Goal: Task Accomplishment & Management: Use online tool/utility

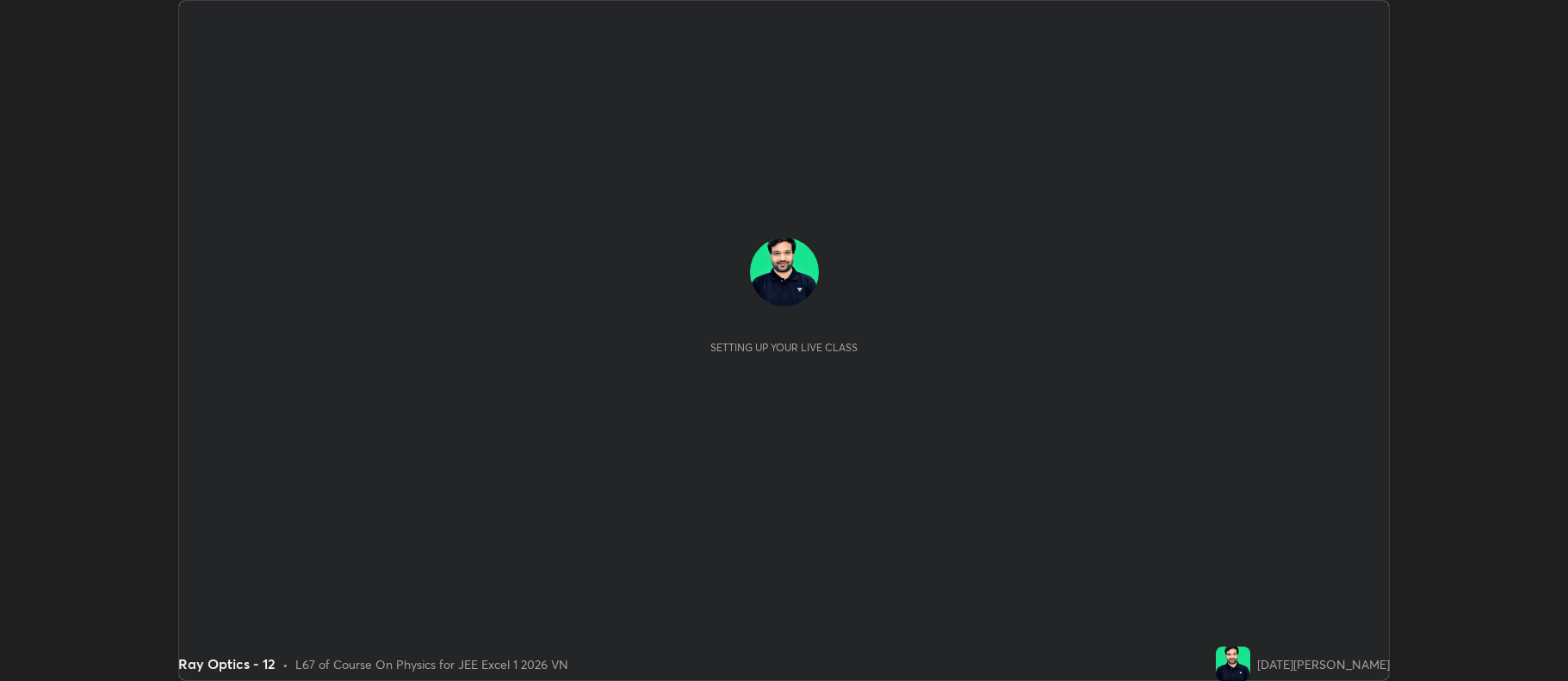
scroll to position [681, 1567]
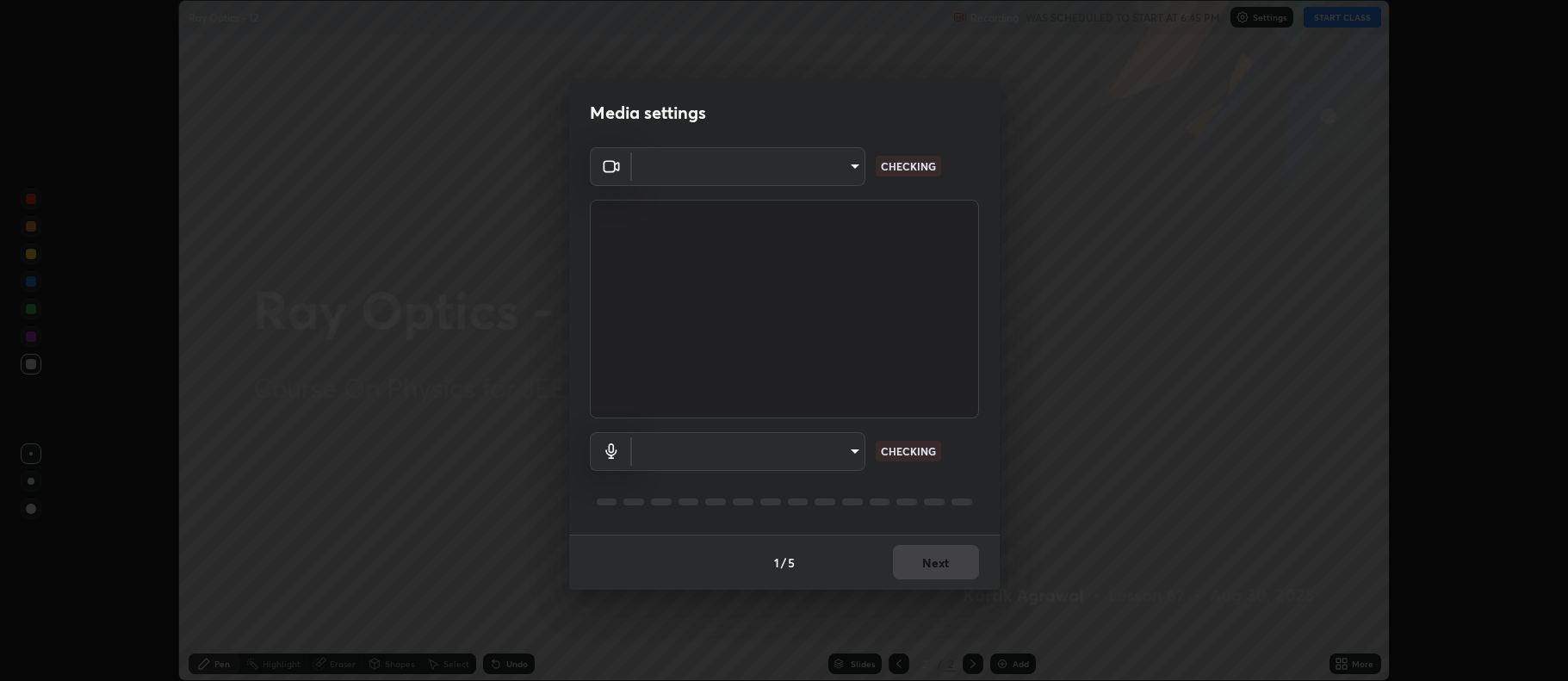
type input "6facef2c8cc315ff49ce798b706bda182e7d3b35f749874456fede05863b4d3b"
click at [728, 443] on body "Erase all Ray Optics - 12 Recording WAS SCHEDULED TO START AT 6:45 PM Settings …" at bounding box center [784, 340] width 1568 height 681
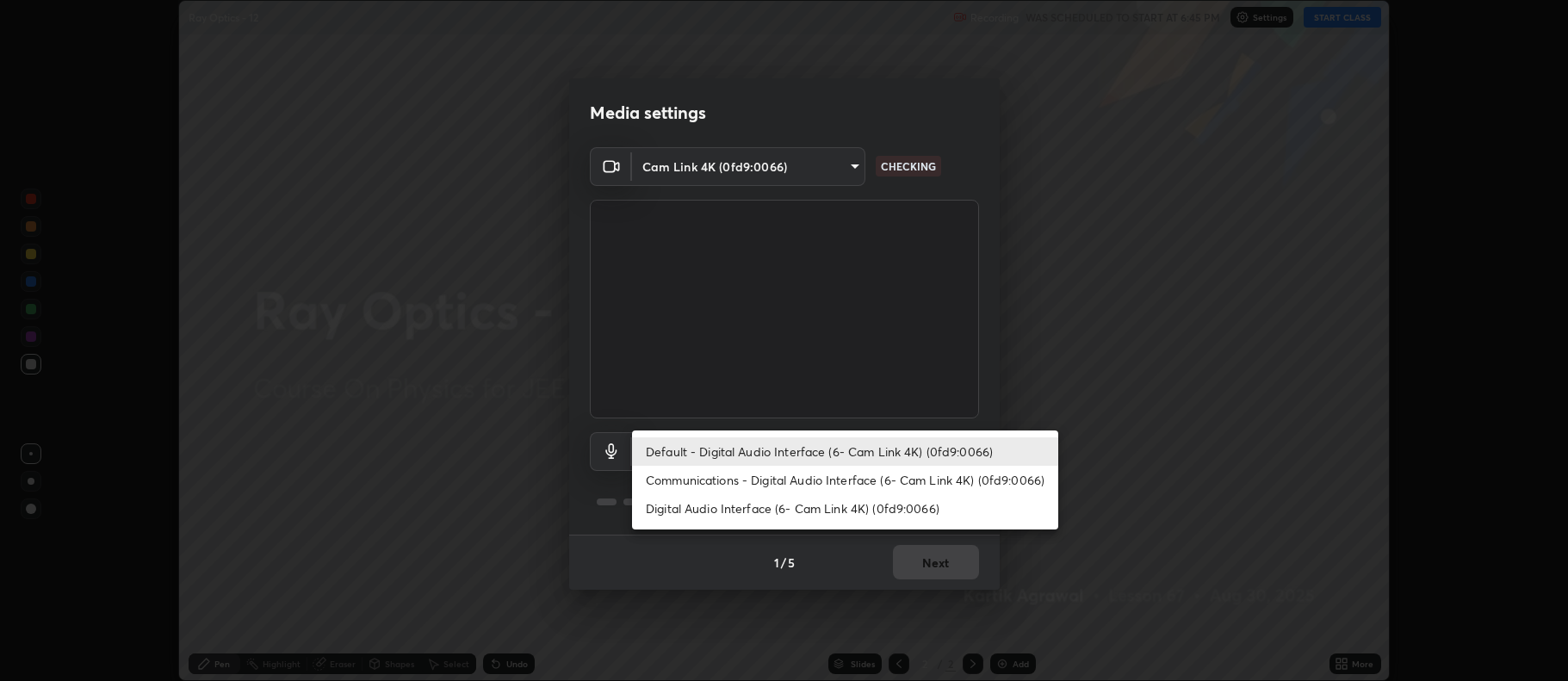
click at [713, 506] on li "Digital Audio Interface (6- Cam Link 4K) (0fd9:0066)" at bounding box center [845, 508] width 426 height 28
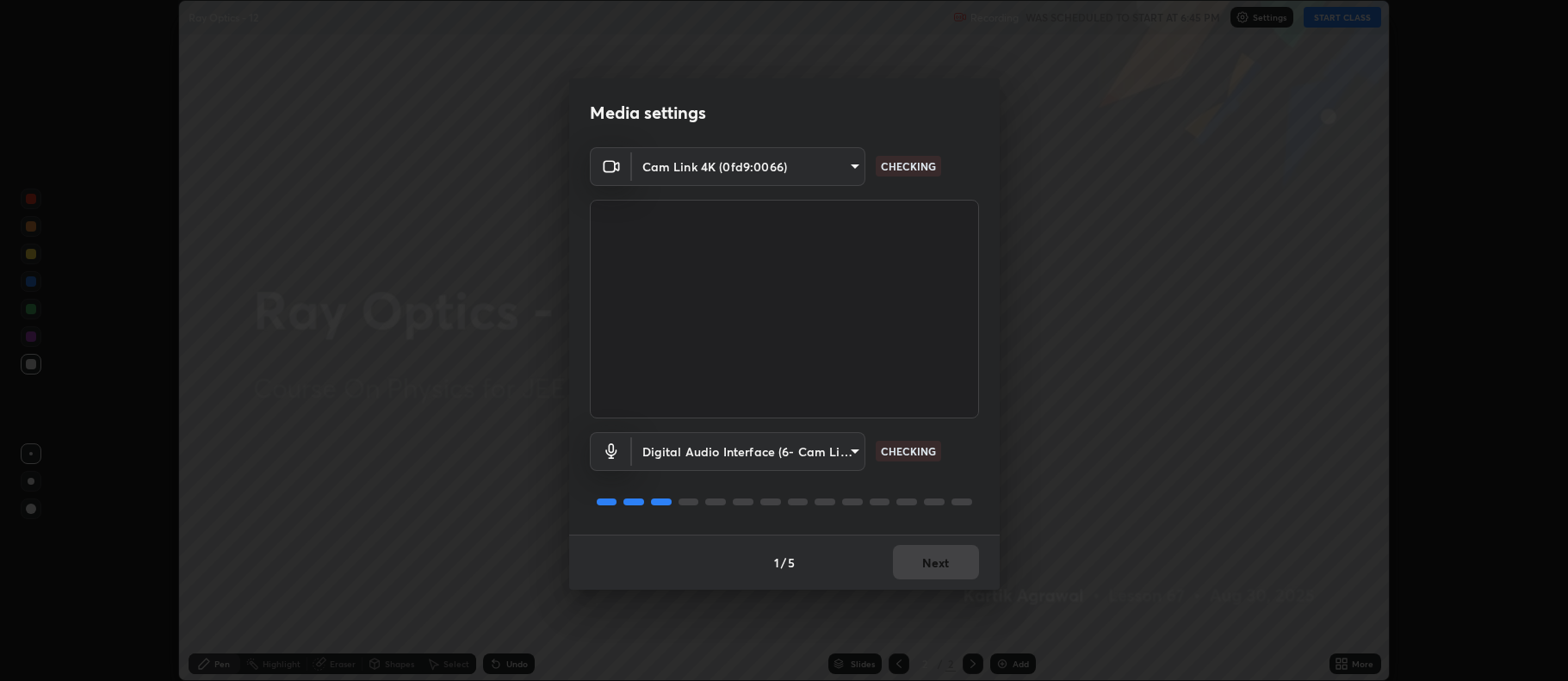
click at [706, 453] on body "Erase all Ray Optics - 12 Recording WAS SCHEDULED TO START AT 6:45 PM Settings …" at bounding box center [784, 340] width 1568 height 681
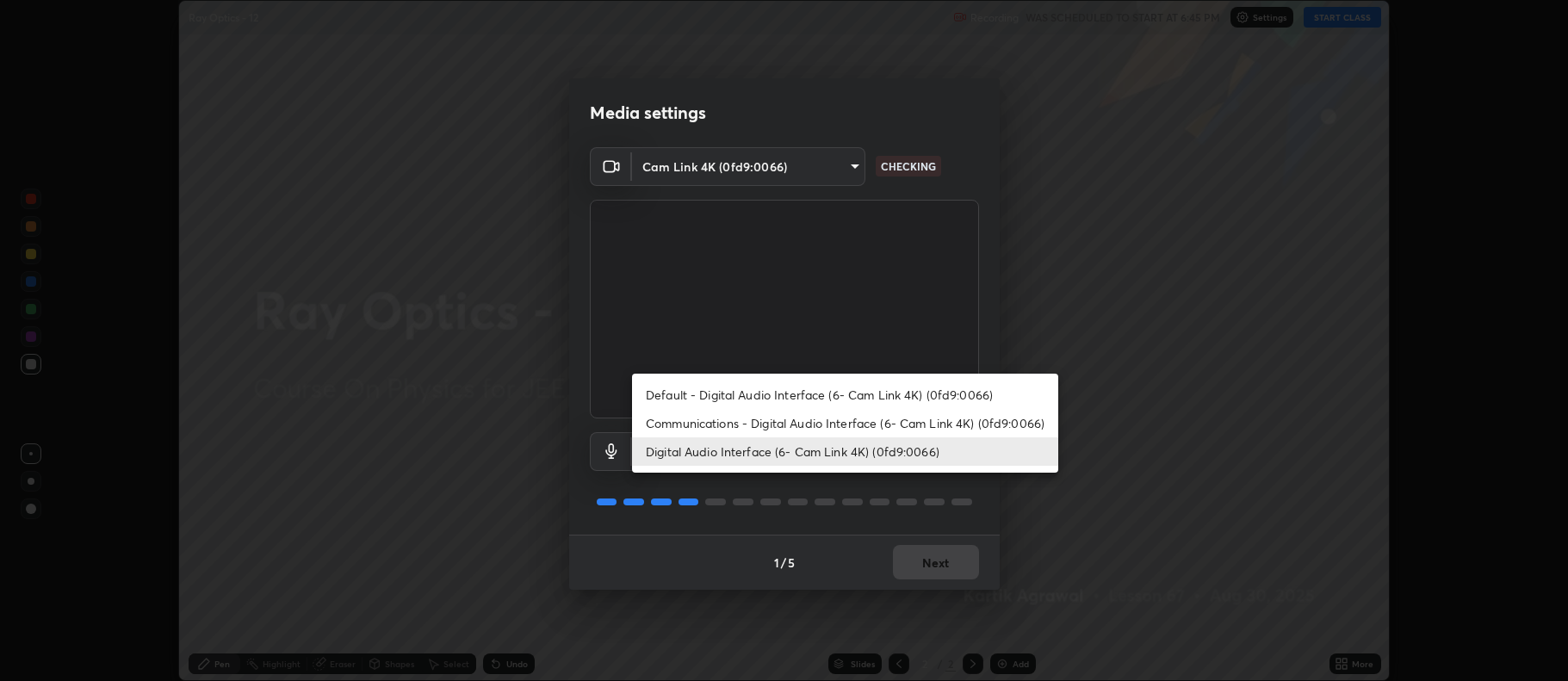
click at [702, 392] on li "Default - Digital Audio Interface (6- Cam Link 4K) (0fd9:0066)" at bounding box center [845, 394] width 426 height 28
type input "default"
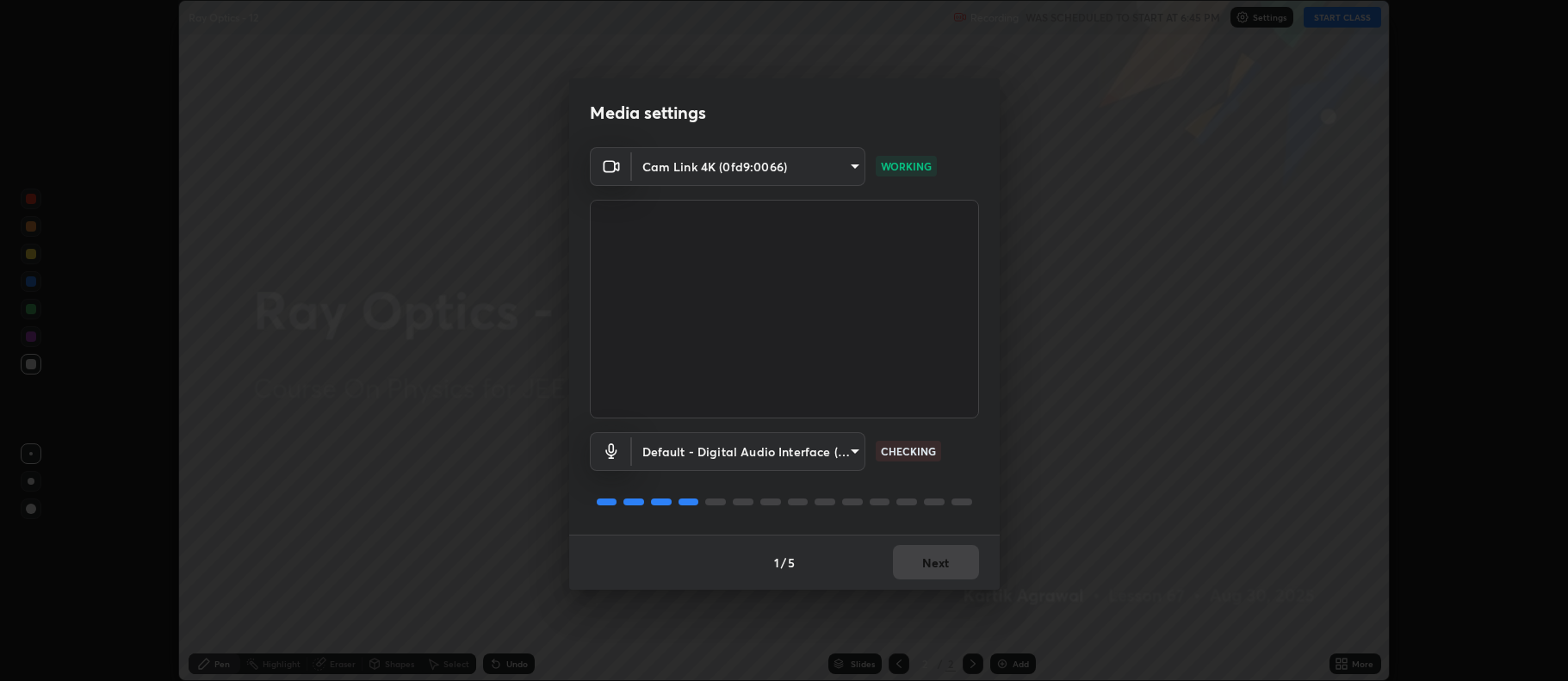
click at [903, 550] on div "1 / 5 Next" at bounding box center [784, 562] width 430 height 55
click at [903, 547] on div "1 / 5 Next" at bounding box center [784, 562] width 430 height 55
click at [904, 559] on button "Next" at bounding box center [935, 562] width 86 height 35
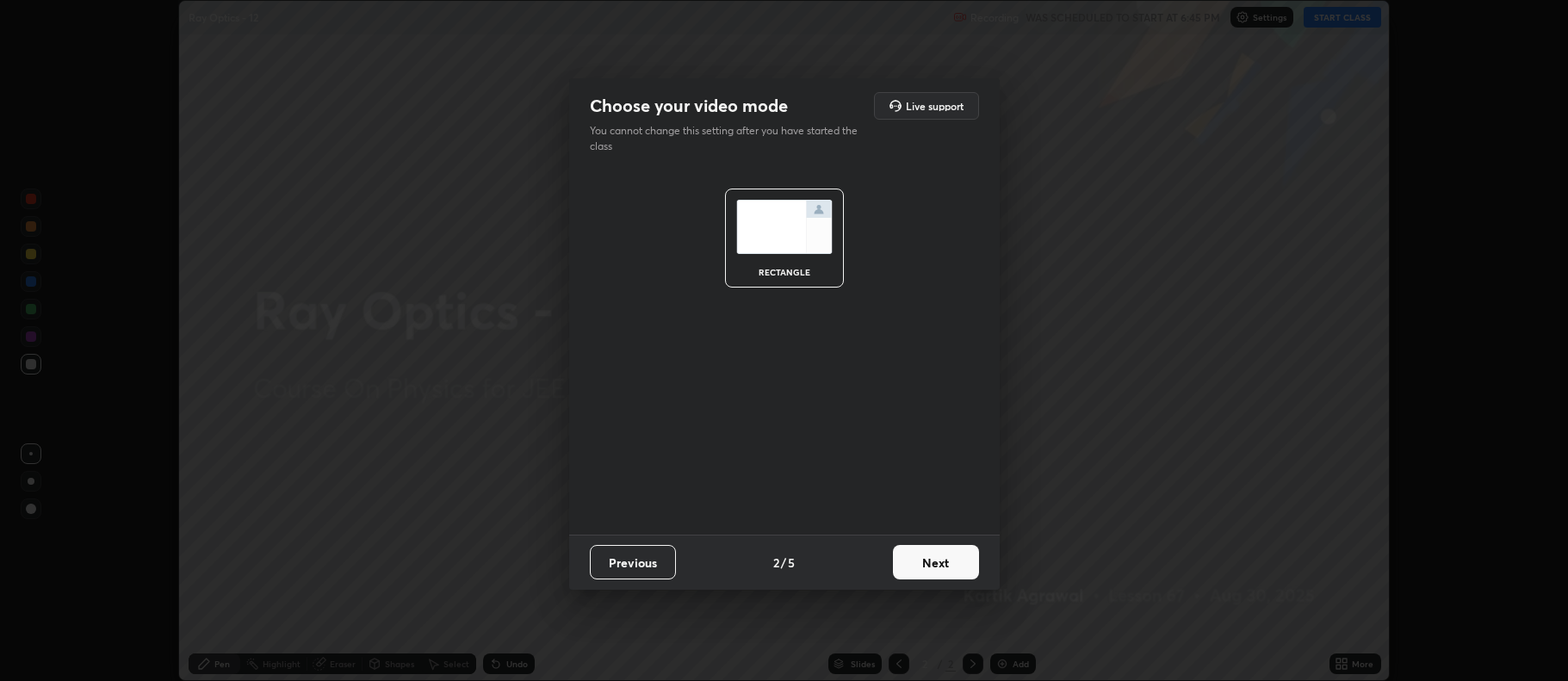
click at [911, 559] on button "Next" at bounding box center [935, 562] width 86 height 35
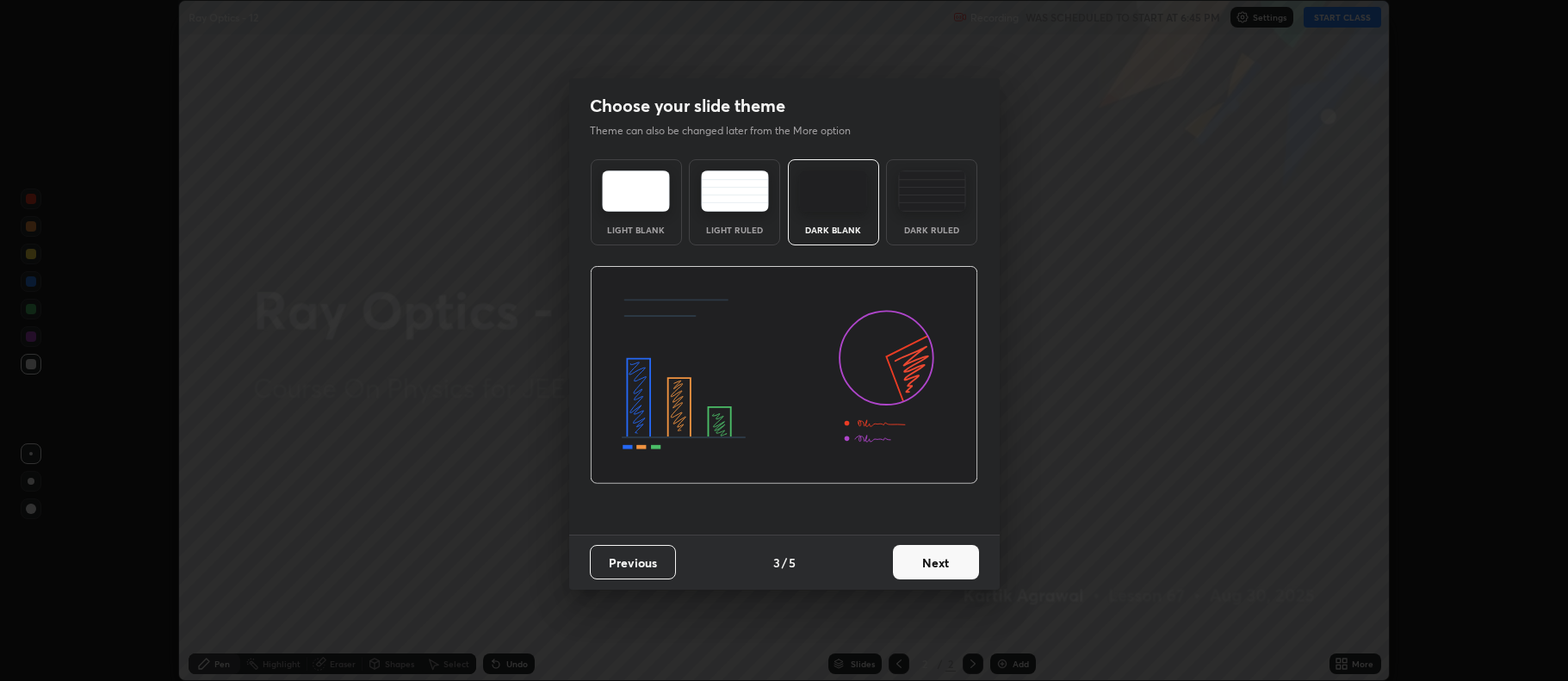
click at [941, 552] on button "Next" at bounding box center [935, 562] width 86 height 35
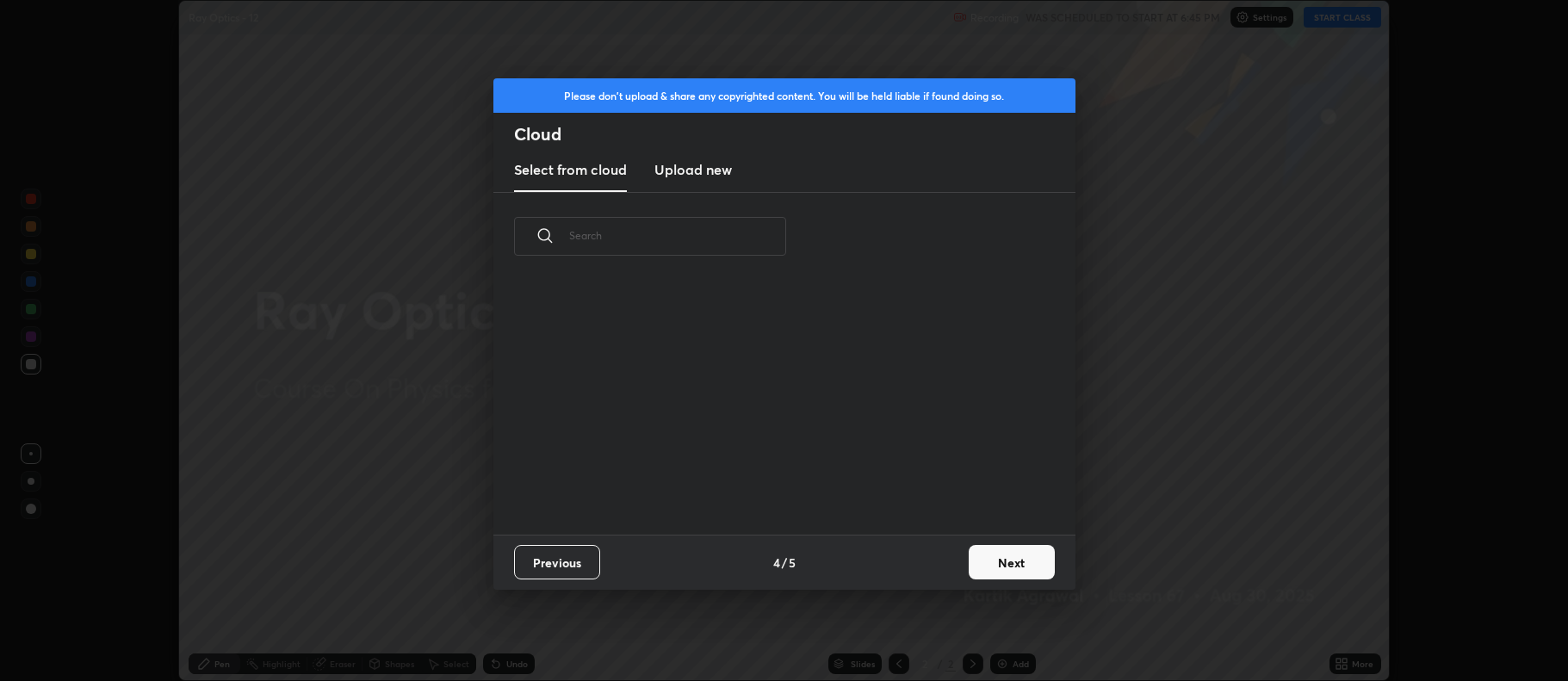
click at [971, 566] on button "Next" at bounding box center [1011, 562] width 86 height 35
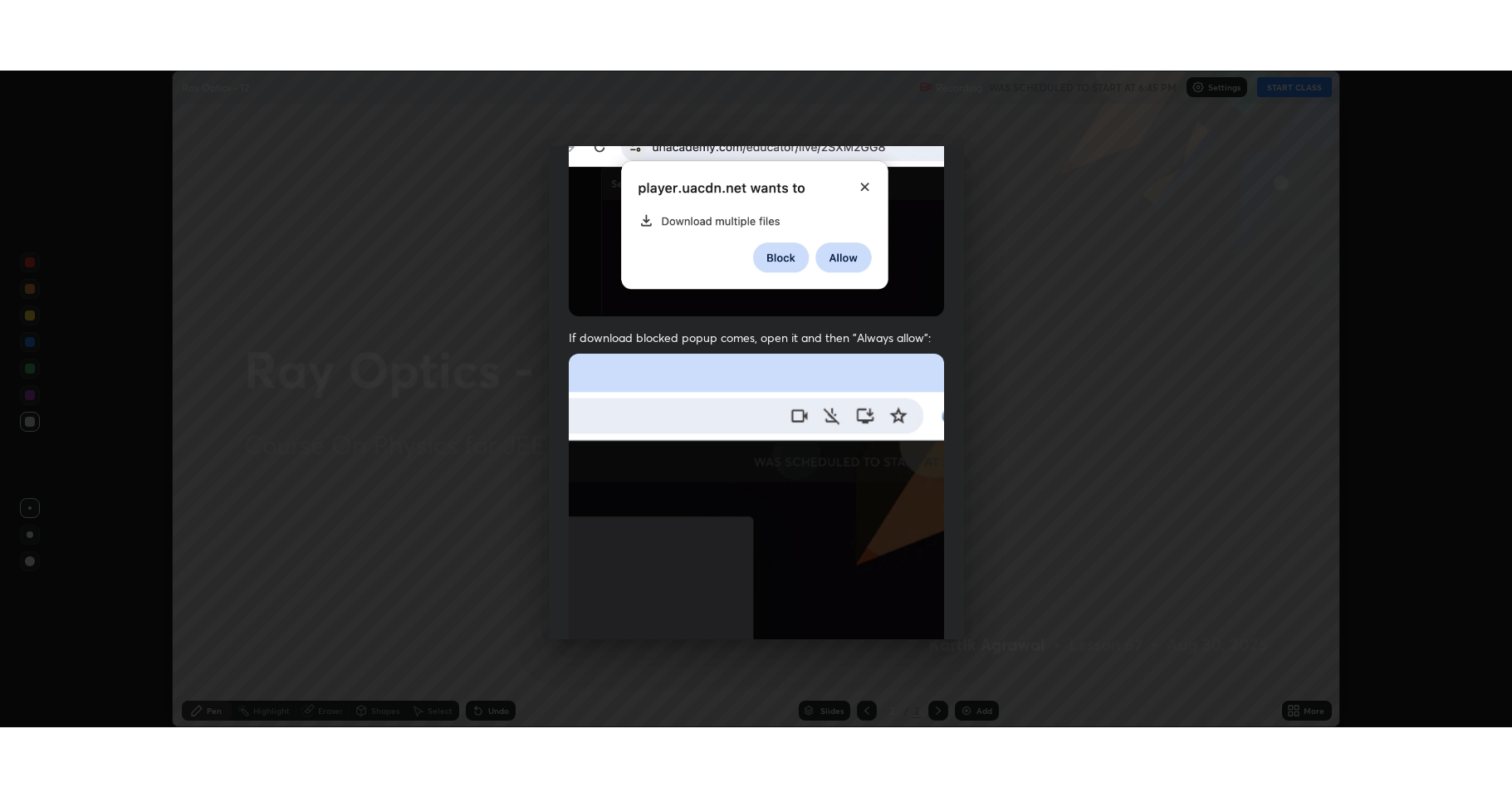
scroll to position [337, 0]
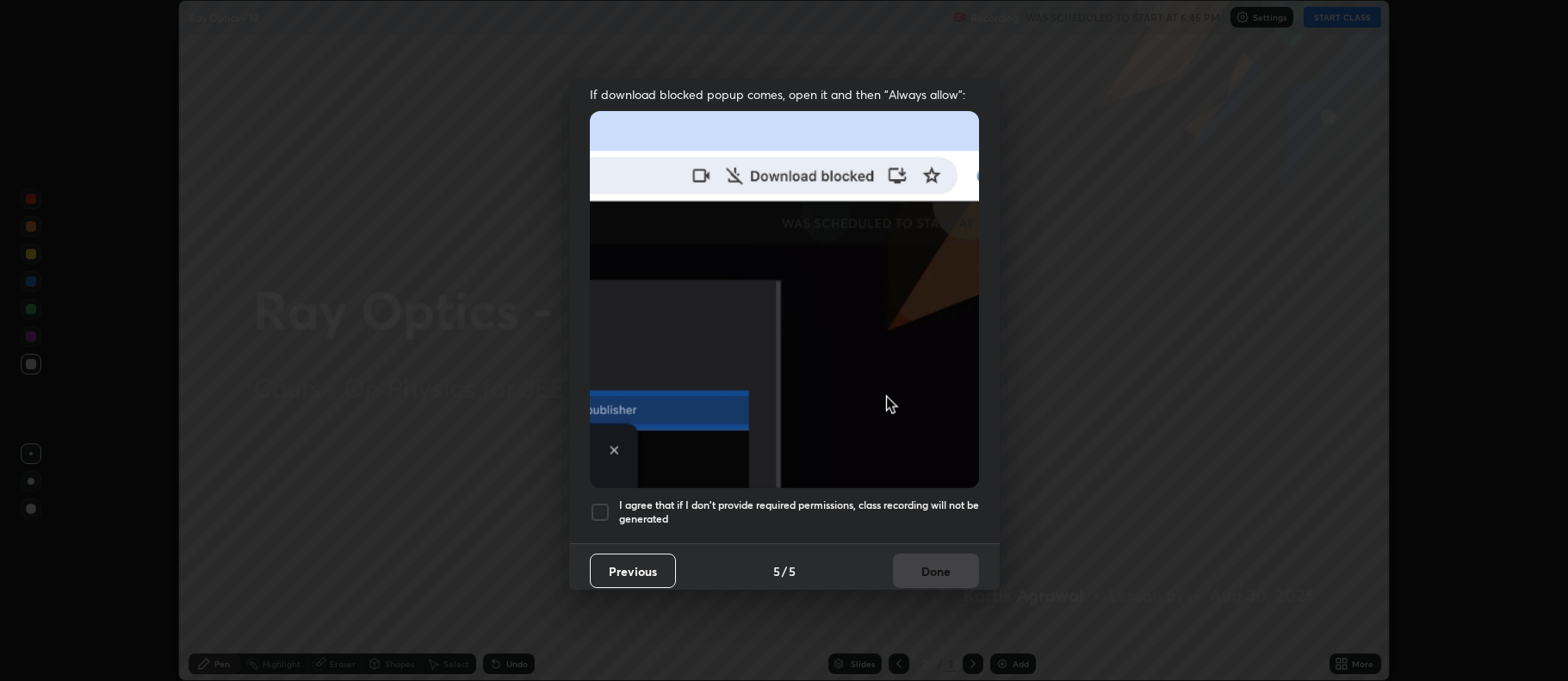
click at [598, 502] on div at bounding box center [600, 511] width 20 height 20
click at [904, 562] on button "Done" at bounding box center [935, 571] width 86 height 35
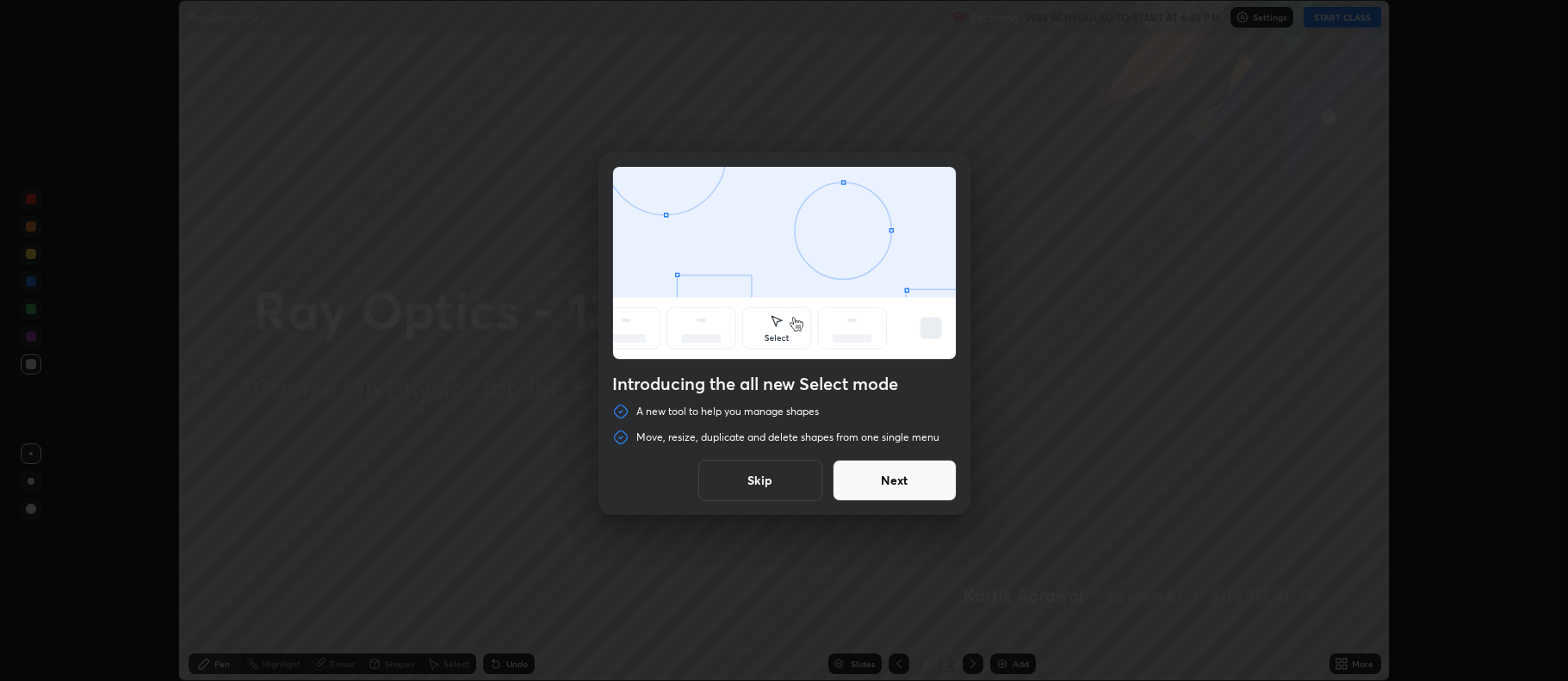
click at [905, 495] on button "Next" at bounding box center [894, 480] width 124 height 42
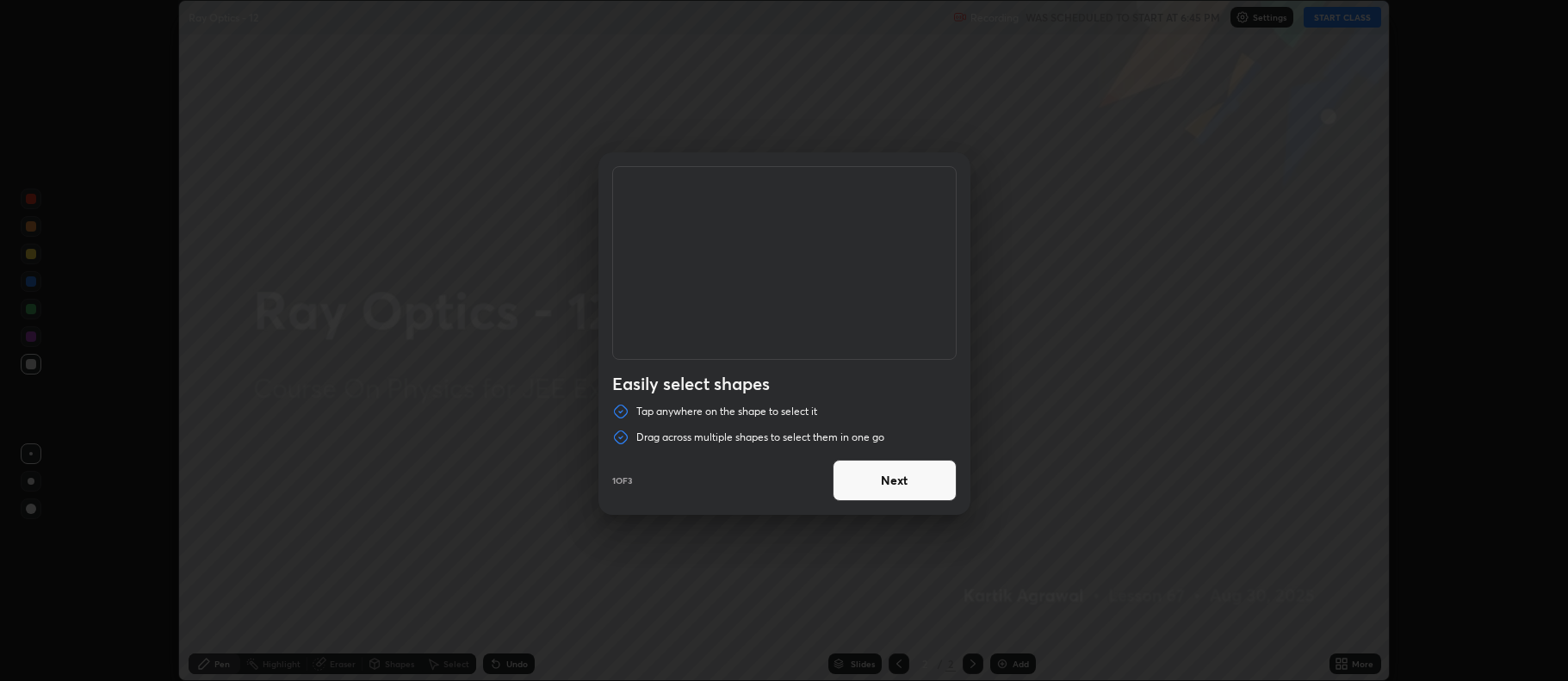
click at [898, 480] on button "Next" at bounding box center [894, 480] width 124 height 42
click at [904, 485] on button "Next" at bounding box center [894, 480] width 124 height 42
click at [906, 481] on button "Done" at bounding box center [894, 480] width 124 height 42
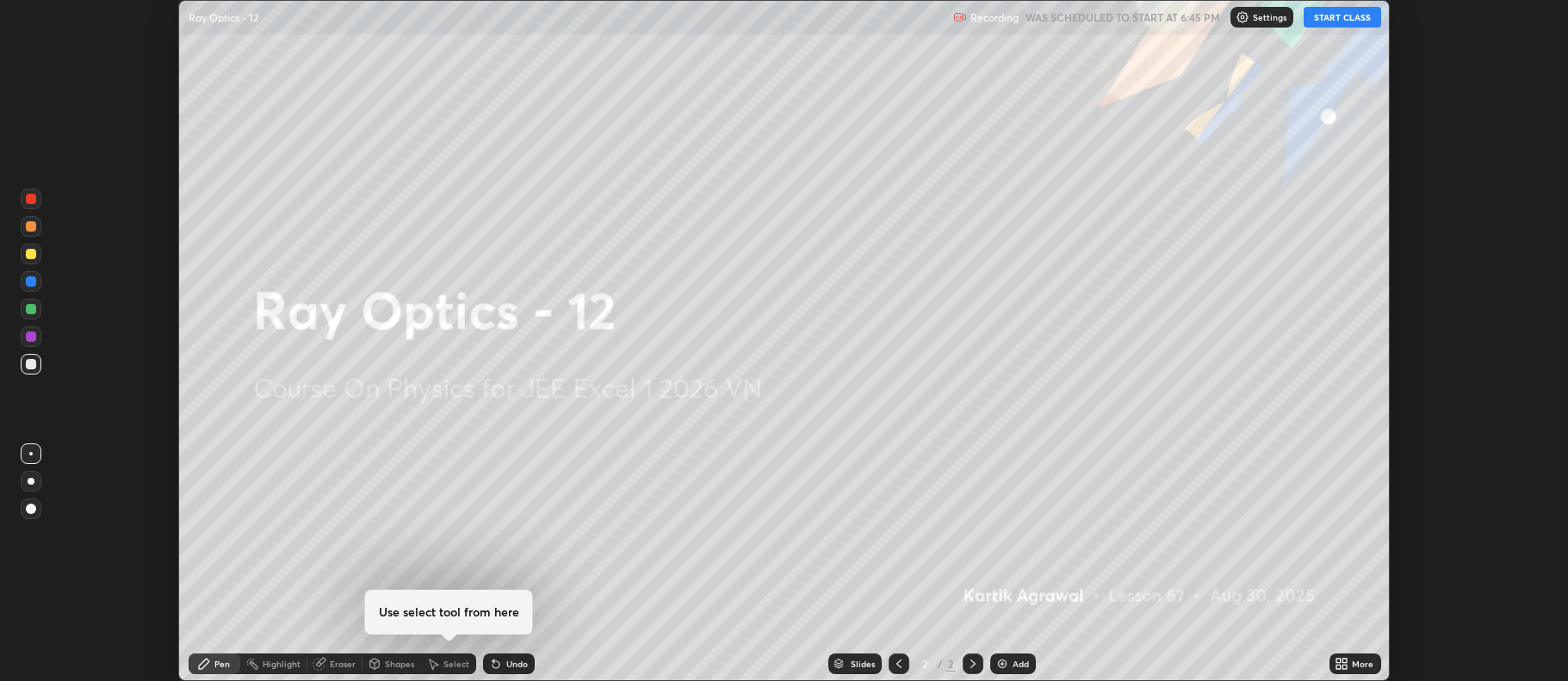
click at [1344, 661] on icon at bounding box center [1345, 661] width 4 height 4
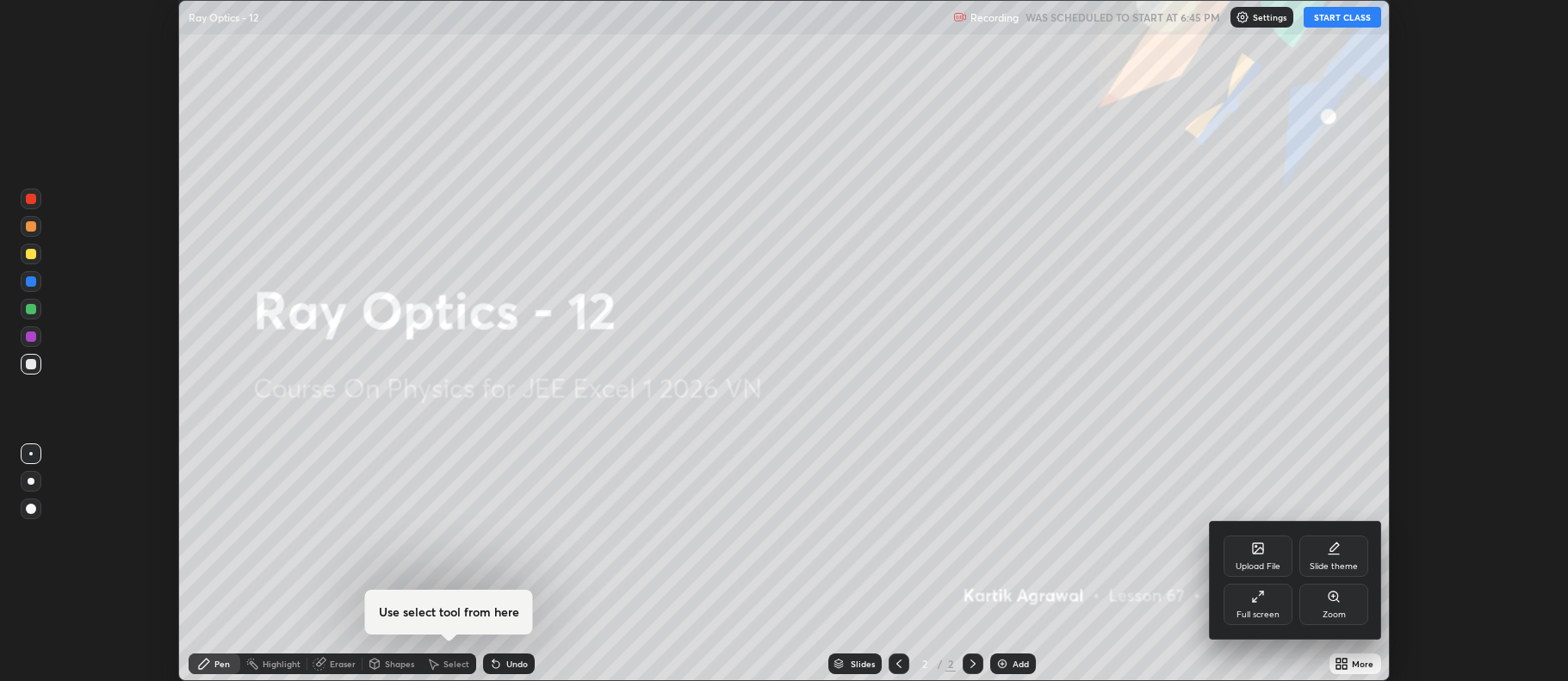
click at [1262, 592] on icon at bounding box center [1262, 593] width 4 height 4
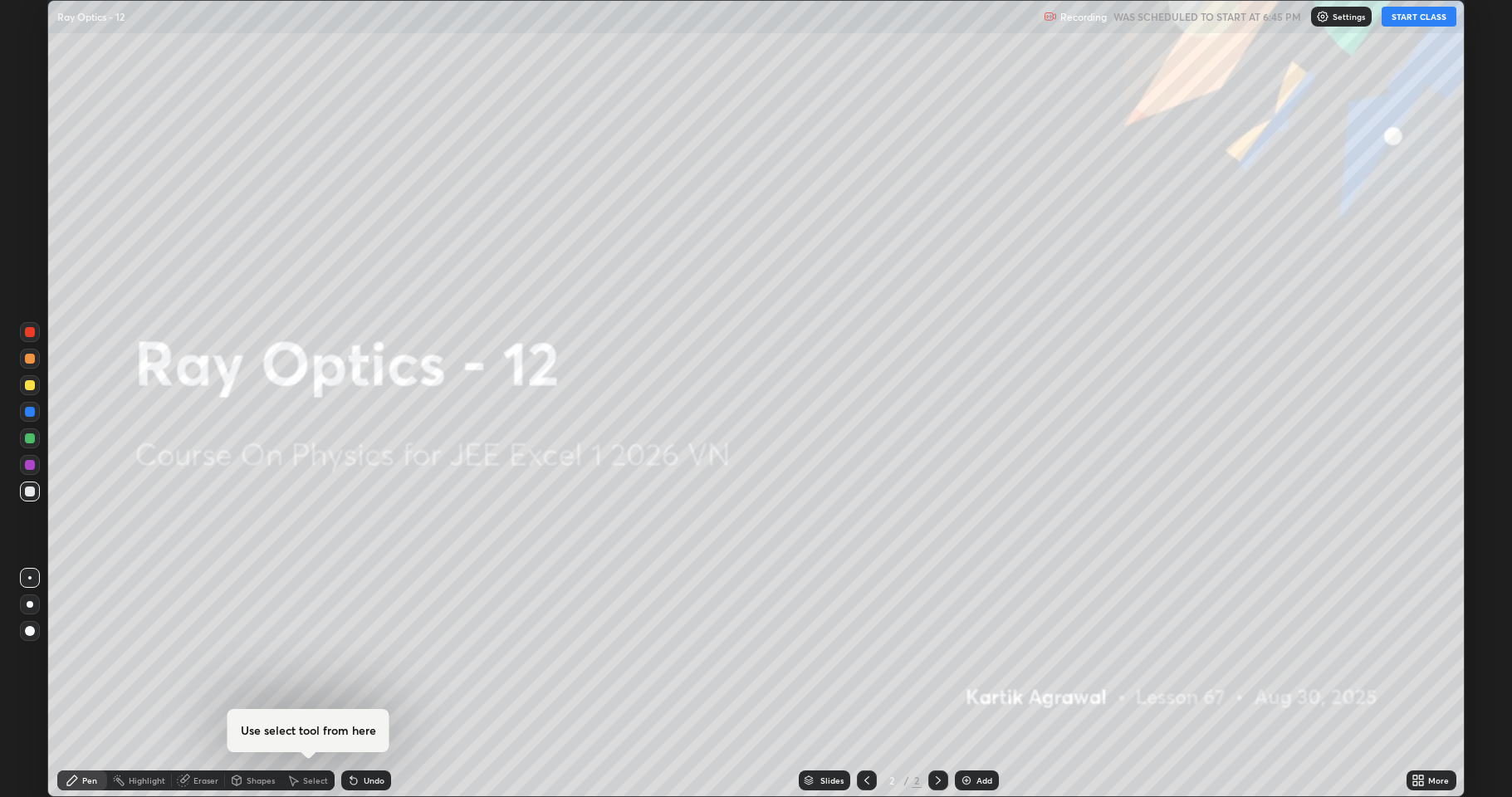
scroll to position [797, 1512]
click at [1420, 18] on button "START CLASS" at bounding box center [1419, 16] width 75 height 20
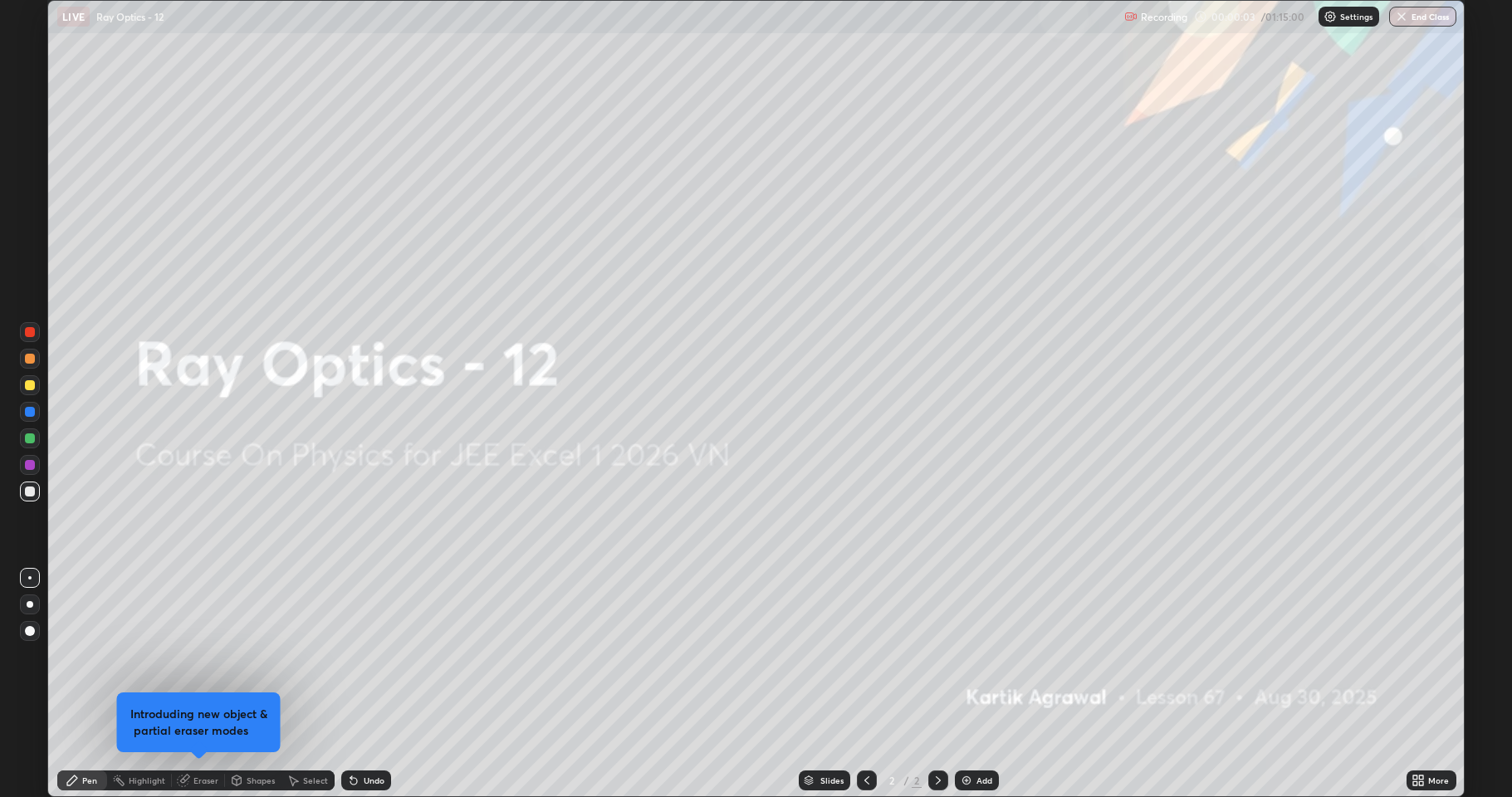
click at [973, 656] on div "Add" at bounding box center [977, 779] width 44 height 20
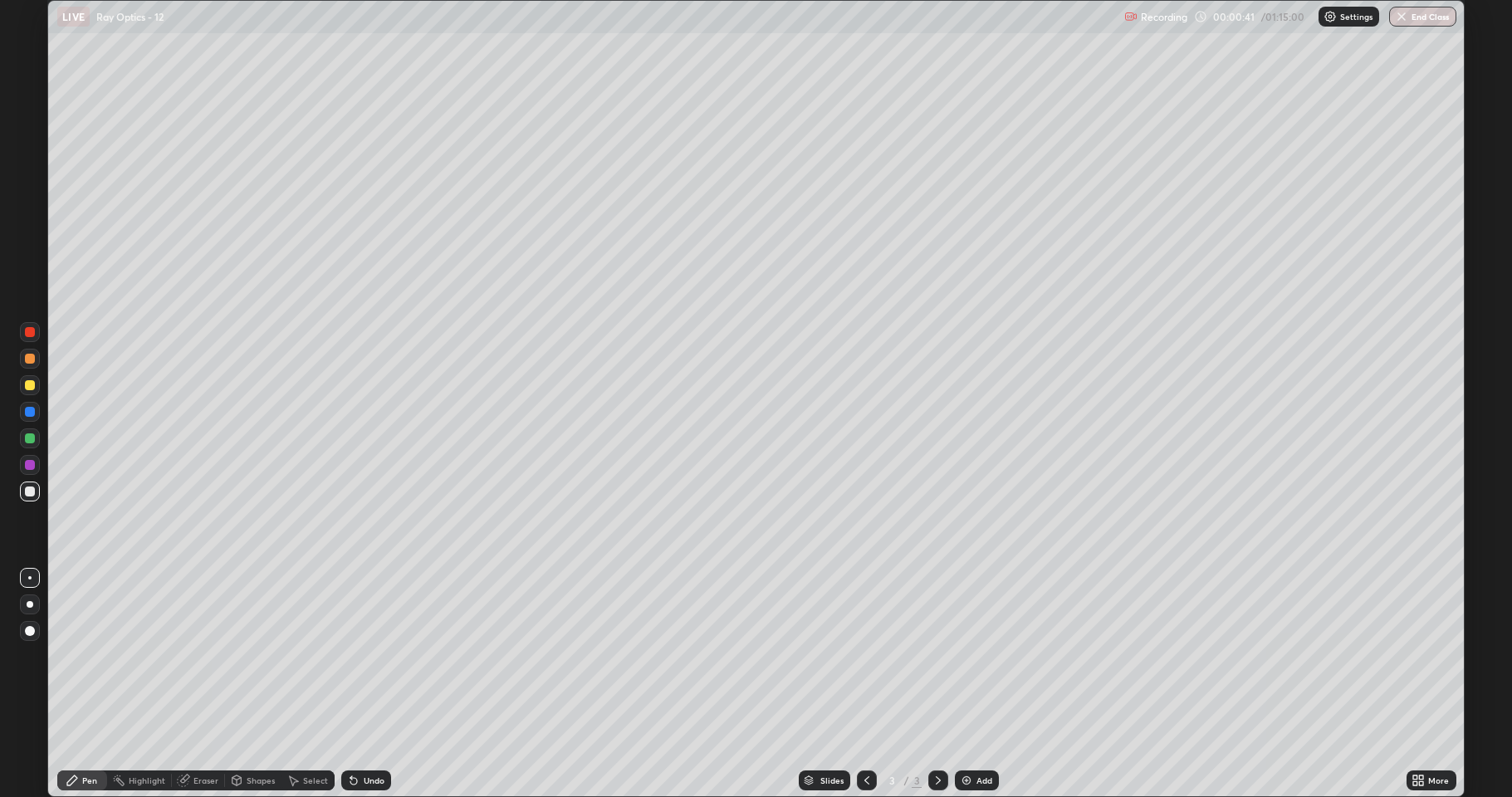
click at [33, 437] on div at bounding box center [30, 438] width 10 height 10
click at [28, 413] on div at bounding box center [30, 411] width 10 height 10
click at [30, 494] on div at bounding box center [30, 491] width 10 height 10
click at [365, 656] on div "Undo" at bounding box center [374, 780] width 21 height 8
click at [30, 386] on div at bounding box center [30, 385] width 10 height 10
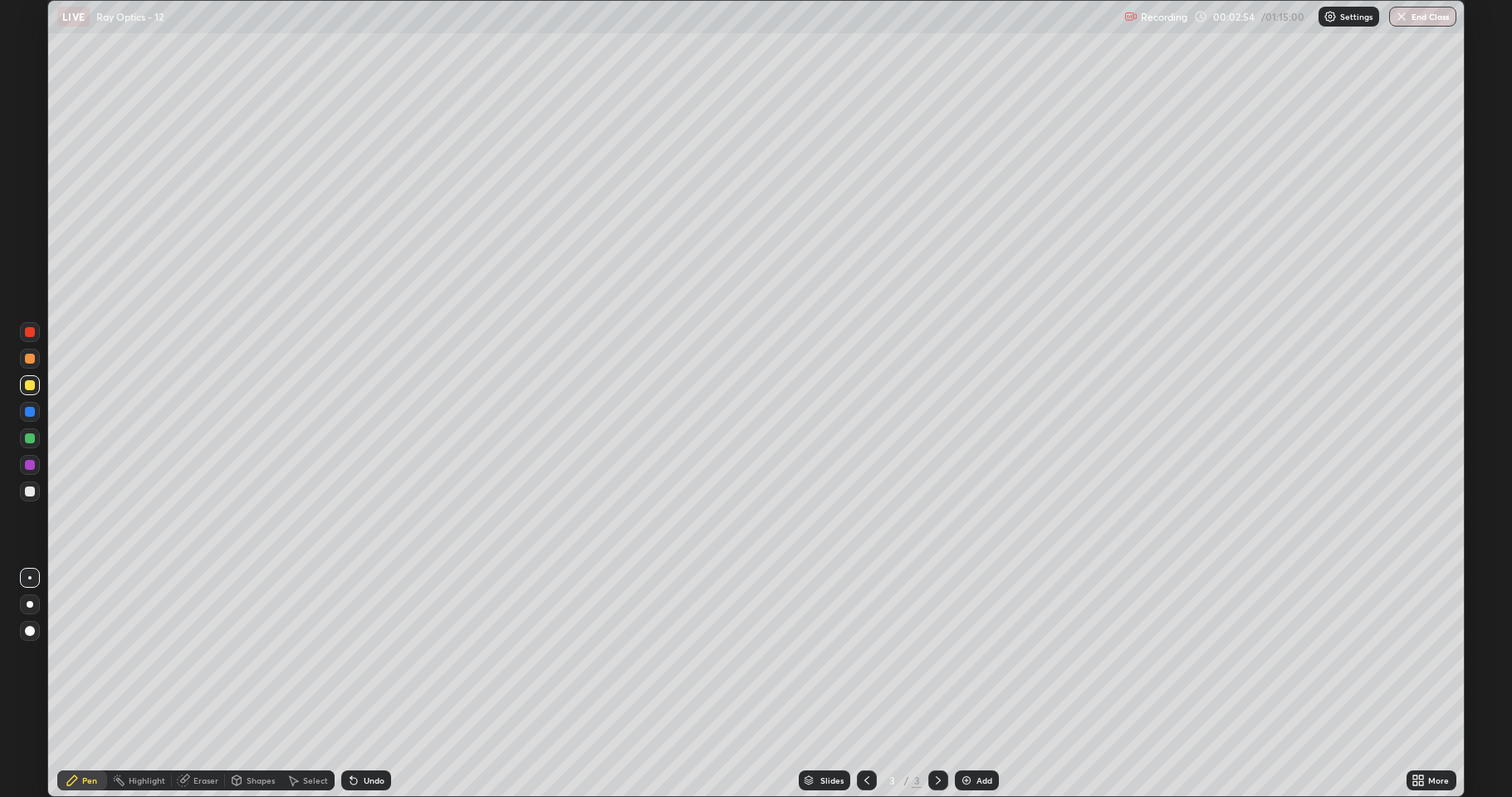
click at [350, 656] on icon at bounding box center [351, 777] width 2 height 2
click at [972, 656] on div "Add" at bounding box center [977, 779] width 44 height 20
click at [249, 656] on div "Shapes" at bounding box center [261, 780] width 28 height 8
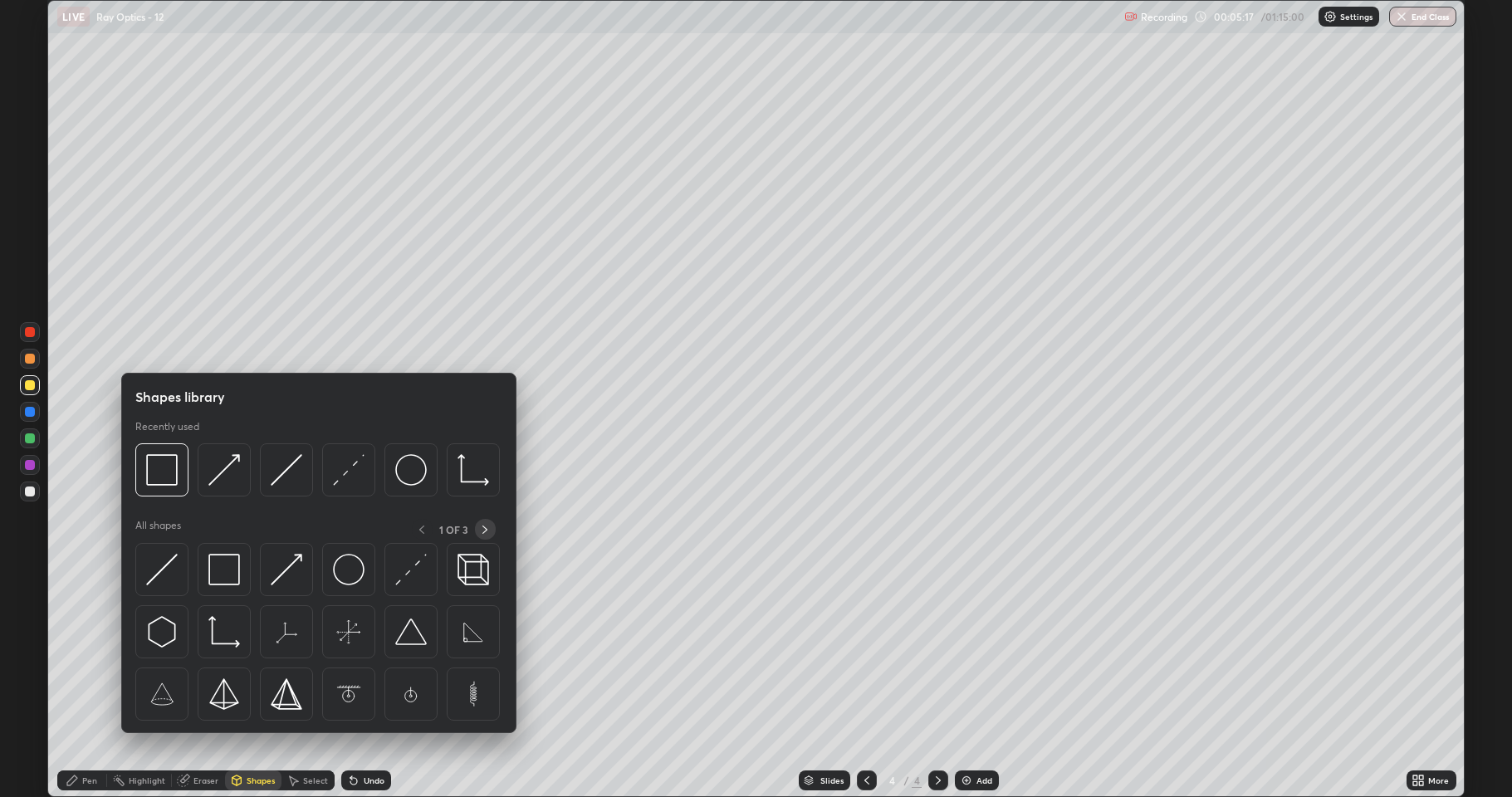
click at [486, 532] on icon at bounding box center [485, 530] width 13 height 13
click at [168, 566] on img at bounding box center [162, 570] width 32 height 32
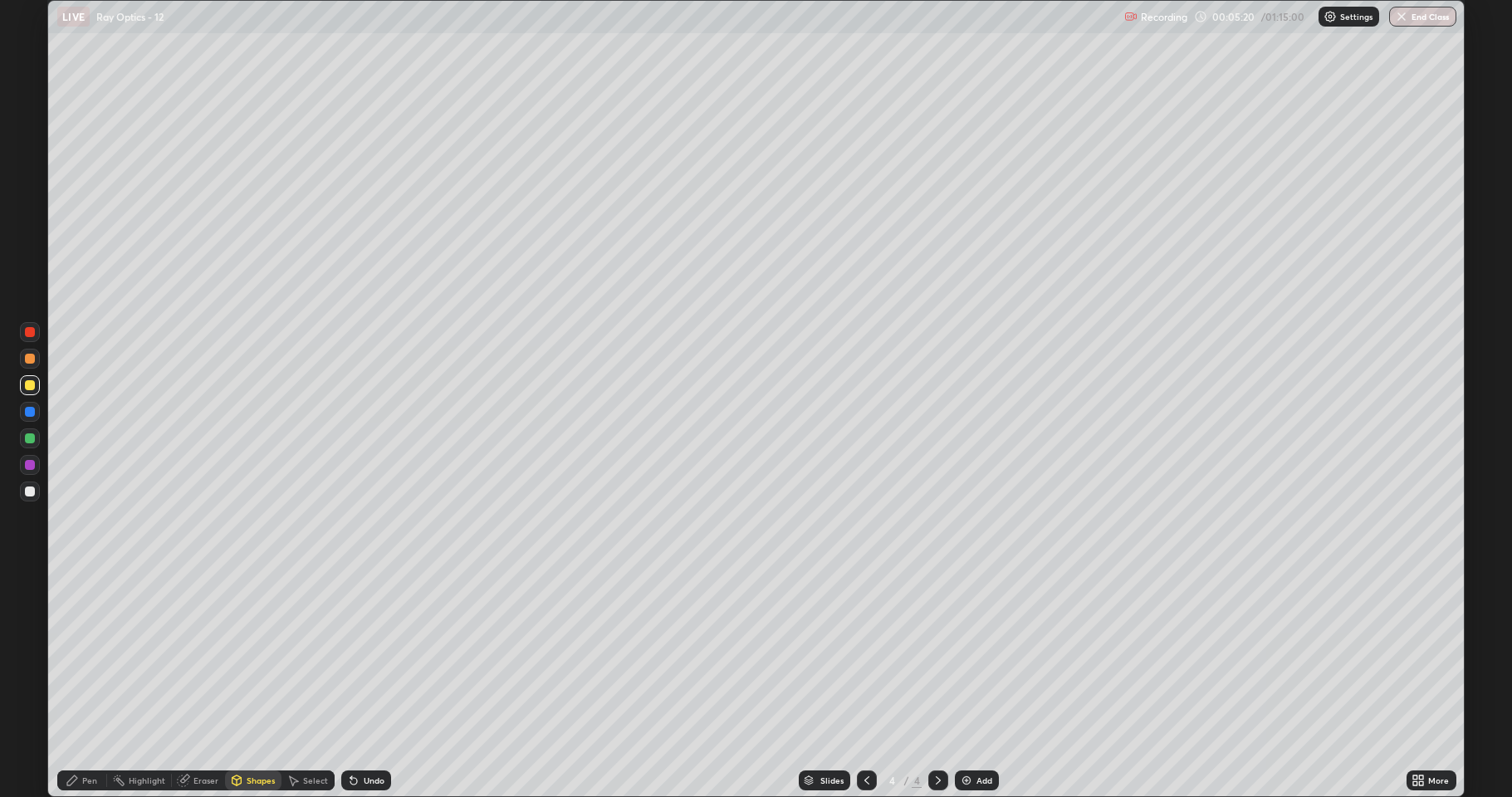
click at [33, 438] on div at bounding box center [30, 438] width 10 height 10
click at [368, 656] on div "Undo" at bounding box center [365, 779] width 50 height 20
click at [303, 656] on div "Select" at bounding box center [315, 780] width 25 height 8
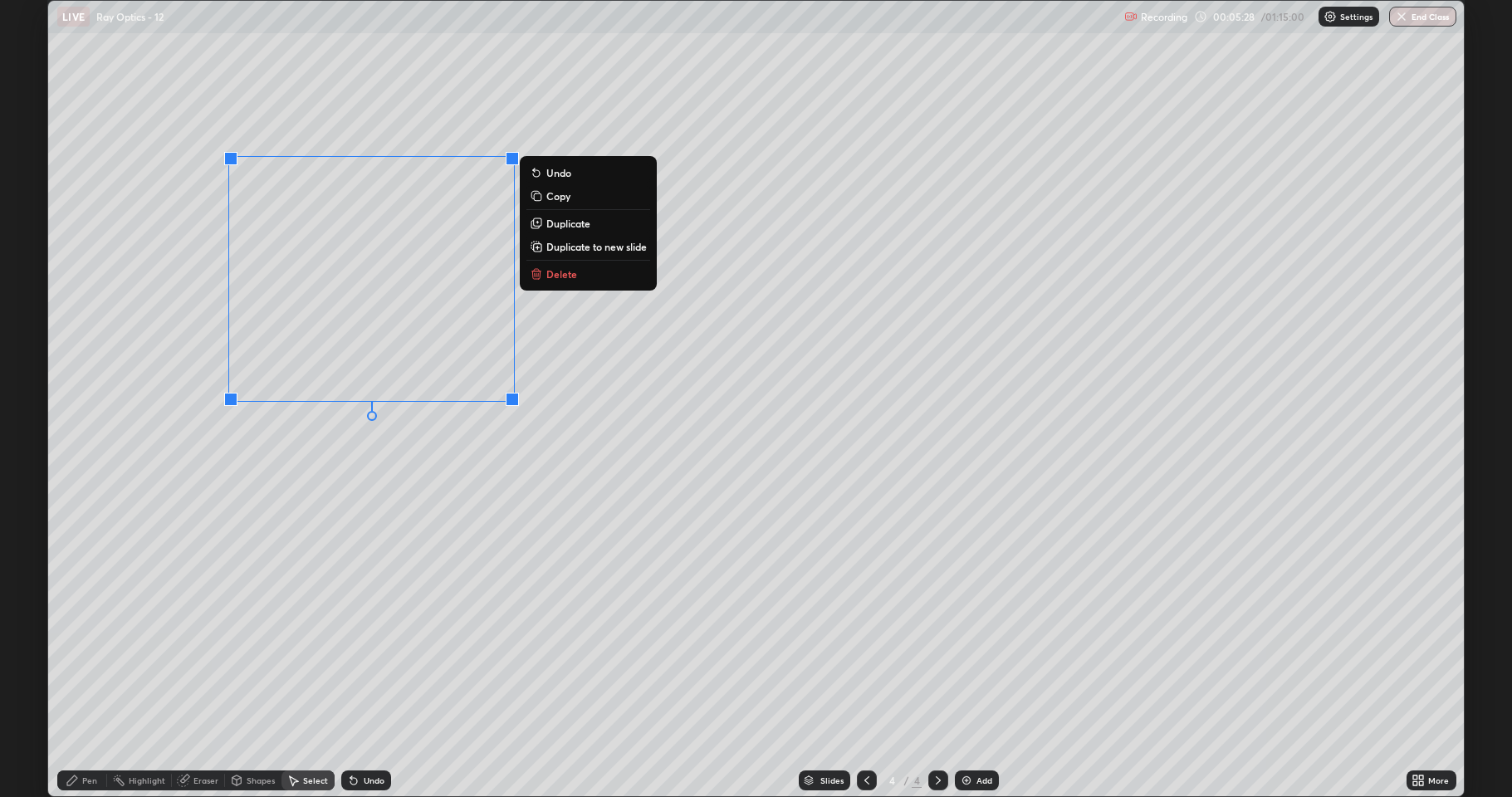
click at [563, 223] on p "Duplicate" at bounding box center [568, 223] width 44 height 13
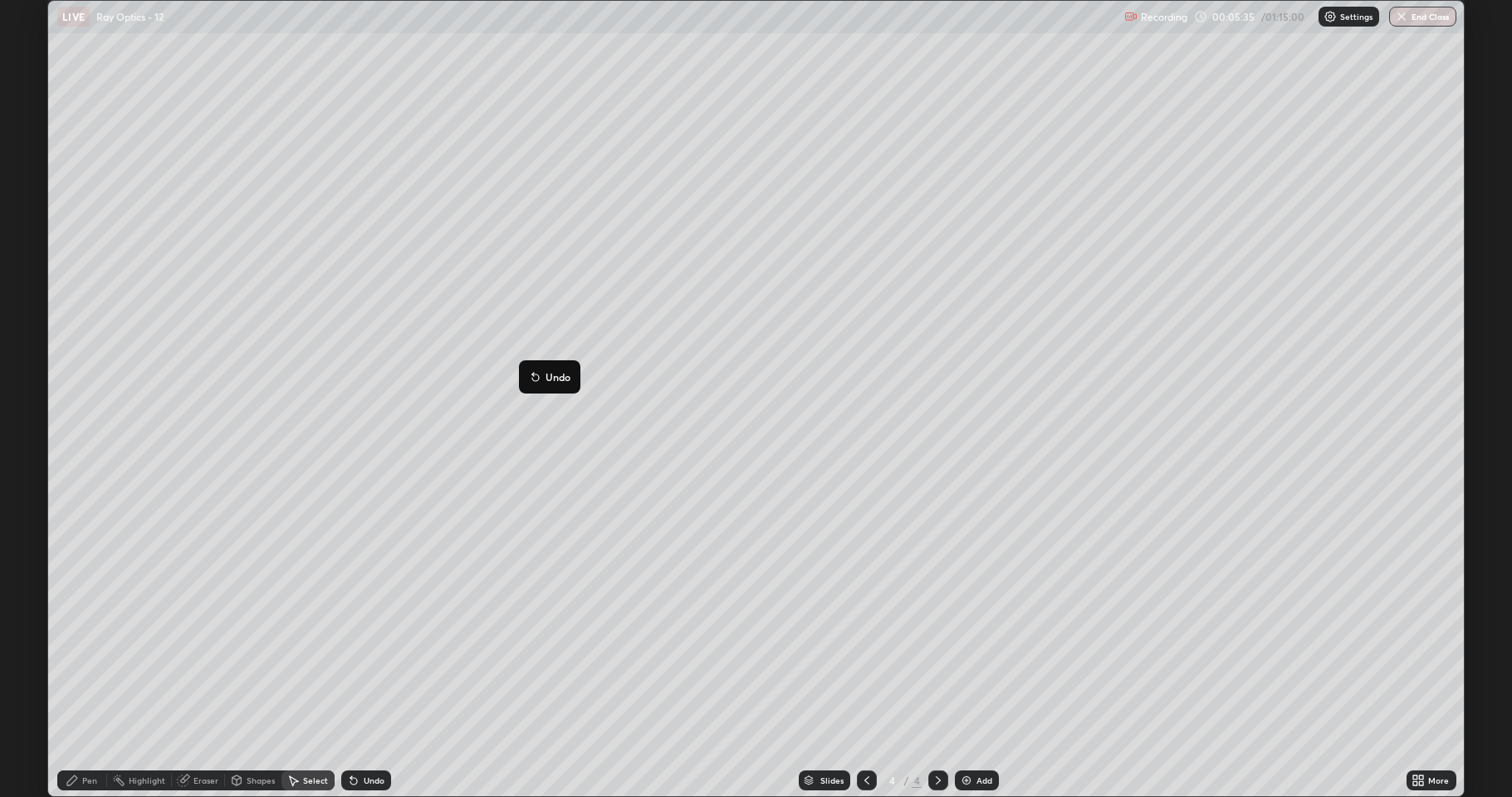
click at [86, 656] on div "Pen" at bounding box center [90, 780] width 15 height 8
click at [30, 469] on div at bounding box center [30, 464] width 10 height 10
click at [250, 656] on div "Shapes" at bounding box center [253, 779] width 56 height 20
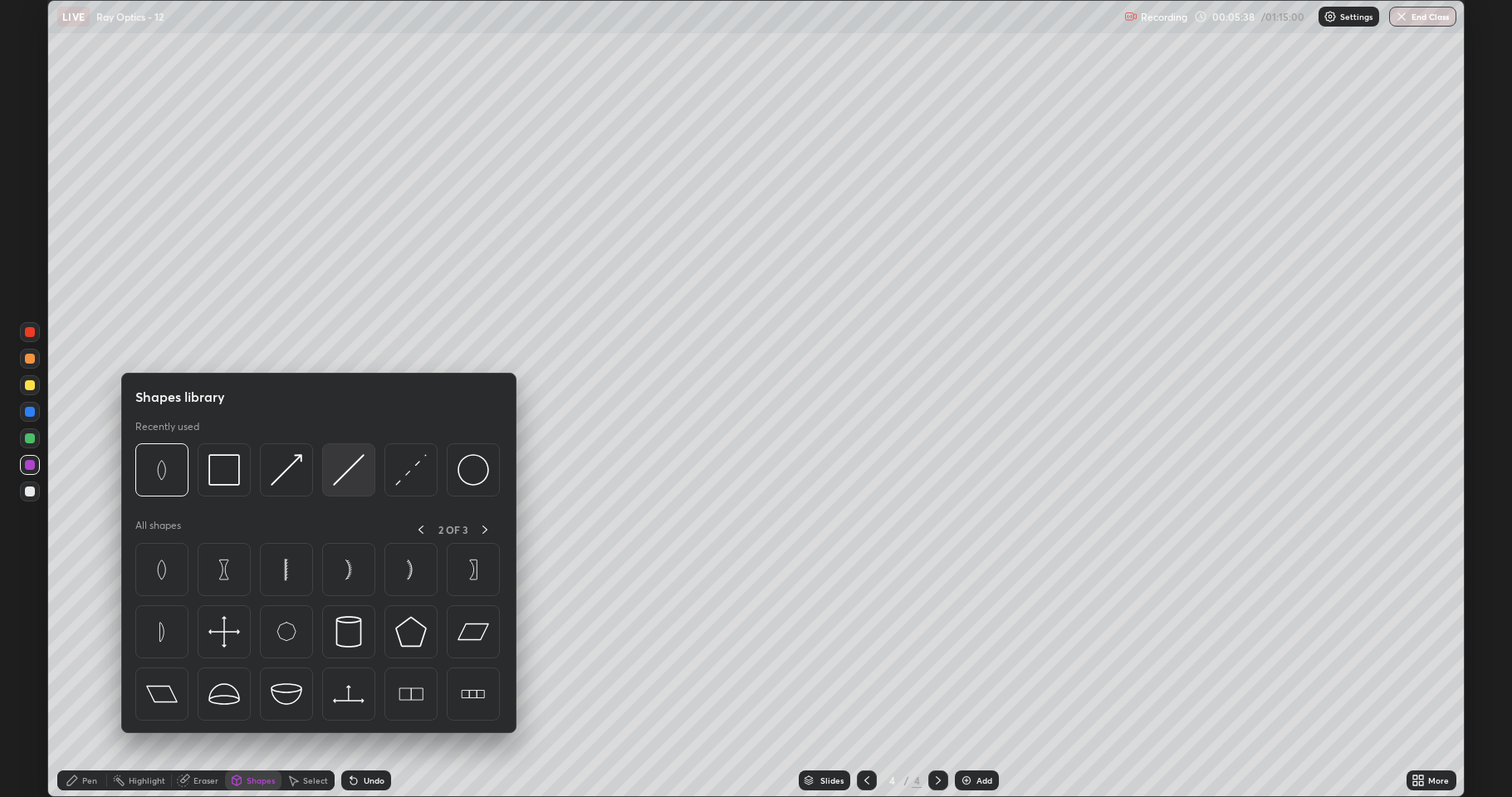
click at [345, 473] on img at bounding box center [349, 470] width 32 height 32
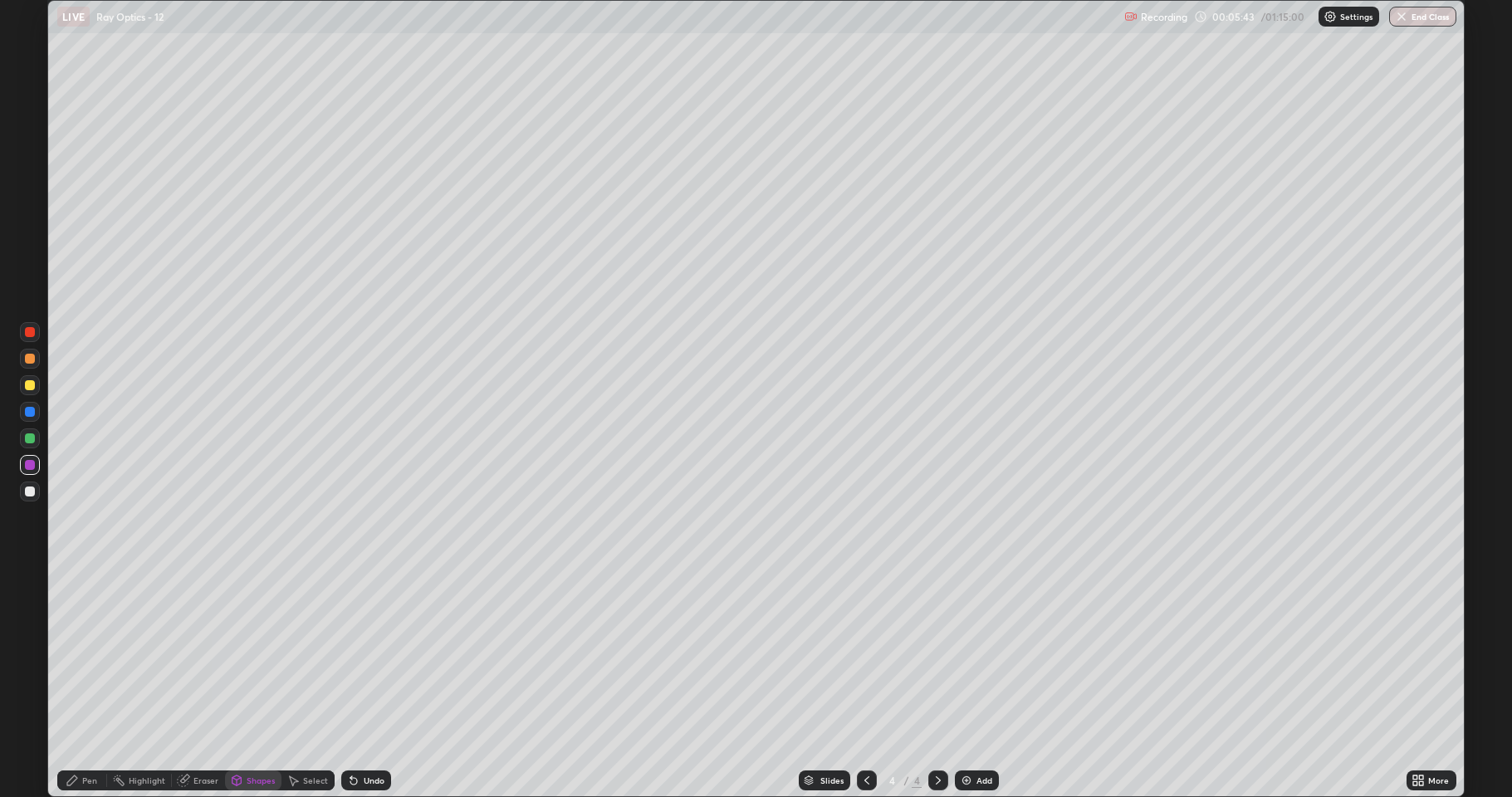
click at [85, 656] on div "Pen" at bounding box center [90, 780] width 15 height 8
click at [30, 496] on div at bounding box center [29, 491] width 20 height 20
click at [29, 413] on div at bounding box center [30, 411] width 10 height 10
click at [29, 488] on div at bounding box center [30, 491] width 10 height 10
click at [204, 656] on div "Eraser" at bounding box center [206, 780] width 25 height 8
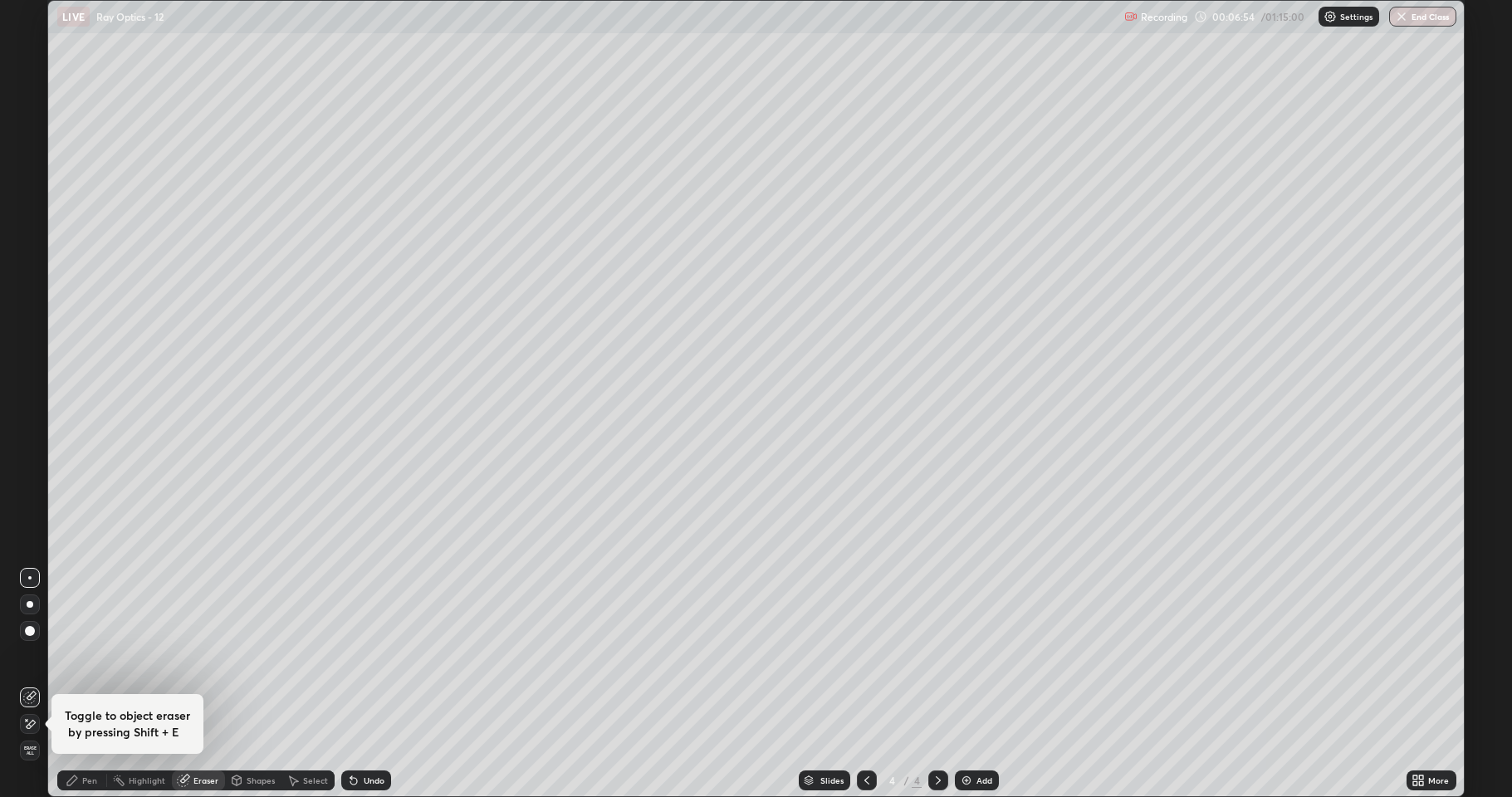
click at [32, 656] on div "Toggle to object eraser by pressing Shift + E" at bounding box center [29, 723] width 20 height 26
click at [85, 656] on div "Pen" at bounding box center [81, 780] width 50 height 34
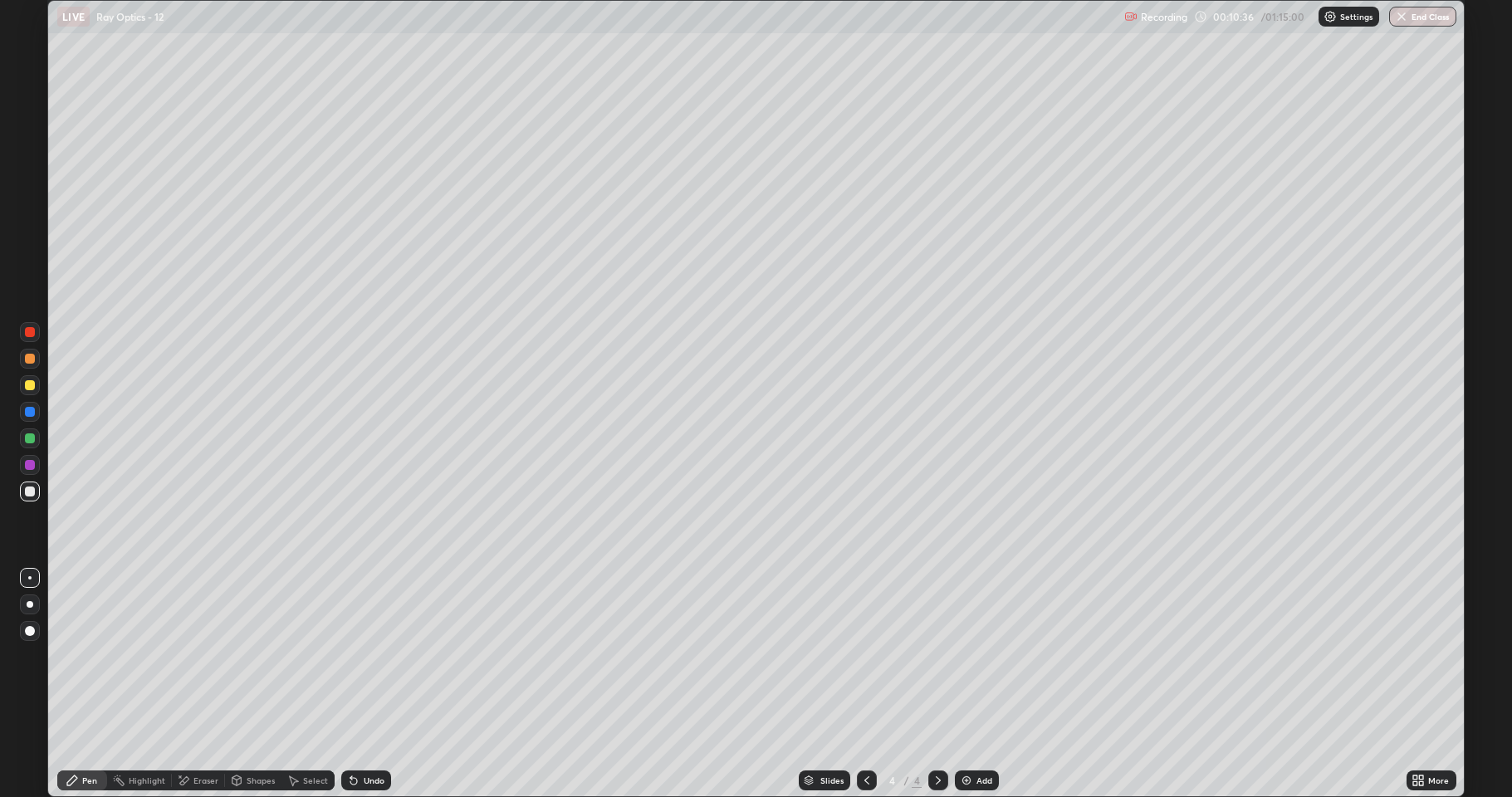
click at [205, 656] on div "Eraser" at bounding box center [206, 780] width 25 height 8
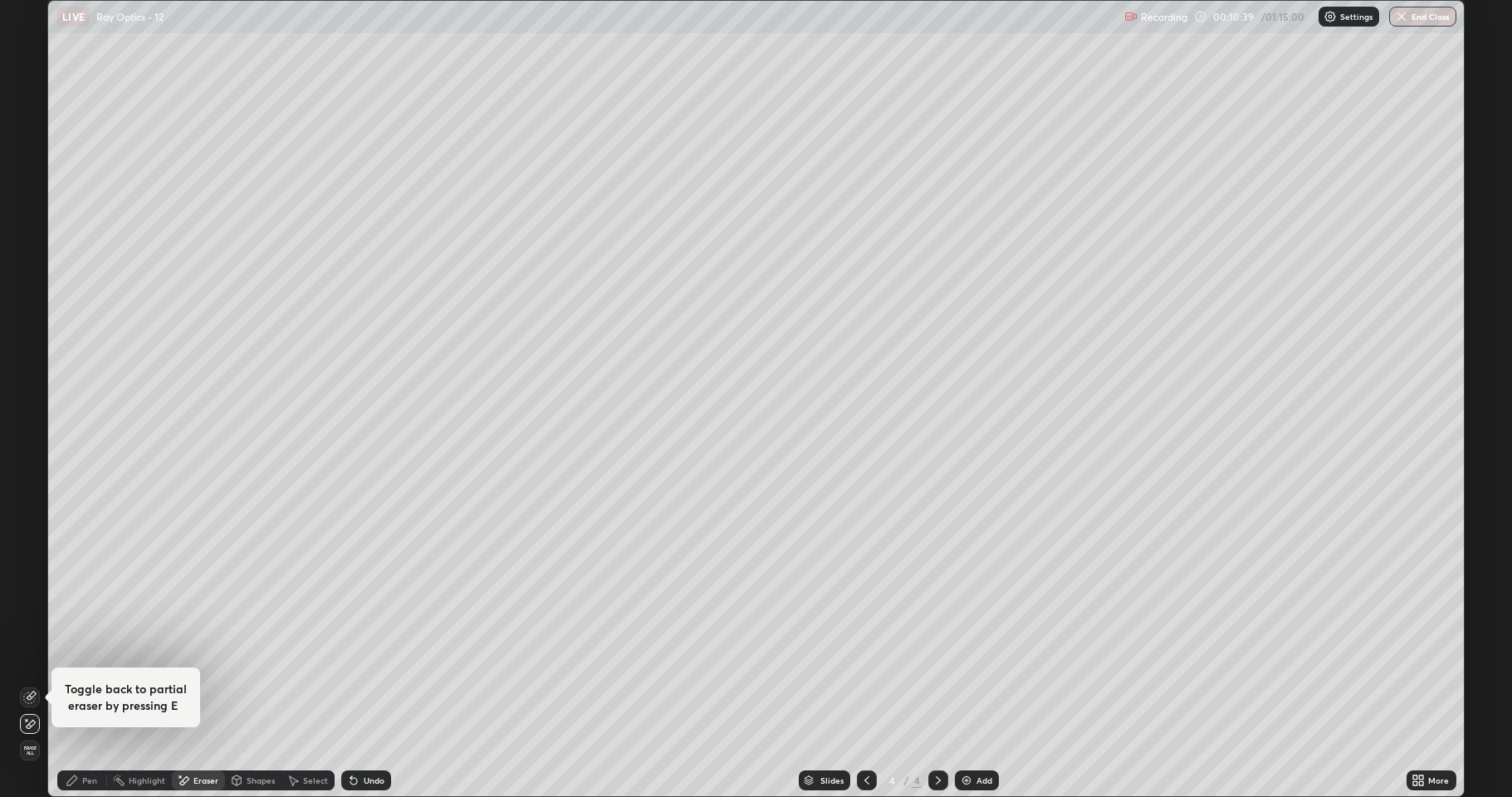
click at [308, 656] on div "Select" at bounding box center [315, 780] width 25 height 8
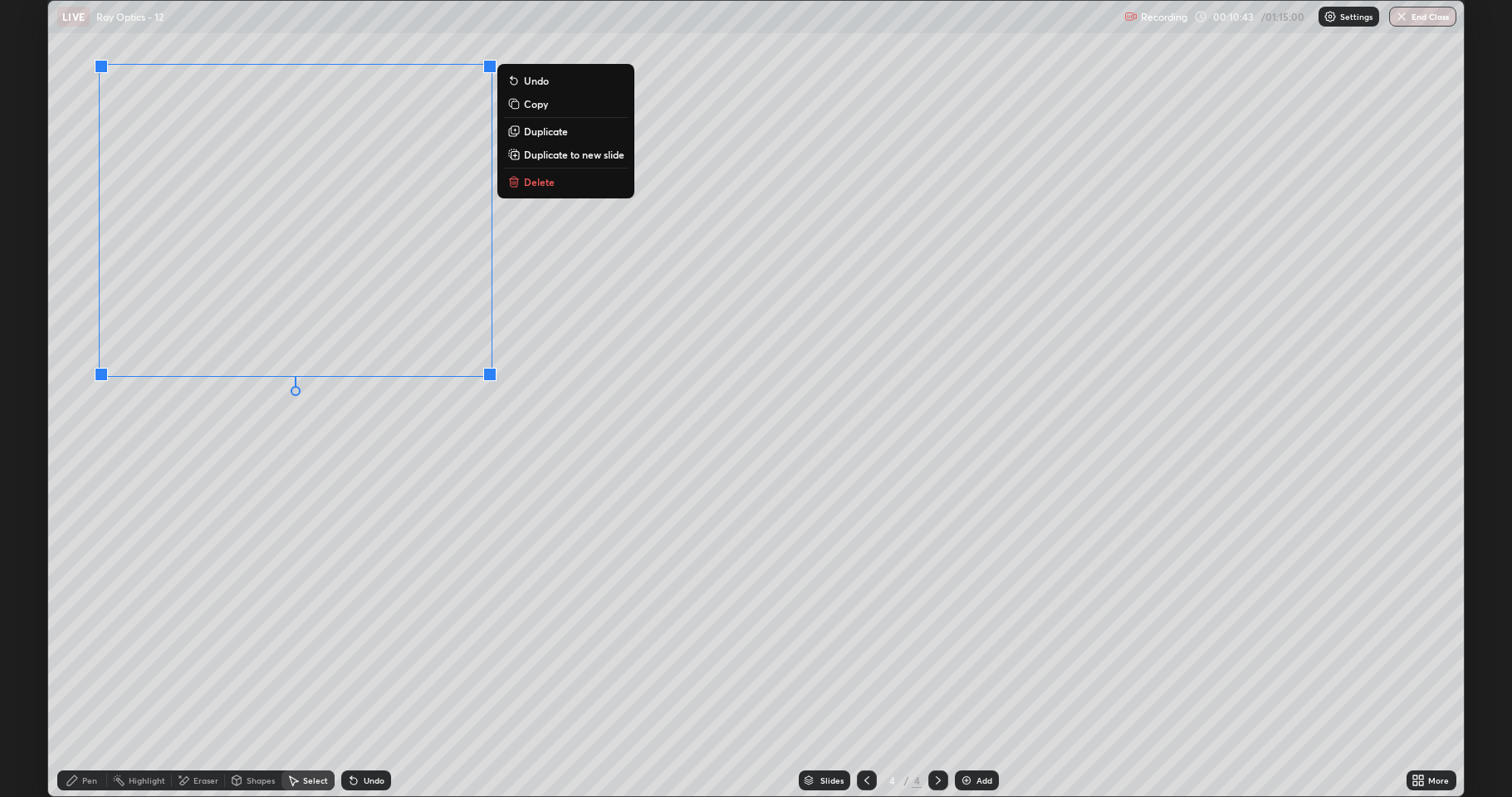
click at [290, 604] on div "0 ° Undo Copy Duplicate Duplicate to new slide Delete" at bounding box center [756, 398] width 1416 height 795
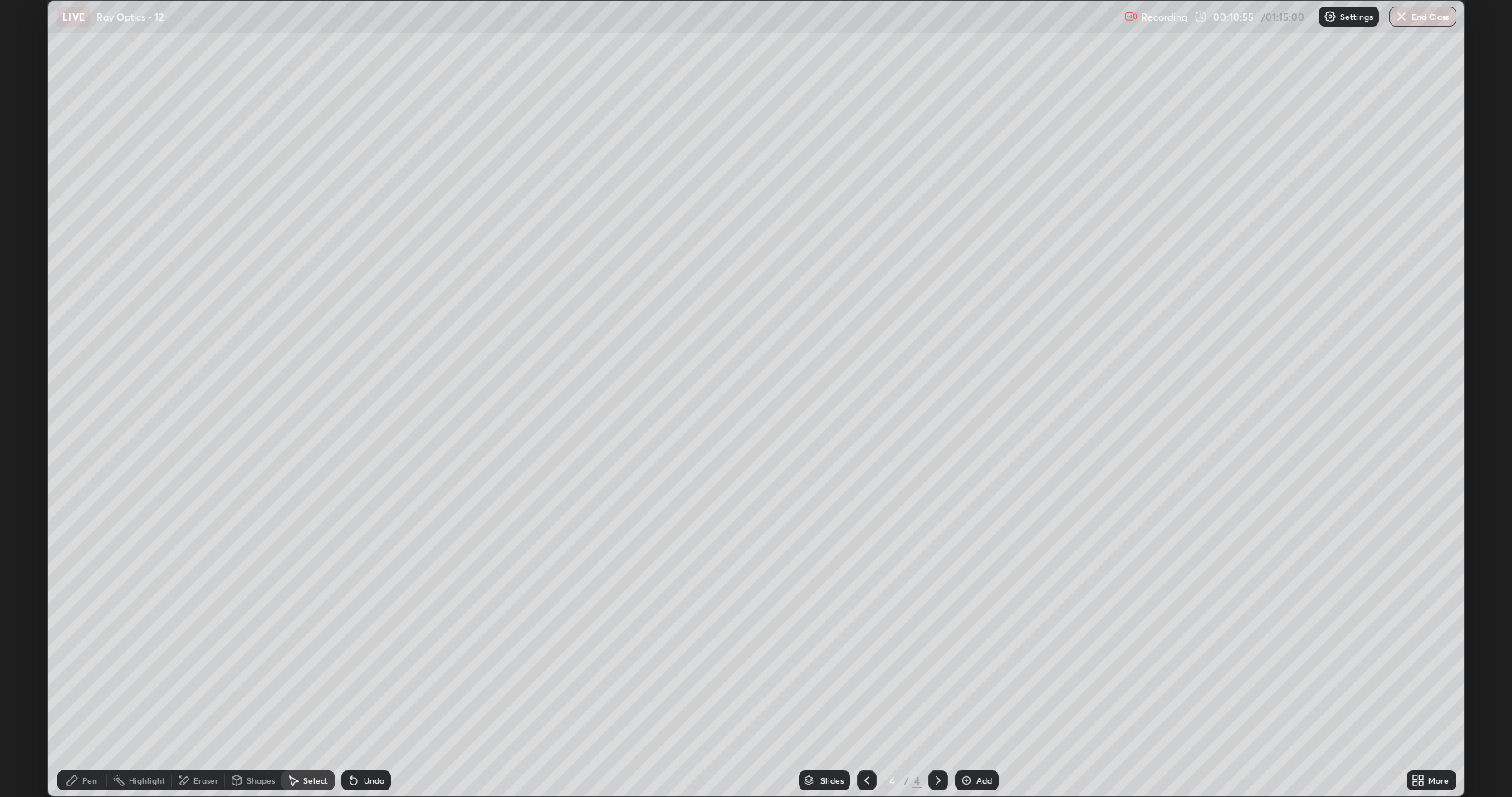
click at [68, 656] on icon at bounding box center [72, 780] width 13 height 13
click at [29, 437] on div at bounding box center [30, 438] width 10 height 10
click at [361, 656] on div "Undo" at bounding box center [365, 779] width 50 height 20
click at [360, 656] on div "Undo" at bounding box center [365, 779] width 50 height 20
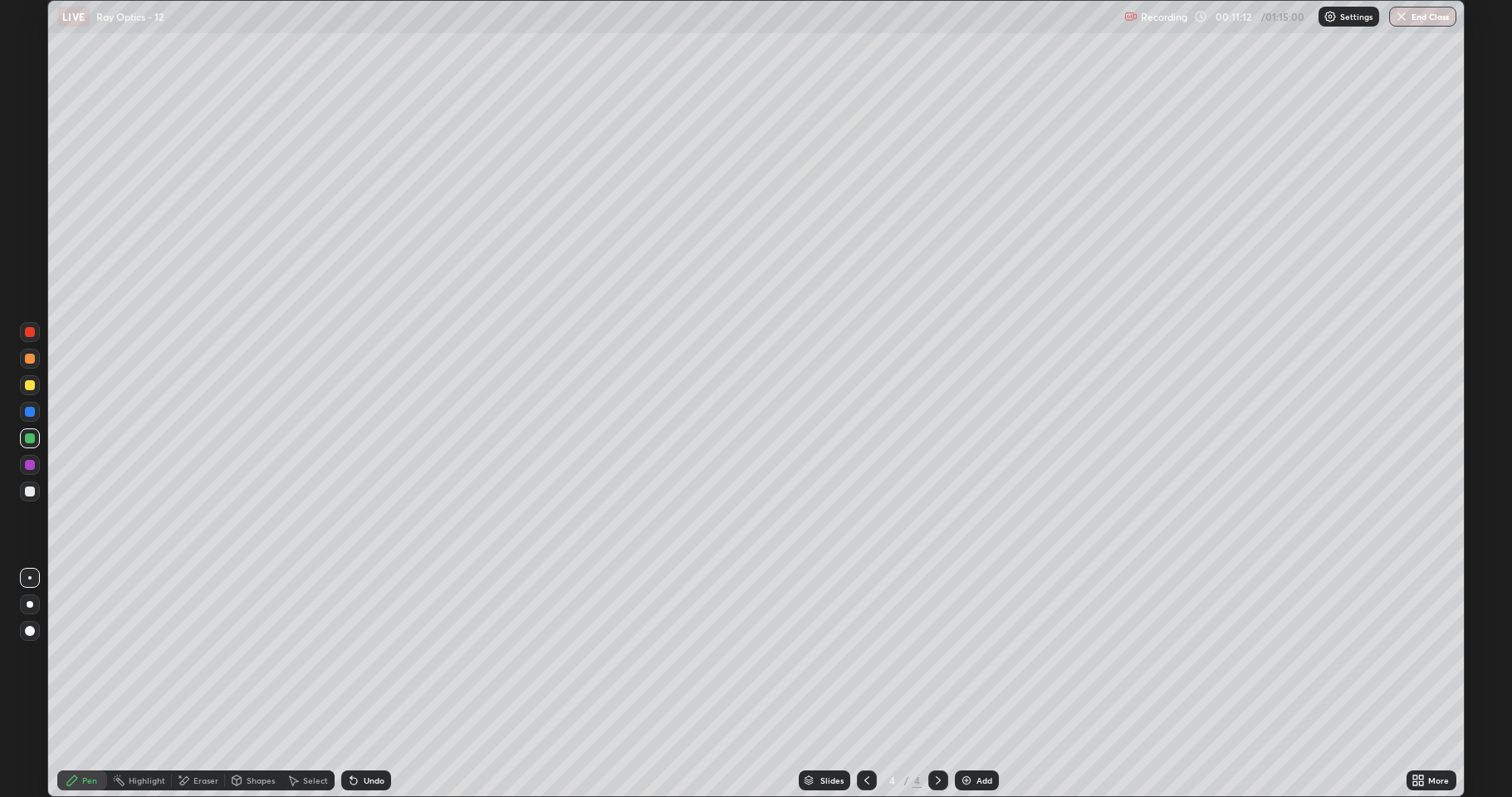
click at [353, 656] on icon at bounding box center [353, 780] width 13 height 13
click at [860, 656] on icon at bounding box center [866, 780] width 13 height 13
click at [936, 656] on icon at bounding box center [938, 780] width 13 height 13
click at [971, 656] on img at bounding box center [966, 780] width 13 height 13
click at [264, 656] on div "Shapes" at bounding box center [261, 780] width 28 height 8
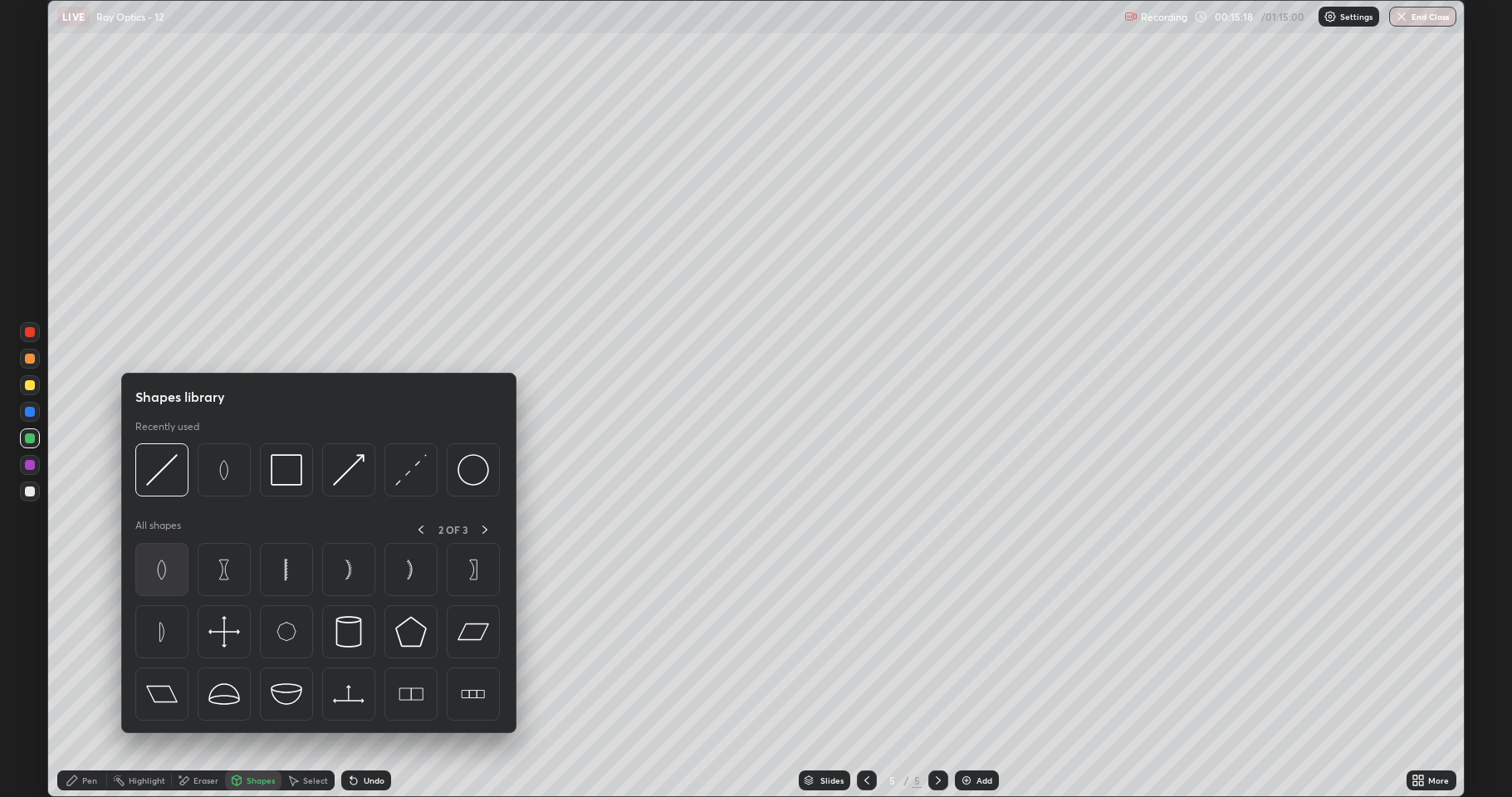
click at [175, 574] on img at bounding box center [162, 570] width 32 height 32
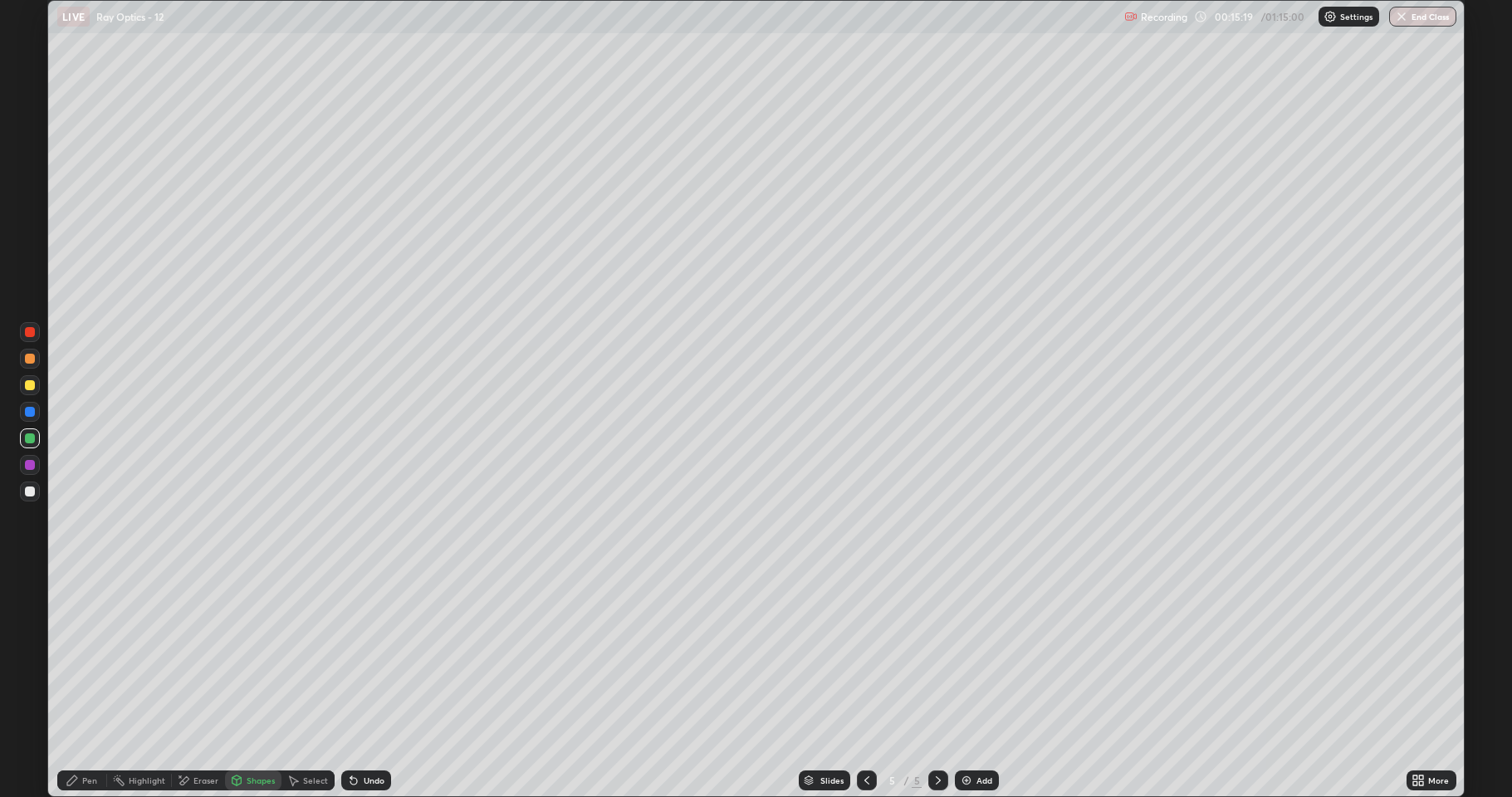
click at [31, 359] on div at bounding box center [30, 358] width 10 height 10
click at [251, 656] on div "Shapes" at bounding box center [253, 779] width 56 height 20
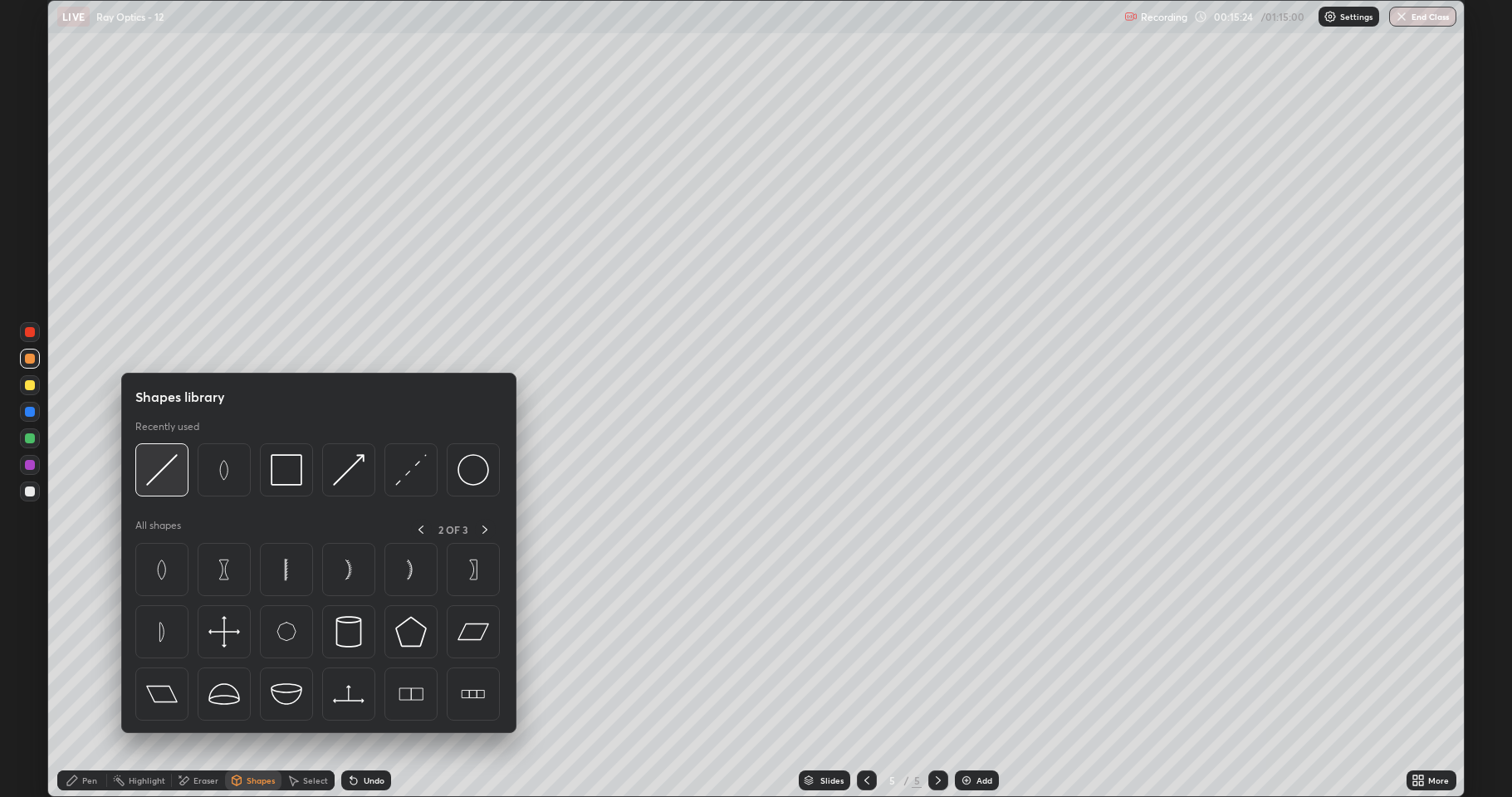
click at [166, 477] on img at bounding box center [162, 470] width 32 height 32
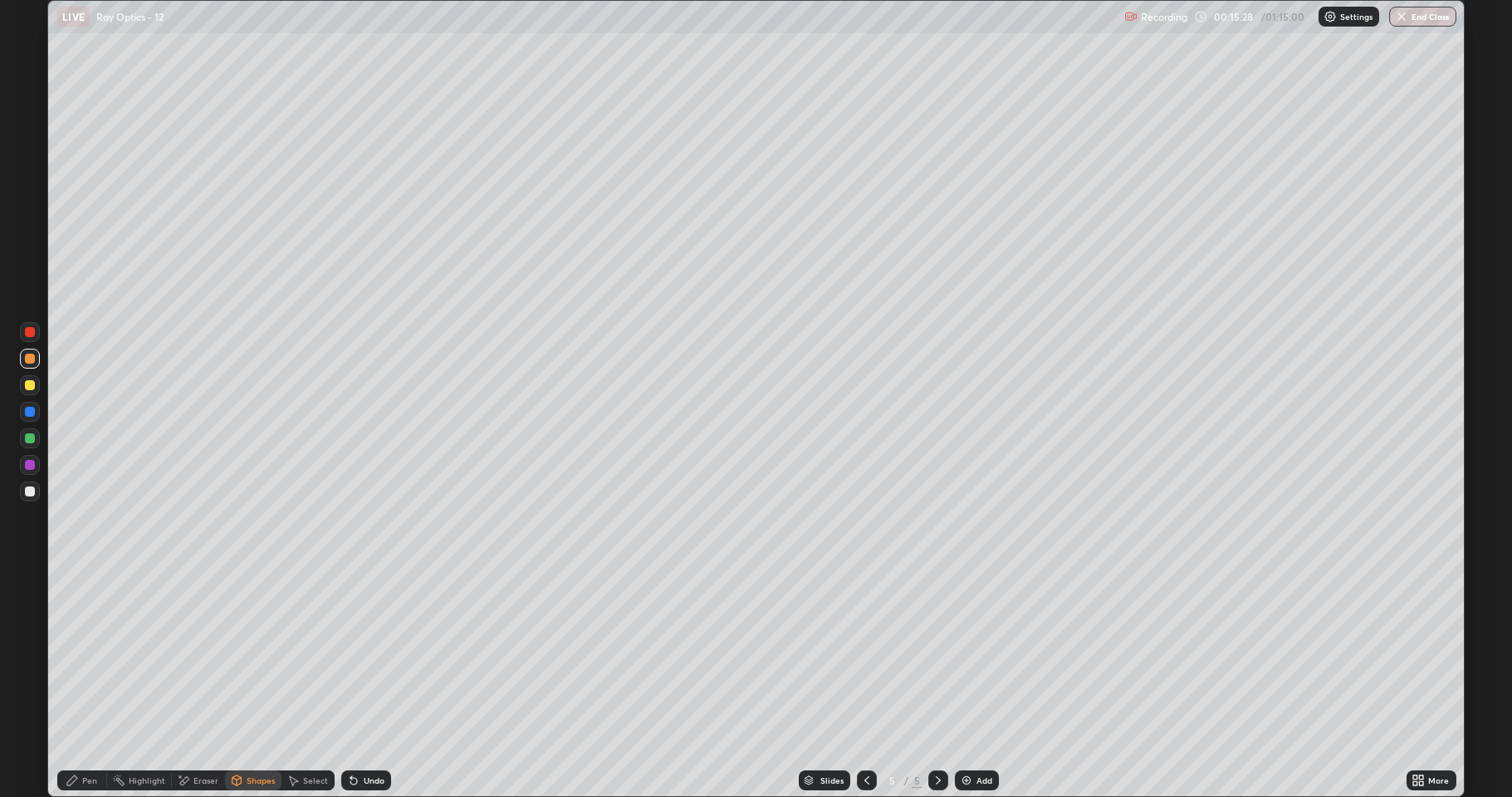
click at [80, 656] on div "Pen" at bounding box center [81, 779] width 50 height 20
click at [30, 492] on div at bounding box center [30, 491] width 10 height 10
click at [864, 656] on icon at bounding box center [866, 780] width 5 height 8
click at [863, 656] on icon at bounding box center [866, 780] width 13 height 13
click at [934, 656] on icon at bounding box center [938, 780] width 13 height 13
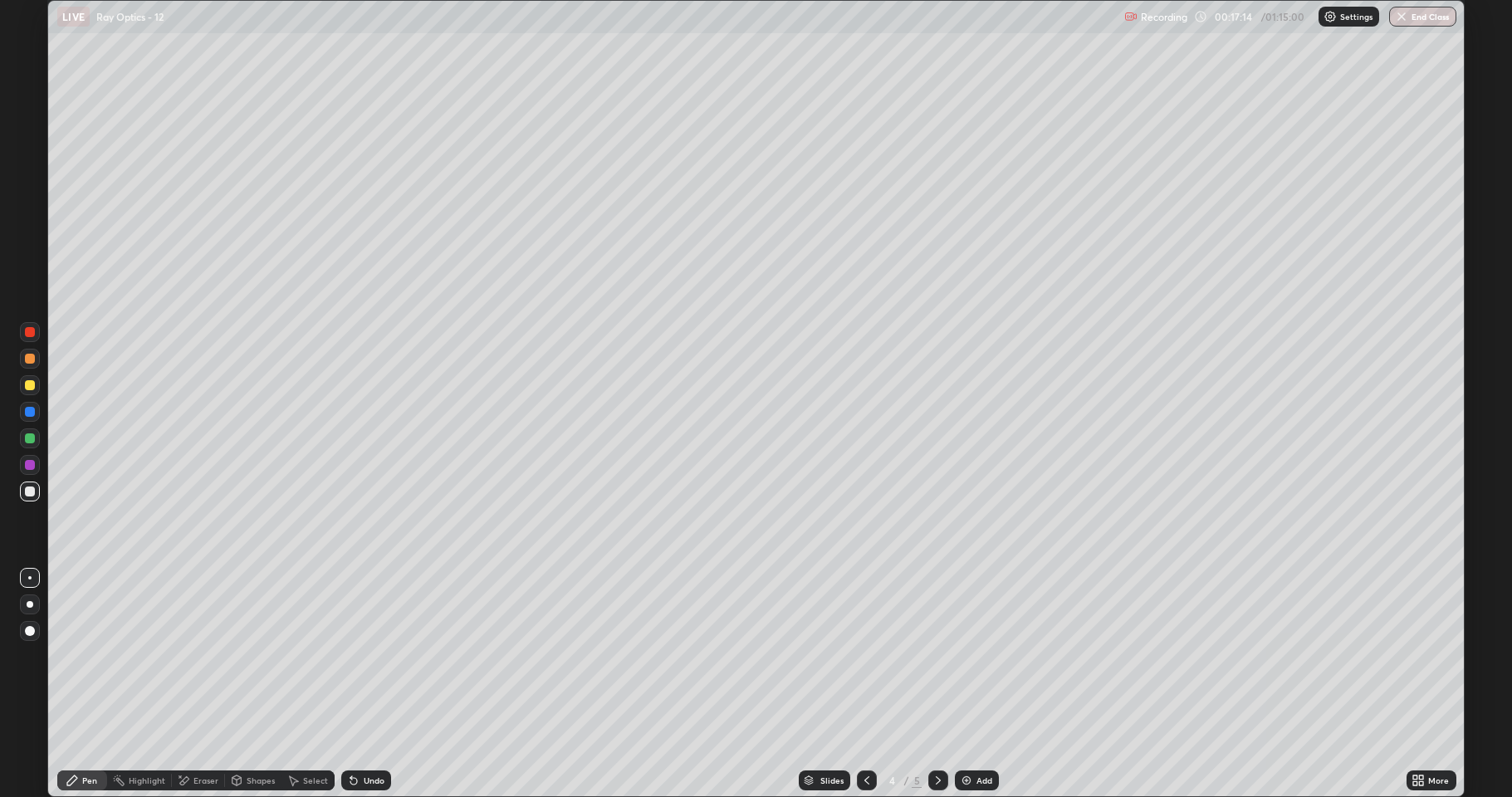
click at [307, 656] on div "Select" at bounding box center [315, 780] width 25 height 8
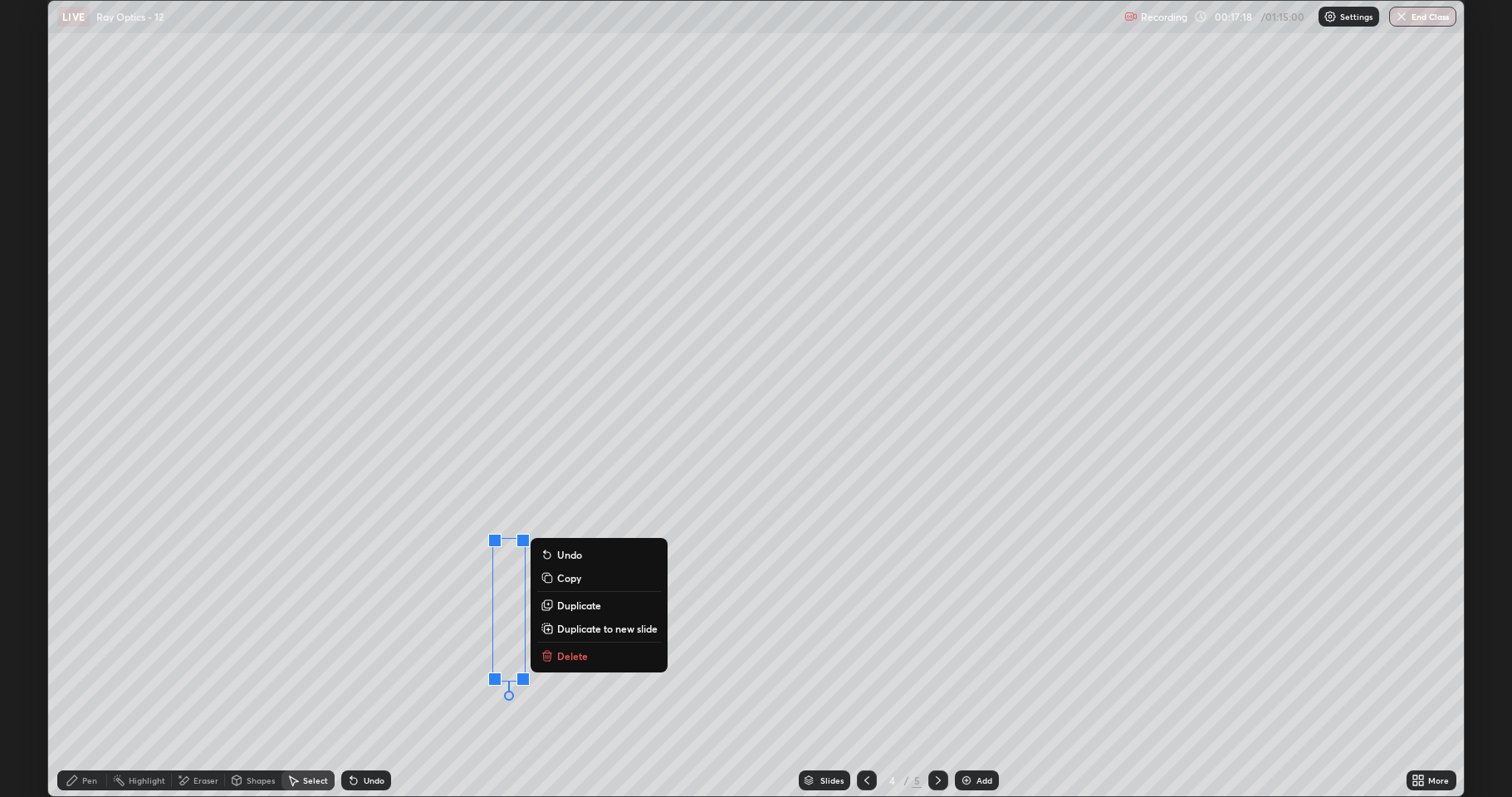
click at [452, 656] on div "0 ° Undo Copy Duplicate Duplicate to new slide Delete" at bounding box center [756, 398] width 1416 height 795
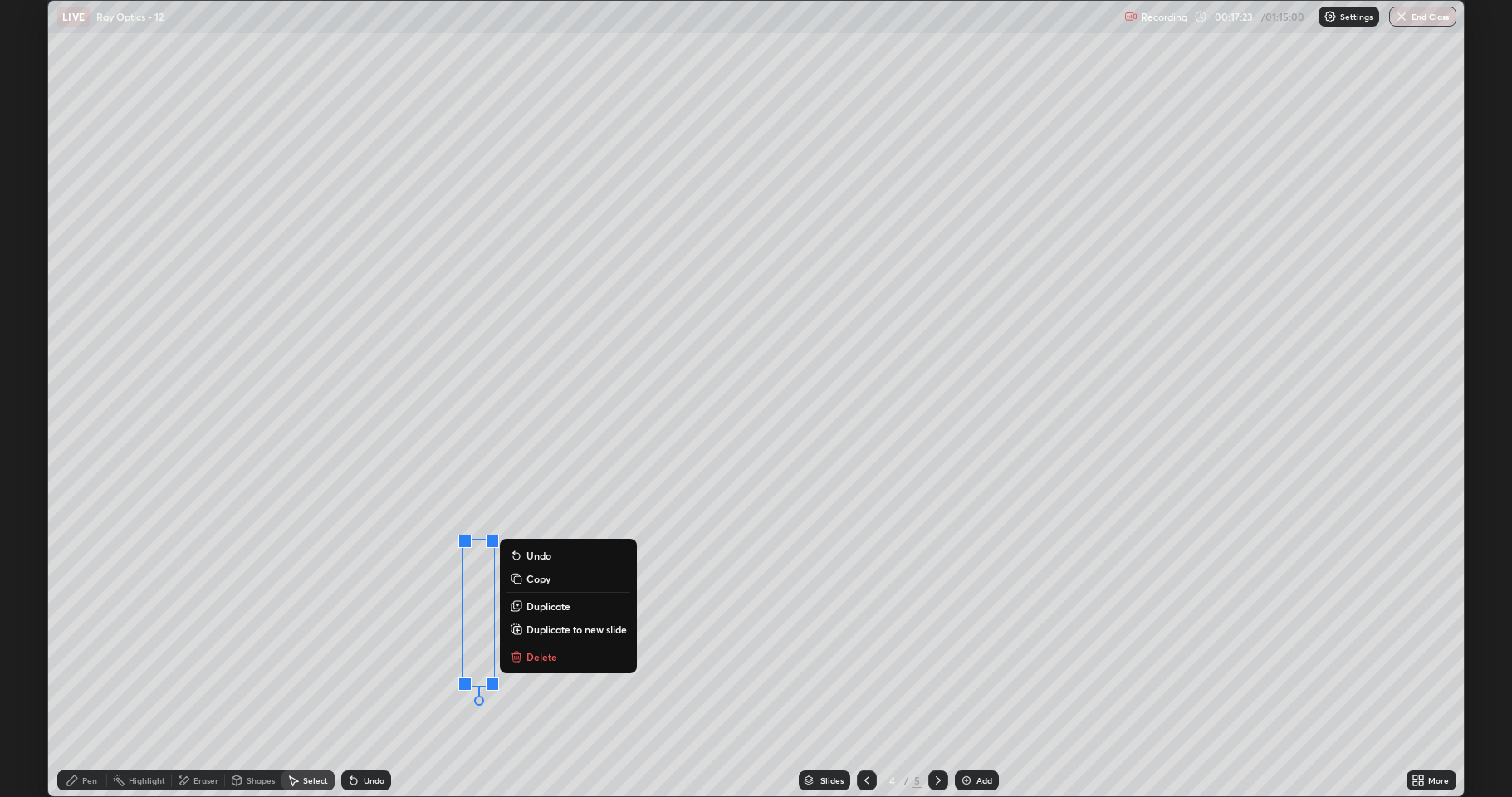
click at [373, 656] on div "0 ° Undo Copy Duplicate Duplicate to new slide Delete" at bounding box center [756, 398] width 1416 height 795
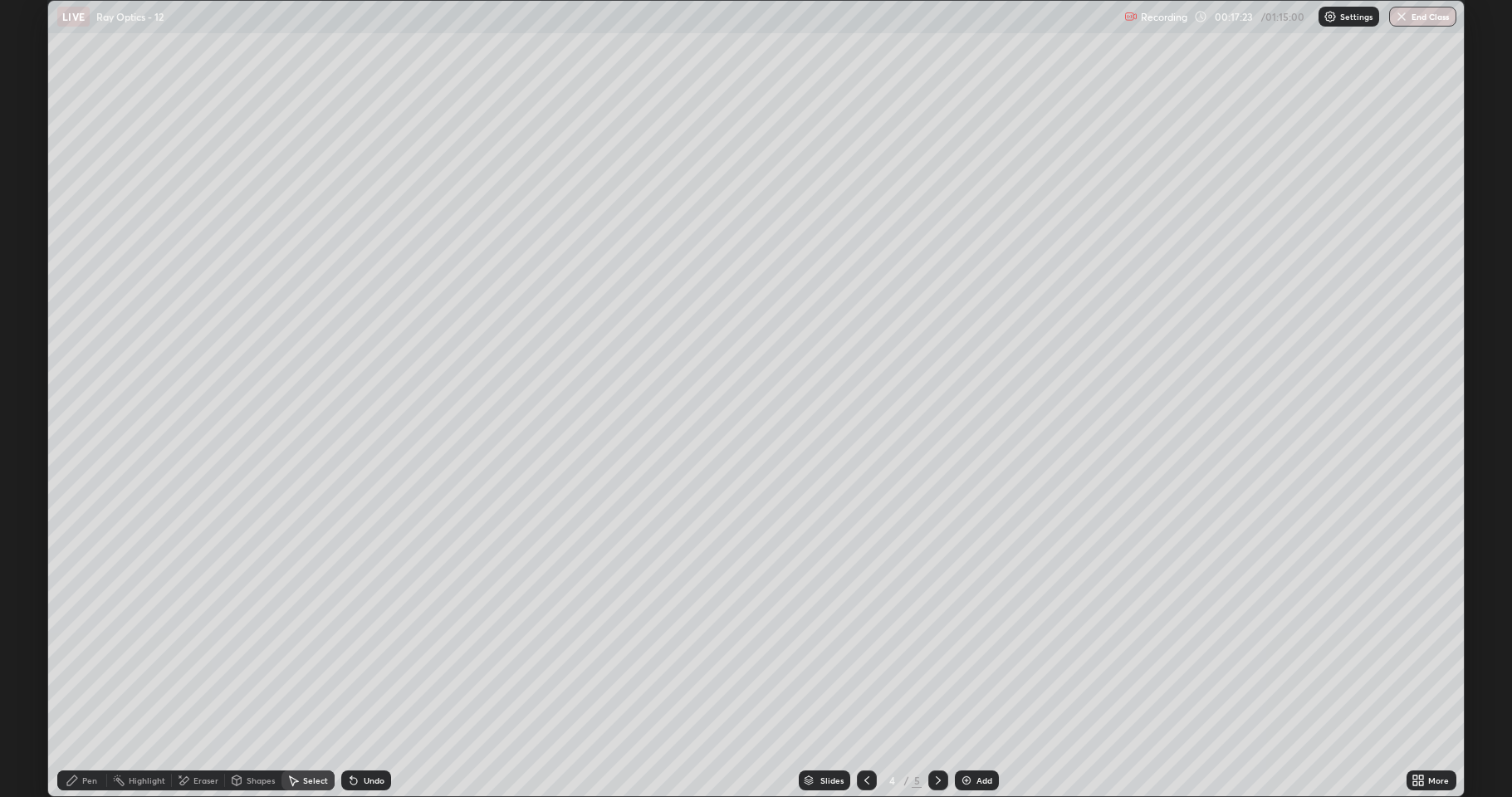
click at [71, 656] on div "Pen" at bounding box center [81, 779] width 50 height 20
click at [936, 656] on icon at bounding box center [938, 780] width 13 height 13
click at [297, 656] on icon at bounding box center [292, 780] width 13 height 13
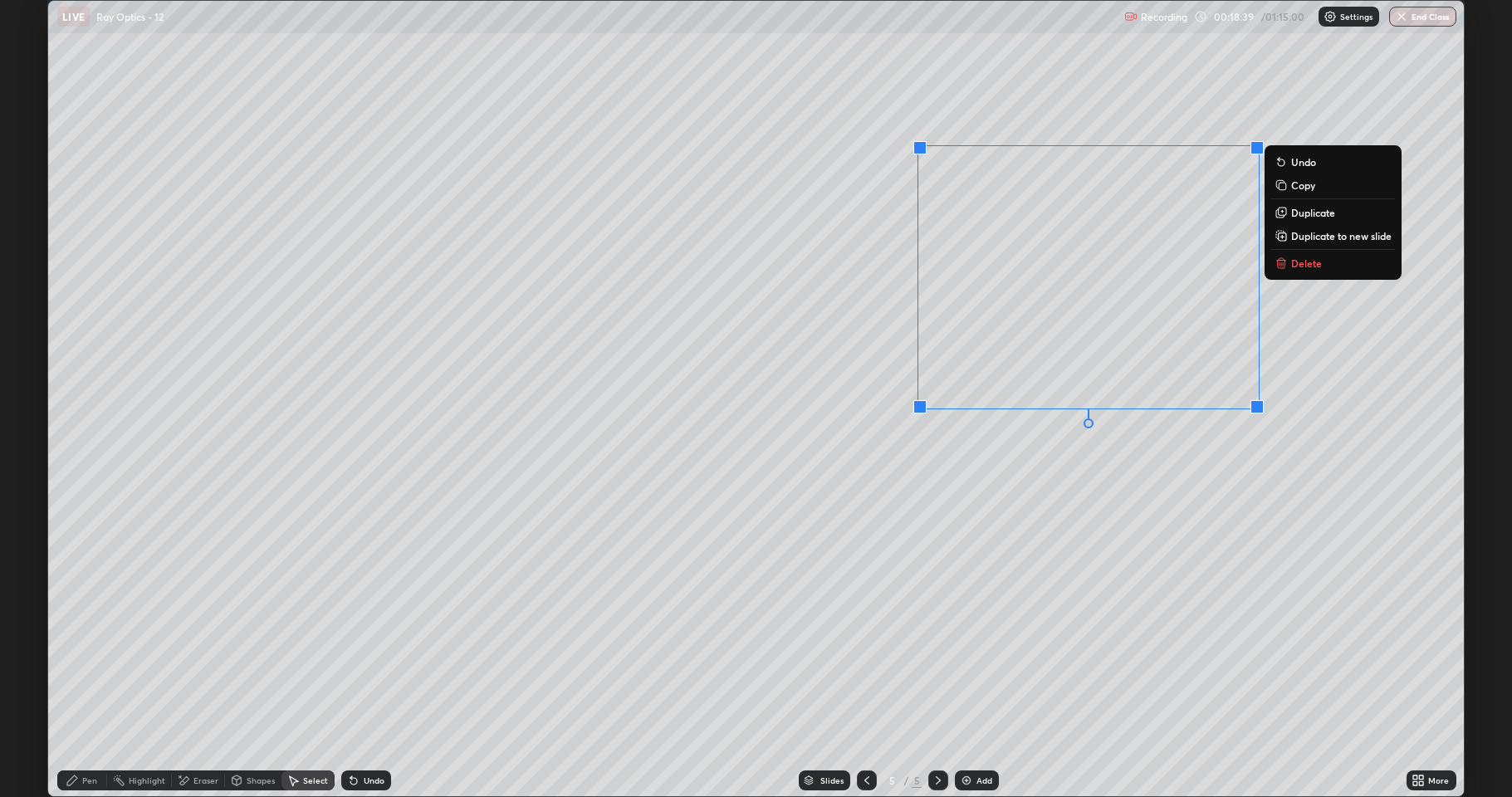
click at [1325, 267] on button "Delete" at bounding box center [1333, 263] width 123 height 20
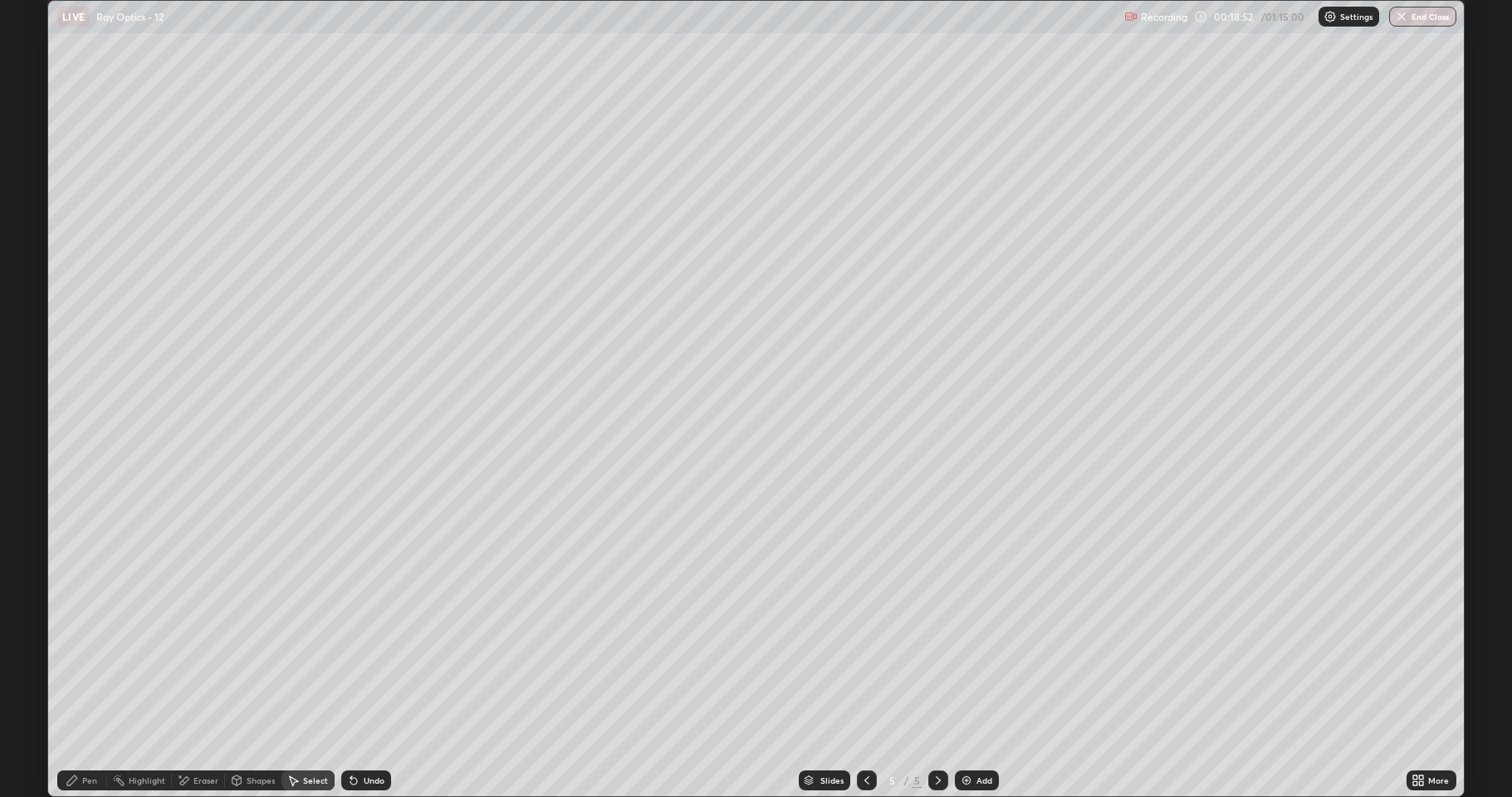
click at [73, 656] on icon at bounding box center [72, 780] width 10 height 10
click at [27, 437] on div at bounding box center [30, 438] width 10 height 10
click at [34, 362] on div at bounding box center [30, 358] width 10 height 10
click at [26, 490] on div at bounding box center [30, 491] width 10 height 10
click at [372, 656] on div "Undo" at bounding box center [374, 780] width 21 height 8
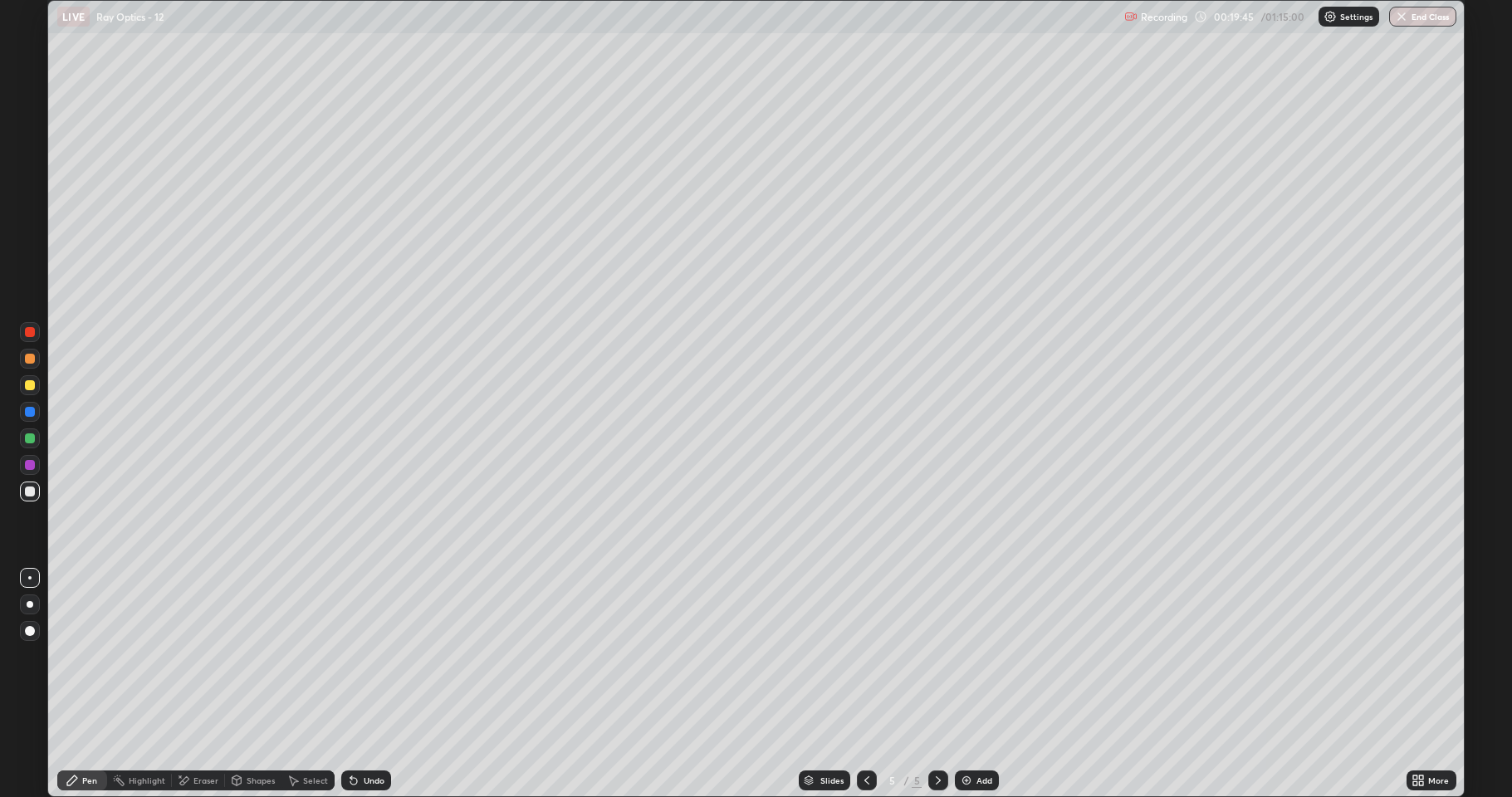
click at [364, 656] on div "Undo" at bounding box center [374, 780] width 21 height 8
click at [966, 656] on img at bounding box center [966, 780] width 13 height 13
click at [242, 656] on div "Shapes" at bounding box center [253, 779] width 56 height 20
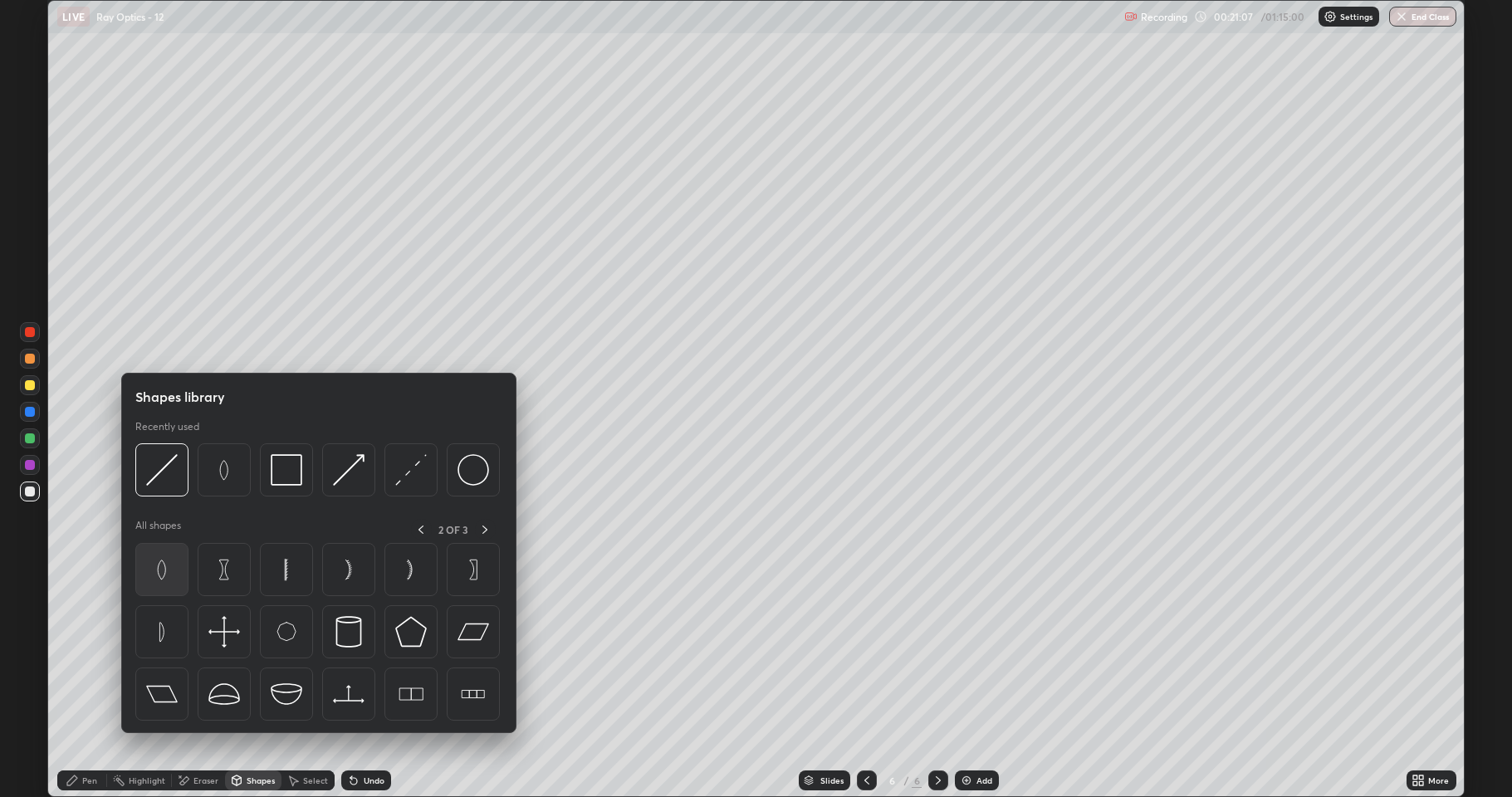
click at [165, 562] on img at bounding box center [162, 570] width 32 height 32
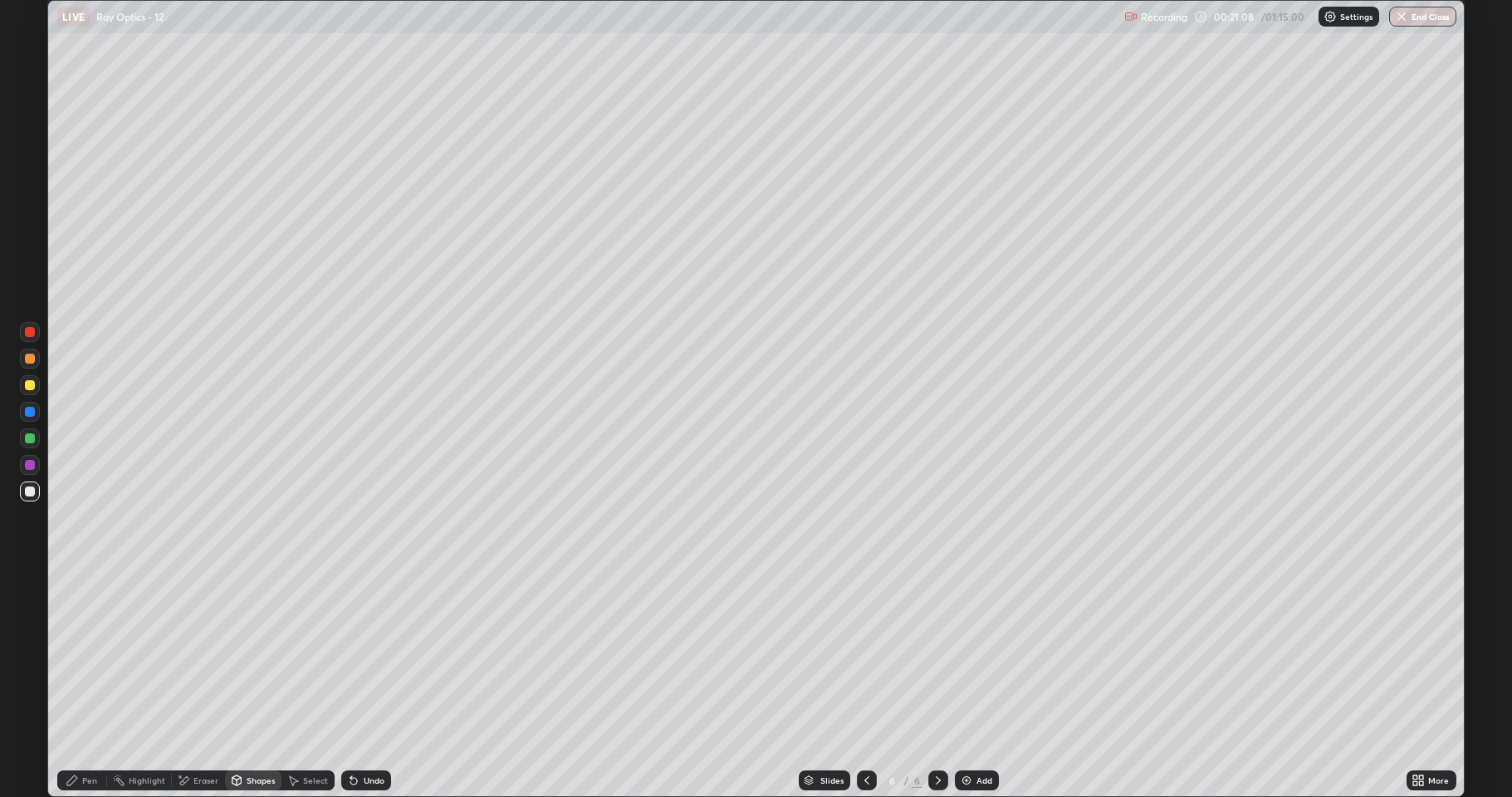
click at [33, 437] on div at bounding box center [30, 438] width 10 height 10
click at [247, 656] on div "Shapes" at bounding box center [261, 780] width 28 height 8
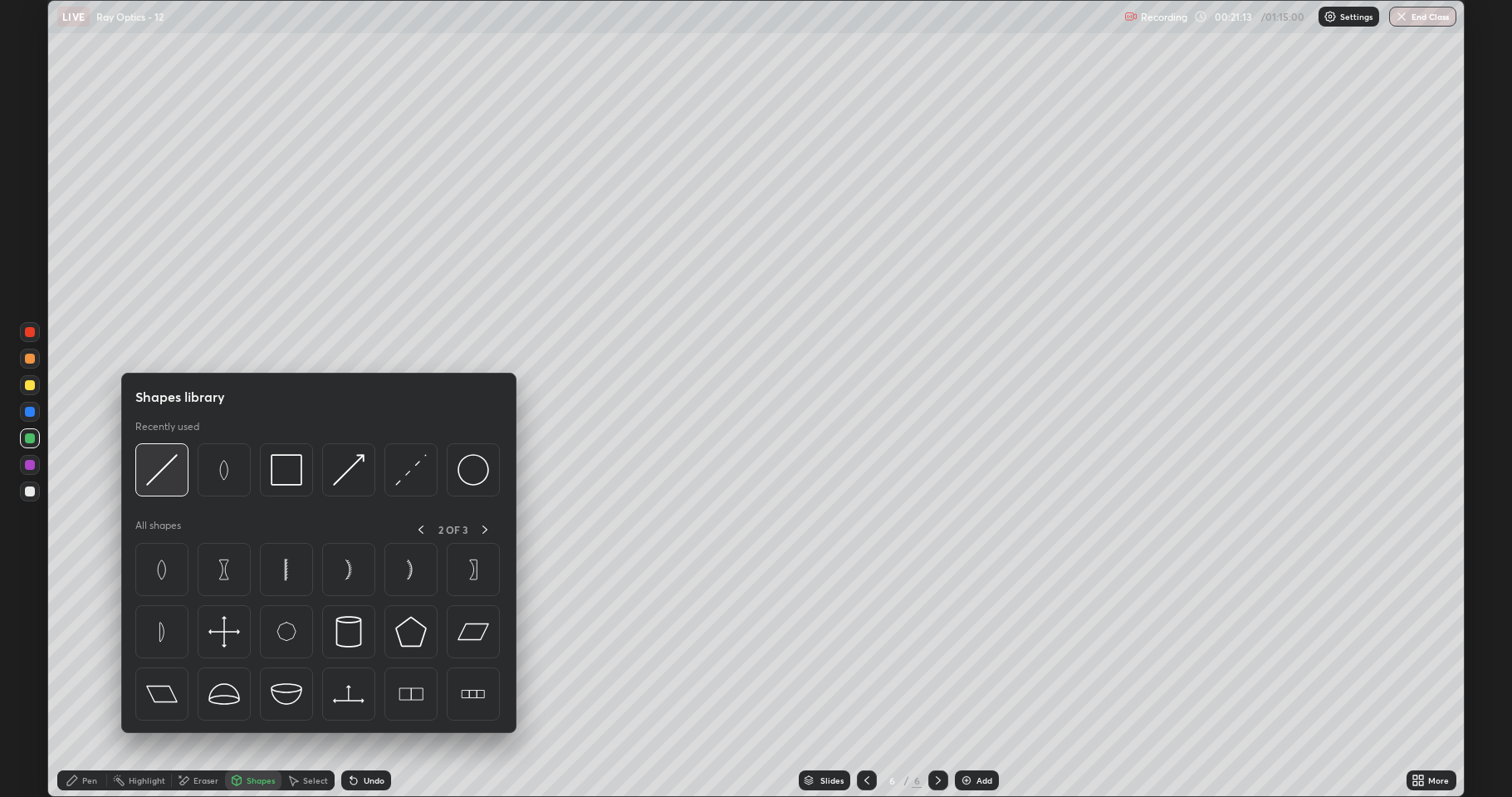
click at [158, 482] on img at bounding box center [162, 470] width 32 height 32
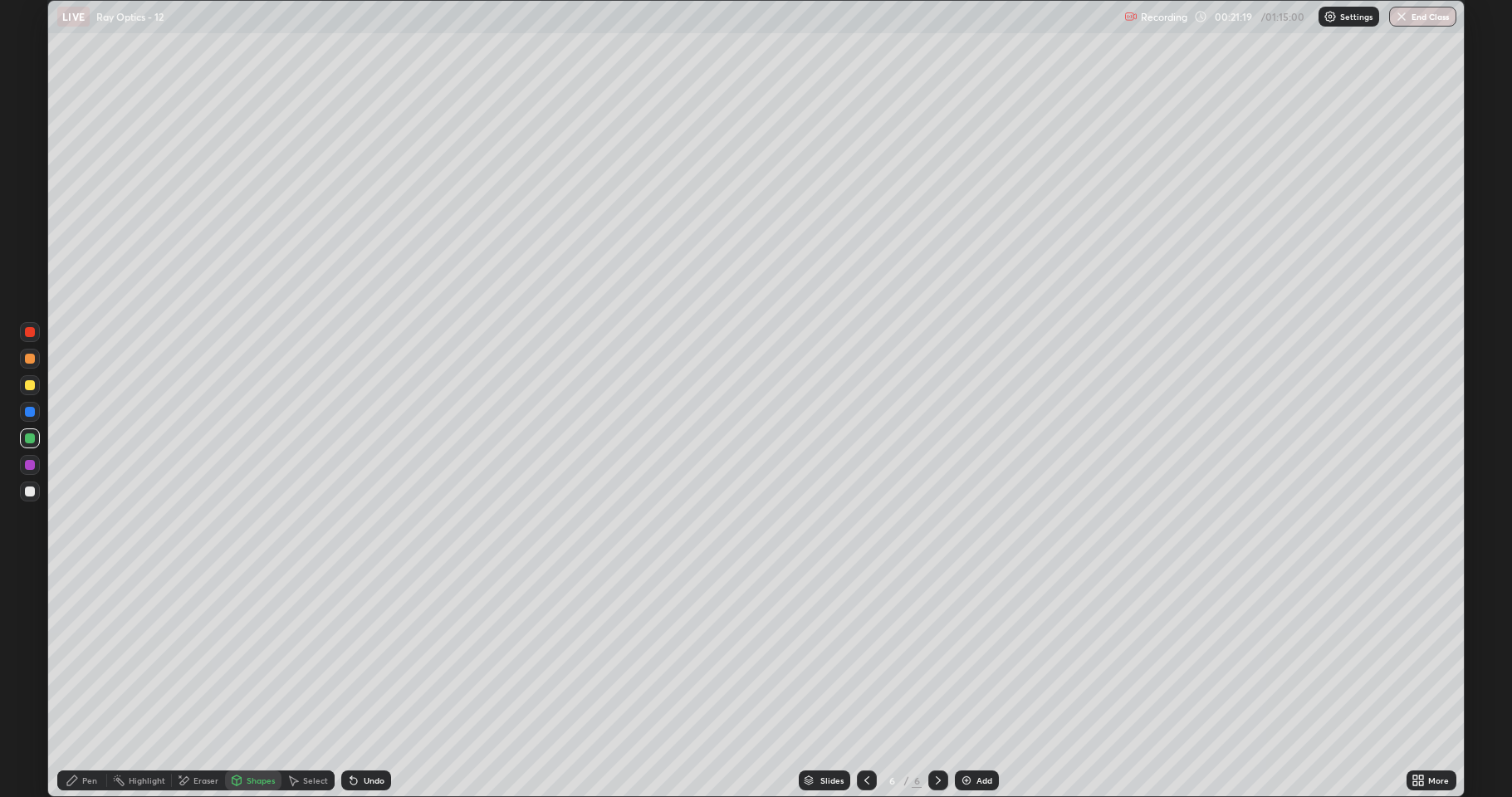
click at [92, 656] on div "Pen" at bounding box center [90, 780] width 15 height 8
click at [34, 496] on div at bounding box center [29, 491] width 20 height 20
click at [26, 414] on div at bounding box center [30, 411] width 10 height 10
click at [0, 236] on div "Setting up your live class" at bounding box center [756, 398] width 1512 height 797
click at [250, 656] on div "Shapes" at bounding box center [261, 780] width 28 height 8
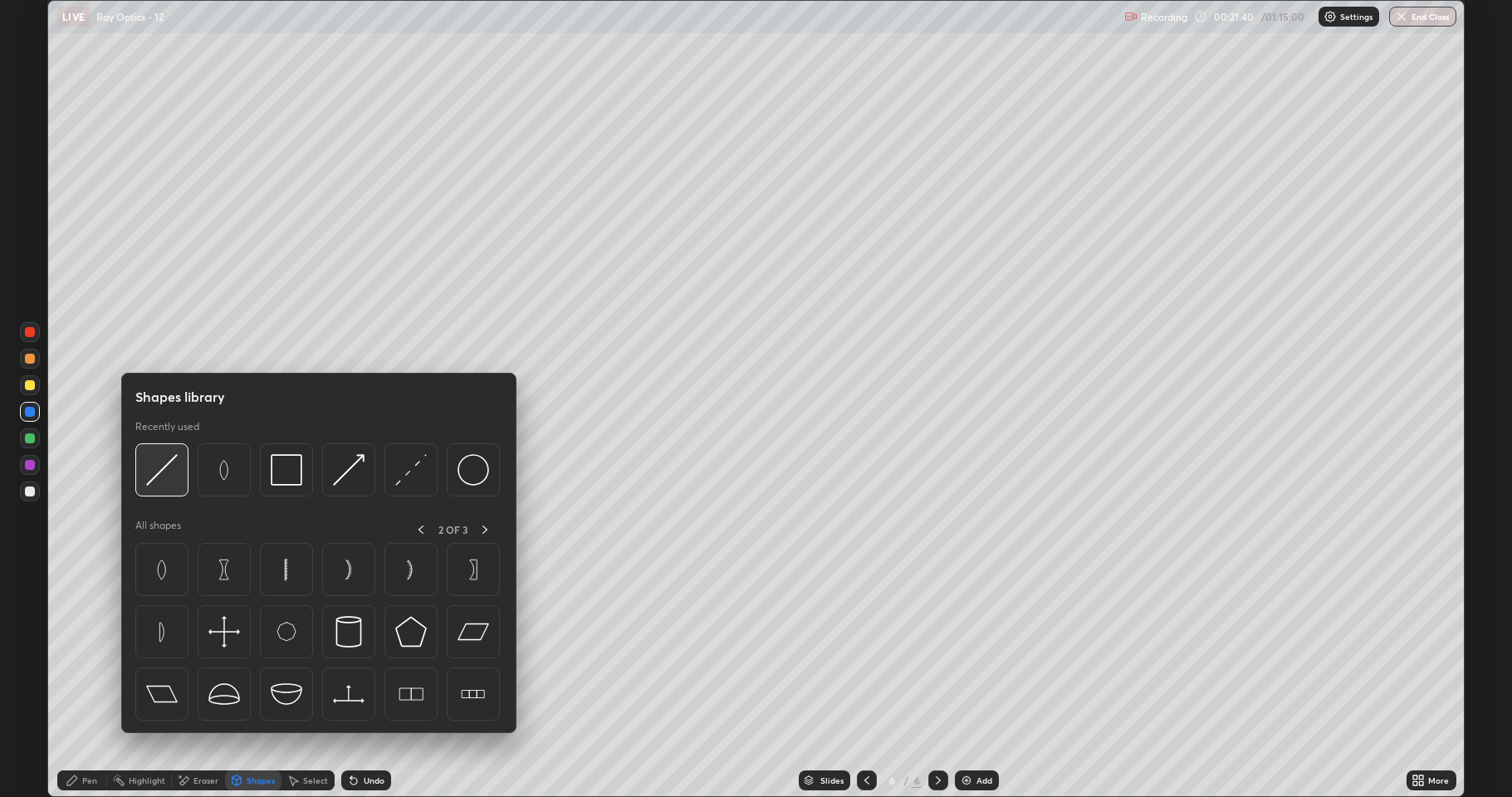
click at [166, 479] on img at bounding box center [162, 470] width 32 height 32
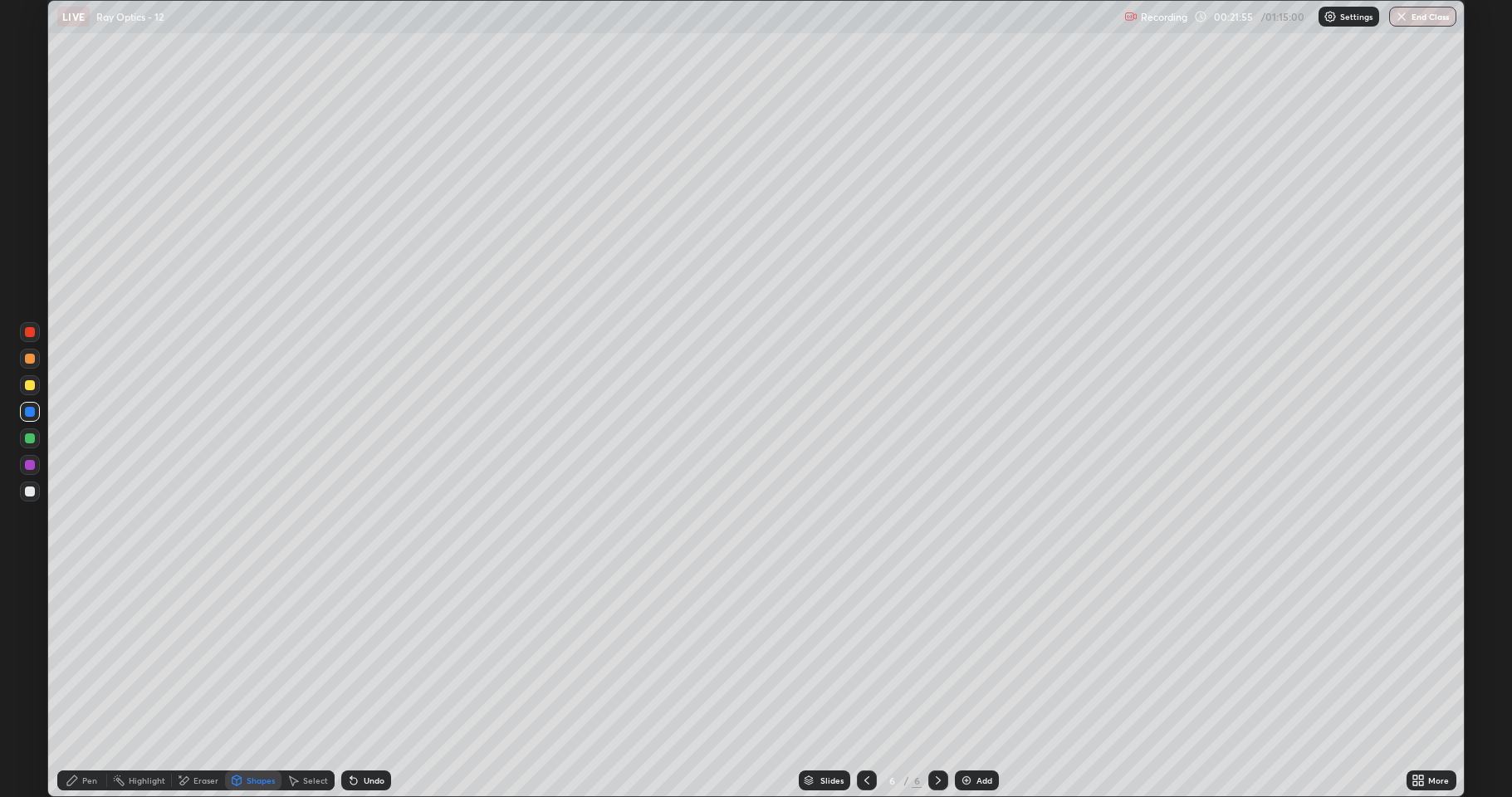
click at [26, 386] on div at bounding box center [30, 385] width 10 height 10
click at [364, 656] on div "Undo" at bounding box center [374, 780] width 21 height 8
click at [93, 656] on div "Pen" at bounding box center [90, 780] width 15 height 8
click at [360, 656] on div "Undo" at bounding box center [365, 779] width 50 height 20
click at [964, 656] on img at bounding box center [966, 780] width 13 height 13
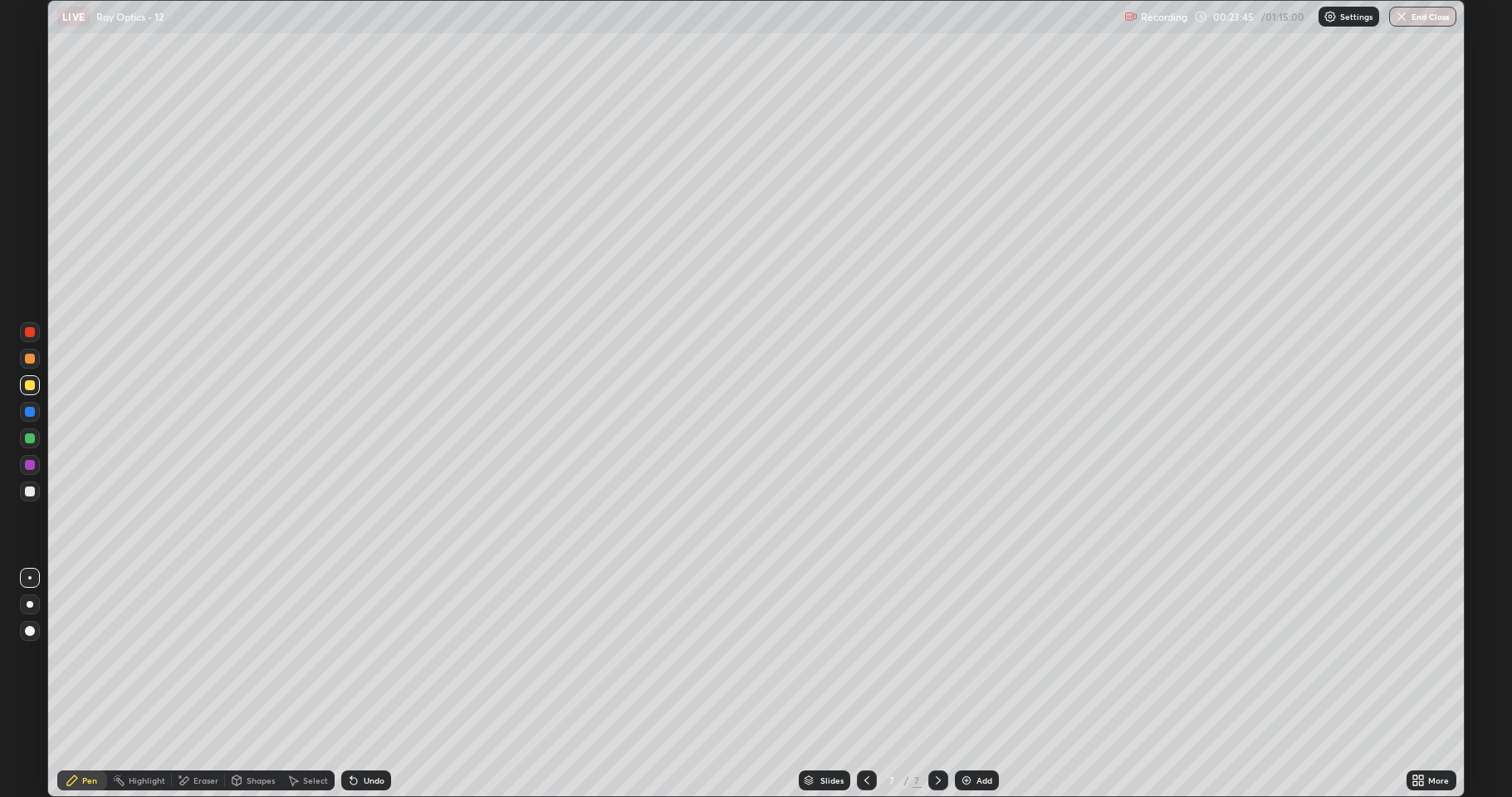
click at [353, 656] on icon at bounding box center [353, 780] width 7 height 7
click at [361, 656] on div "Undo" at bounding box center [365, 779] width 50 height 20
click at [368, 656] on div "Undo" at bounding box center [374, 780] width 21 height 8
click at [369, 656] on div "Undo" at bounding box center [365, 779] width 50 height 20
click at [368, 656] on div "Undo" at bounding box center [365, 779] width 50 height 20
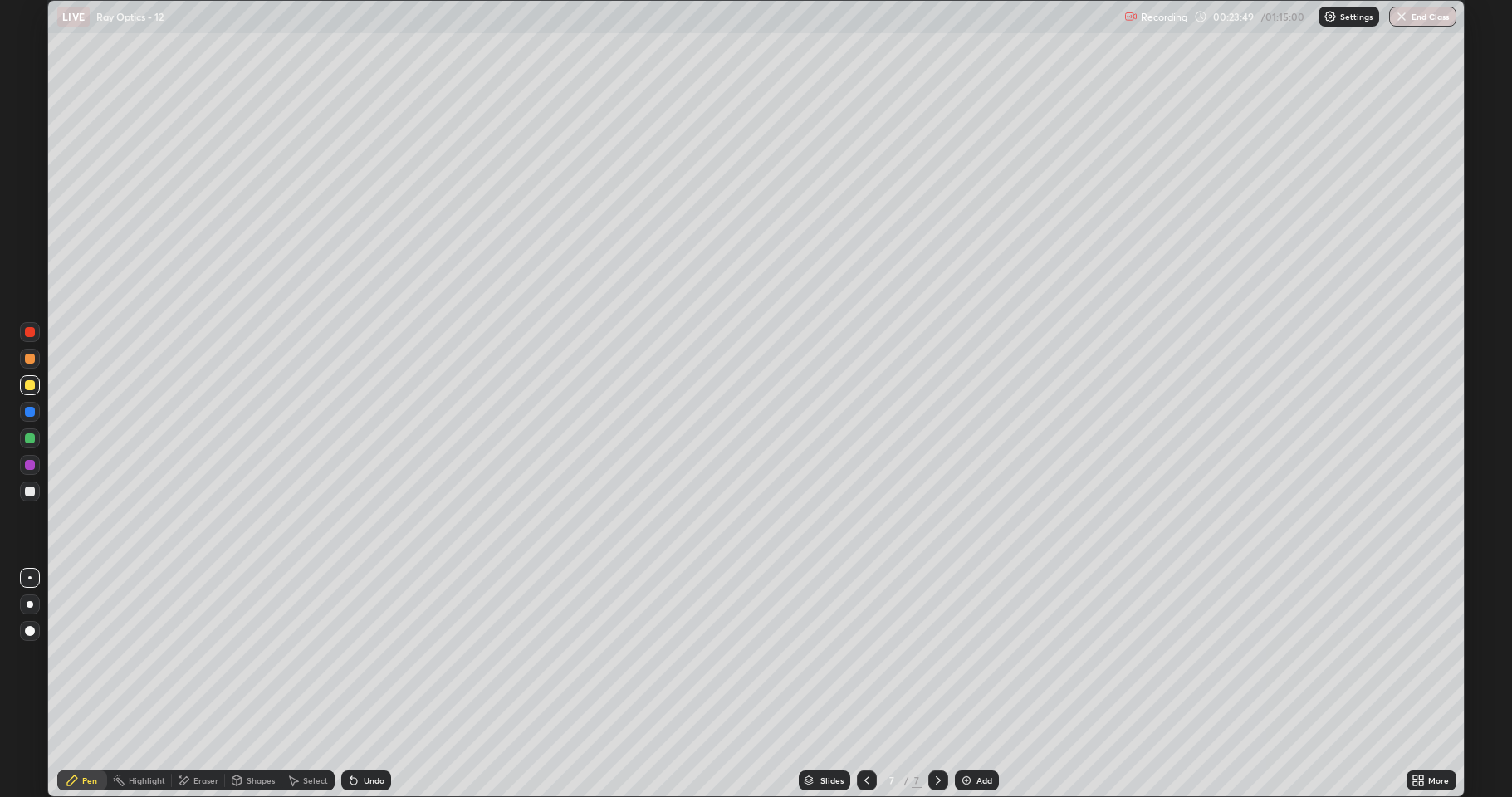
click at [30, 414] on div at bounding box center [30, 411] width 10 height 10
click at [253, 656] on div "Shapes" at bounding box center [253, 780] width 56 height 34
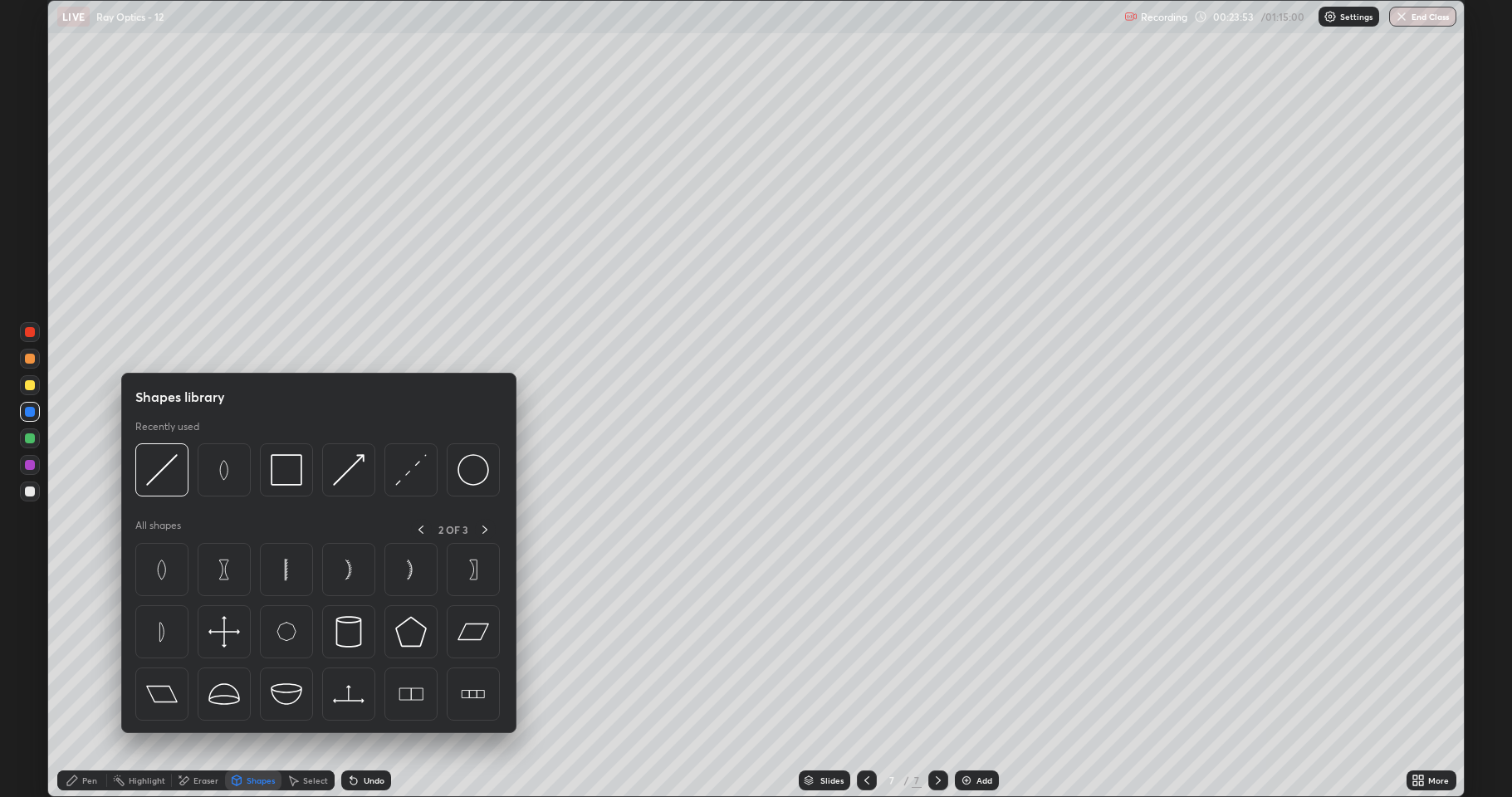
click at [87, 656] on div "Pen" at bounding box center [81, 779] width 50 height 20
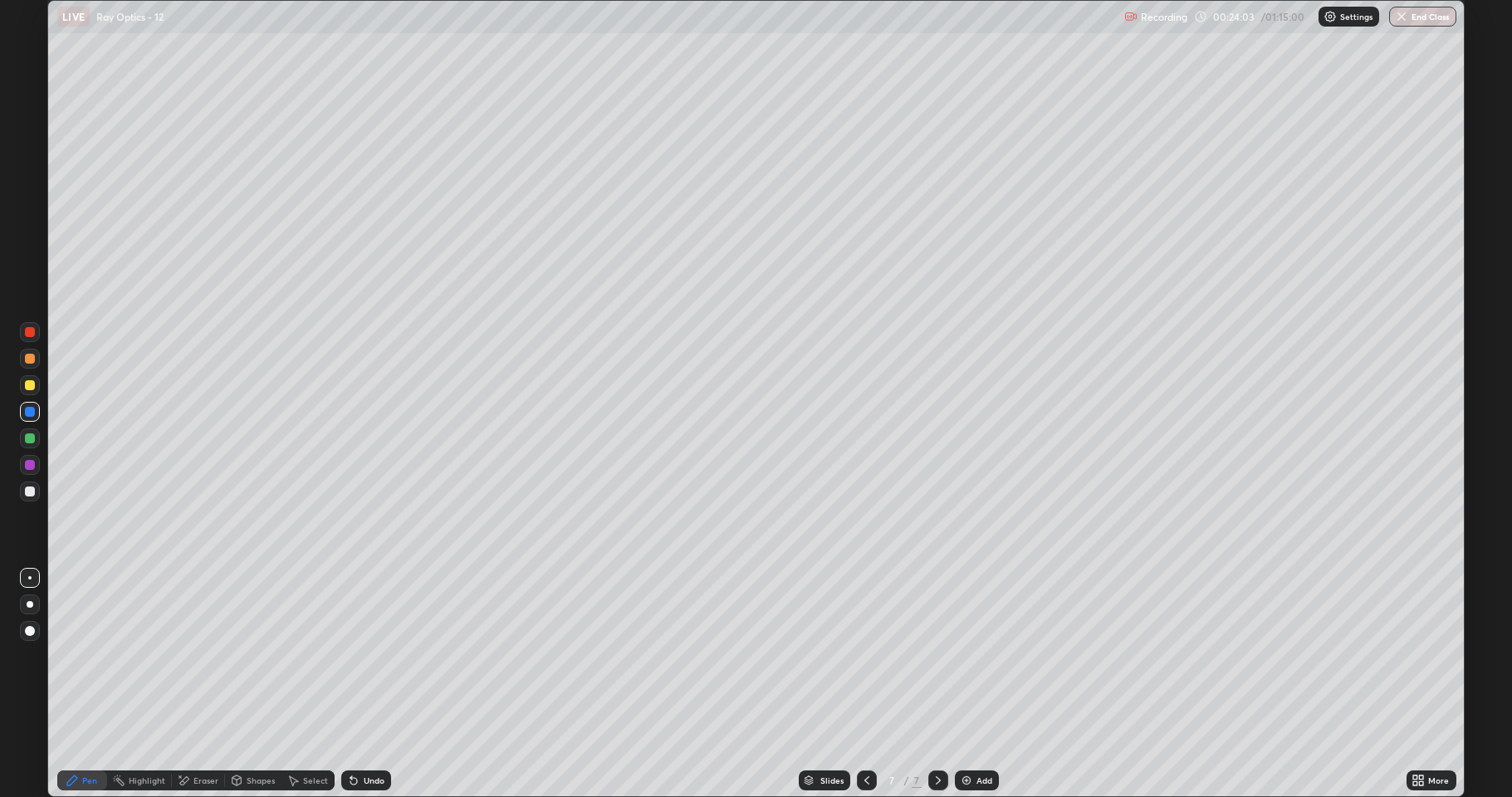
click at [31, 390] on div at bounding box center [30, 385] width 10 height 10
click at [297, 656] on icon at bounding box center [294, 781] width 9 height 10
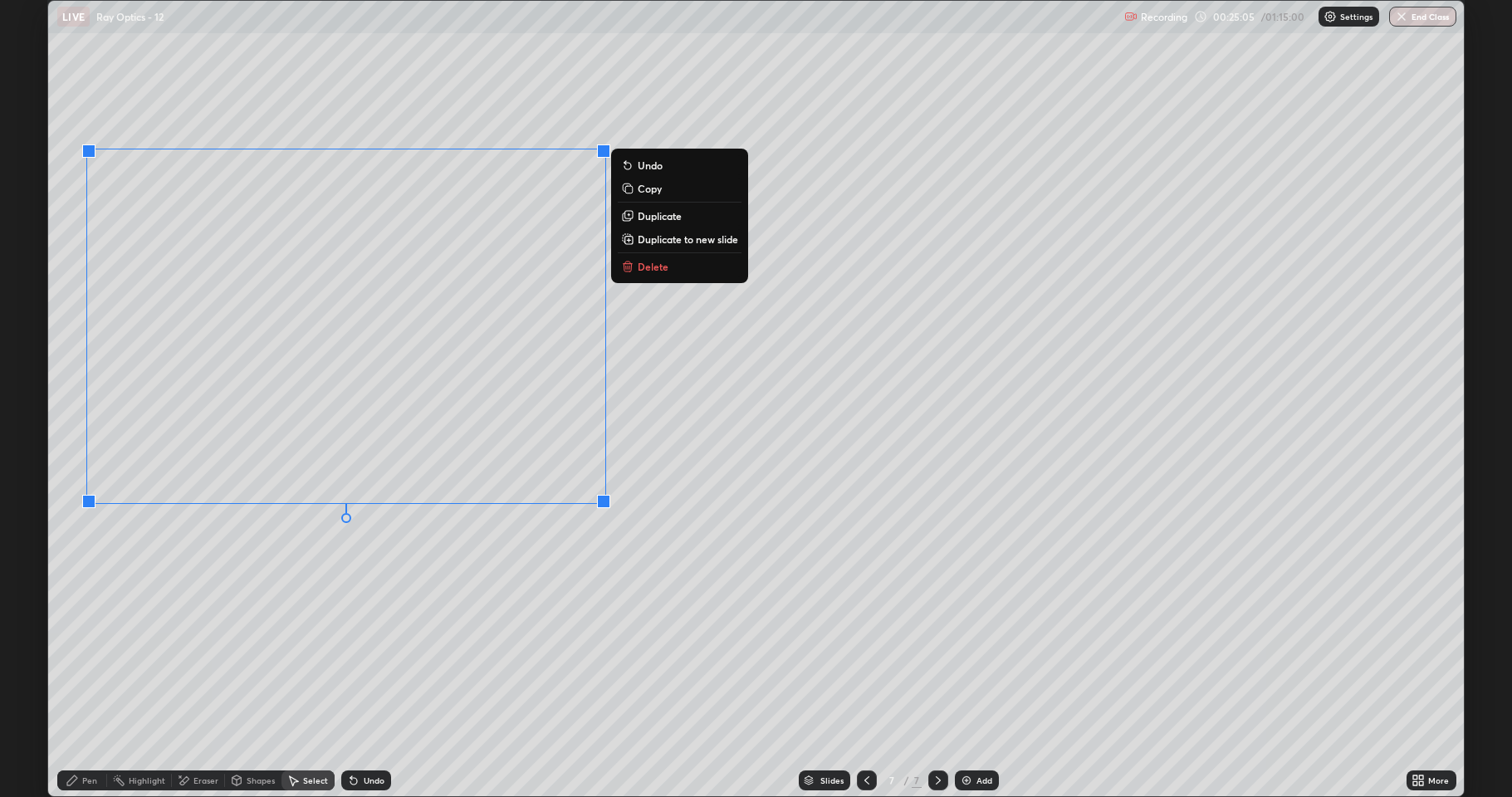
click at [641, 262] on p "Delete" at bounding box center [652, 266] width 31 height 13
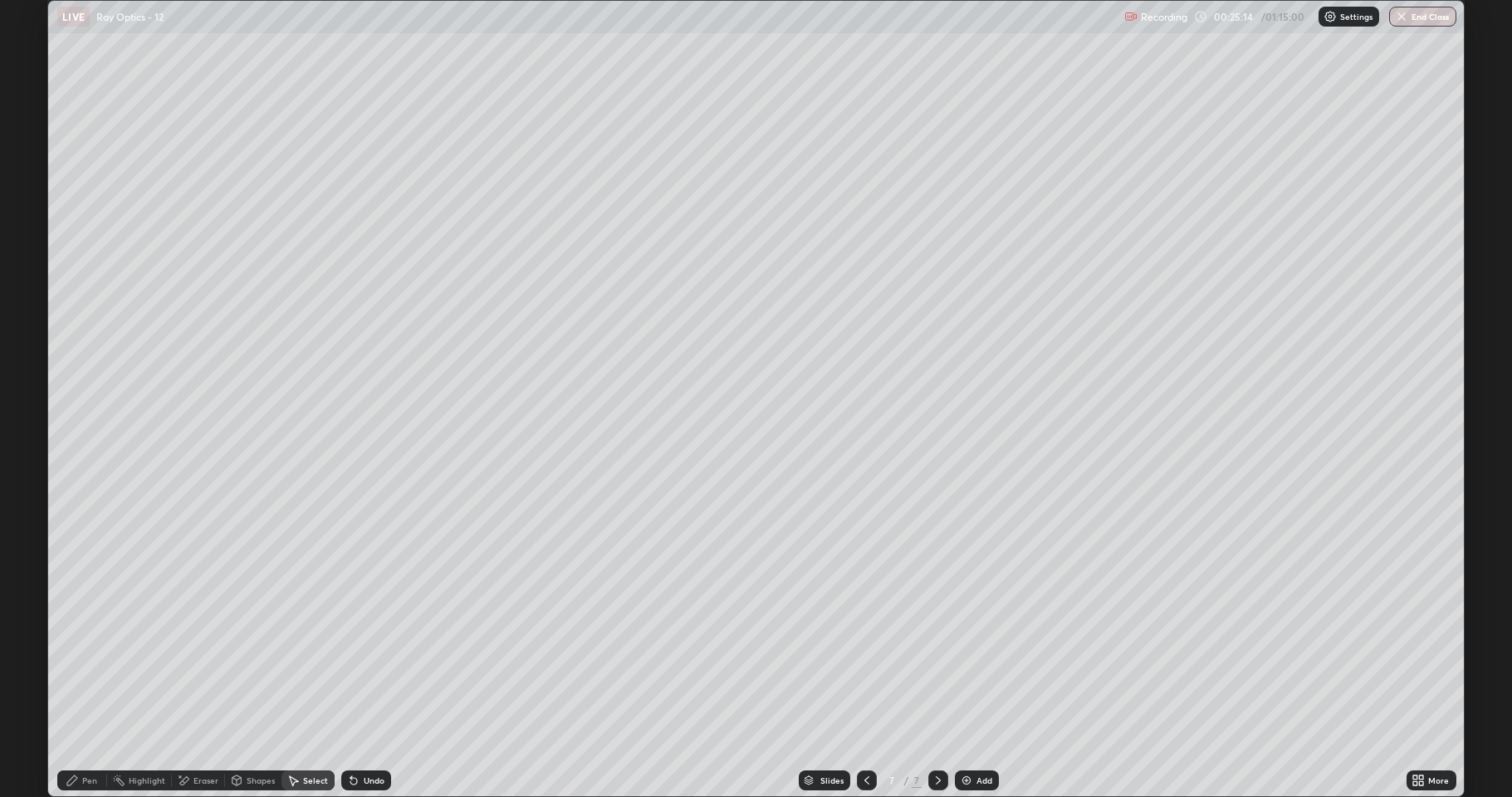
click at [81, 656] on div "Pen" at bounding box center [81, 779] width 50 height 20
click at [247, 656] on div "Shapes" at bounding box center [261, 780] width 28 height 8
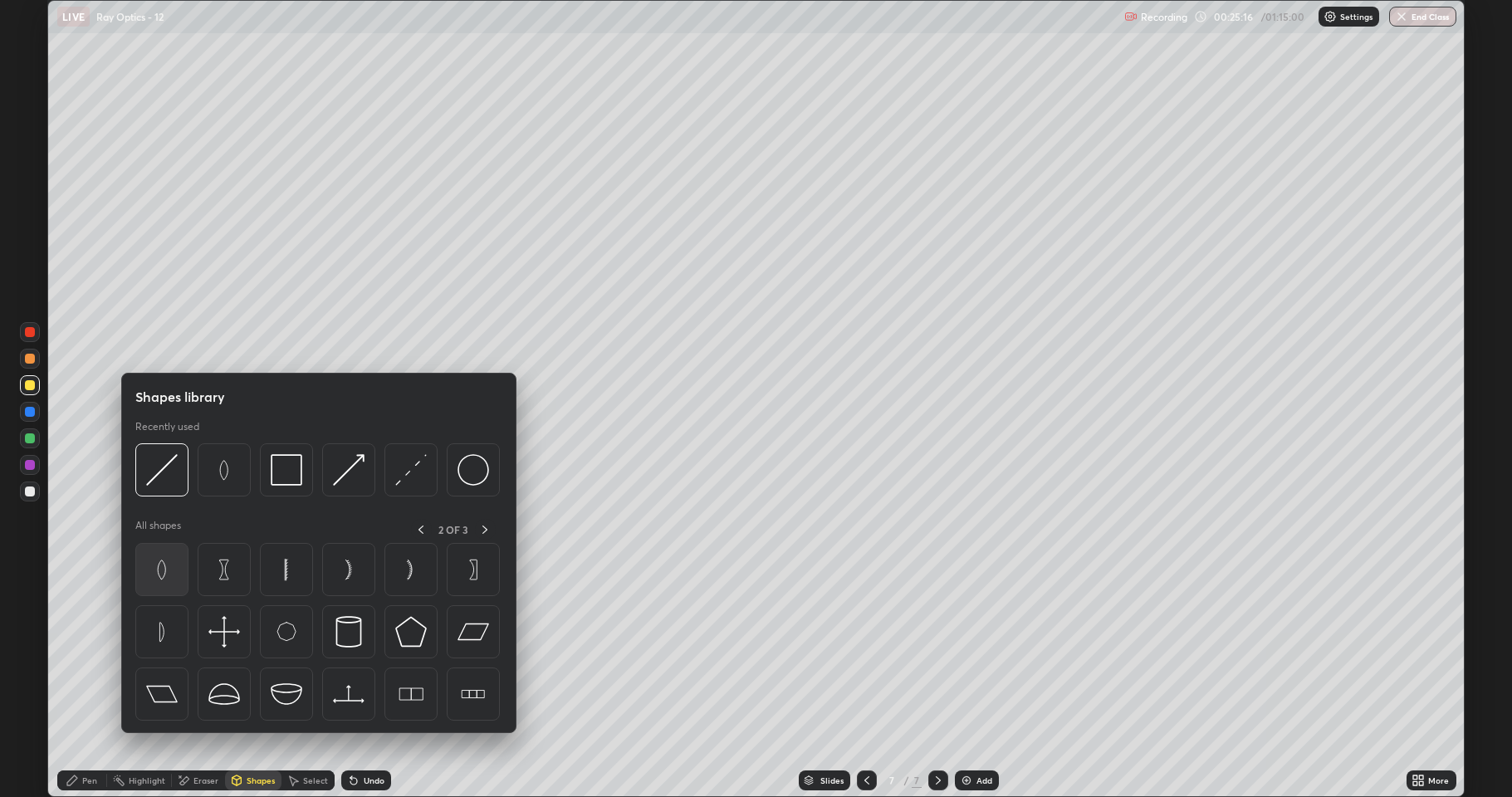
click at [174, 570] on img at bounding box center [162, 570] width 32 height 32
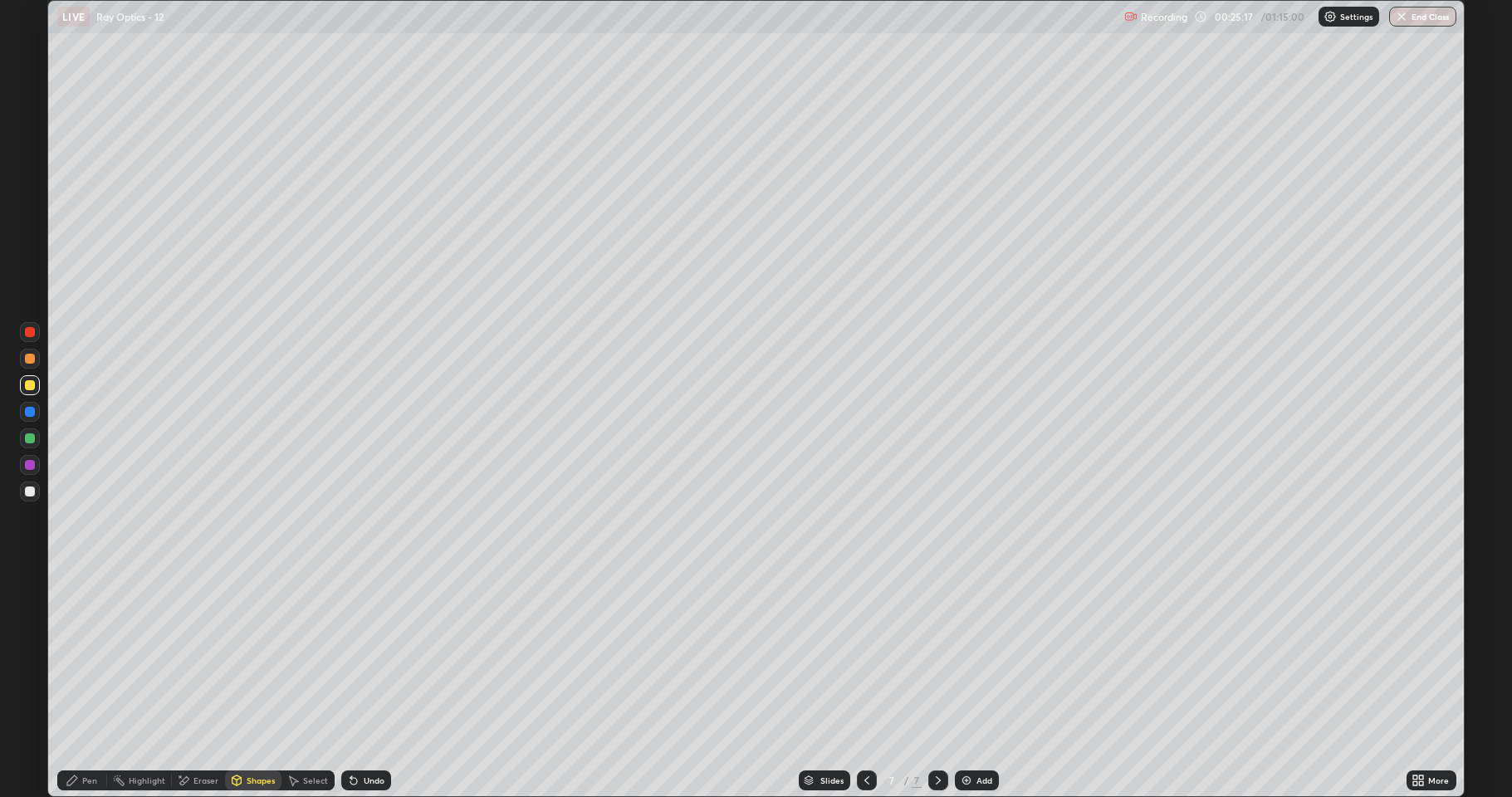
click at [33, 360] on div at bounding box center [30, 358] width 10 height 10
click at [303, 656] on div "Select" at bounding box center [307, 779] width 53 height 20
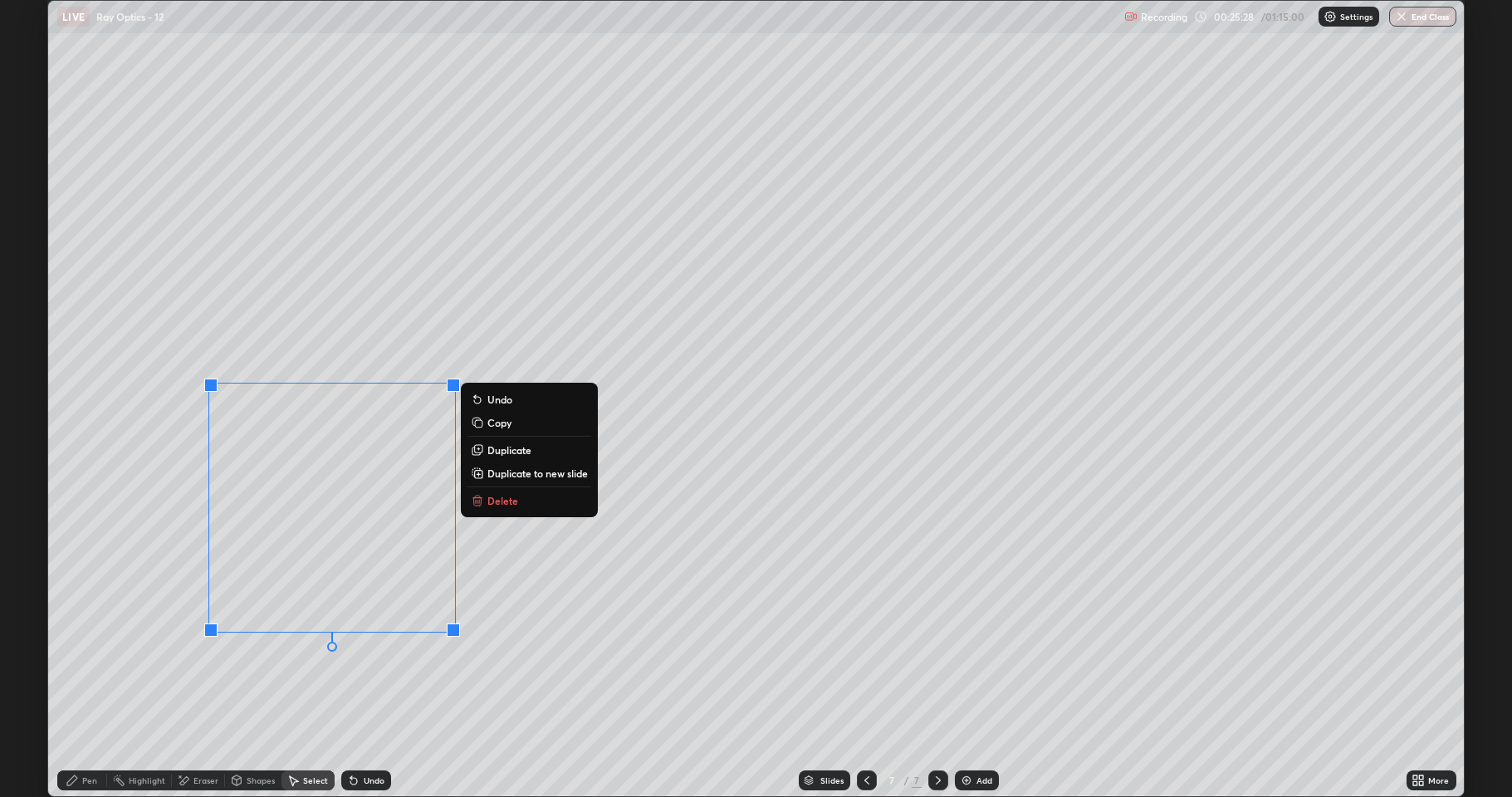
click at [147, 614] on div "0 ° Undo Copy Duplicate Duplicate to new slide Delete" at bounding box center [756, 398] width 1416 height 795
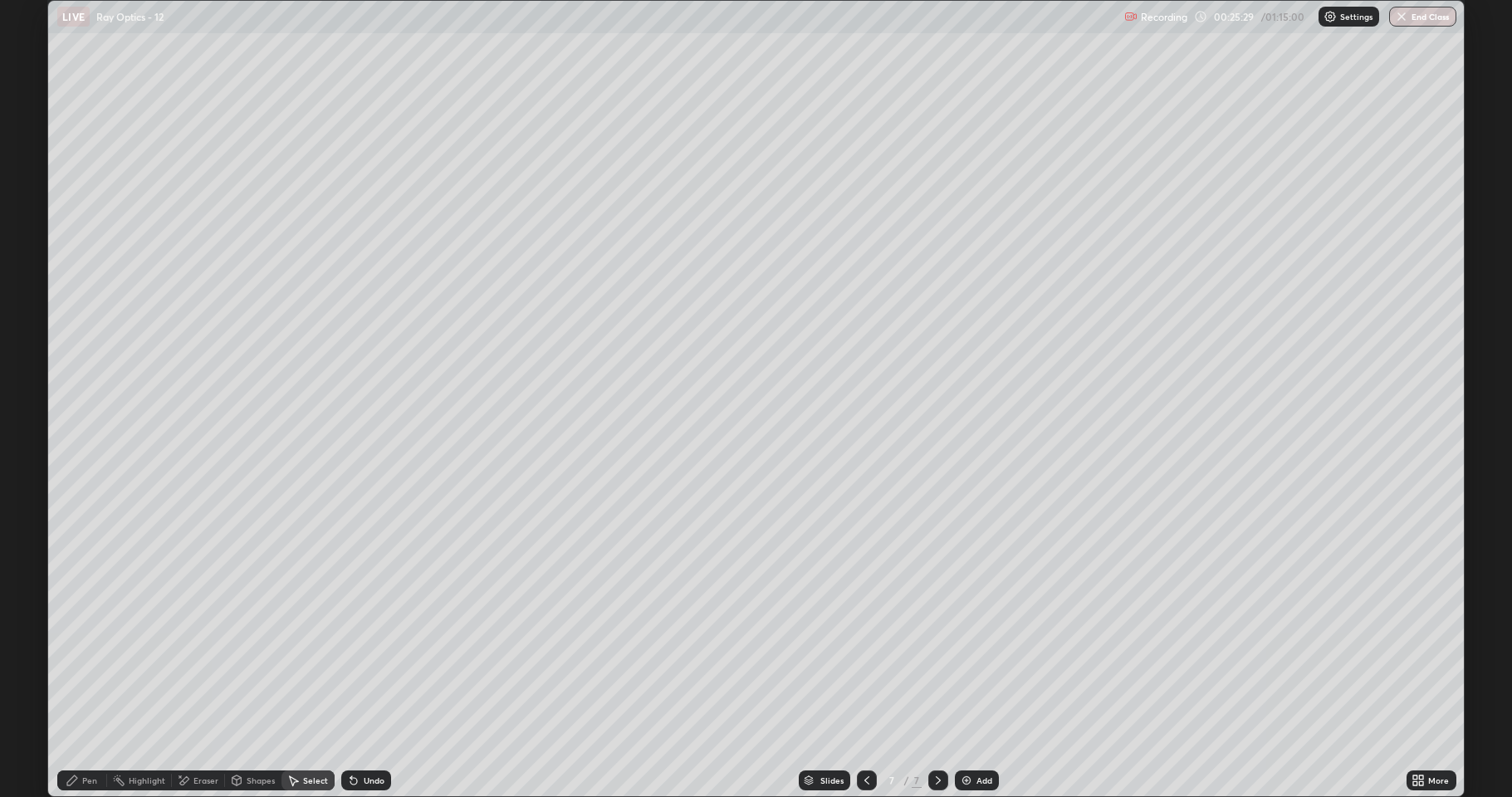
click at [86, 656] on div "Pen" at bounding box center [90, 780] width 15 height 8
click at [32, 462] on div at bounding box center [30, 464] width 10 height 10
click at [34, 436] on div at bounding box center [30, 438] width 10 height 10
click at [241, 656] on div "Shapes" at bounding box center [253, 779] width 56 height 20
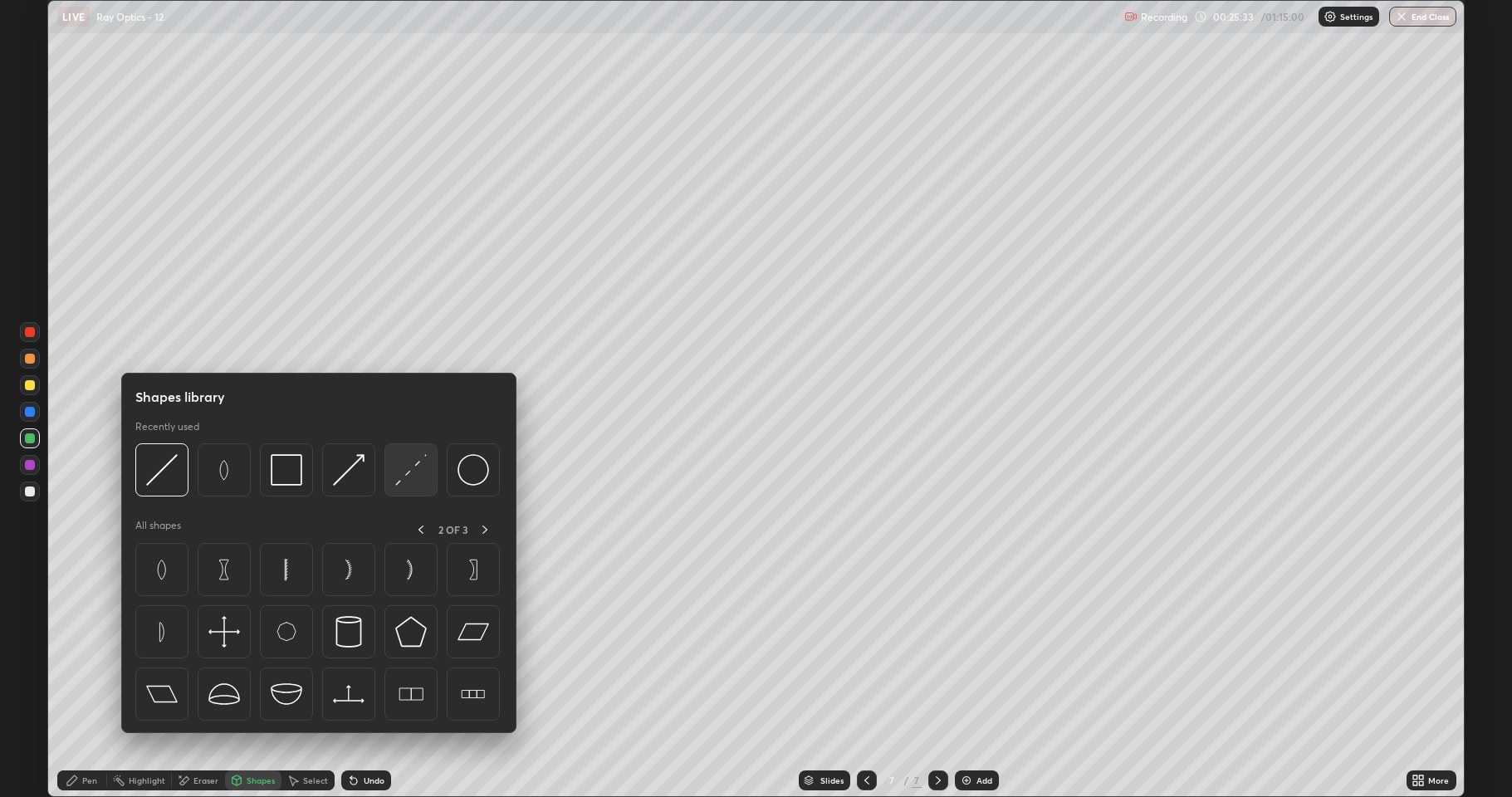
click at [401, 477] on img at bounding box center [411, 470] width 32 height 32
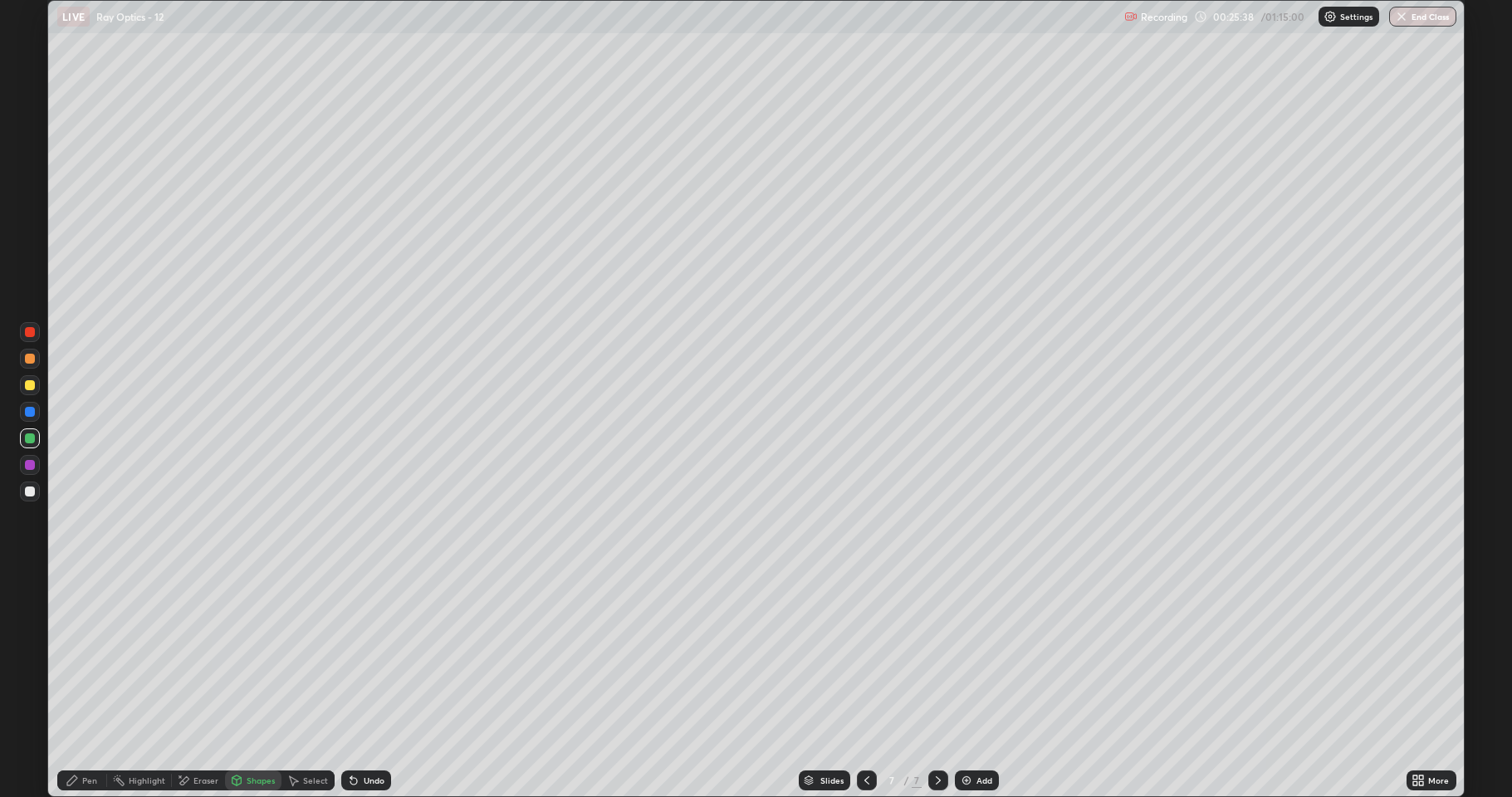
click at [82, 656] on div "Pen" at bounding box center [81, 780] width 50 height 34
click at [32, 465] on div at bounding box center [30, 464] width 10 height 10
click at [243, 656] on div "Shapes" at bounding box center [253, 779] width 56 height 20
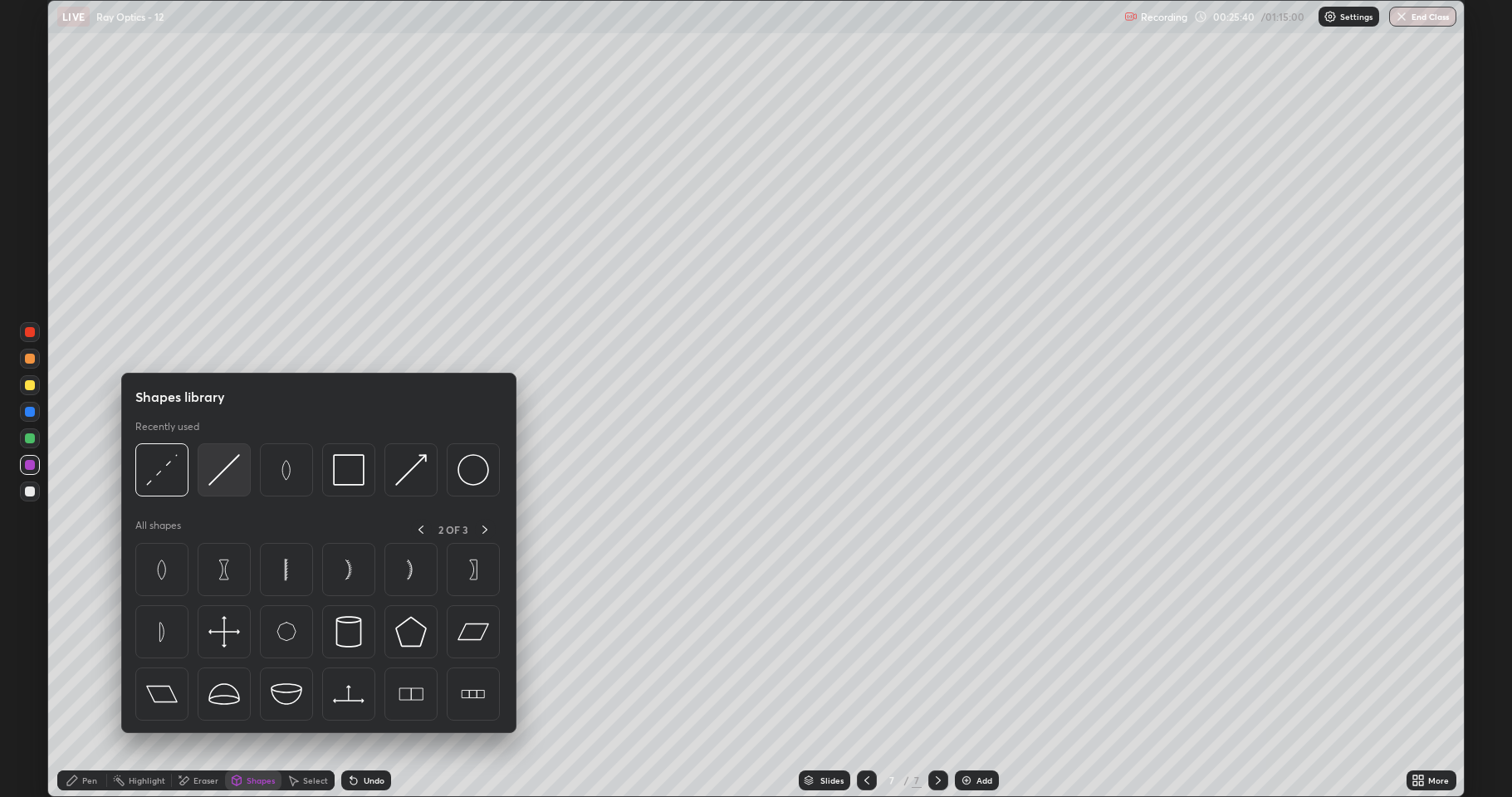
click at [235, 475] on img at bounding box center [224, 470] width 32 height 32
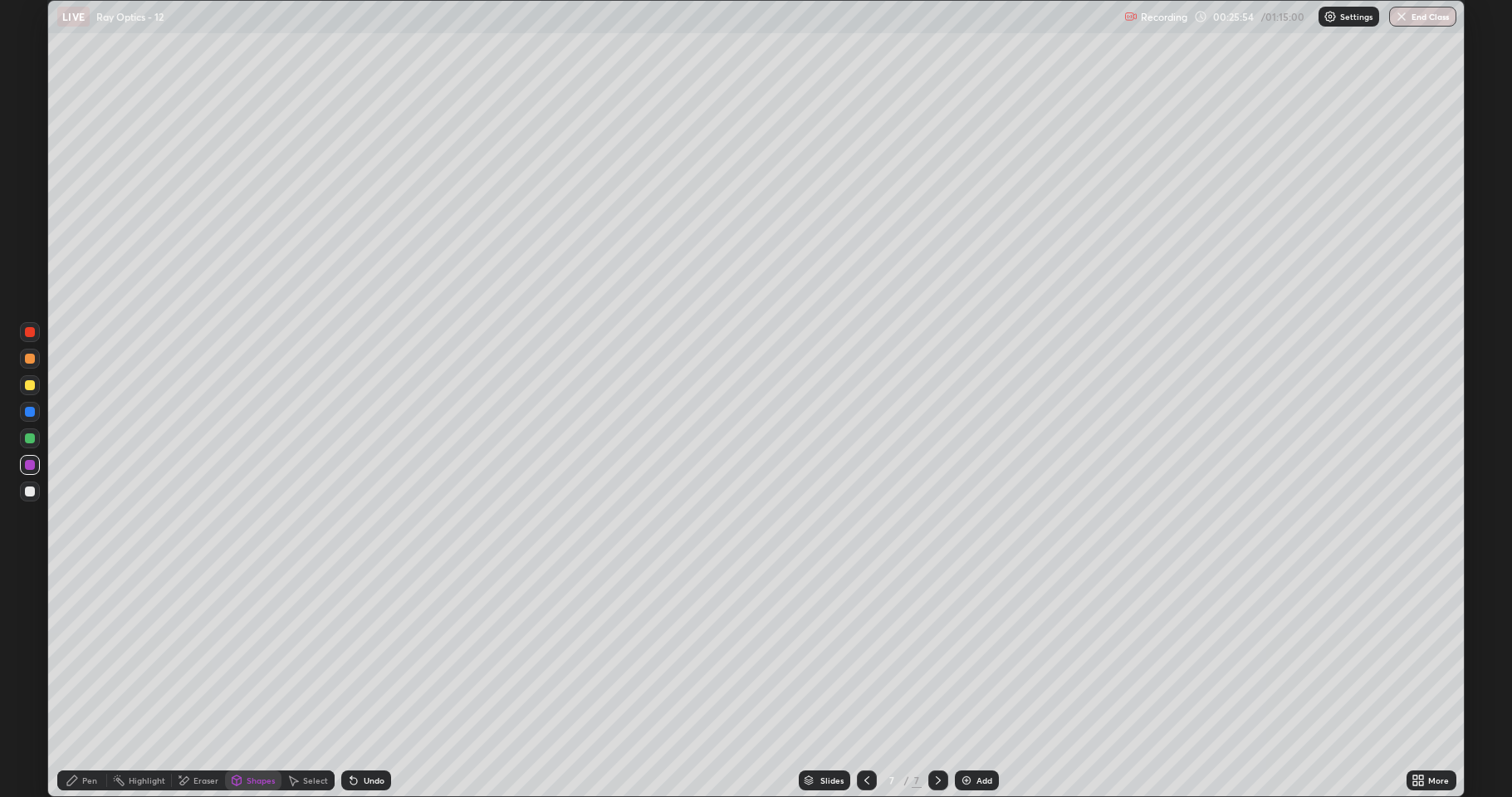
click at [28, 494] on div at bounding box center [30, 491] width 10 height 10
click at [364, 656] on div "Undo" at bounding box center [365, 779] width 50 height 20
click at [368, 656] on div "Undo" at bounding box center [374, 780] width 21 height 8
click at [85, 656] on div "Pen" at bounding box center [90, 780] width 15 height 8
click at [26, 464] on div at bounding box center [30, 464] width 10 height 10
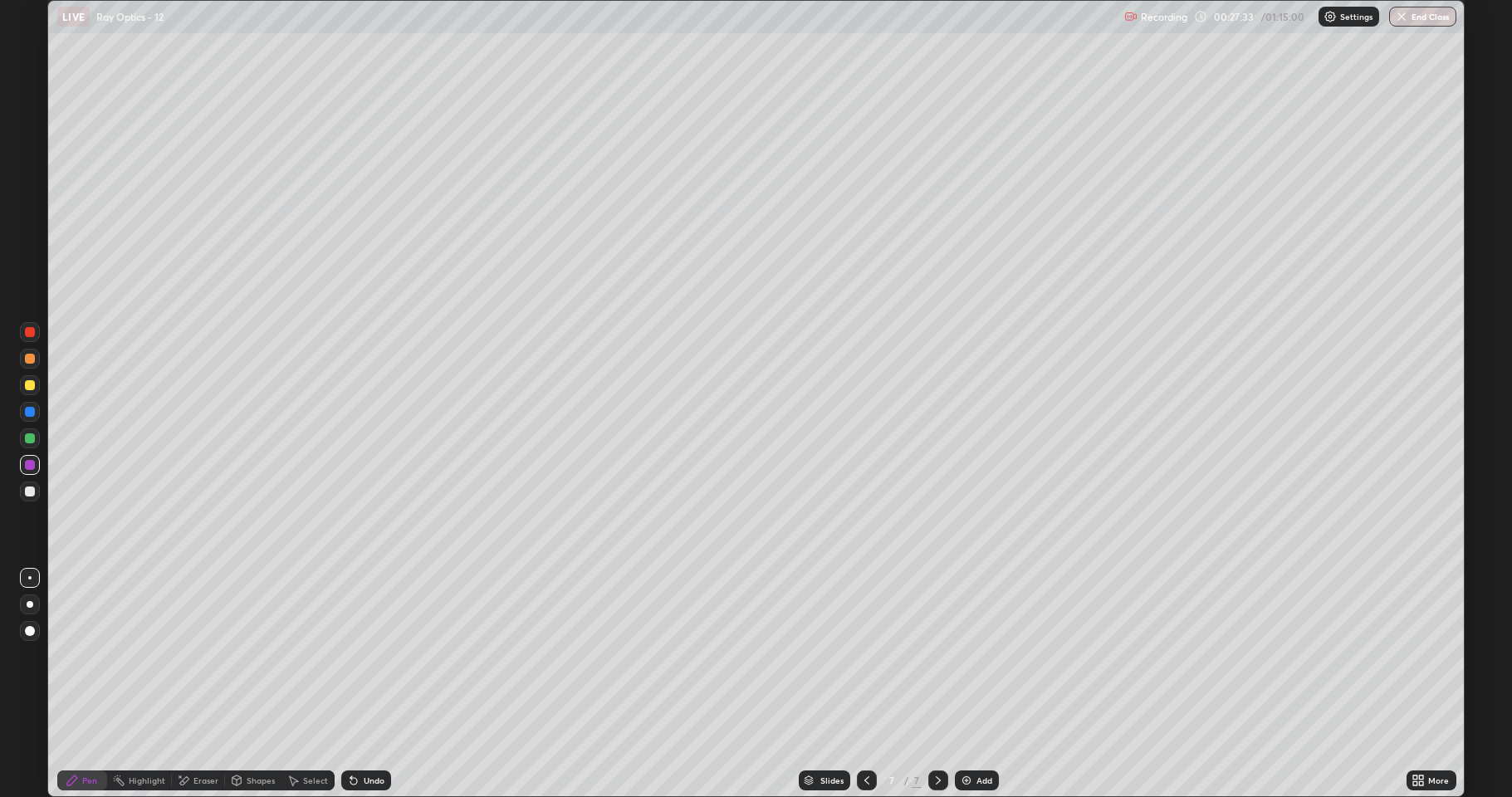
click at [26, 439] on div at bounding box center [30, 438] width 10 height 10
click at [293, 656] on icon at bounding box center [292, 780] width 13 height 13
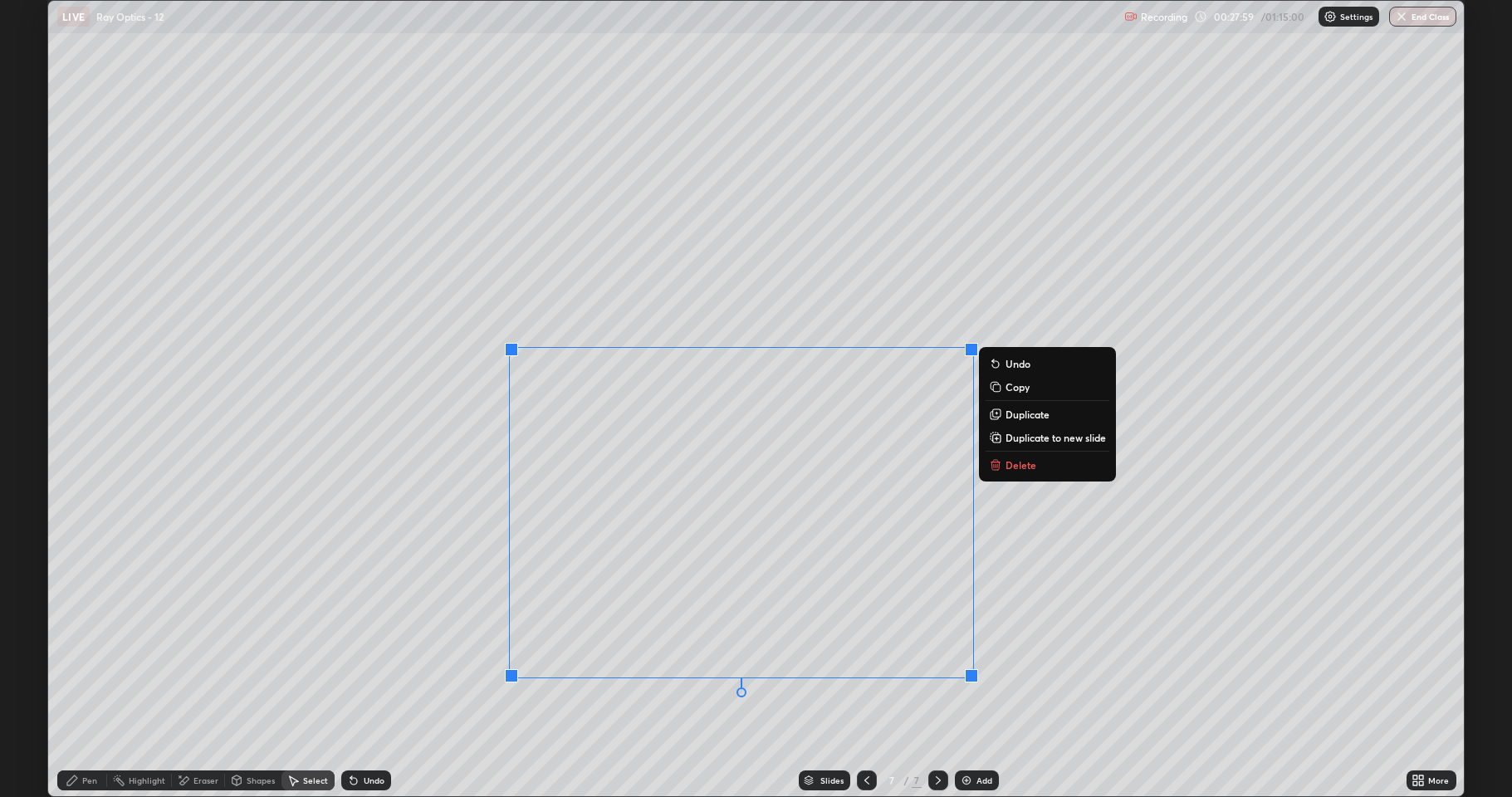
click at [1020, 469] on p "Delete" at bounding box center [1020, 464] width 31 height 13
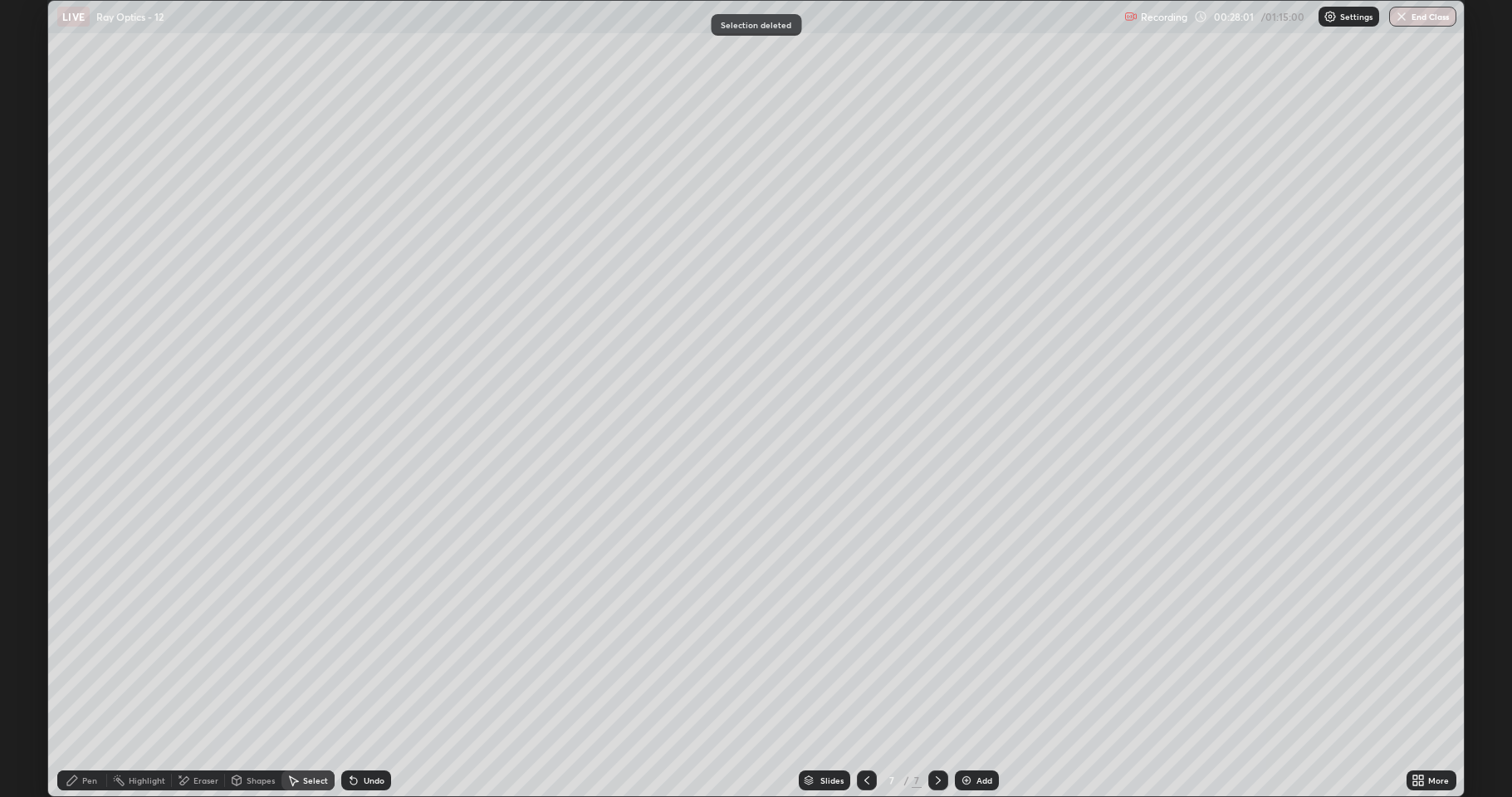
click at [243, 656] on div "Shapes" at bounding box center [253, 779] width 56 height 20
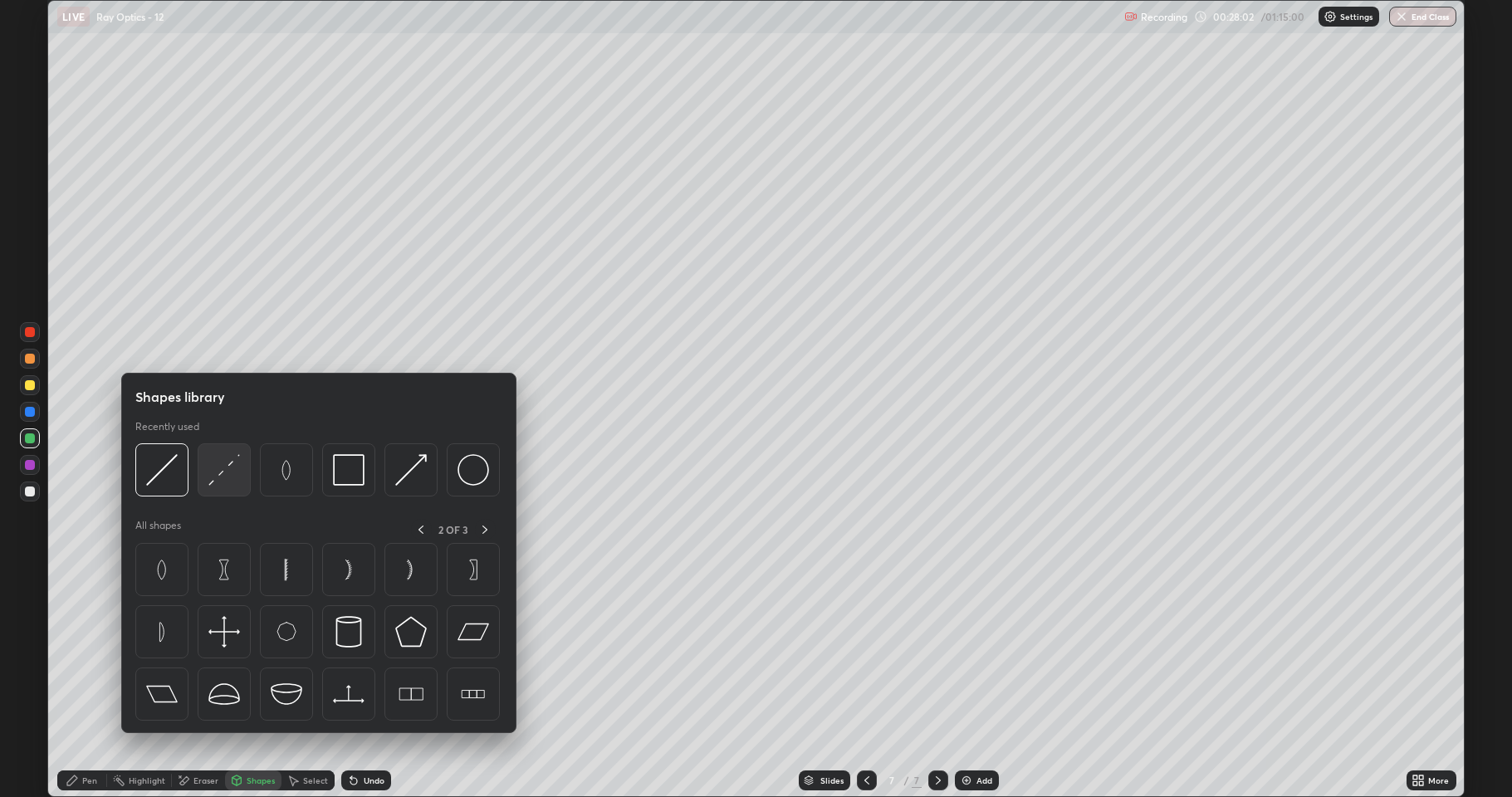
click at [226, 470] on img at bounding box center [224, 470] width 32 height 32
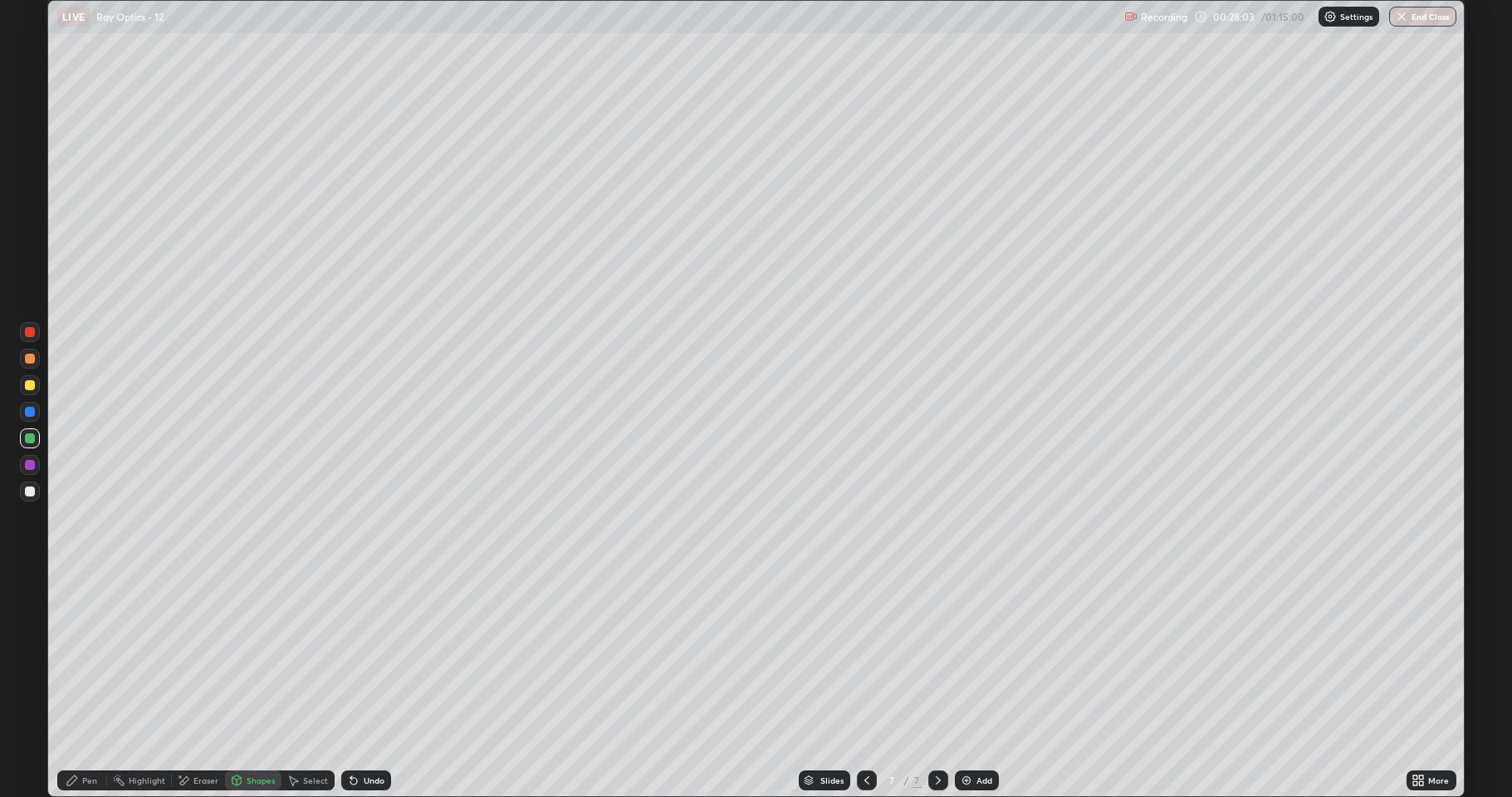
click at [30, 435] on div at bounding box center [30, 438] width 10 height 10
click at [73, 656] on div "Pen" at bounding box center [81, 779] width 50 height 20
click at [32, 360] on div at bounding box center [30, 358] width 10 height 10
click at [33, 487] on div at bounding box center [30, 491] width 10 height 10
click at [33, 364] on div at bounding box center [29, 358] width 20 height 20
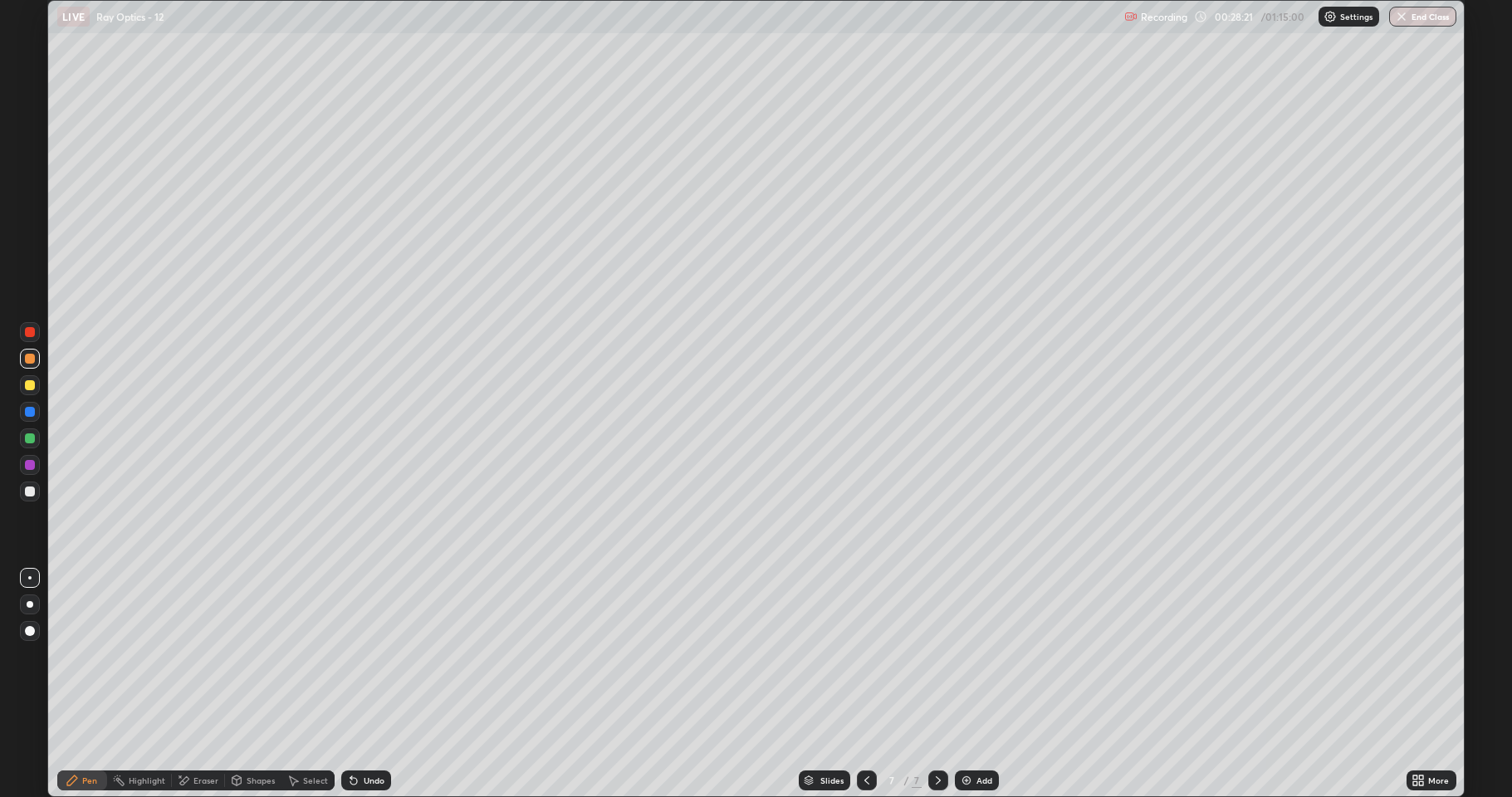
click at [82, 656] on div "Pen" at bounding box center [90, 780] width 15 height 8
click at [34, 489] on div at bounding box center [30, 491] width 10 height 10
click at [27, 441] on div at bounding box center [30, 438] width 10 height 10
click at [364, 656] on div "Undo" at bounding box center [374, 780] width 21 height 8
click at [352, 656] on icon at bounding box center [353, 780] width 7 height 7
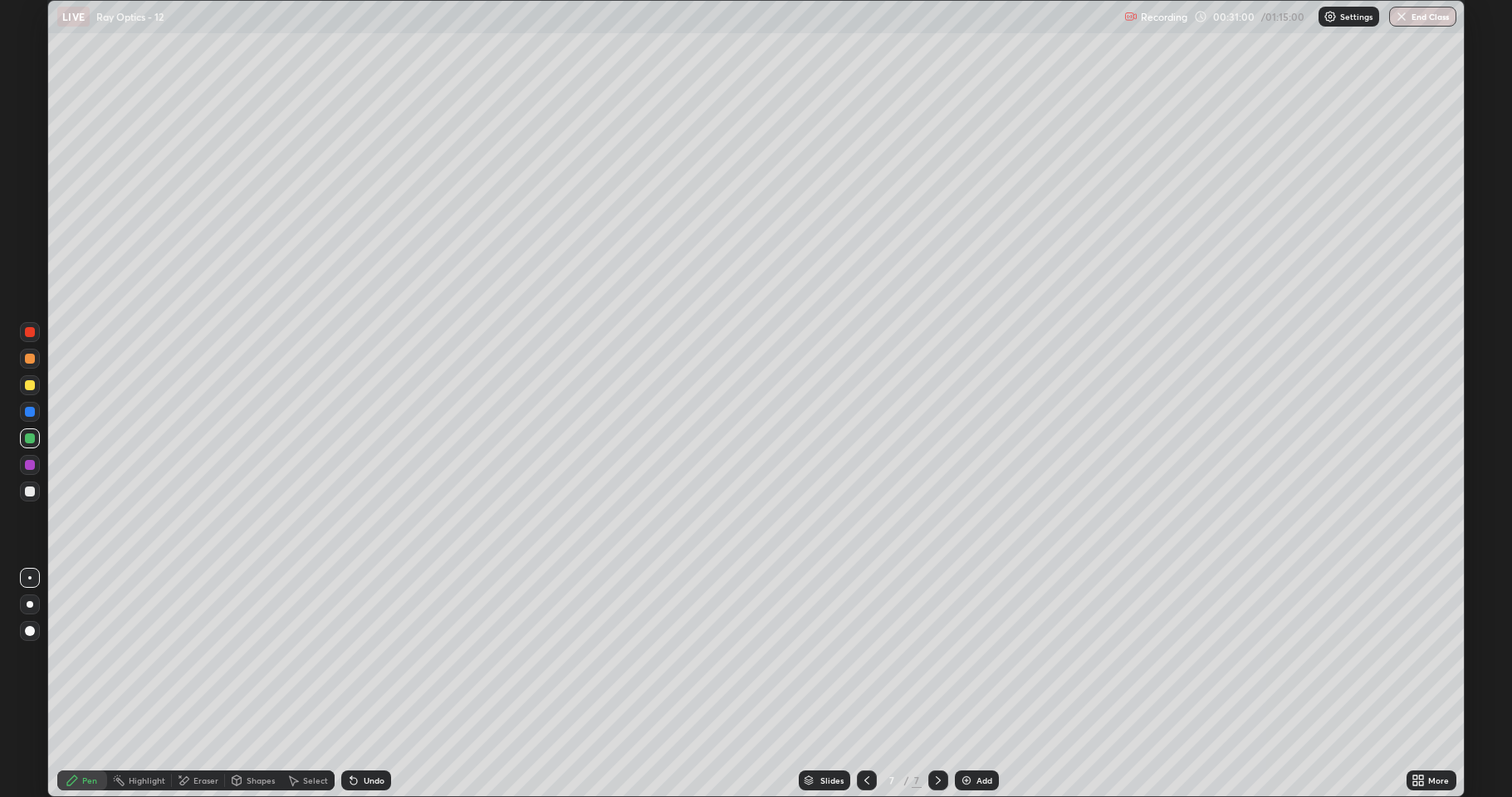
click at [350, 656] on icon at bounding box center [353, 780] width 7 height 7
click at [977, 656] on div "Add" at bounding box center [984, 780] width 16 height 8
click at [30, 391] on div at bounding box center [29, 385] width 20 height 20
click at [865, 656] on icon at bounding box center [866, 780] width 13 height 13
click at [929, 656] on div at bounding box center [937, 779] width 20 height 20
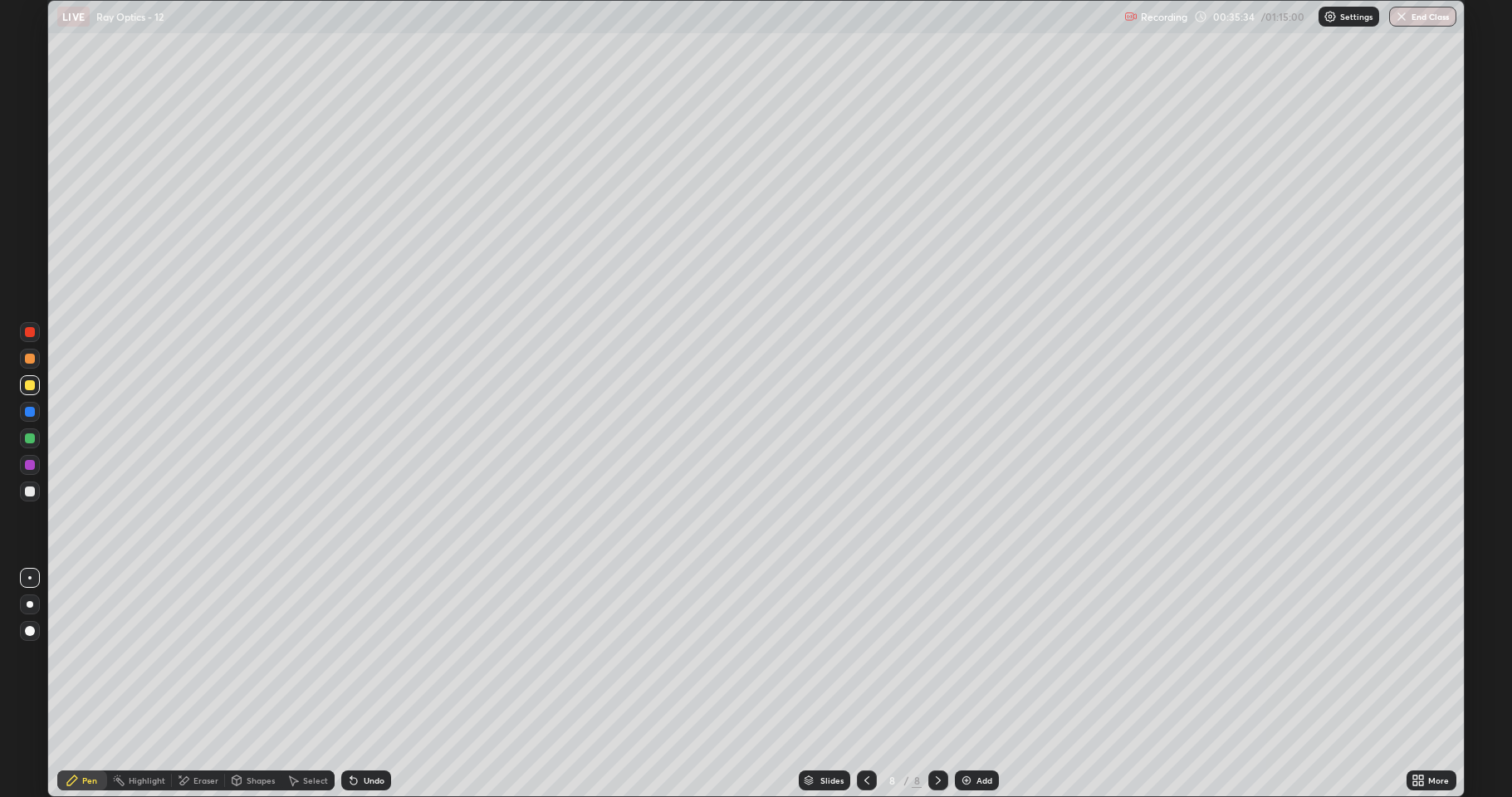
click at [973, 656] on div "Add" at bounding box center [977, 779] width 44 height 20
click at [31, 443] on div at bounding box center [30, 438] width 10 height 10
click at [242, 656] on div "Shapes" at bounding box center [253, 779] width 56 height 20
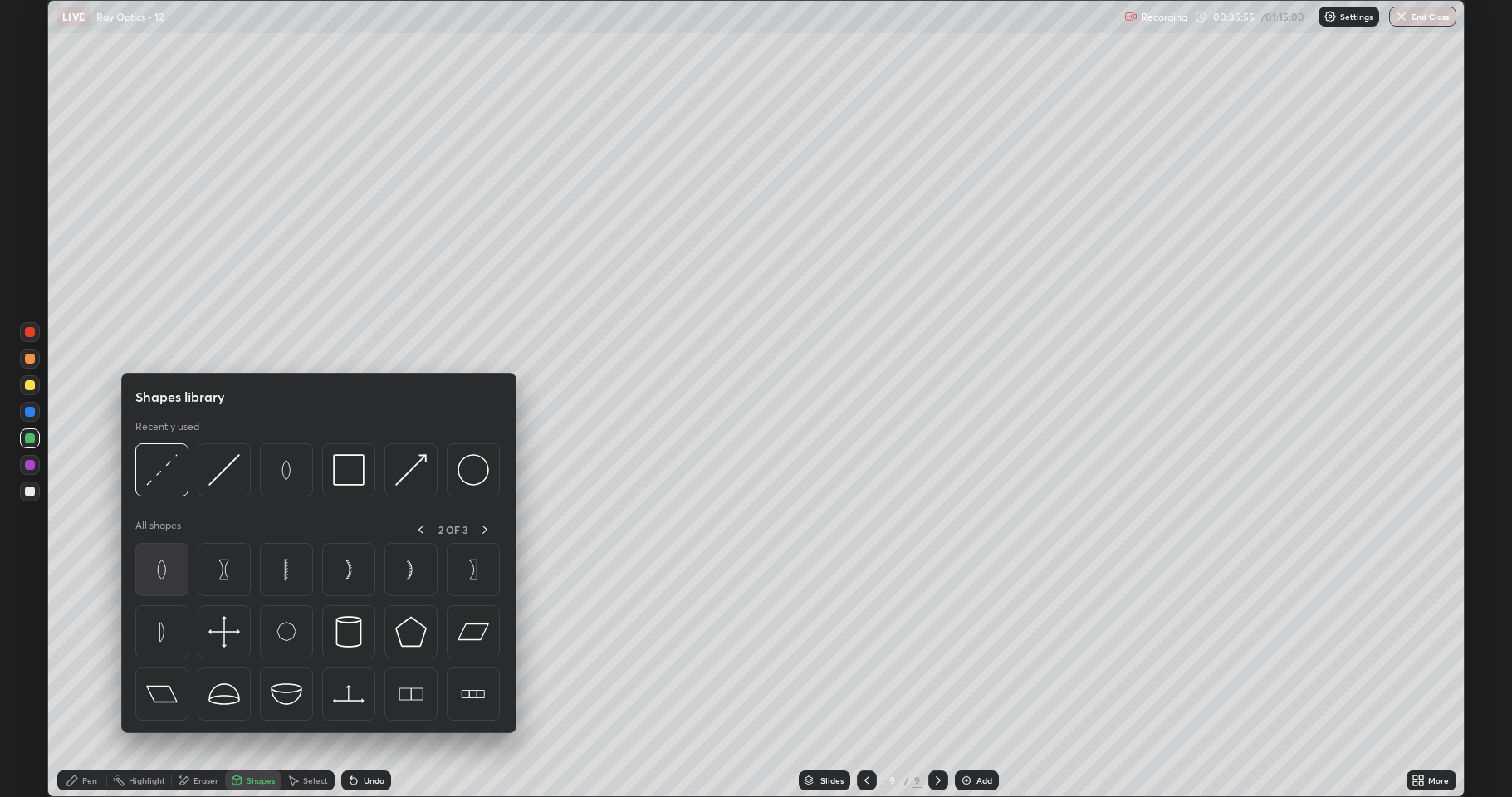
click at [168, 563] on img at bounding box center [162, 570] width 32 height 32
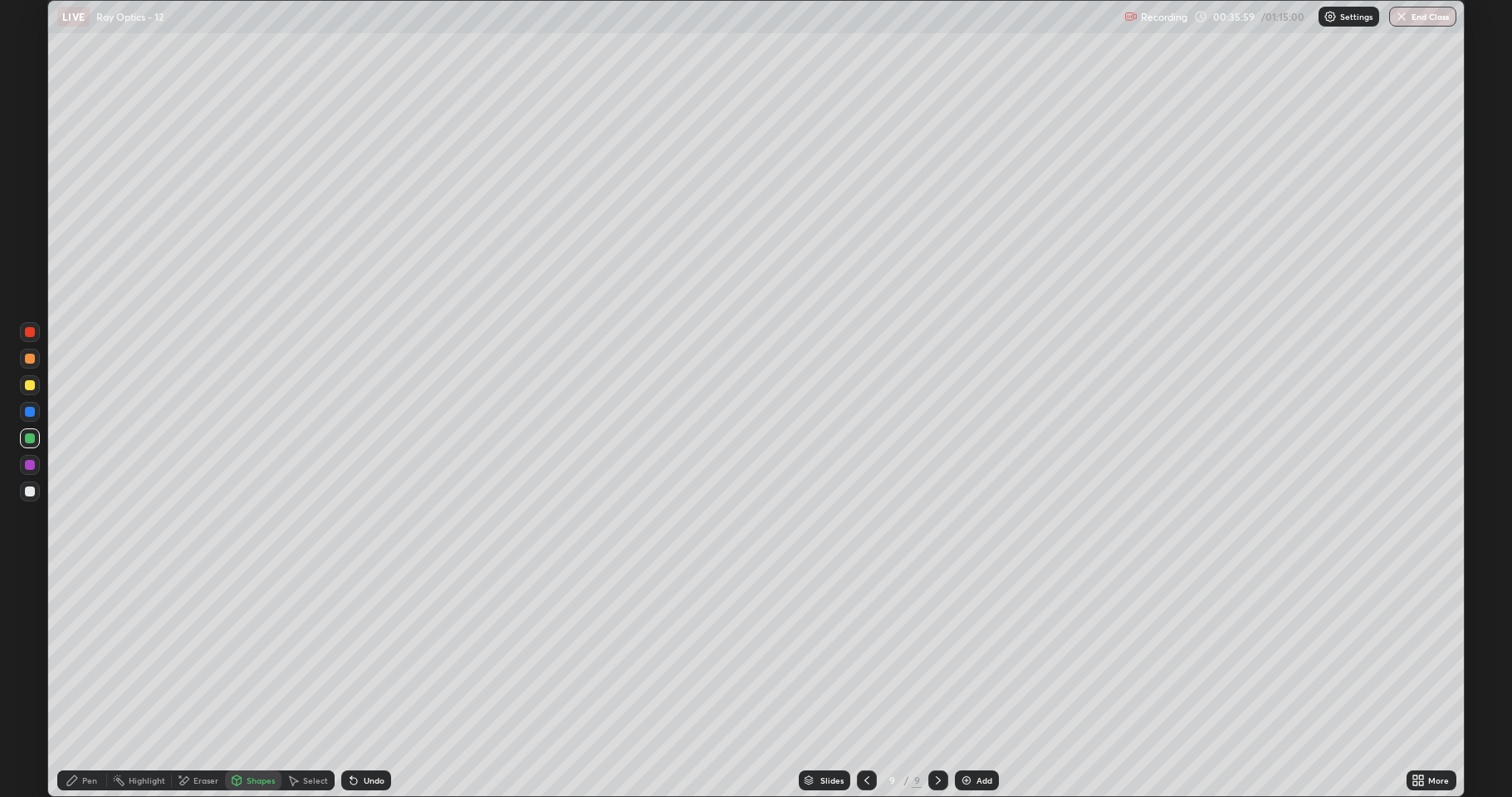
click at [238, 656] on icon at bounding box center [237, 780] width 9 height 10
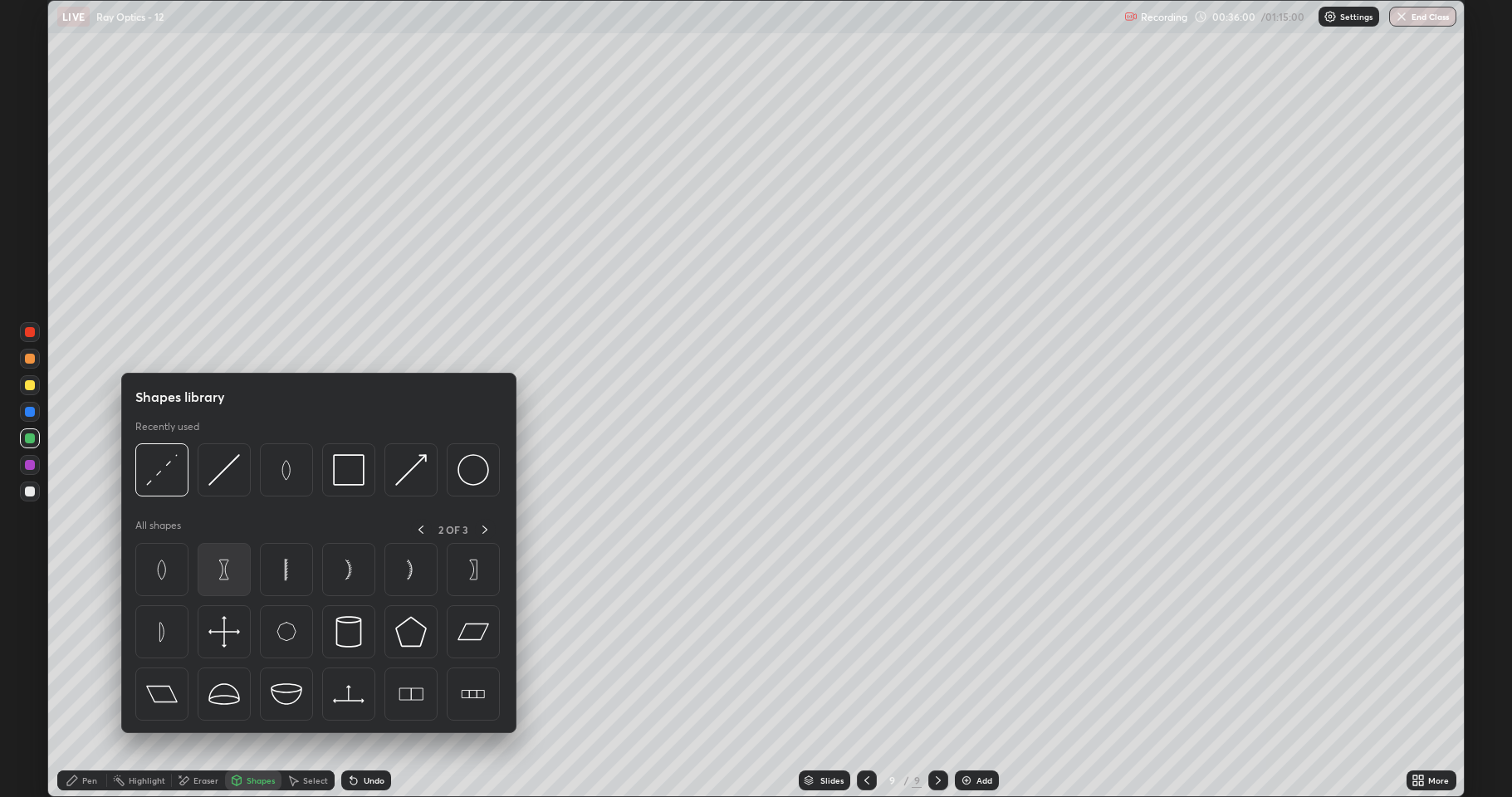
click at [227, 570] on img at bounding box center [224, 570] width 32 height 32
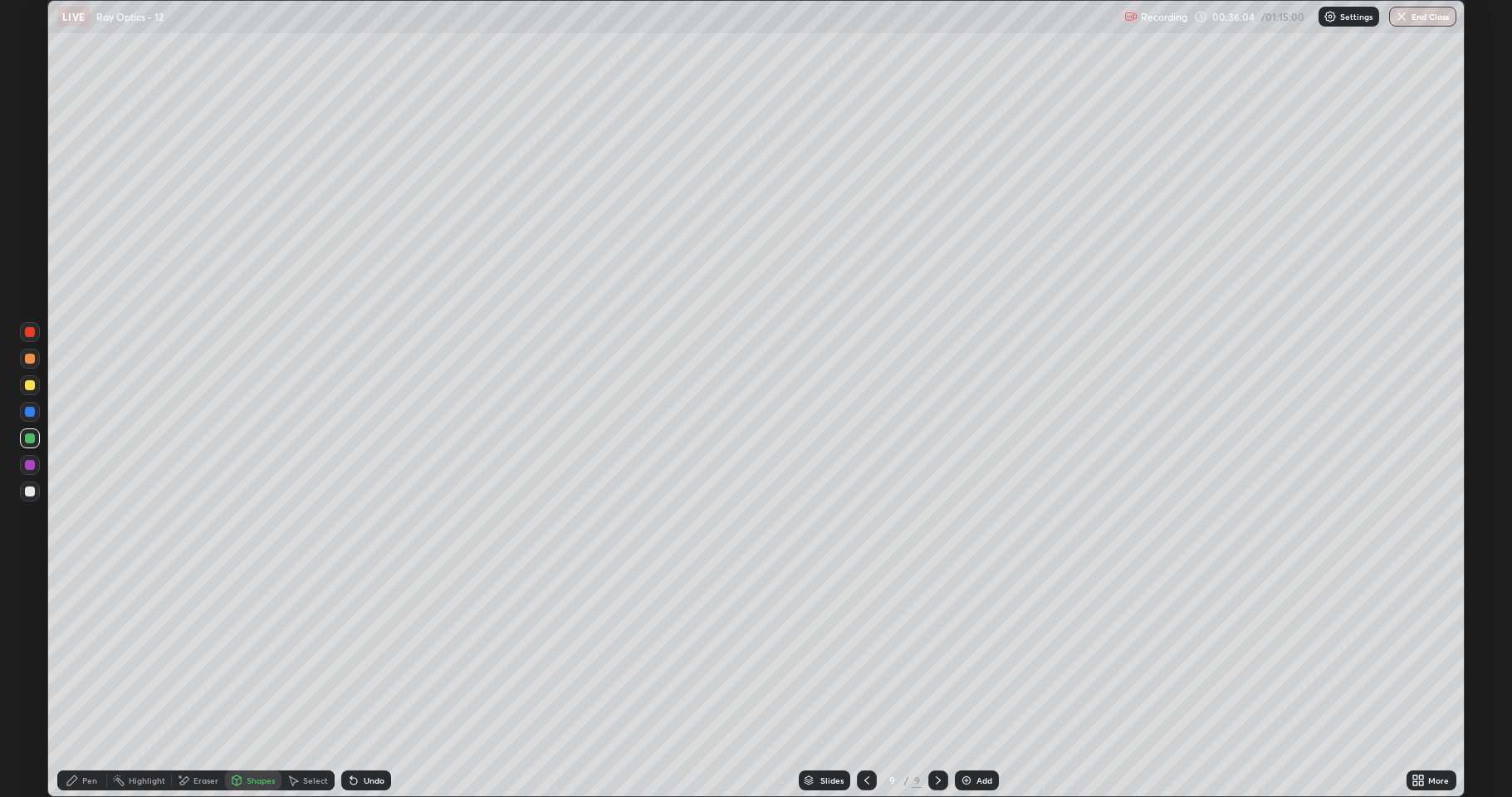
click at [235, 656] on icon at bounding box center [237, 778] width 9 height 3
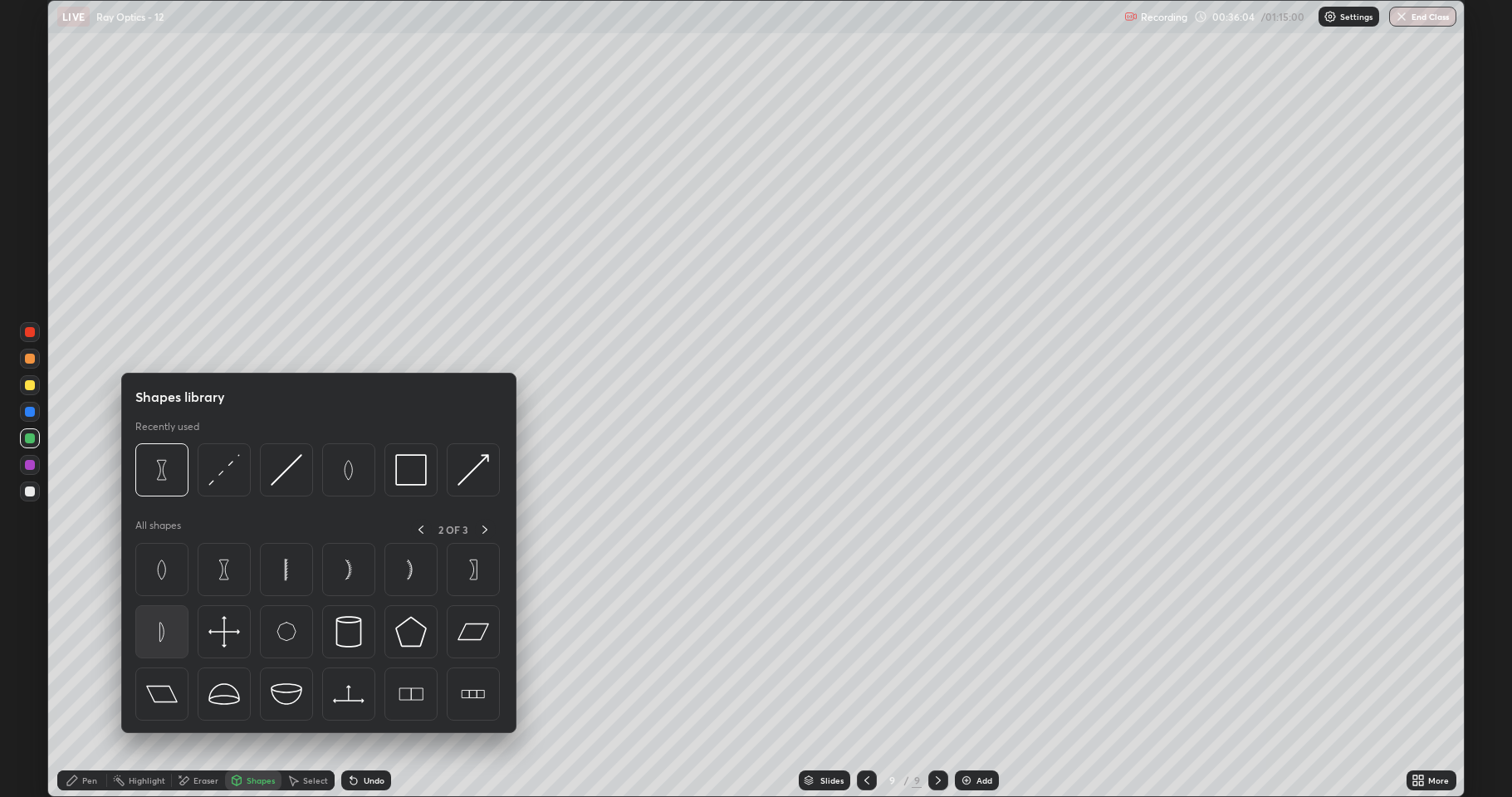
click at [160, 641] on img at bounding box center [162, 632] width 32 height 32
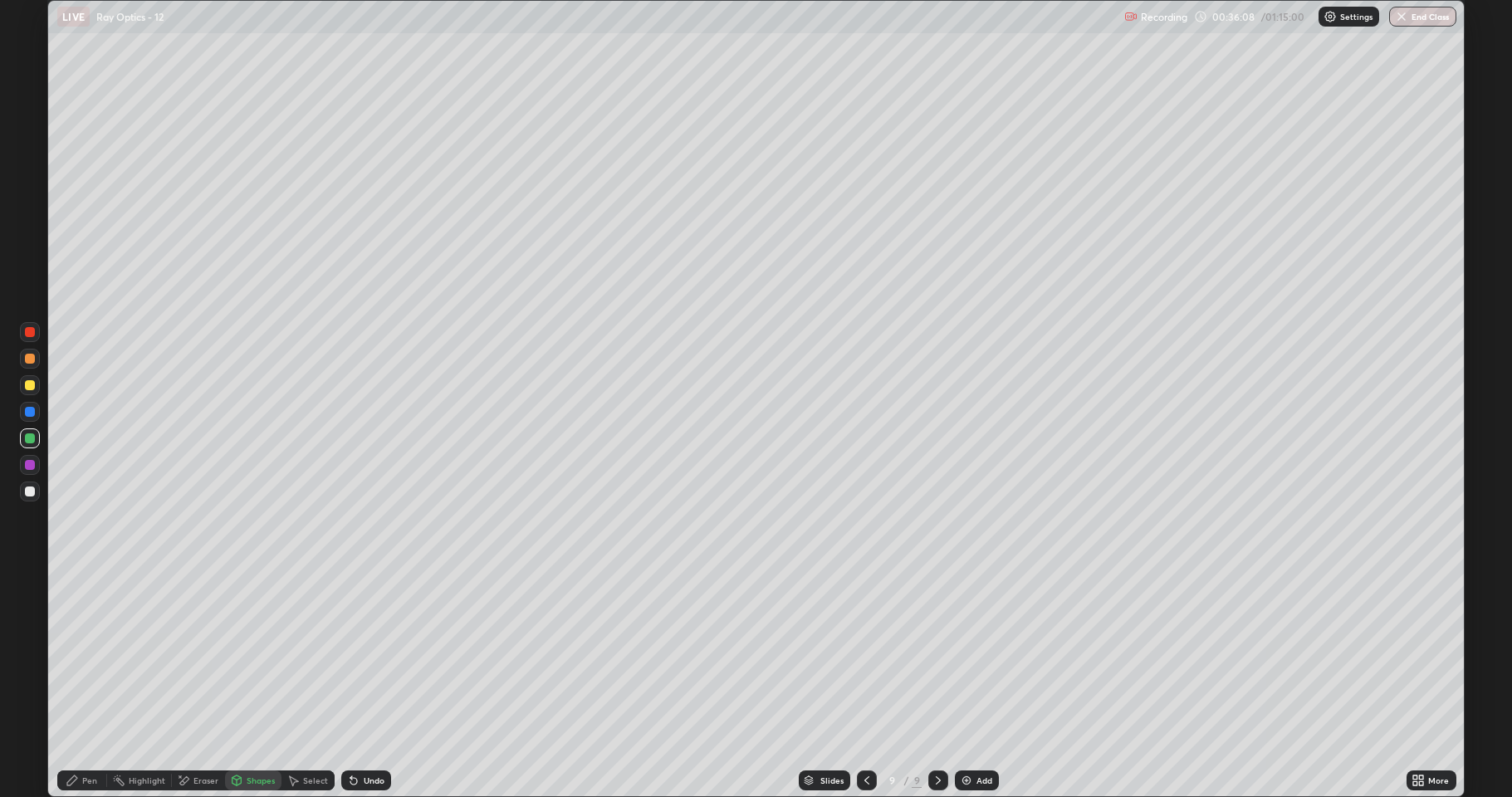
click at [242, 656] on div "Shapes" at bounding box center [253, 779] width 56 height 20
click at [73, 656] on icon at bounding box center [72, 780] width 13 height 13
click at [22, 491] on div at bounding box center [29, 491] width 20 height 20
click at [31, 416] on div at bounding box center [30, 411] width 10 height 10
click at [31, 491] on div at bounding box center [30, 491] width 10 height 10
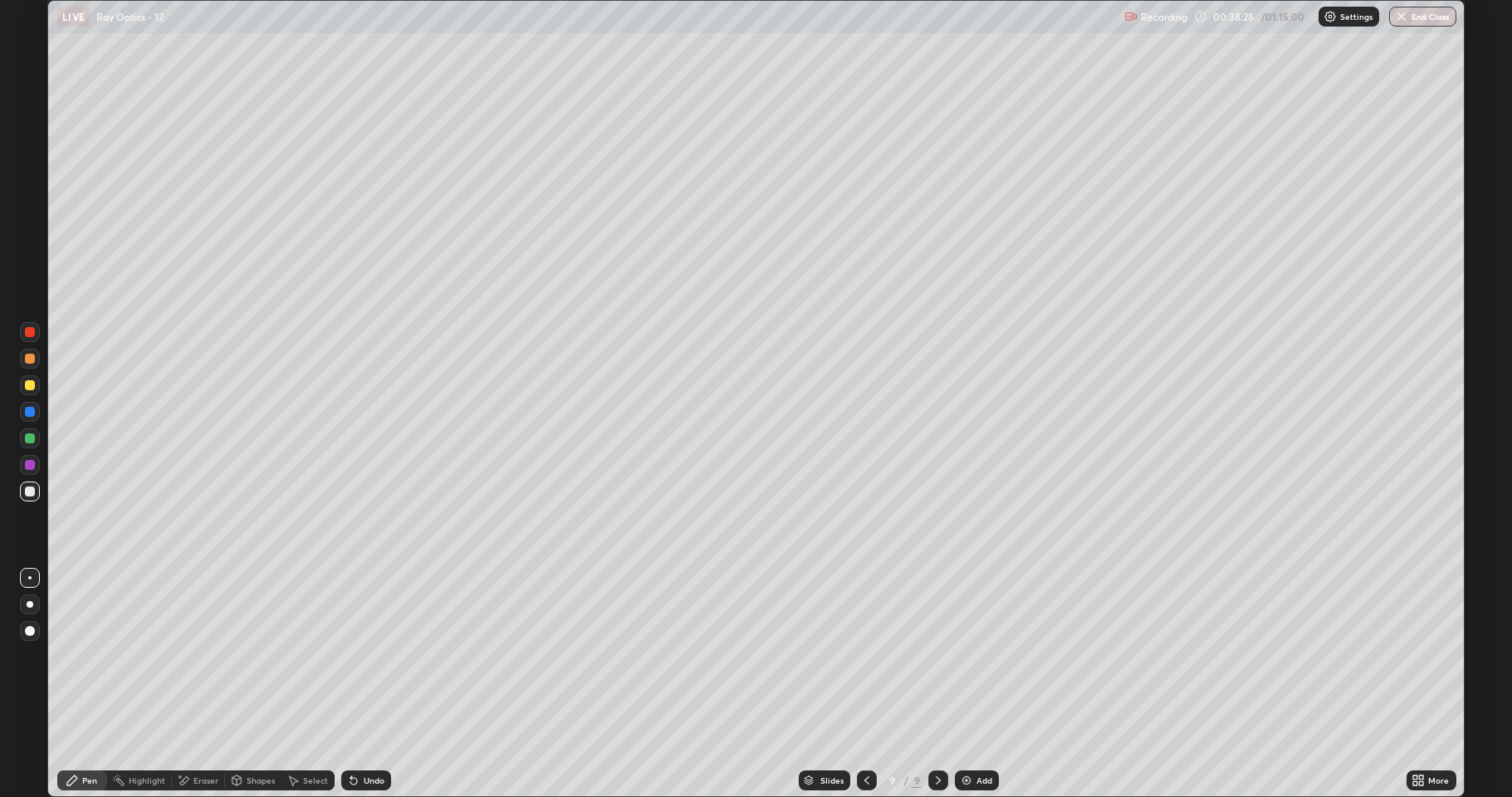
click at [242, 656] on div "Shapes" at bounding box center [253, 779] width 56 height 20
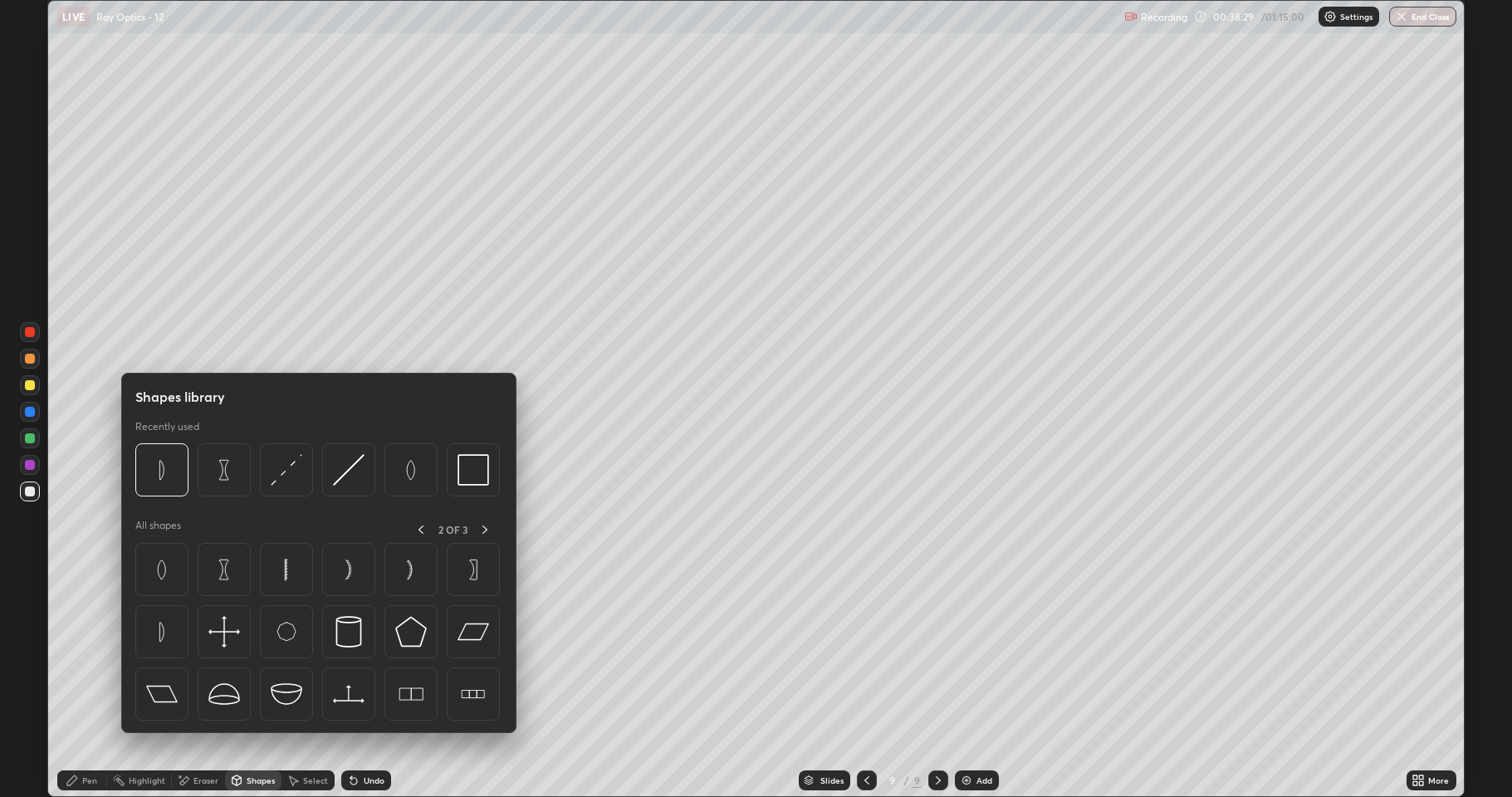
click at [304, 656] on div "Select" at bounding box center [307, 779] width 53 height 20
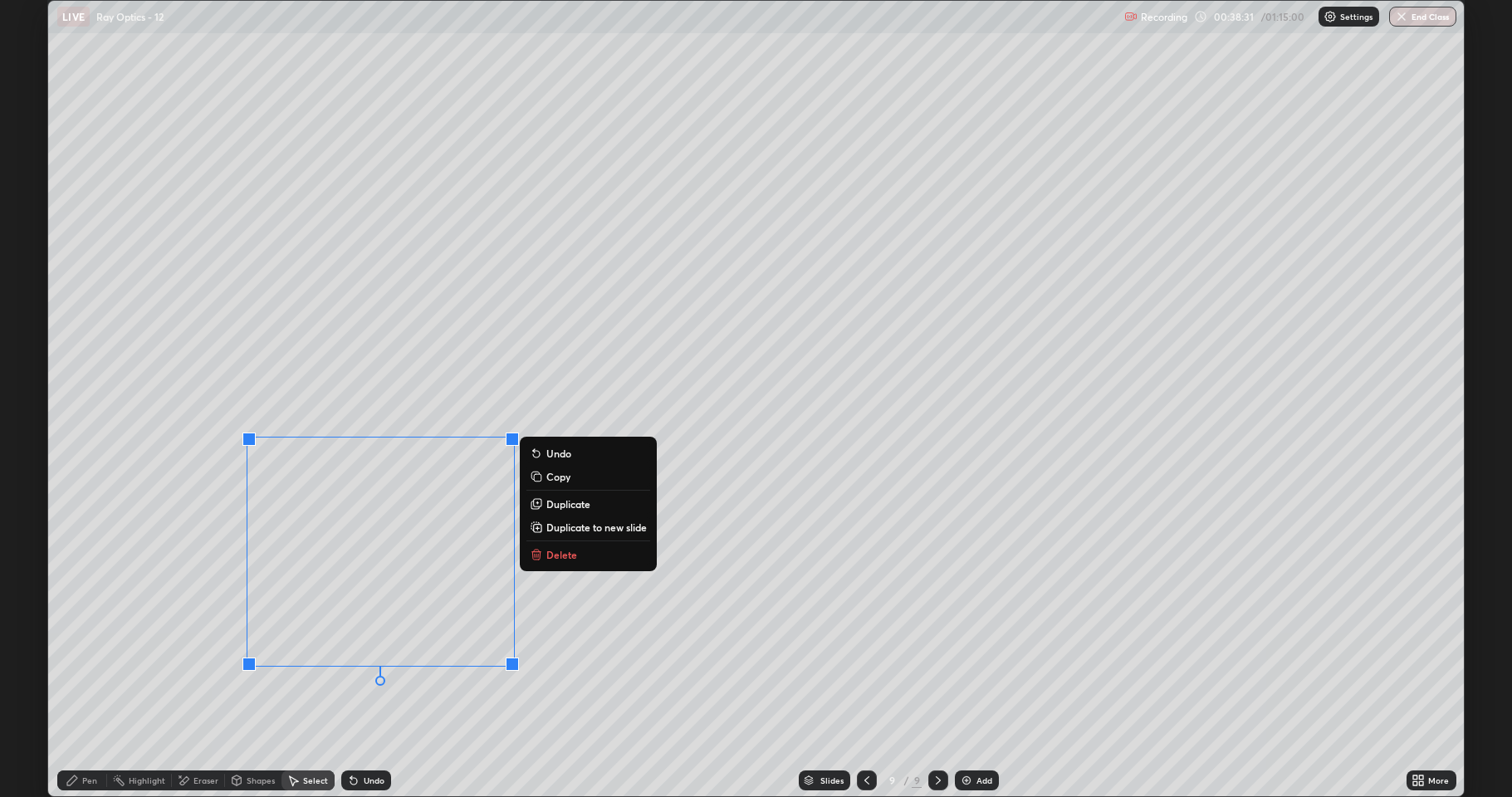
click at [552, 559] on p "Delete" at bounding box center [562, 554] width 31 height 13
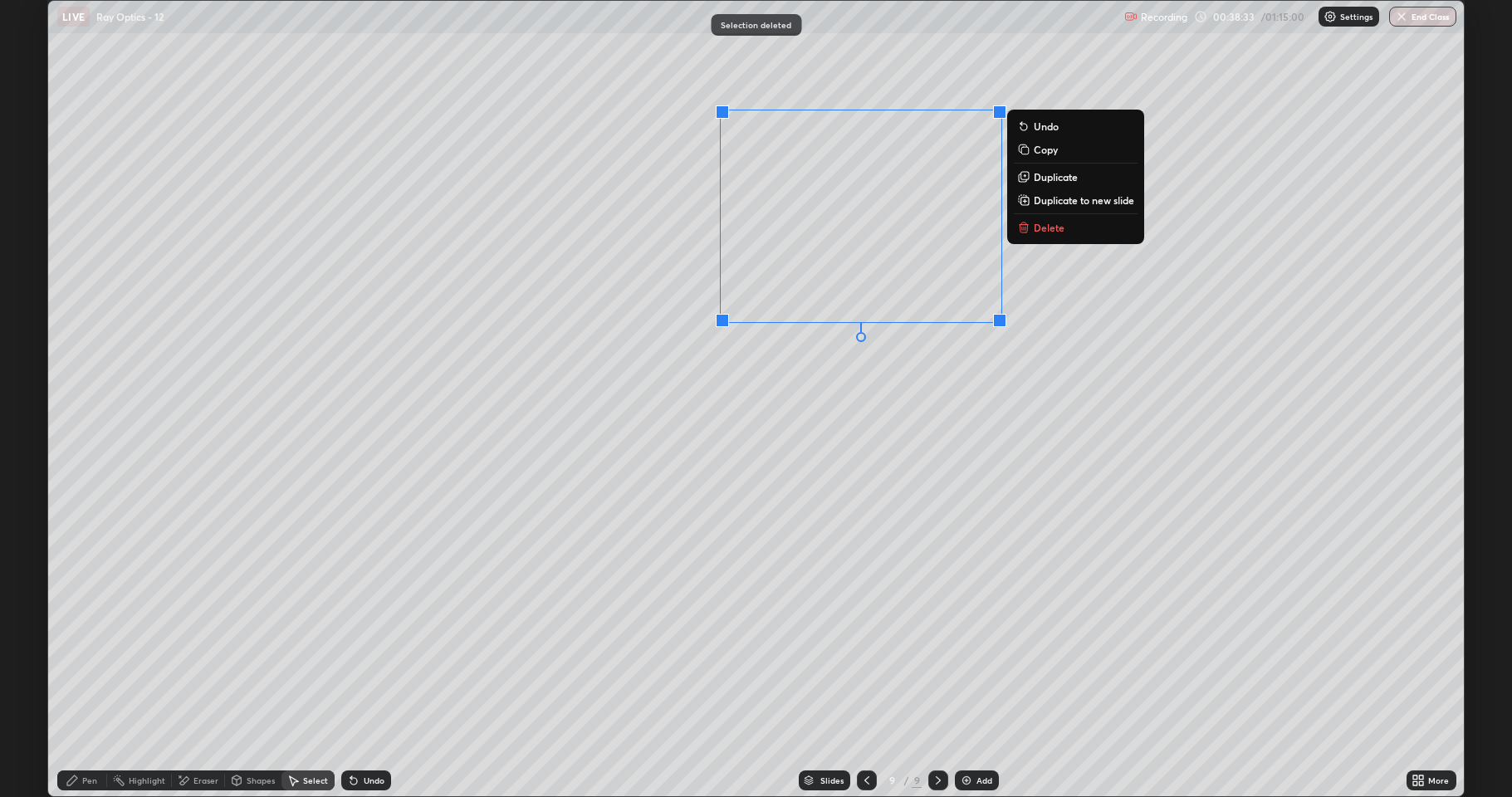
click at [1044, 220] on button "Delete" at bounding box center [1076, 227] width 123 height 20
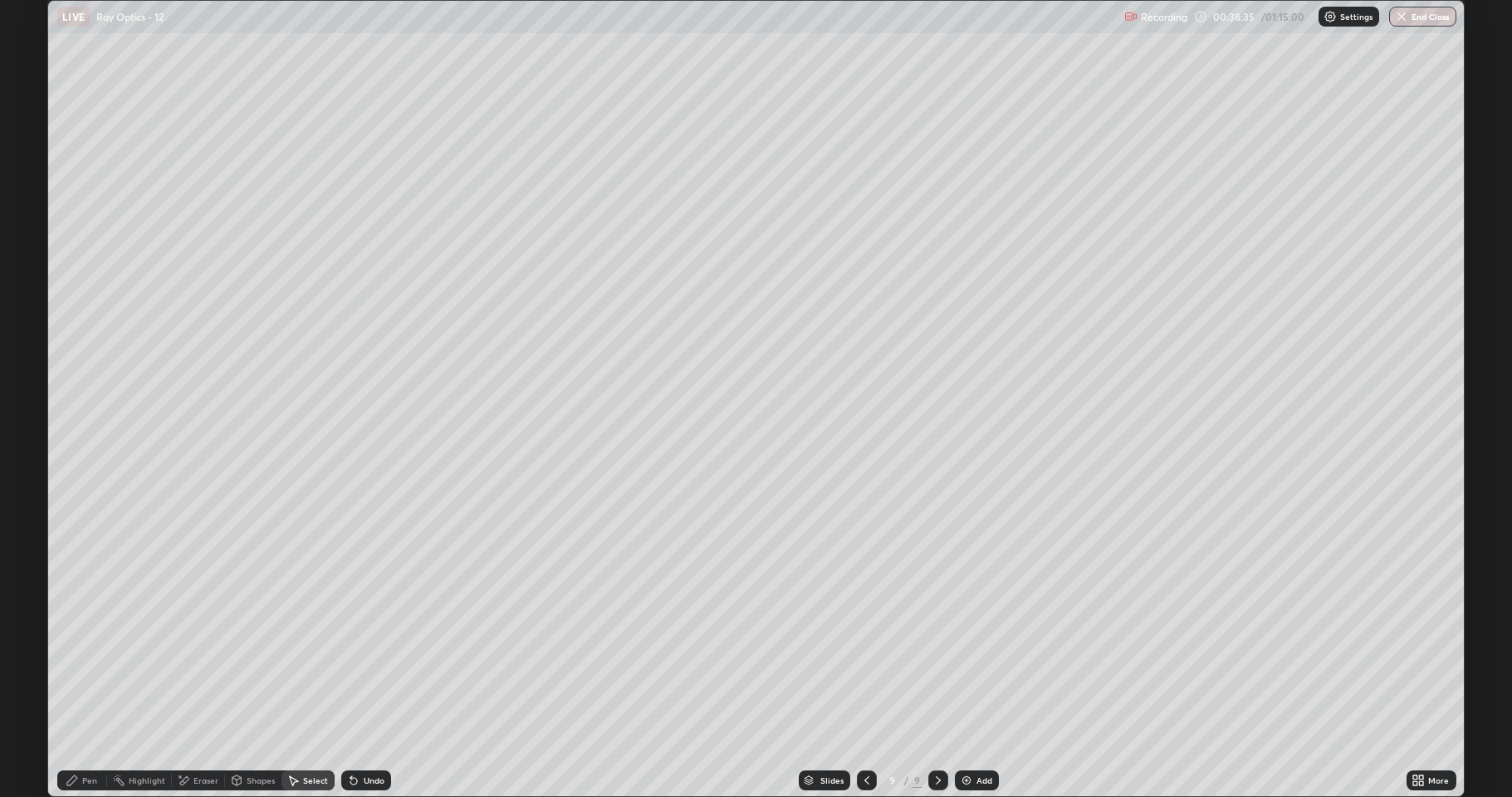
click at [251, 656] on div "Shapes" at bounding box center [261, 780] width 28 height 8
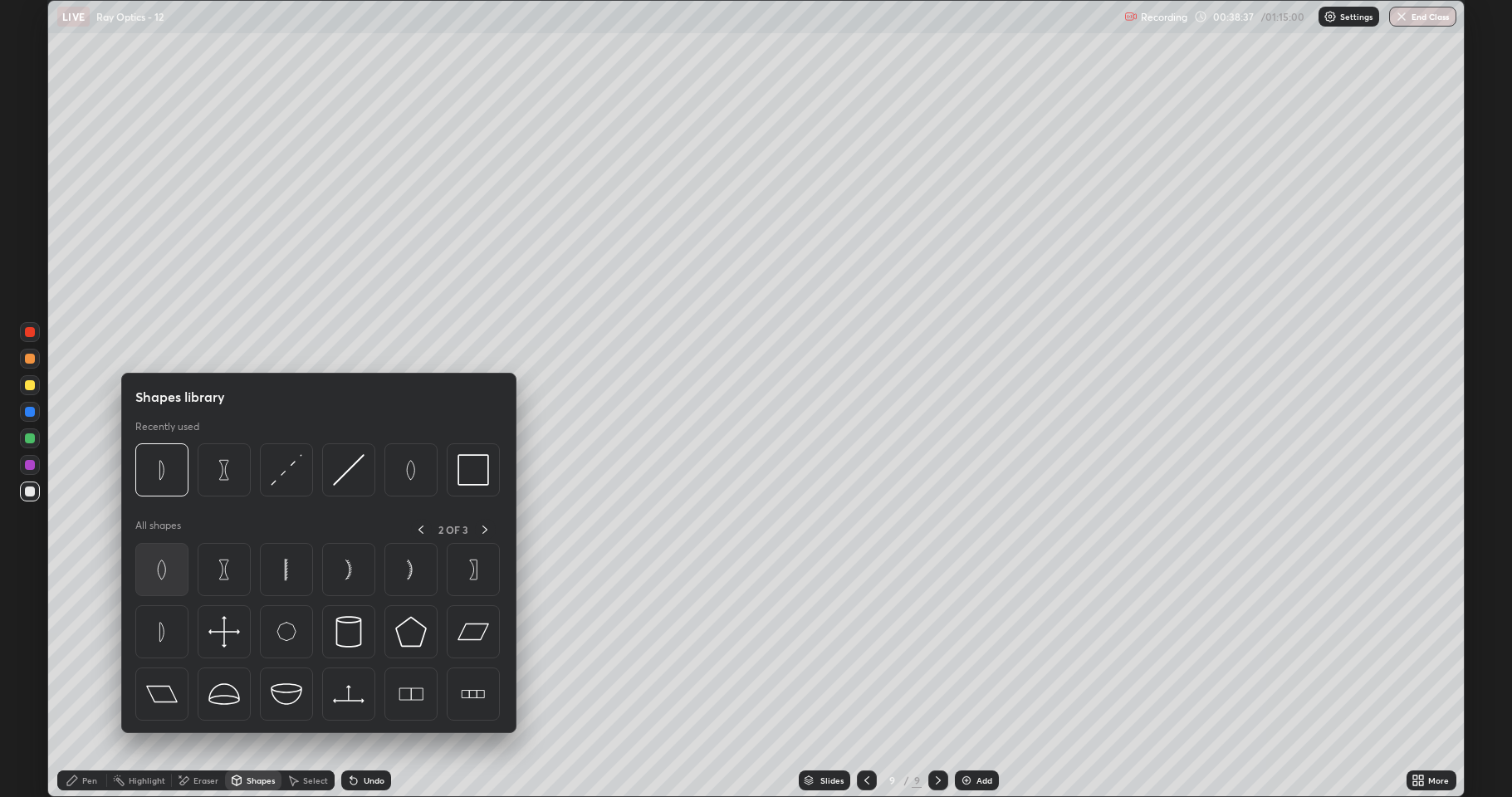
click at [169, 568] on img at bounding box center [162, 570] width 32 height 32
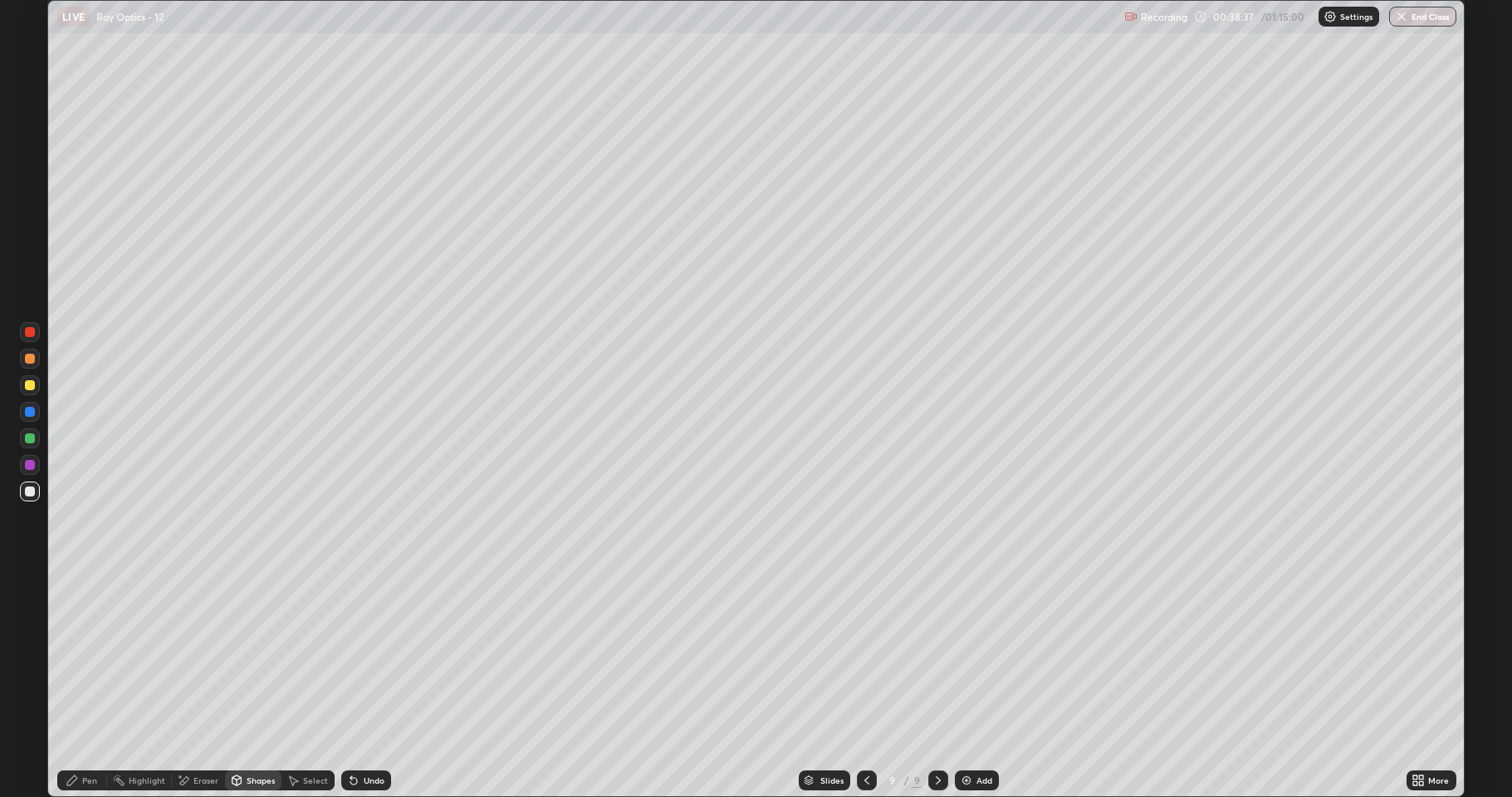
click at [30, 437] on div at bounding box center [30, 438] width 10 height 10
click at [257, 656] on div "Shapes" at bounding box center [261, 780] width 28 height 8
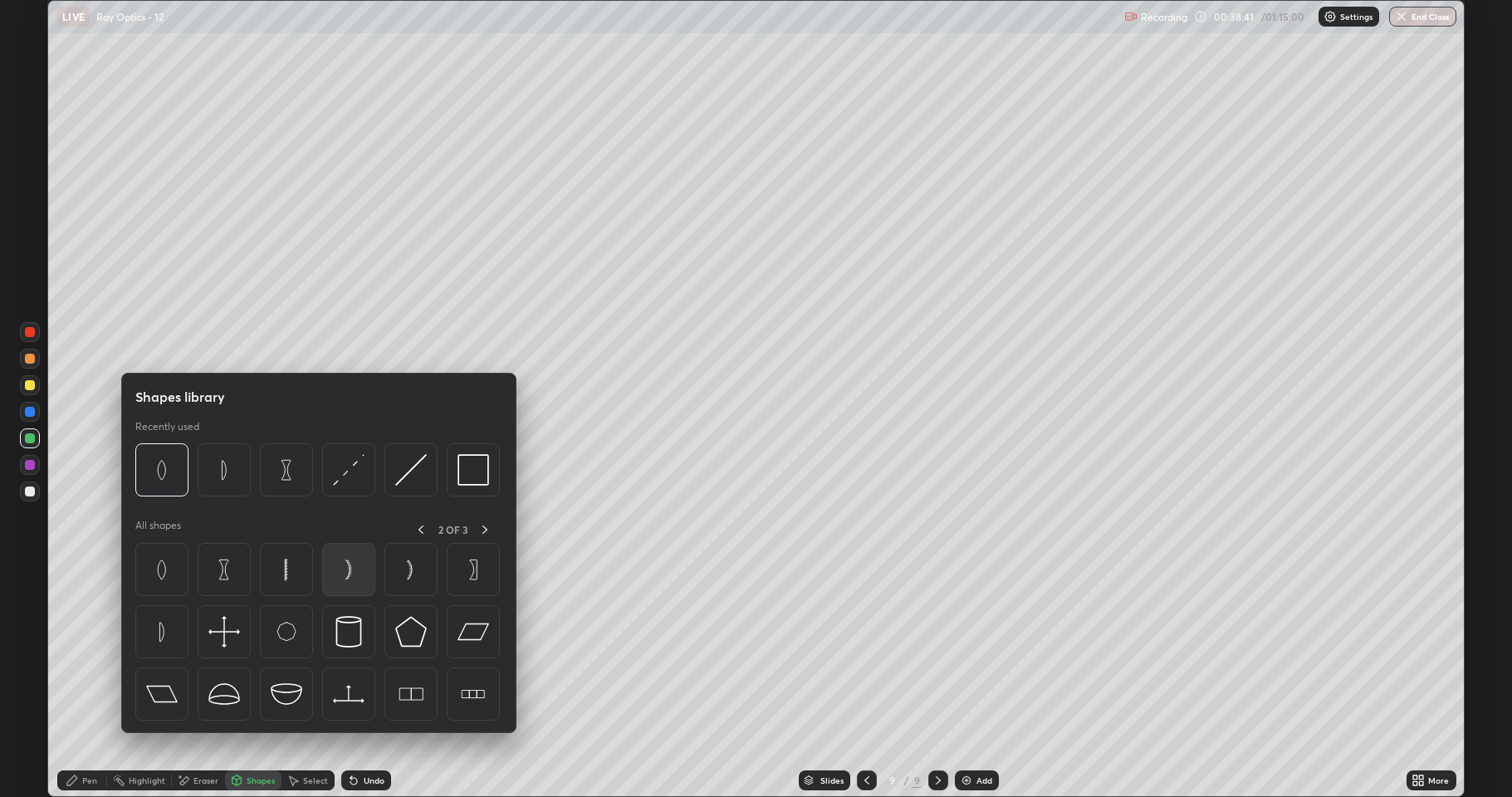
click at [349, 571] on img at bounding box center [349, 570] width 32 height 32
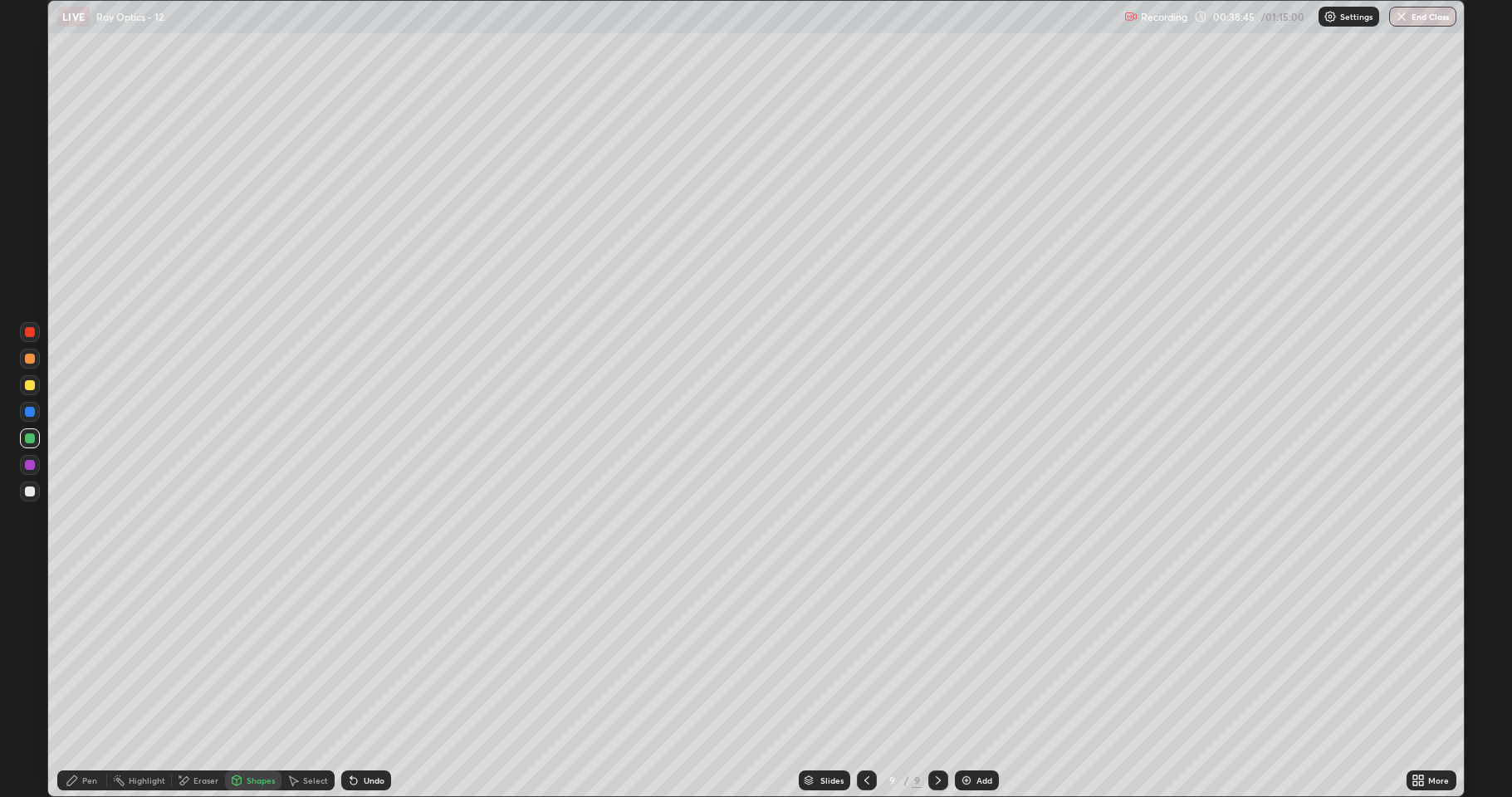
click at [88, 656] on div "Pen" at bounding box center [90, 780] width 15 height 8
click at [30, 465] on div at bounding box center [30, 464] width 10 height 10
click at [249, 656] on div "Shapes" at bounding box center [261, 780] width 28 height 8
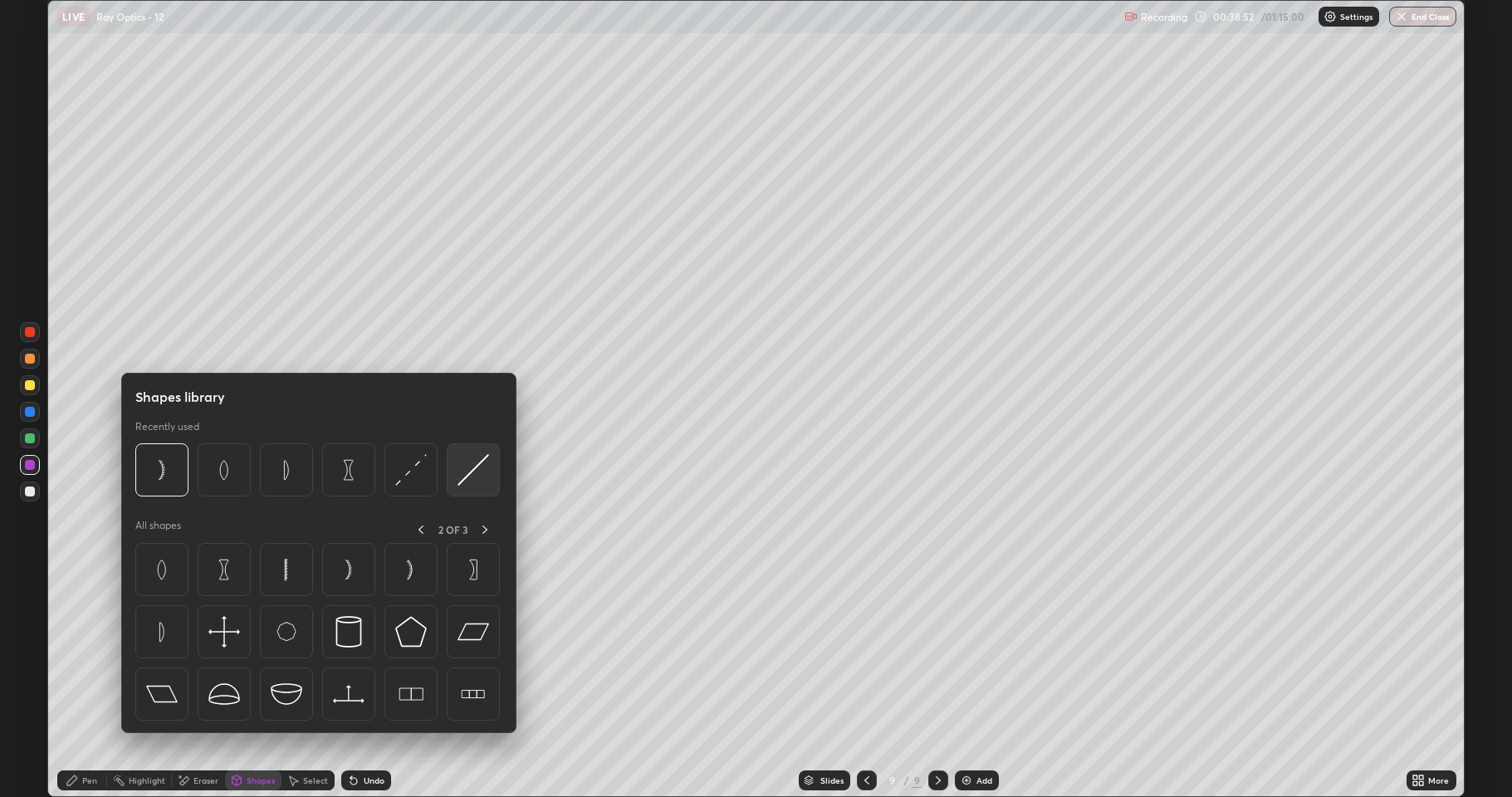
click at [464, 476] on img at bounding box center [474, 470] width 32 height 32
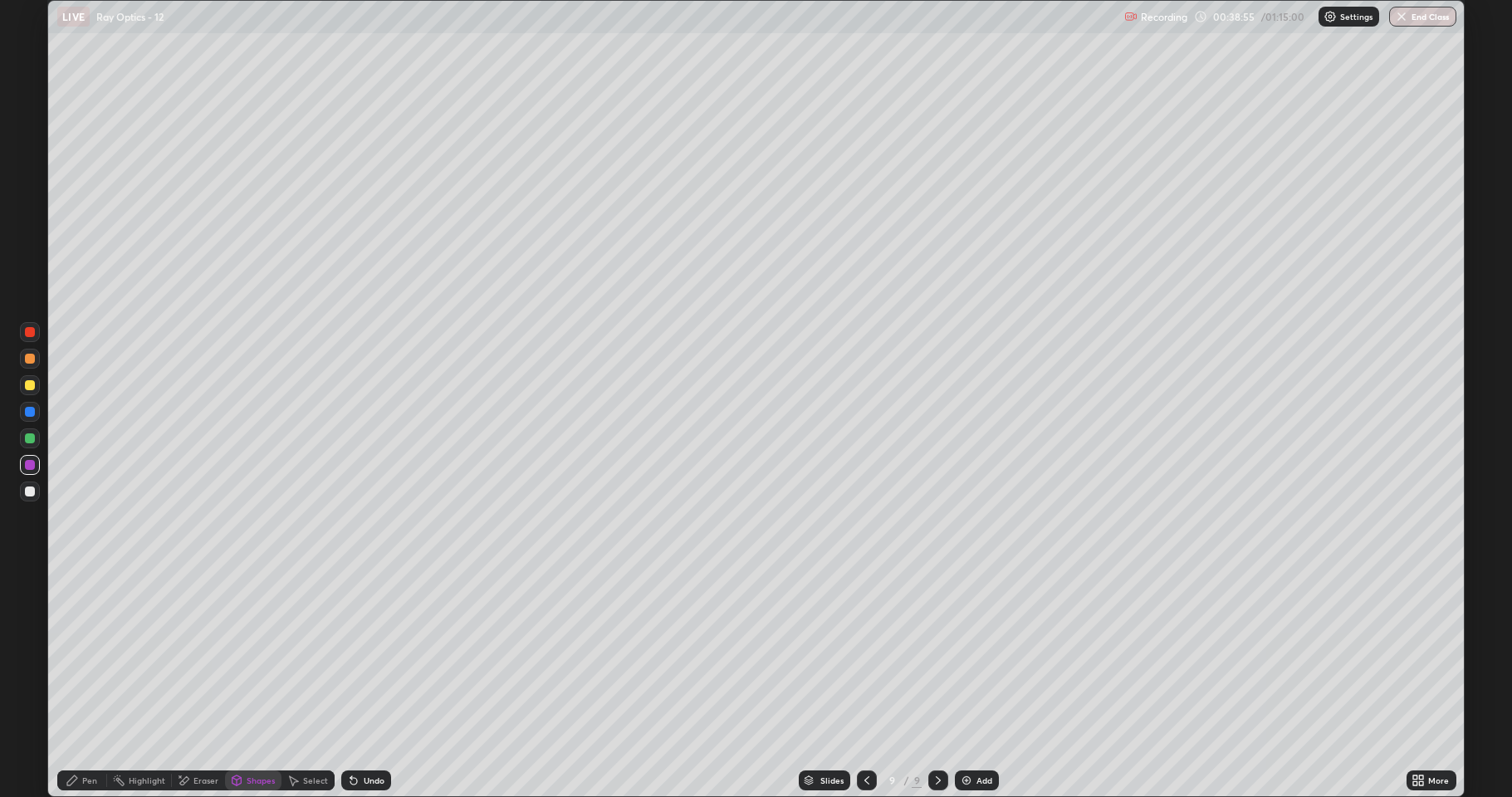
click at [32, 380] on div at bounding box center [30, 385] width 10 height 10
click at [83, 656] on div "Pen" at bounding box center [81, 779] width 50 height 20
click at [33, 491] on div at bounding box center [30, 491] width 10 height 10
click at [300, 656] on div "Select" at bounding box center [307, 779] width 53 height 20
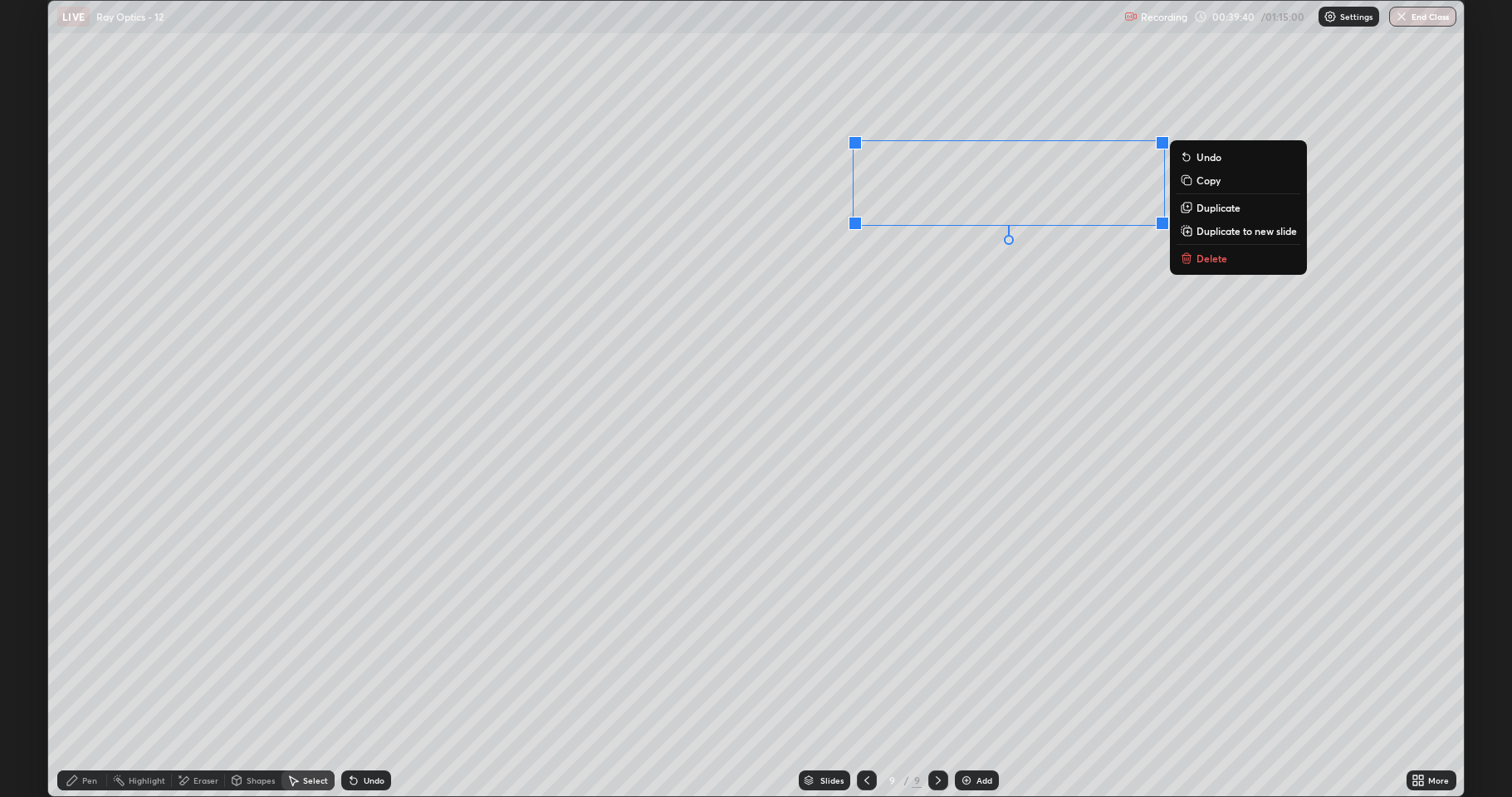
click at [1208, 261] on p "Delete" at bounding box center [1211, 258] width 31 height 13
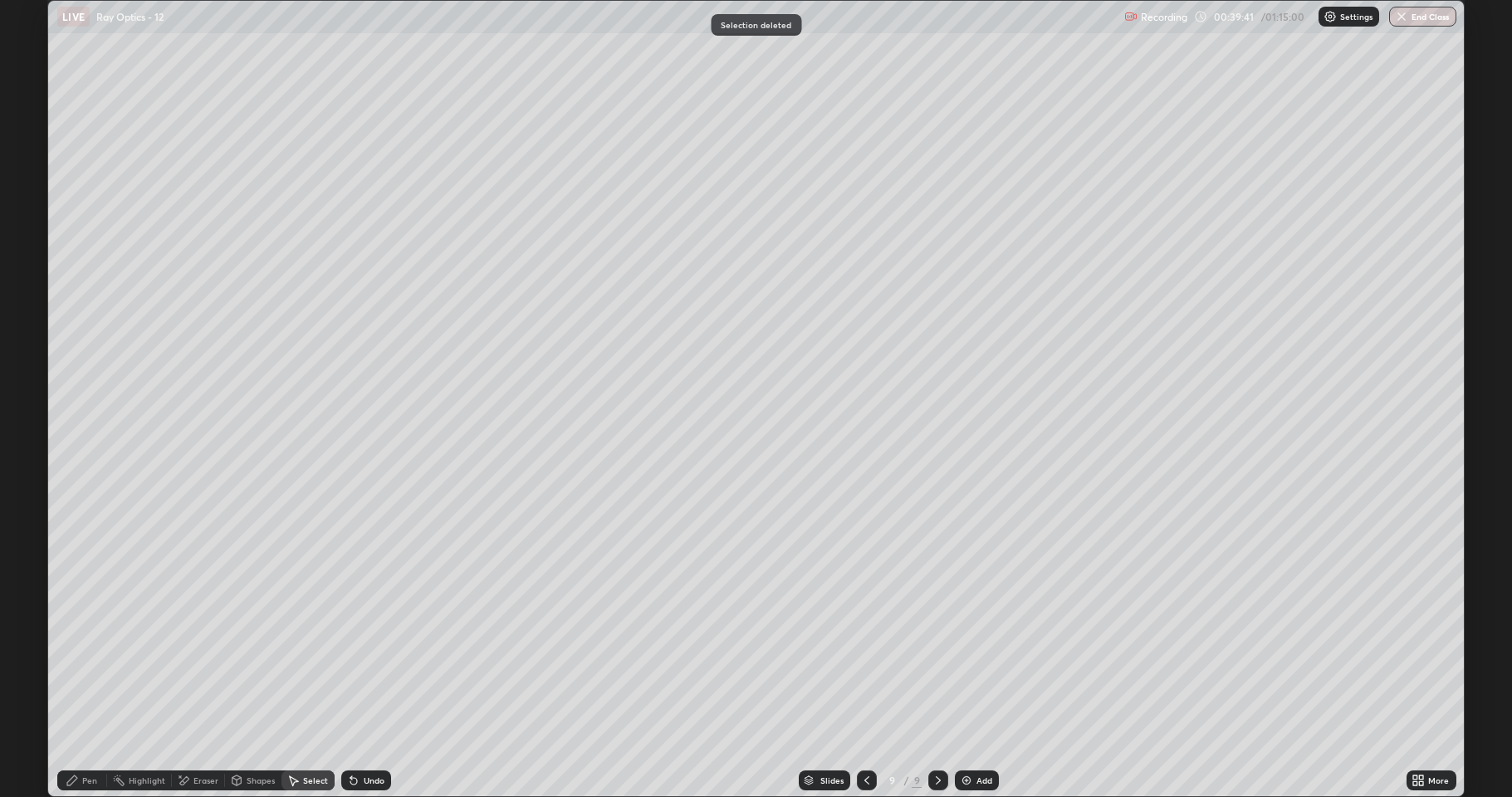
click at [83, 656] on div "Pen" at bounding box center [81, 779] width 50 height 20
click at [863, 656] on icon at bounding box center [866, 780] width 13 height 13
click at [940, 656] on icon at bounding box center [938, 780] width 13 height 13
click at [22, 435] on div at bounding box center [29, 437] width 20 height 20
click at [26, 385] on div at bounding box center [30, 385] width 10 height 10
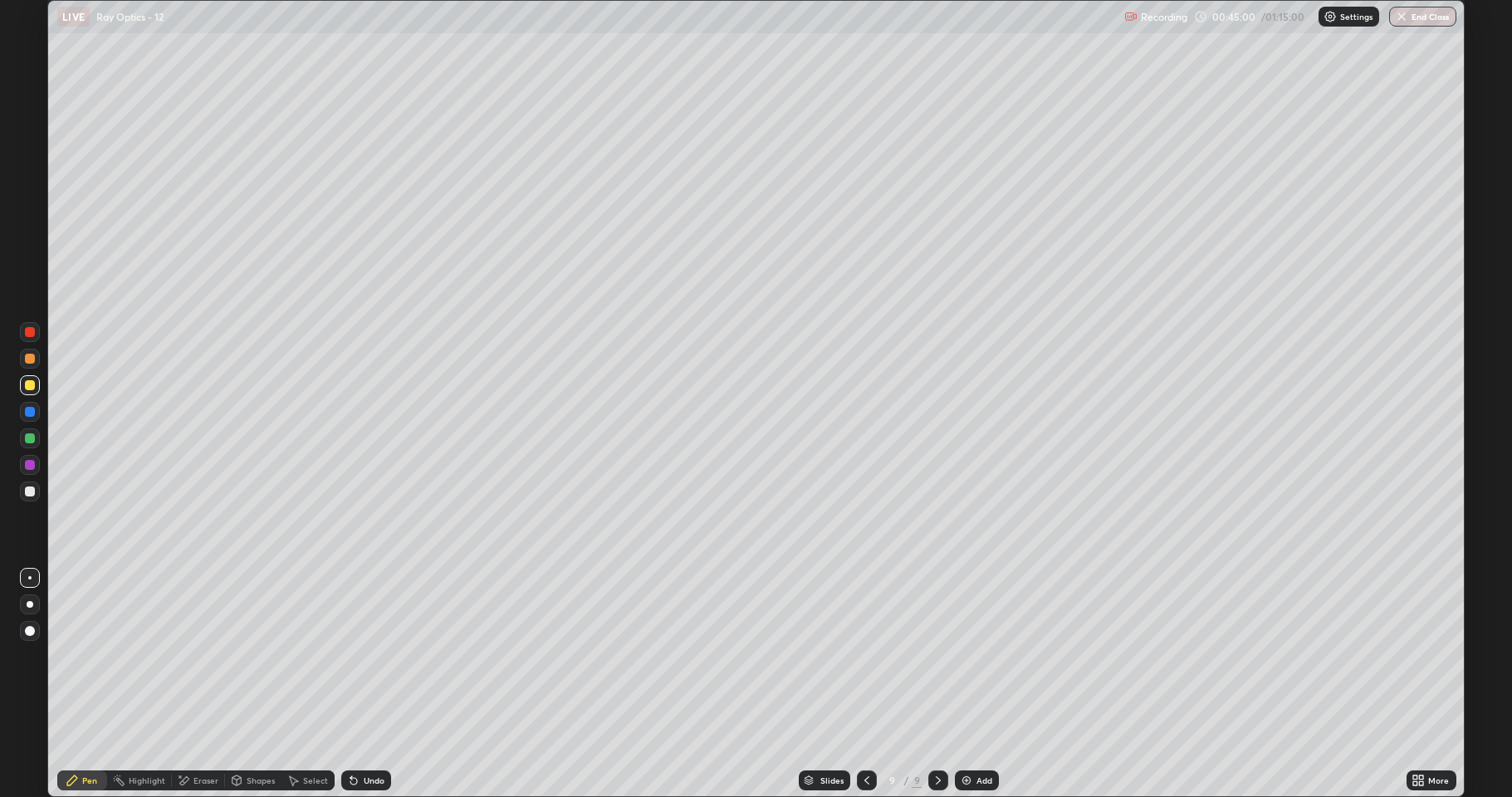
click at [206, 656] on div "Eraser" at bounding box center [206, 780] width 25 height 8
click at [84, 656] on div "Pen" at bounding box center [90, 780] width 15 height 8
click at [965, 656] on img at bounding box center [966, 780] width 13 height 13
click at [29, 434] on div at bounding box center [30, 438] width 10 height 10
click at [252, 656] on div "Shapes" at bounding box center [261, 780] width 28 height 8
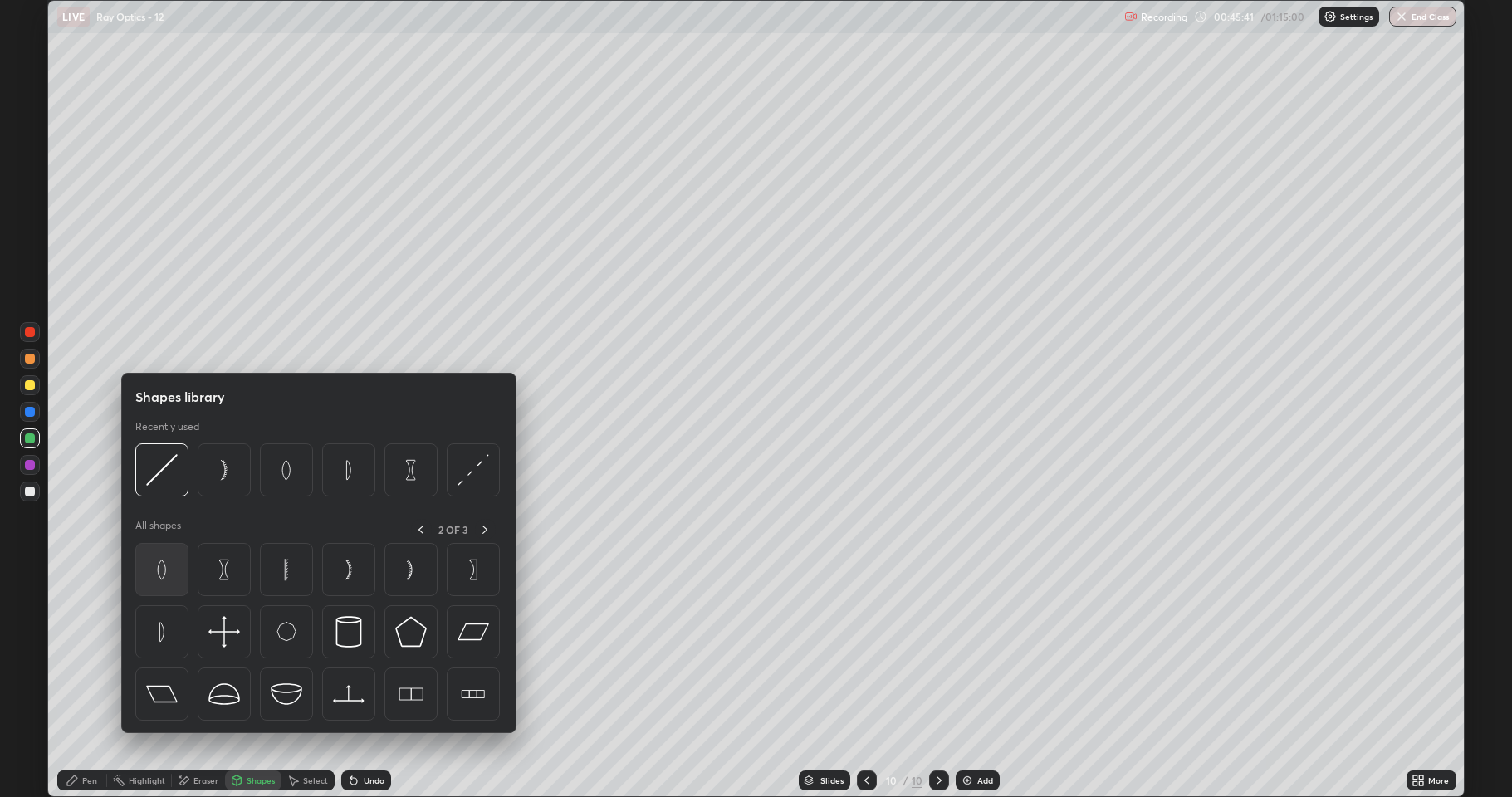
click at [169, 568] on img at bounding box center [162, 570] width 32 height 32
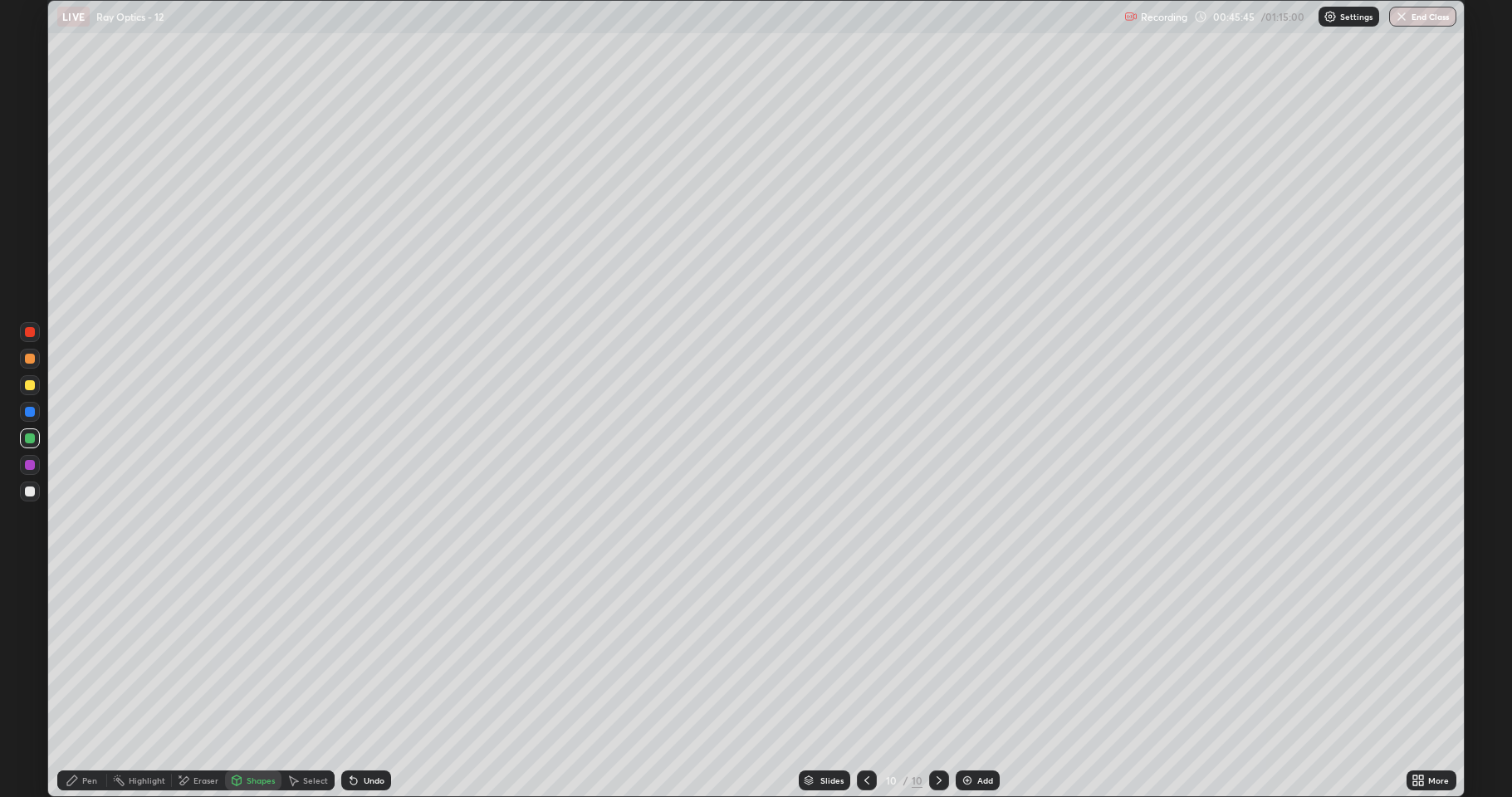
click at [250, 656] on div "Shapes" at bounding box center [253, 779] width 56 height 20
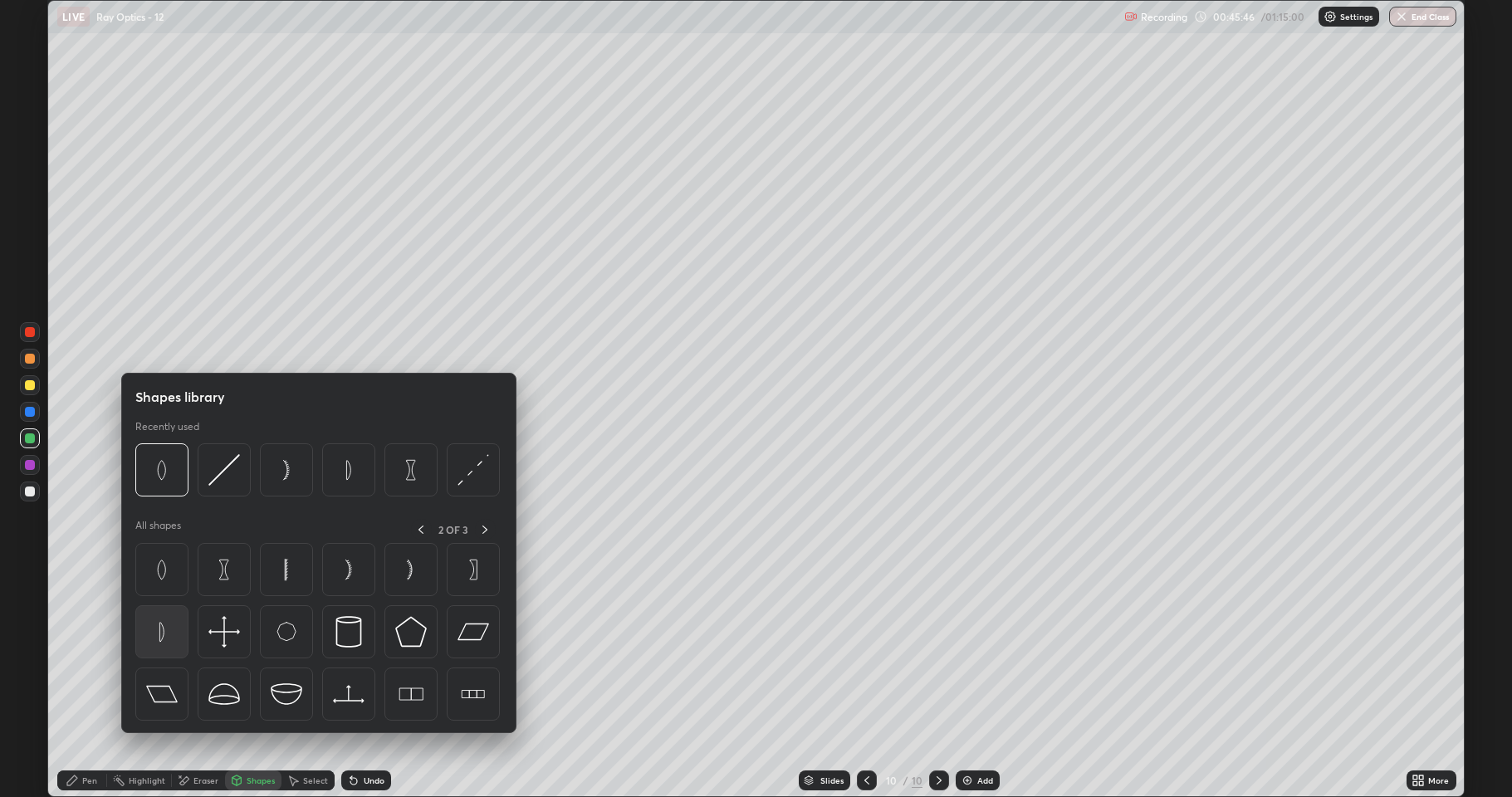
click at [165, 619] on img at bounding box center [162, 632] width 32 height 32
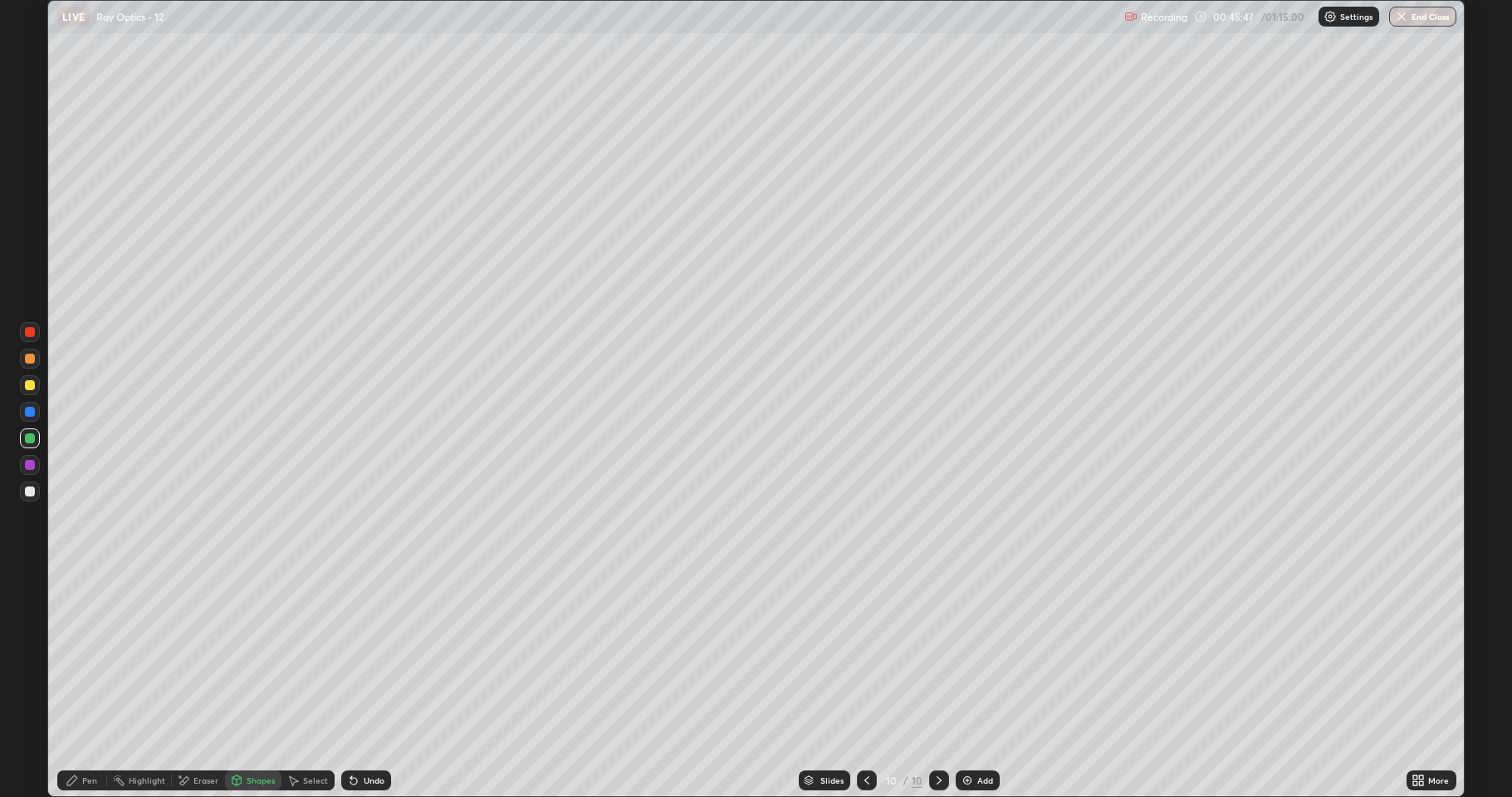
click at [368, 656] on div "Undo" at bounding box center [374, 780] width 21 height 8
click at [85, 656] on div "Pen" at bounding box center [81, 780] width 50 height 34
click at [30, 488] on div at bounding box center [30, 491] width 10 height 10
click at [33, 389] on div at bounding box center [30, 385] width 10 height 10
click at [21, 363] on div at bounding box center [29, 358] width 20 height 20
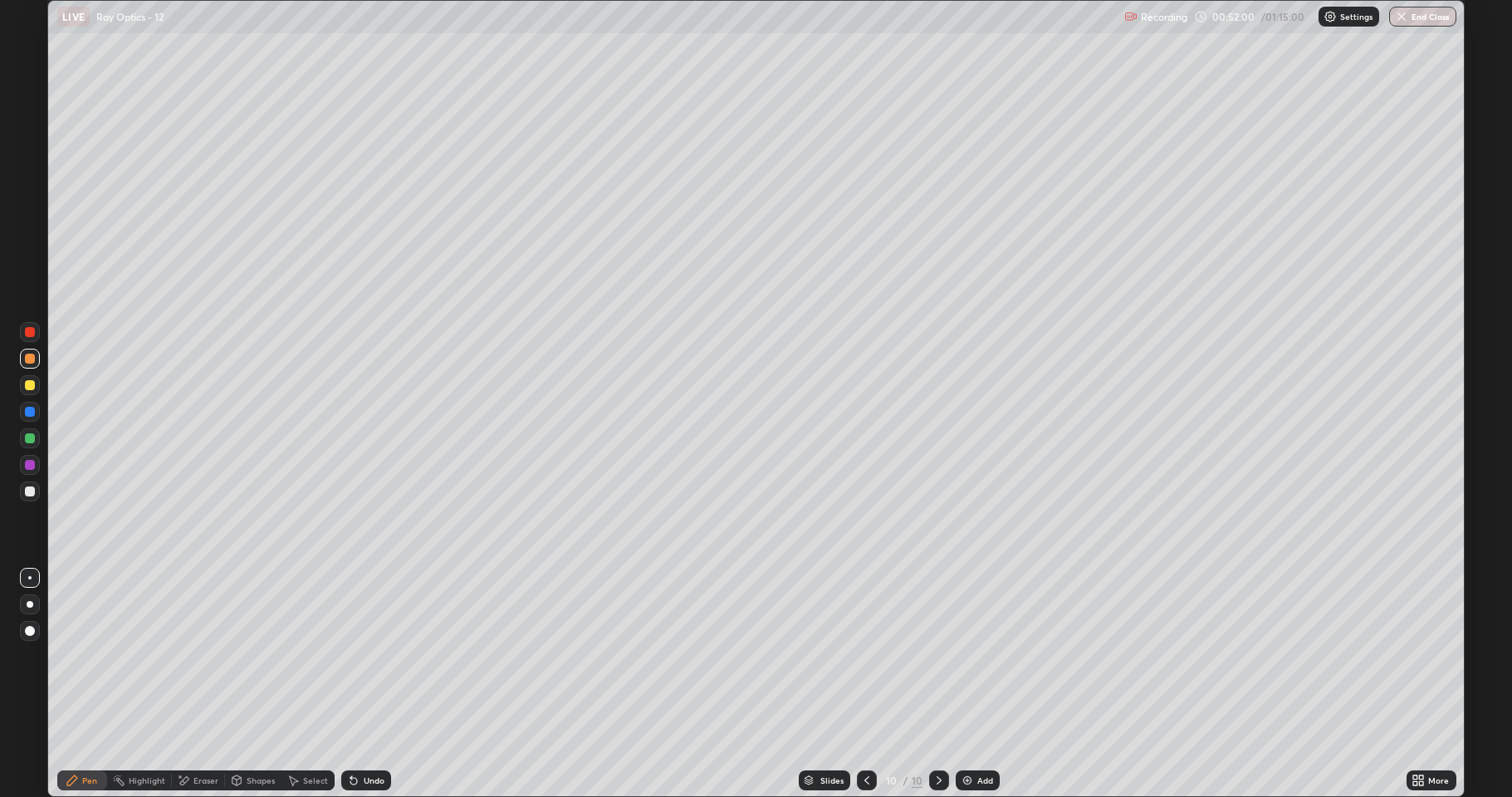
click at [29, 385] on div at bounding box center [30, 385] width 10 height 10
click at [31, 491] on div at bounding box center [30, 491] width 10 height 10
click at [963, 656] on img at bounding box center [967, 780] width 13 height 13
click at [242, 656] on div "Shapes" at bounding box center [253, 779] width 56 height 20
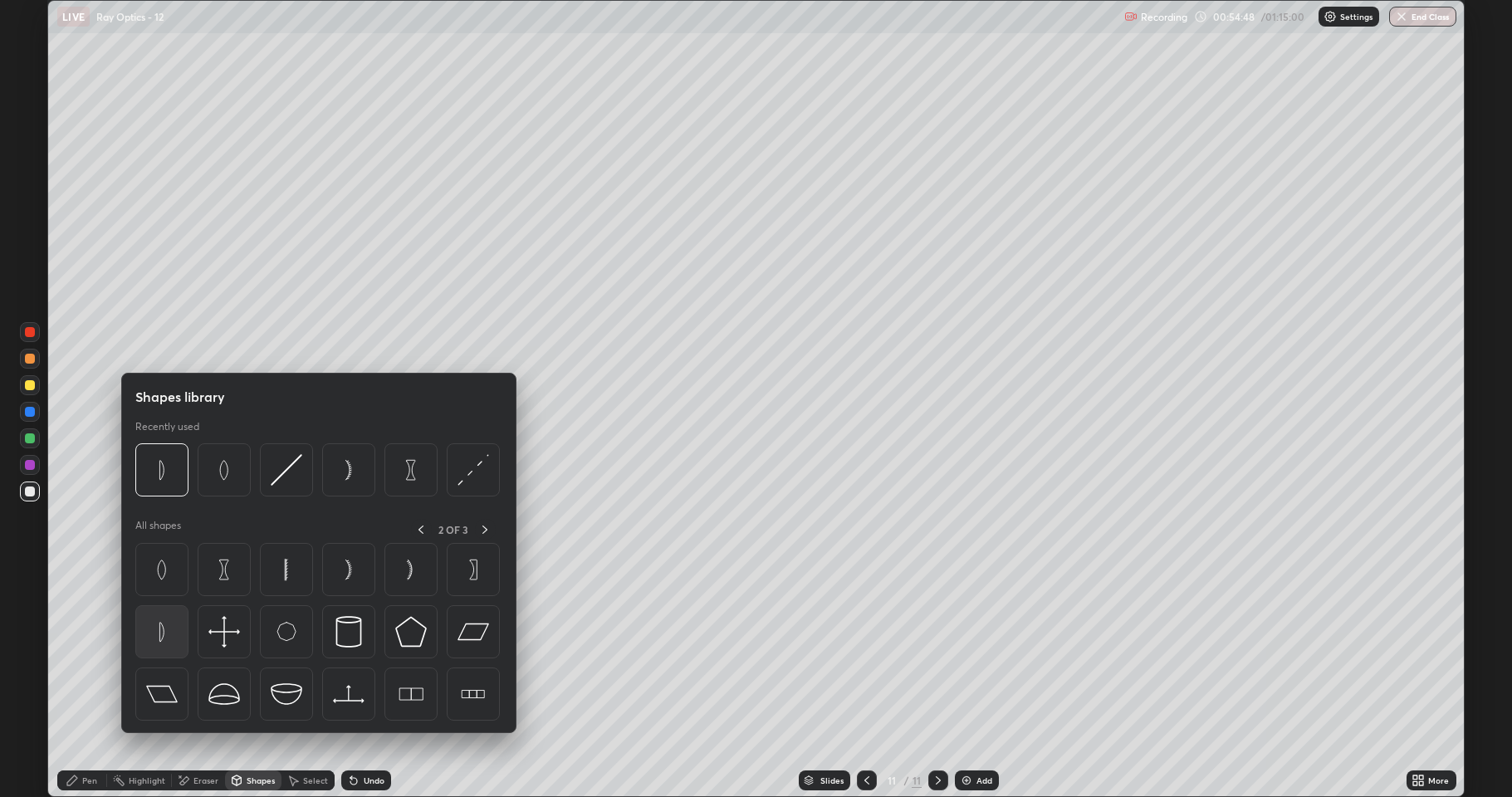
click at [151, 634] on img at bounding box center [162, 632] width 32 height 32
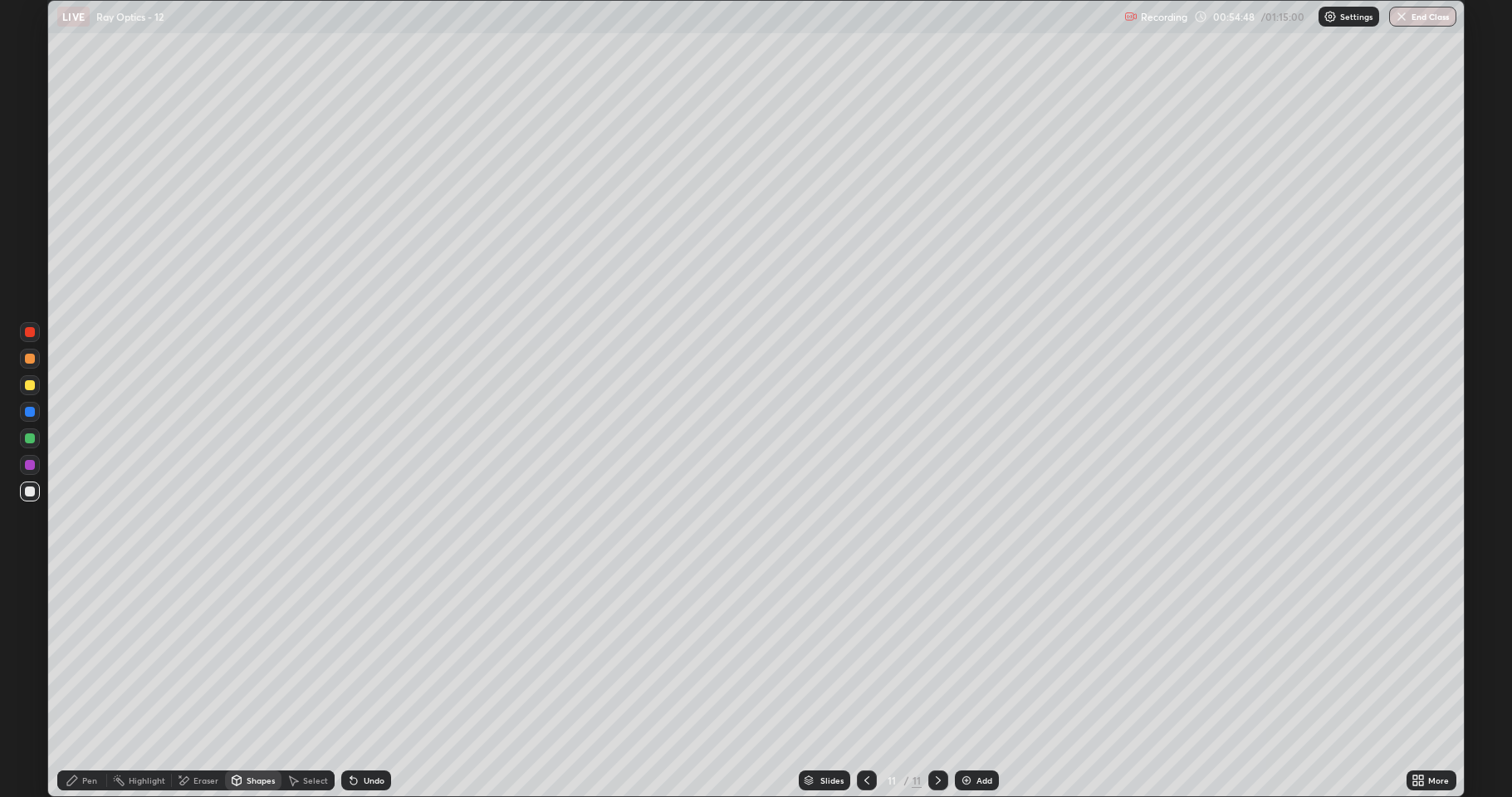
click at [23, 444] on div at bounding box center [29, 437] width 20 height 20
click at [79, 656] on div "Pen" at bounding box center [81, 779] width 50 height 20
click at [27, 494] on div at bounding box center [30, 491] width 10 height 10
click at [364, 656] on div "Undo" at bounding box center [374, 780] width 21 height 8
click at [30, 465] on div at bounding box center [30, 464] width 10 height 10
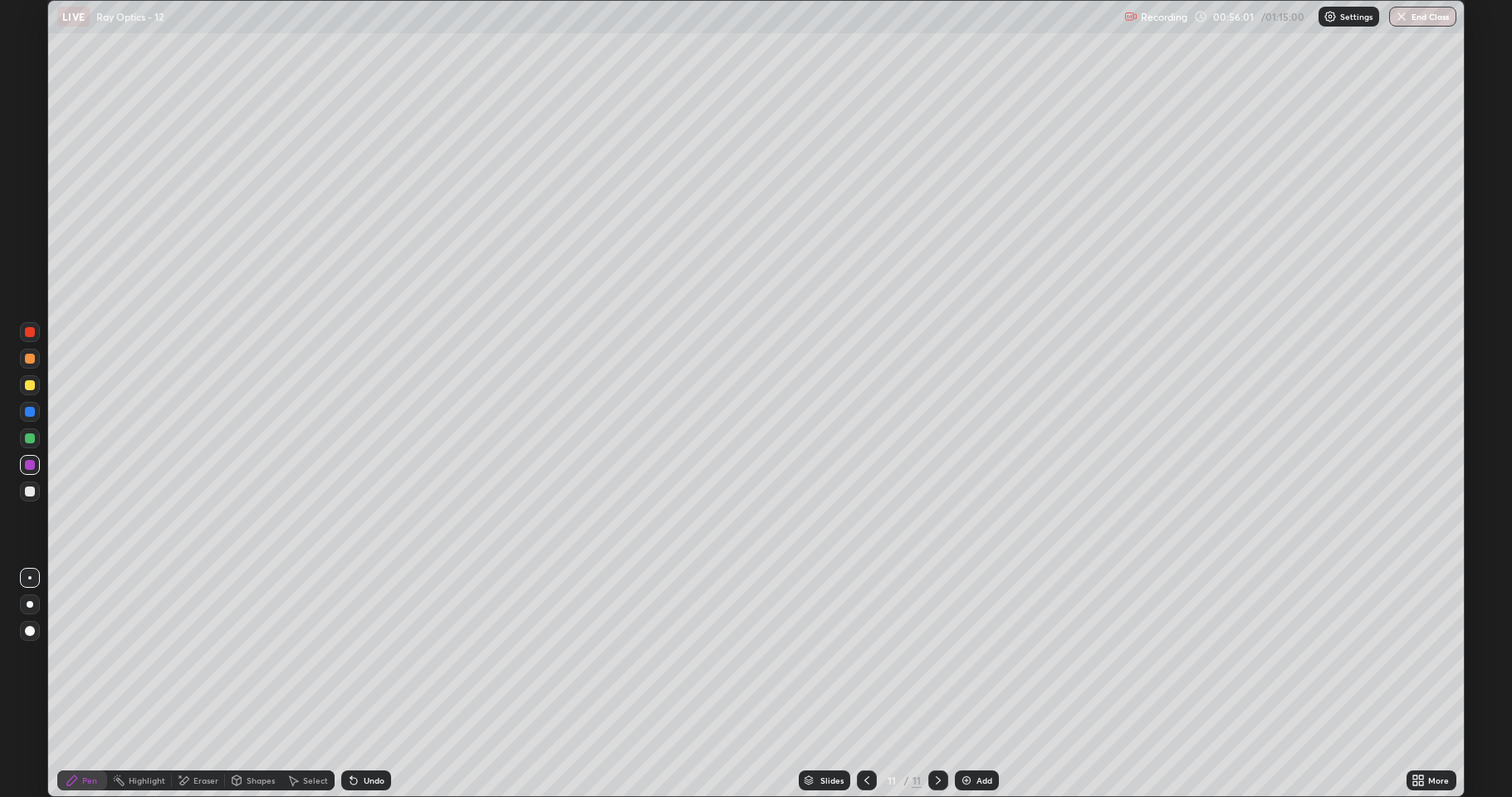
click at [33, 387] on div at bounding box center [30, 385] width 10 height 10
click at [235, 656] on icon at bounding box center [237, 778] width 9 height 3
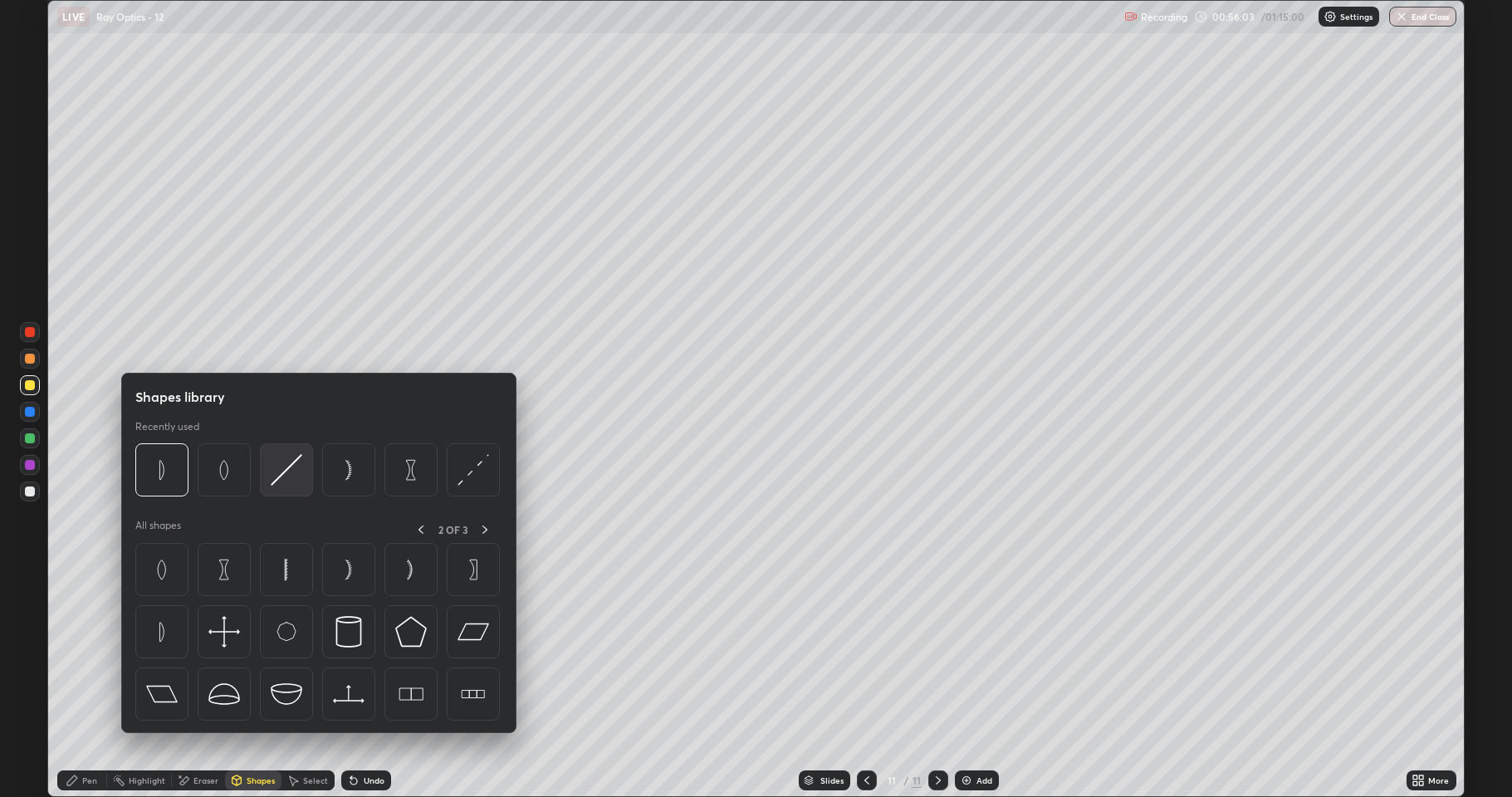
click at [290, 471] on img at bounding box center [287, 470] width 32 height 32
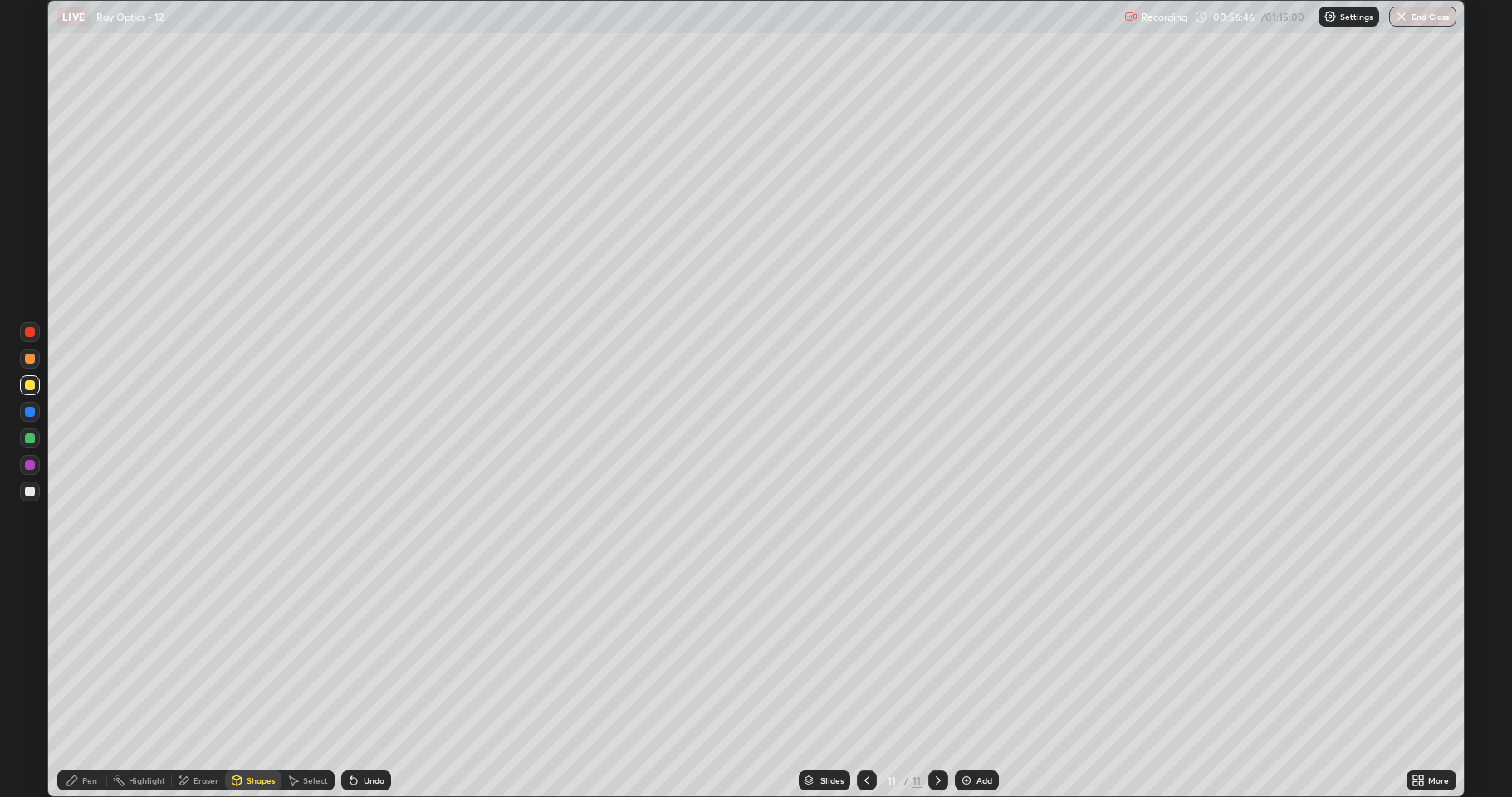
click at [90, 656] on div "Pen" at bounding box center [81, 779] width 50 height 20
click at [30, 491] on div at bounding box center [30, 491] width 10 height 10
click at [973, 656] on div "Add" at bounding box center [977, 779] width 44 height 20
click at [36, 445] on div at bounding box center [29, 437] width 20 height 20
click at [257, 656] on div "Shapes" at bounding box center [261, 780] width 28 height 8
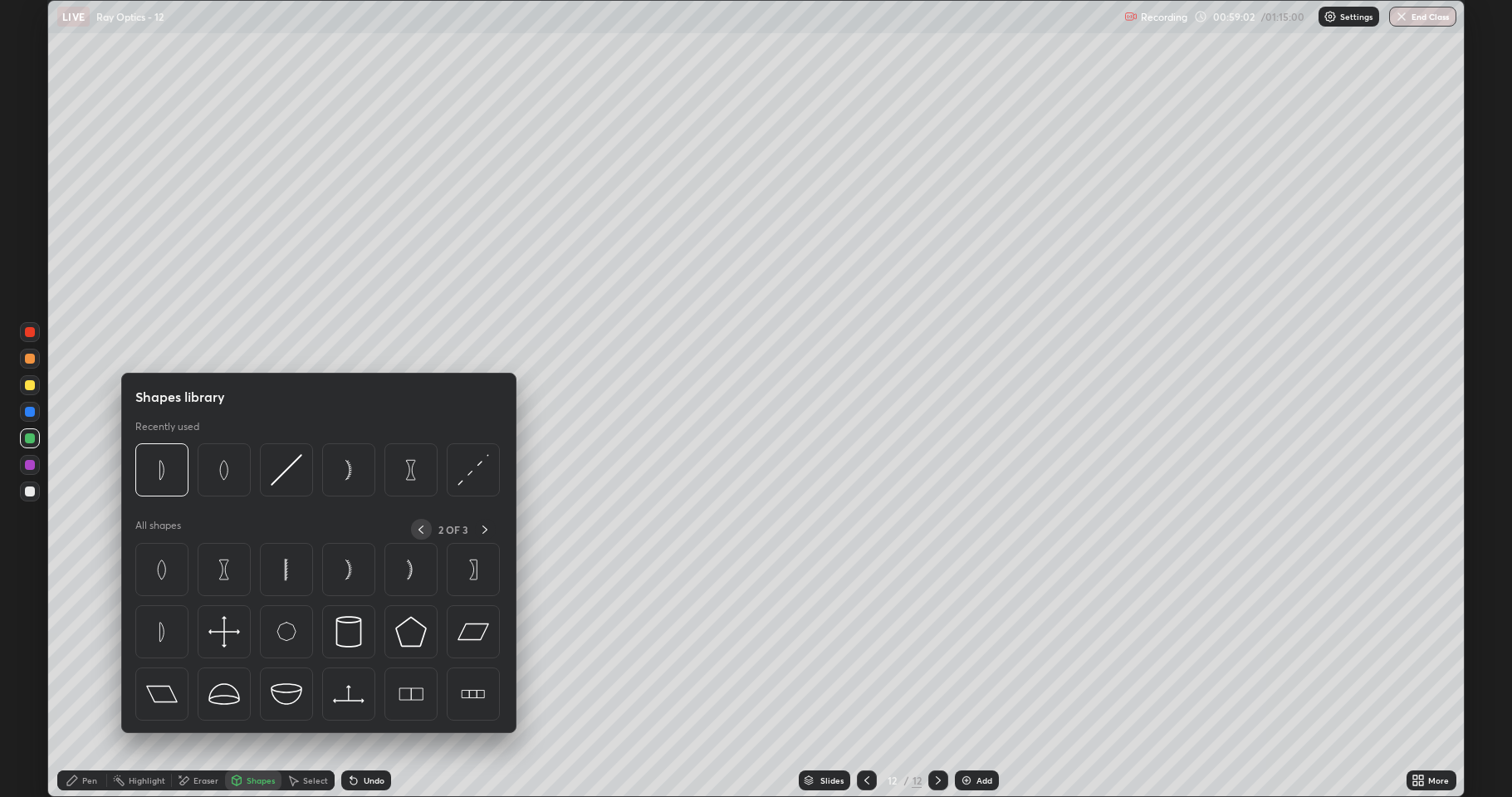
click at [421, 528] on icon at bounding box center [421, 529] width 5 height 8
click at [233, 571] on img at bounding box center [224, 570] width 32 height 32
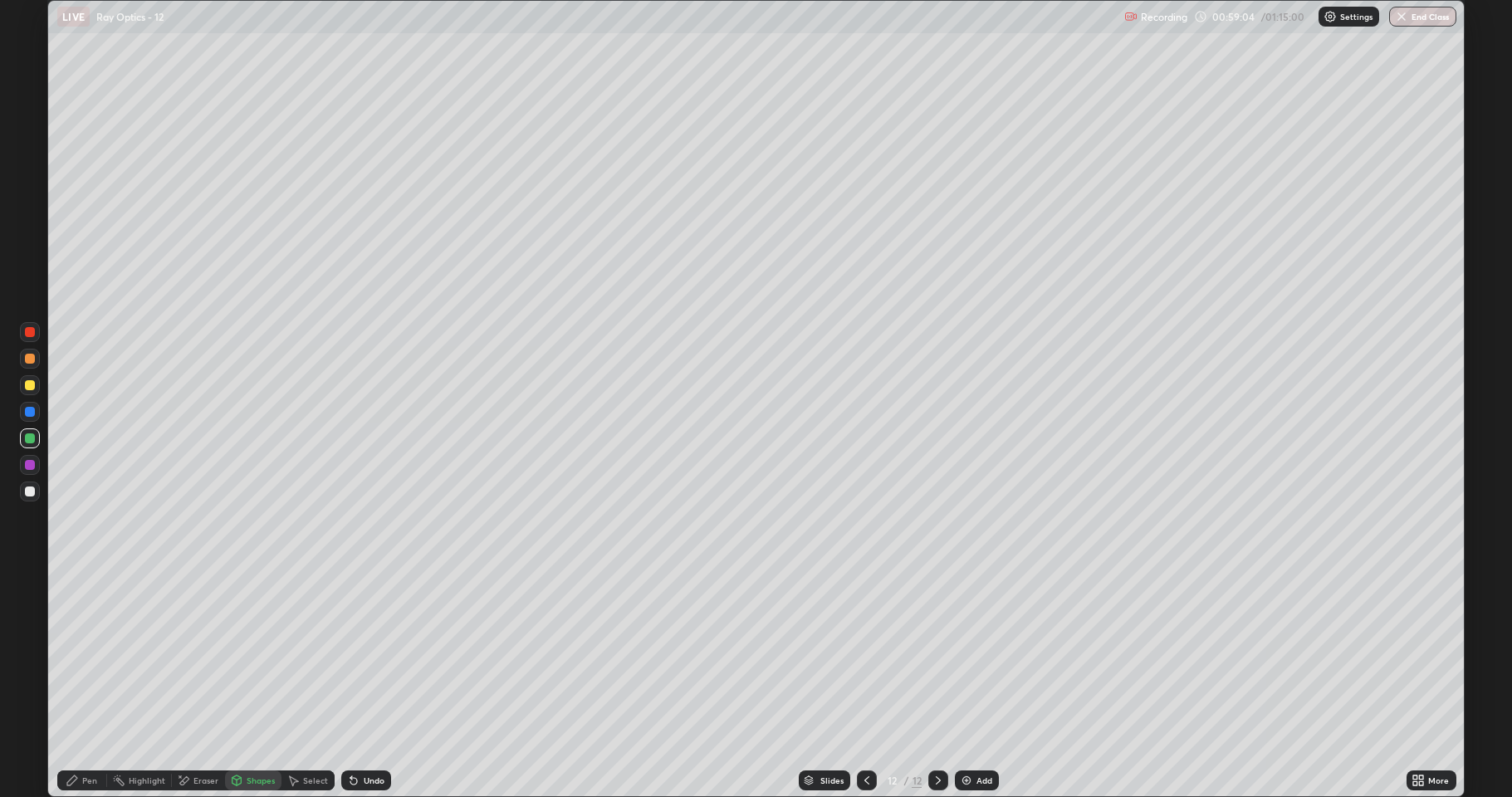
click at [27, 464] on div at bounding box center [30, 464] width 10 height 10
click at [243, 656] on div "Shapes" at bounding box center [253, 779] width 56 height 20
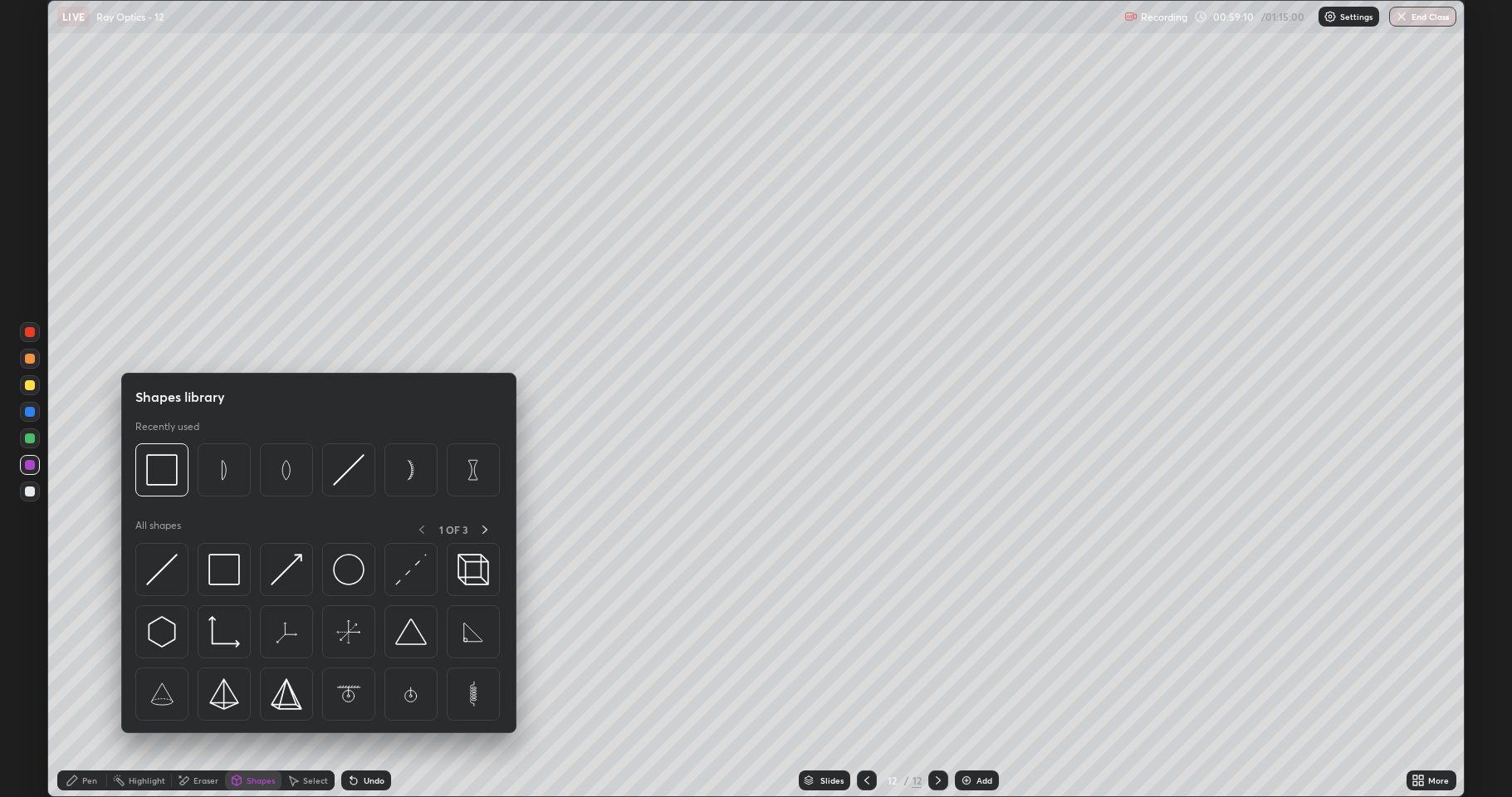
click at [220, 576] on img at bounding box center [224, 570] width 32 height 32
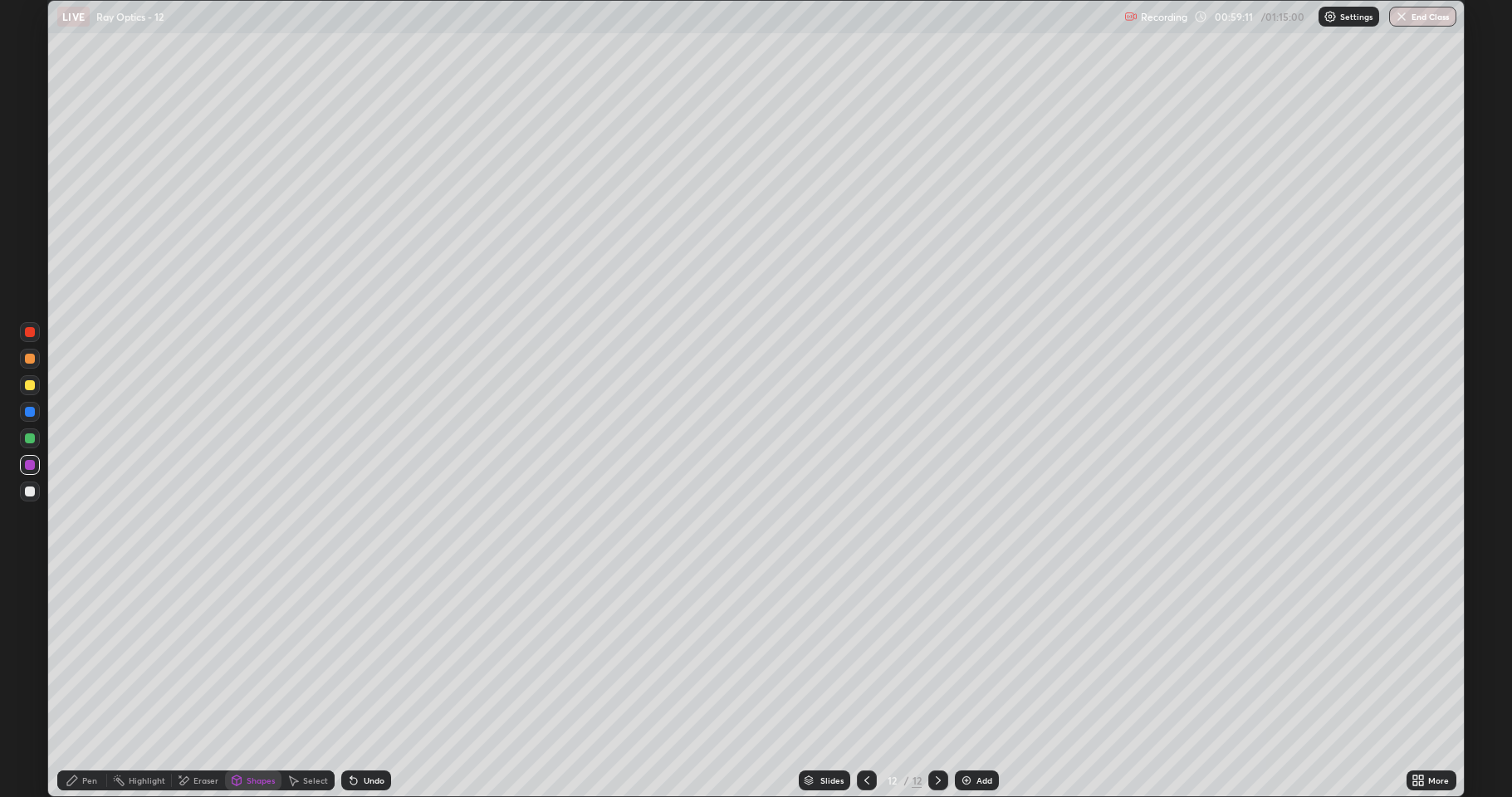
click at [26, 438] on div at bounding box center [30, 438] width 10 height 10
click at [30, 385] on div at bounding box center [30, 385] width 10 height 10
click at [247, 656] on div "Shapes" at bounding box center [261, 780] width 28 height 8
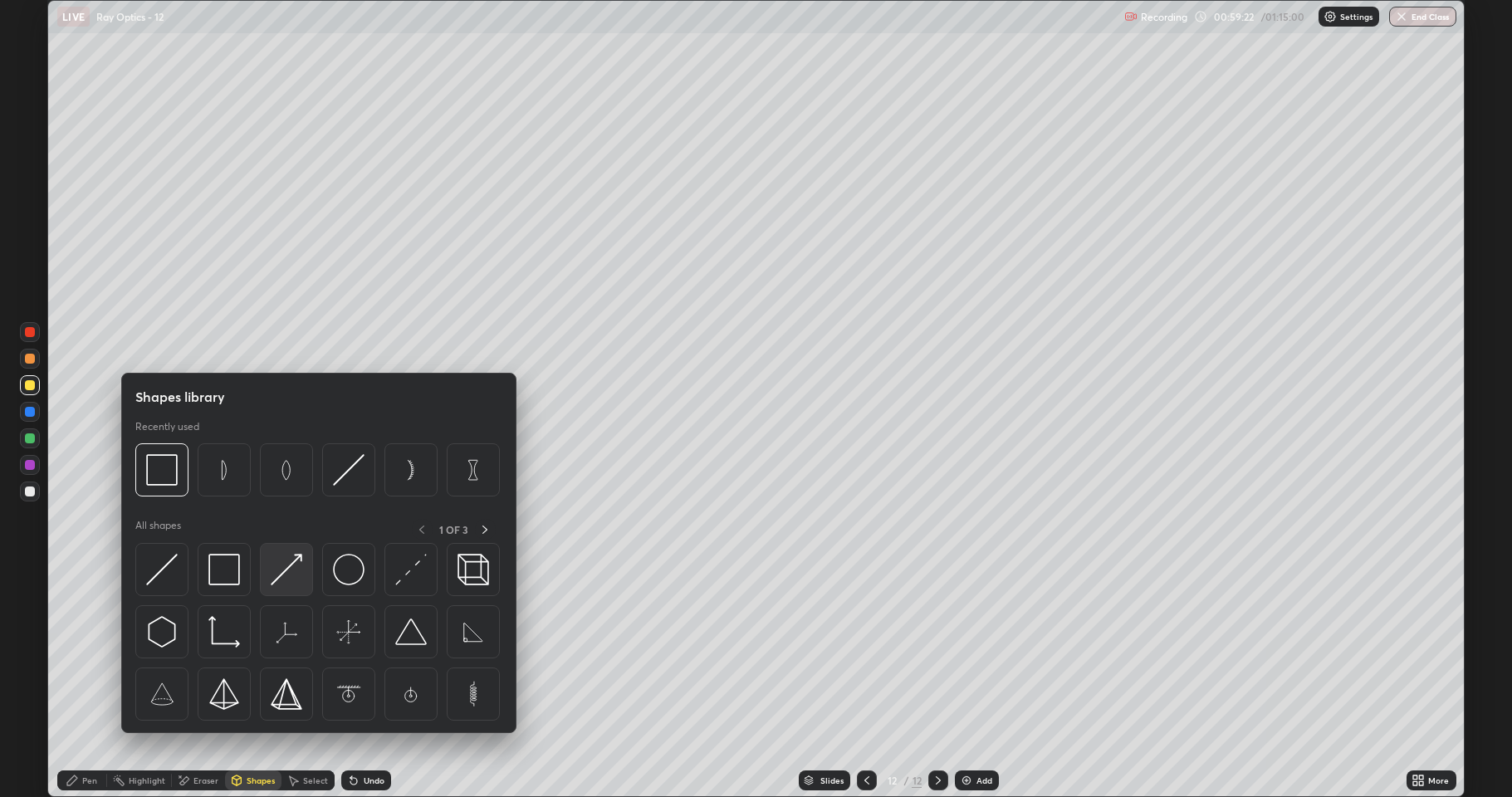
click at [284, 568] on img at bounding box center [287, 570] width 32 height 32
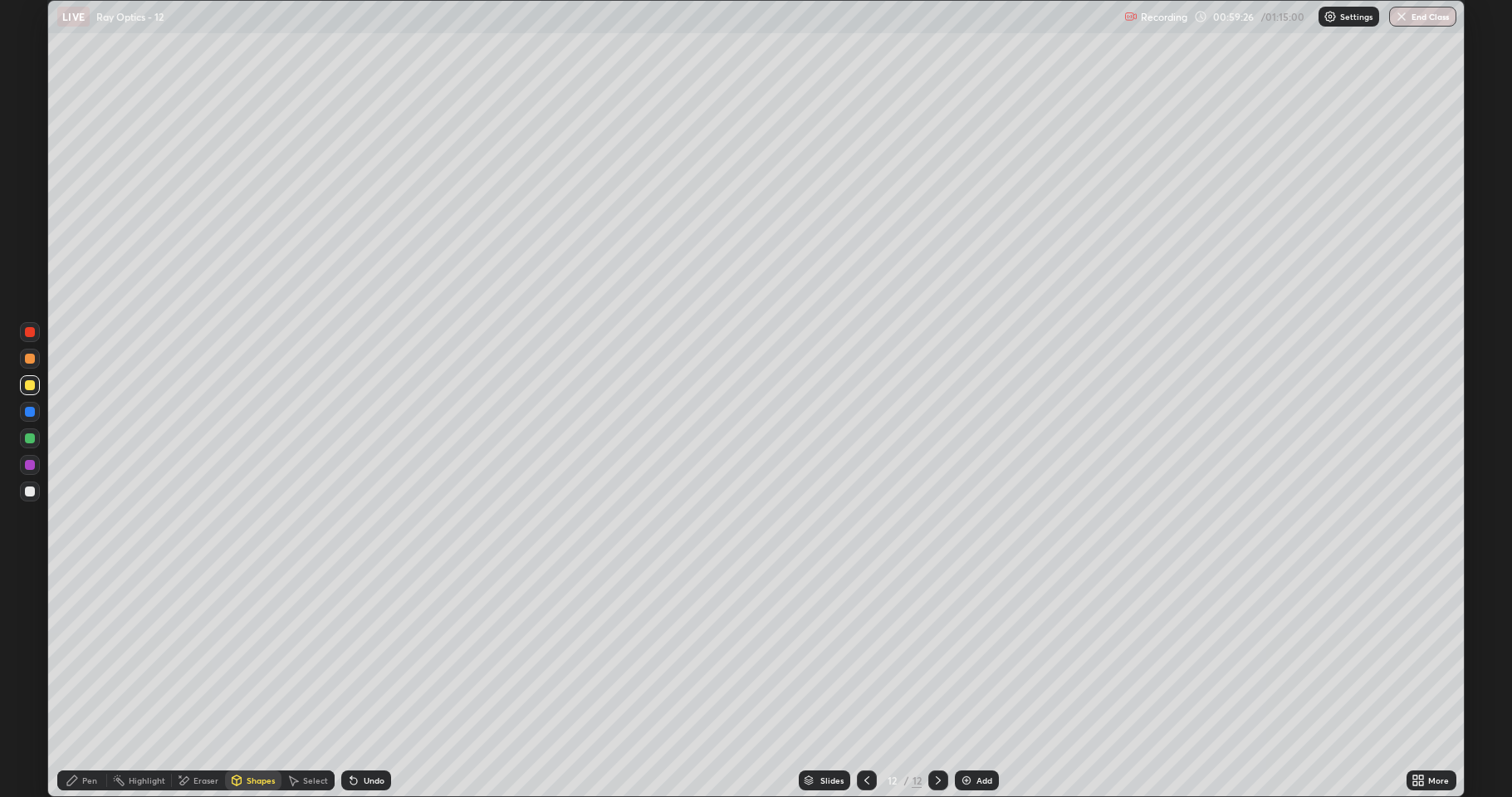
click at [253, 656] on div "Shapes" at bounding box center [261, 780] width 28 height 8
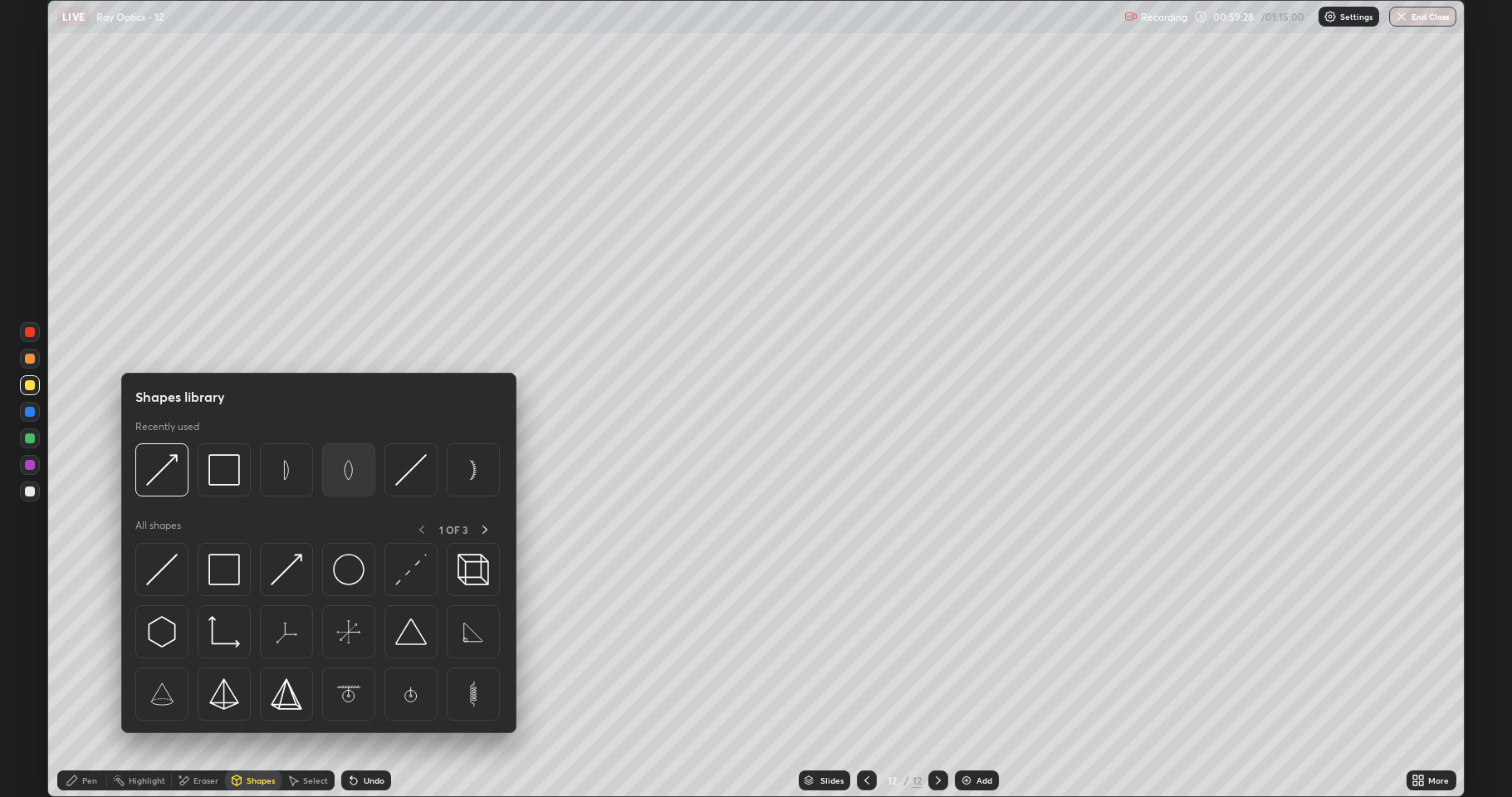
click at [341, 481] on img at bounding box center [349, 470] width 32 height 32
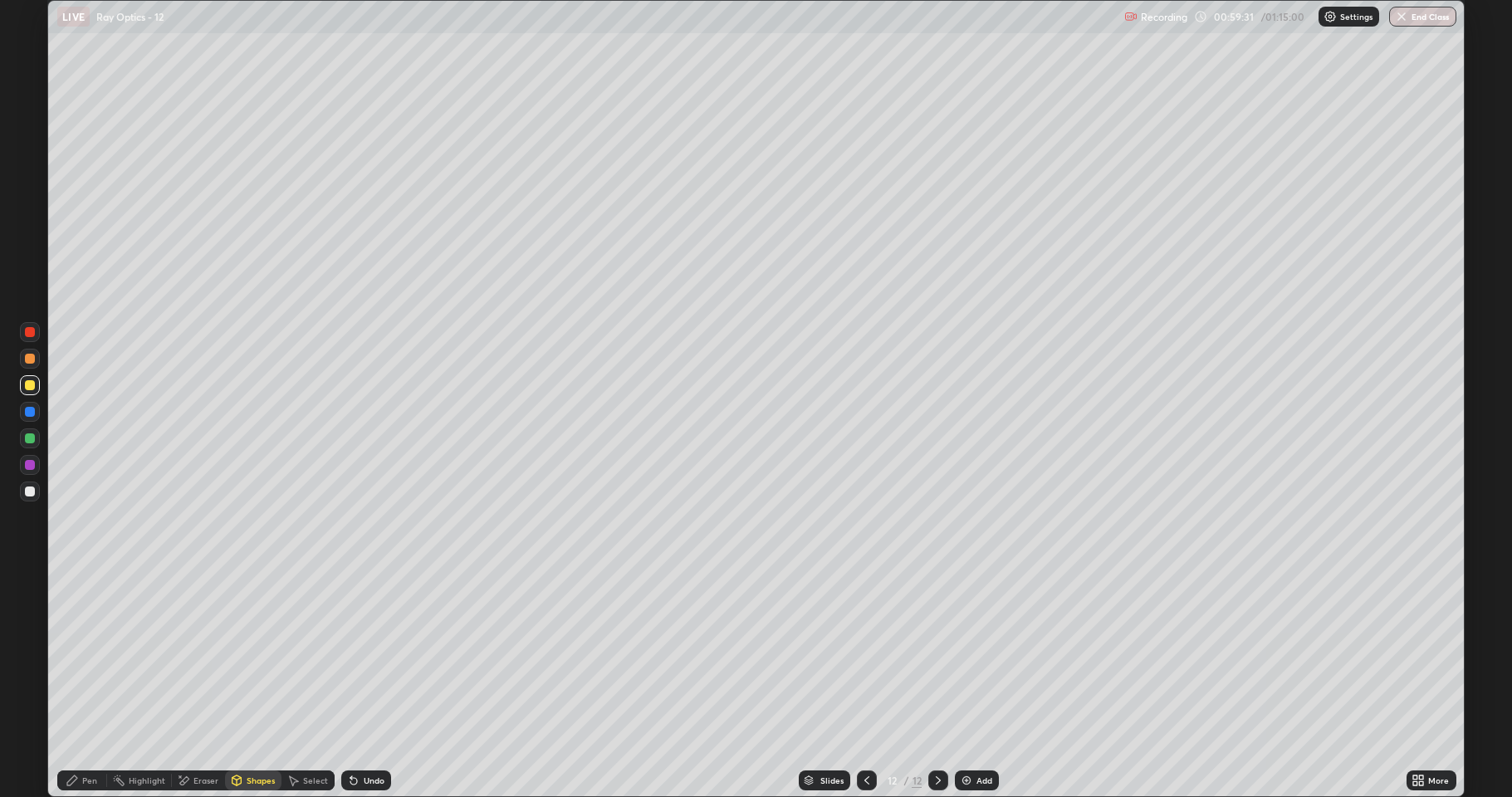
click at [31, 413] on div at bounding box center [30, 411] width 10 height 10
click at [262, 656] on div "Shapes" at bounding box center [261, 780] width 28 height 8
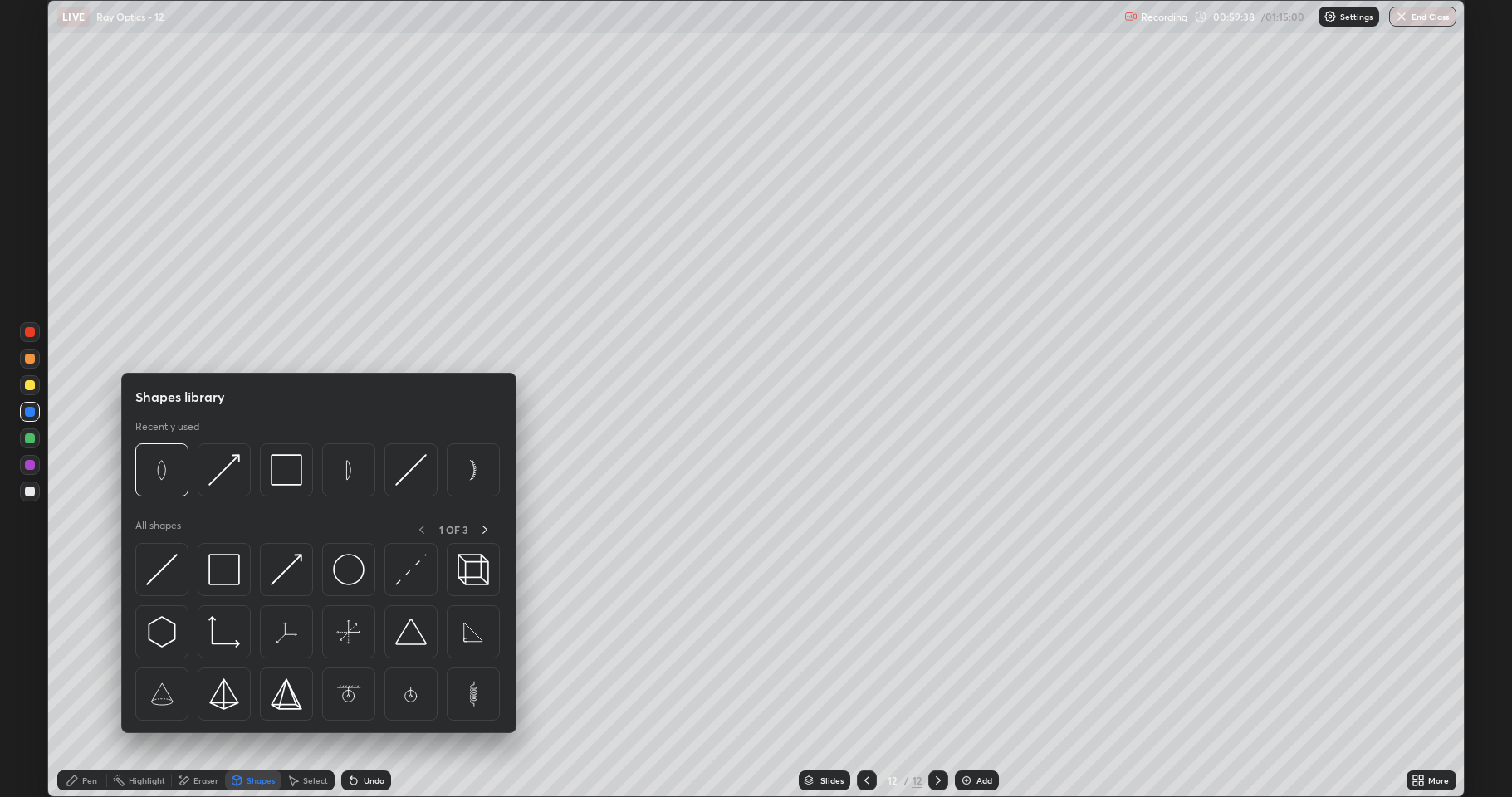
click at [306, 656] on div "Select" at bounding box center [315, 780] width 25 height 8
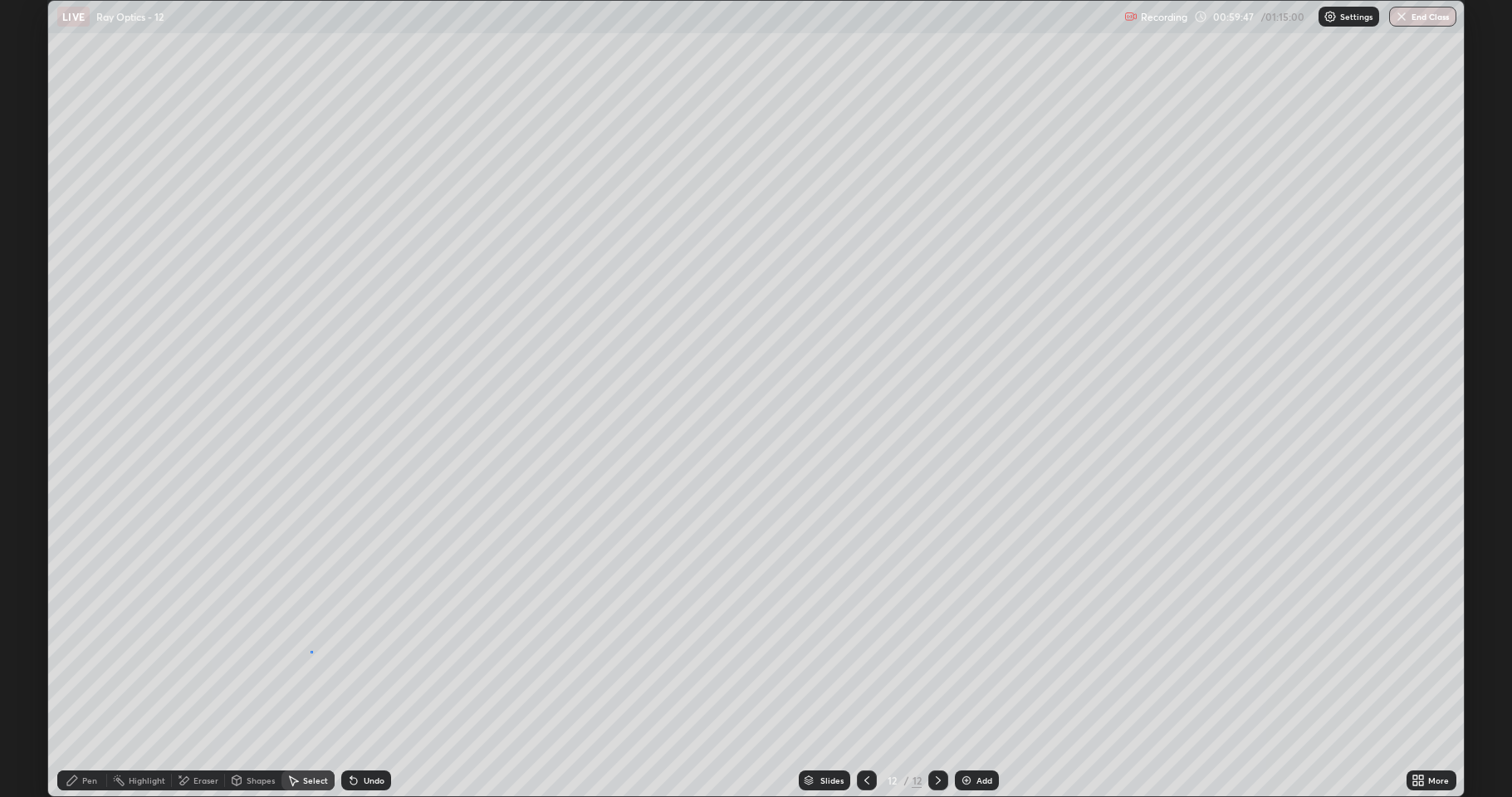
click at [310, 650] on div "0 ° Undo Copy Duplicate Duplicate to new slide Delete" at bounding box center [756, 398] width 1416 height 795
click at [78, 656] on icon at bounding box center [72, 780] width 10 height 10
click at [28, 499] on div at bounding box center [29, 491] width 20 height 20
click at [250, 656] on div "Shapes" at bounding box center [261, 780] width 28 height 8
click at [195, 656] on div "Eraser" at bounding box center [206, 780] width 25 height 8
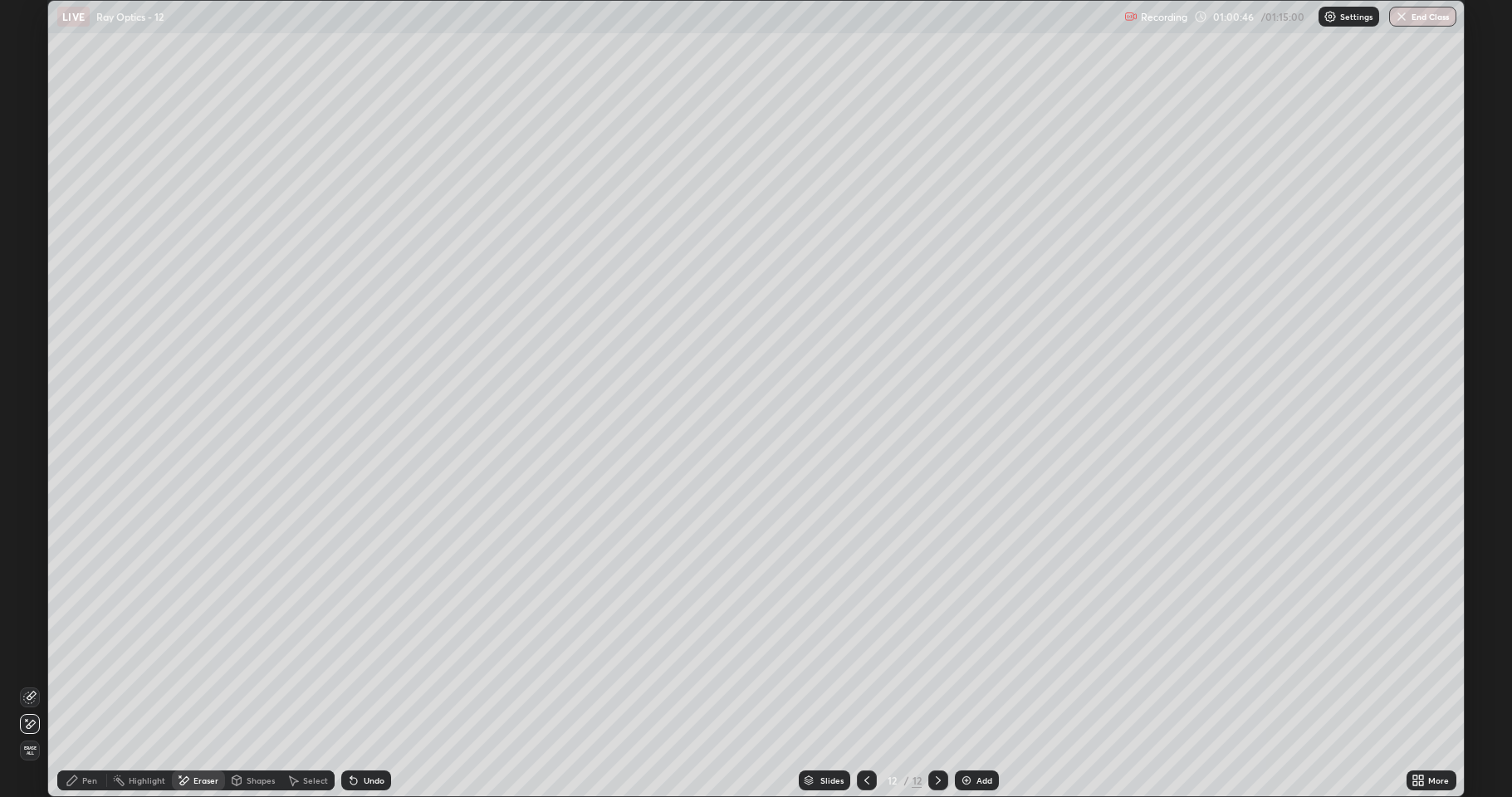
click at [242, 656] on div "Shapes" at bounding box center [253, 779] width 56 height 20
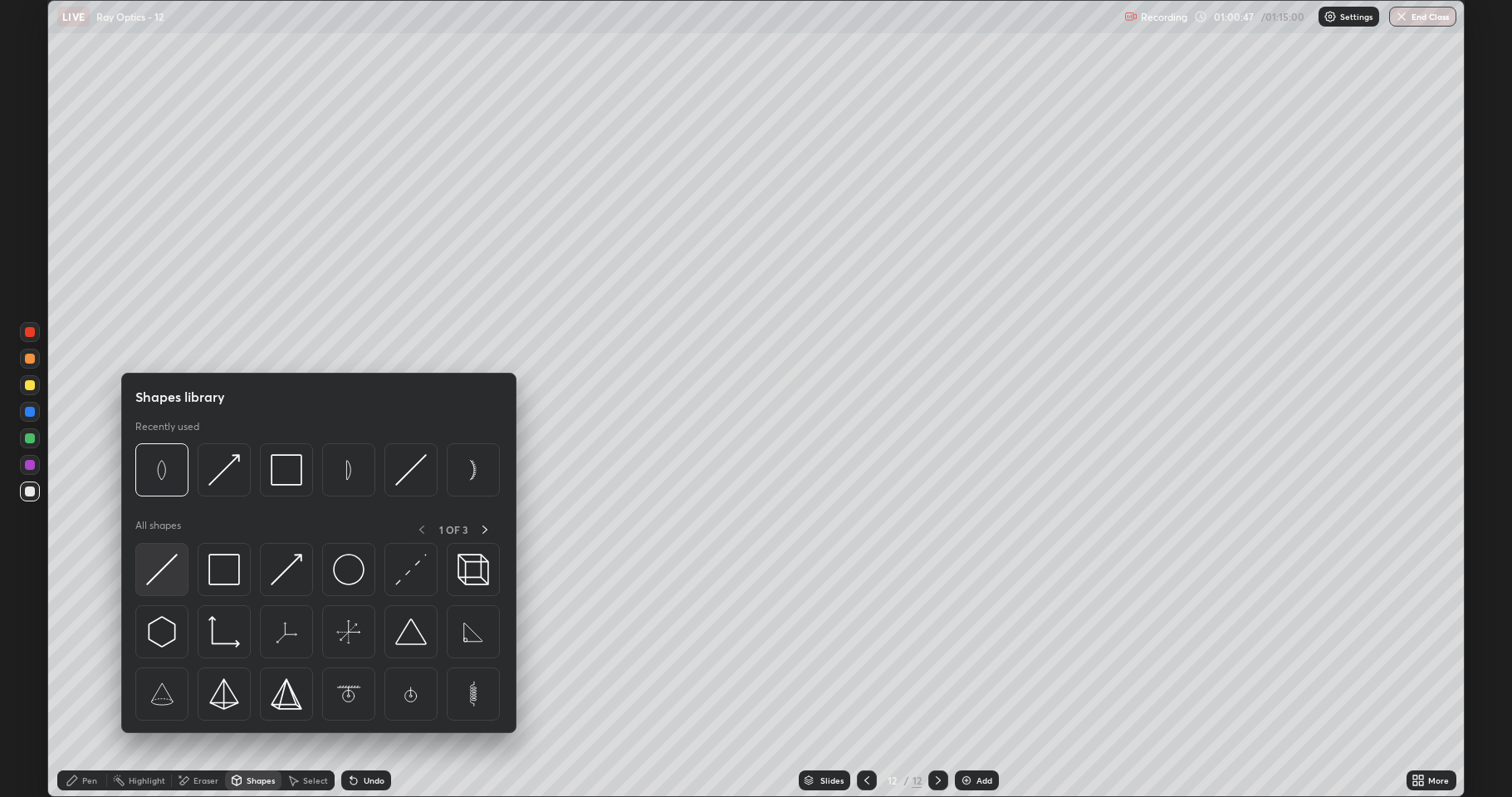
click at [170, 565] on img at bounding box center [162, 570] width 32 height 32
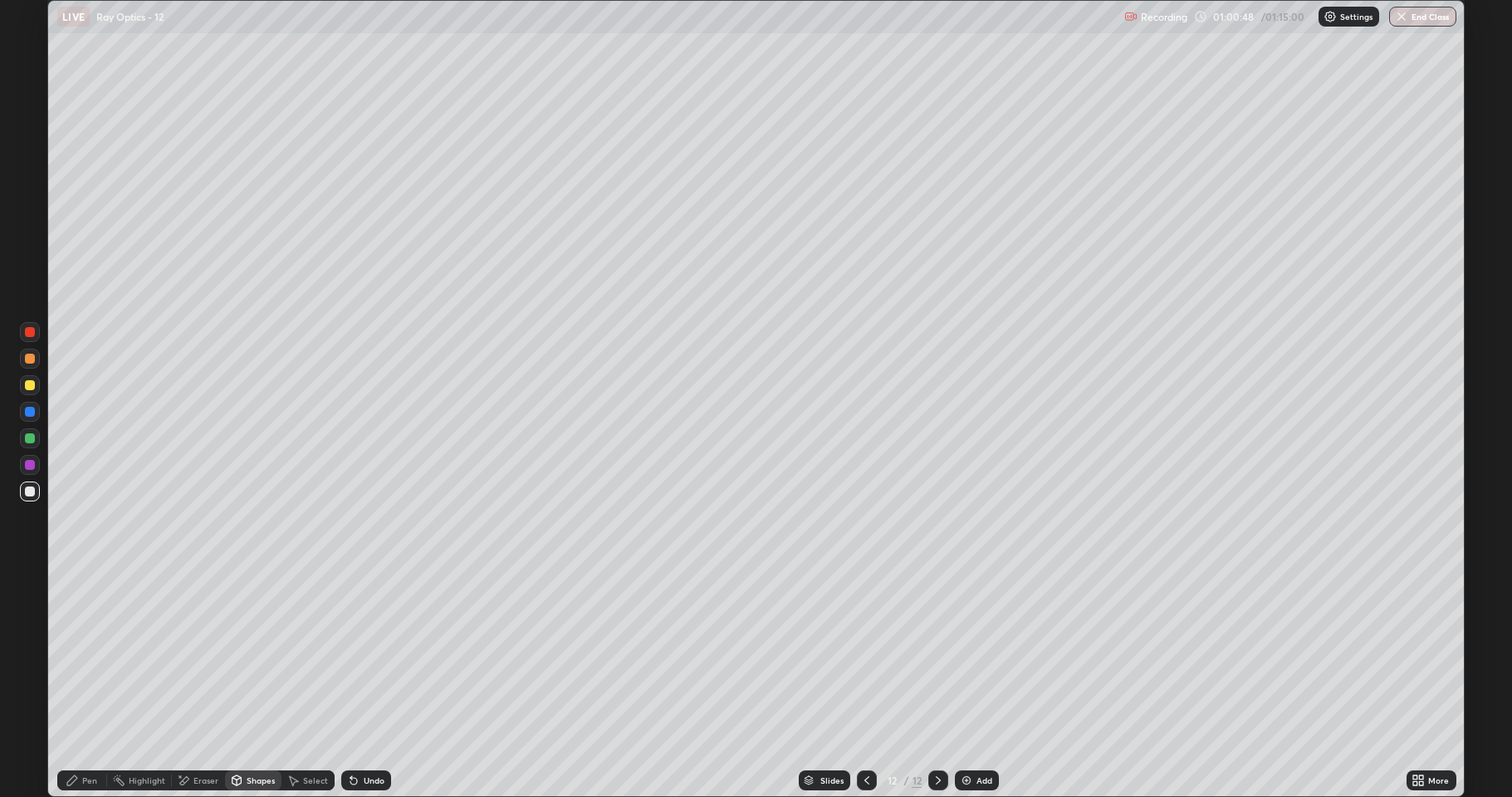
click at [31, 334] on div at bounding box center [30, 332] width 10 height 10
click at [367, 656] on div "Undo" at bounding box center [374, 780] width 21 height 8
click at [69, 656] on icon at bounding box center [72, 780] width 13 height 13
click at [257, 656] on div "Shapes" at bounding box center [261, 780] width 28 height 8
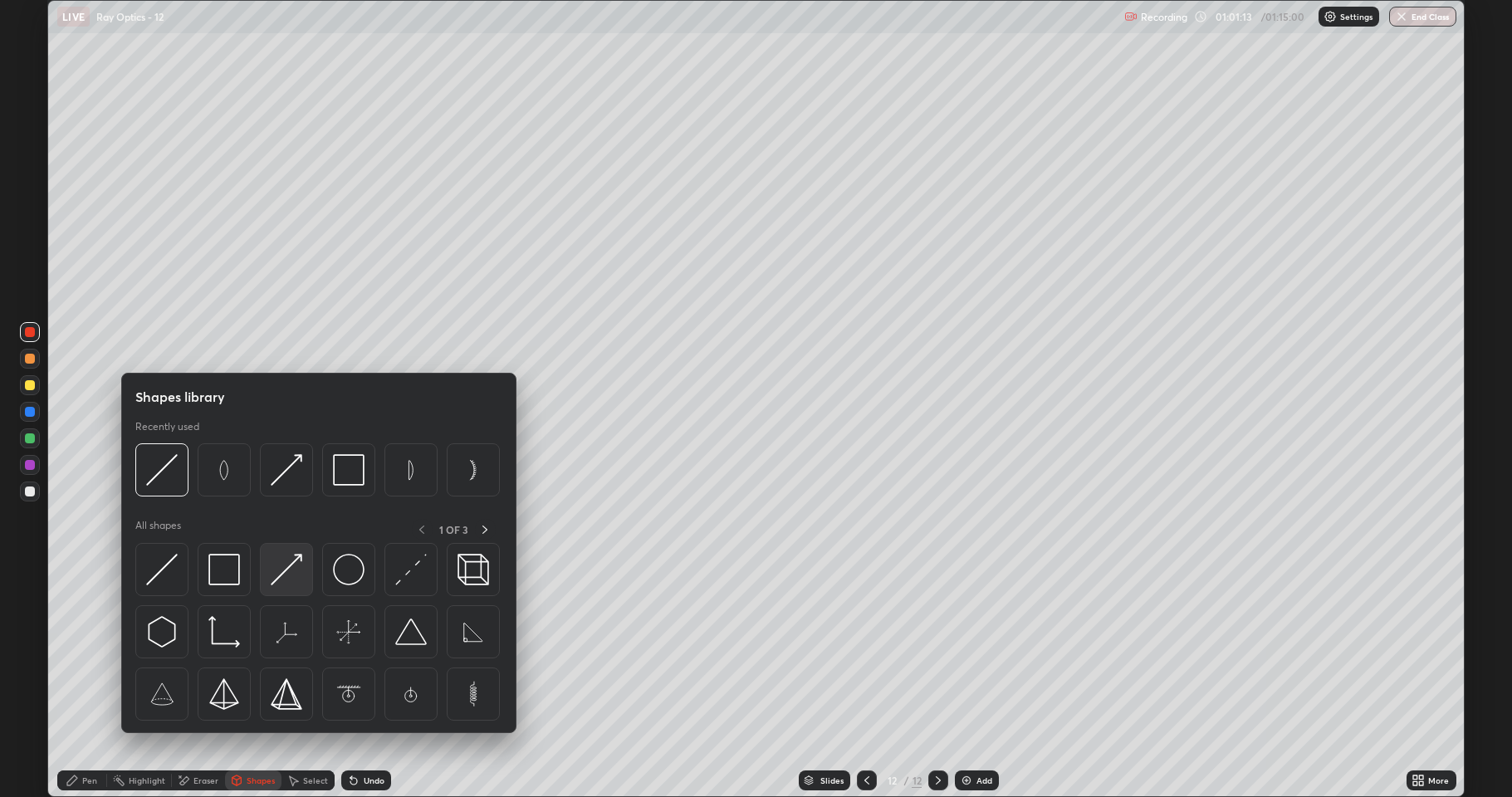
click at [278, 571] on img at bounding box center [287, 570] width 32 height 32
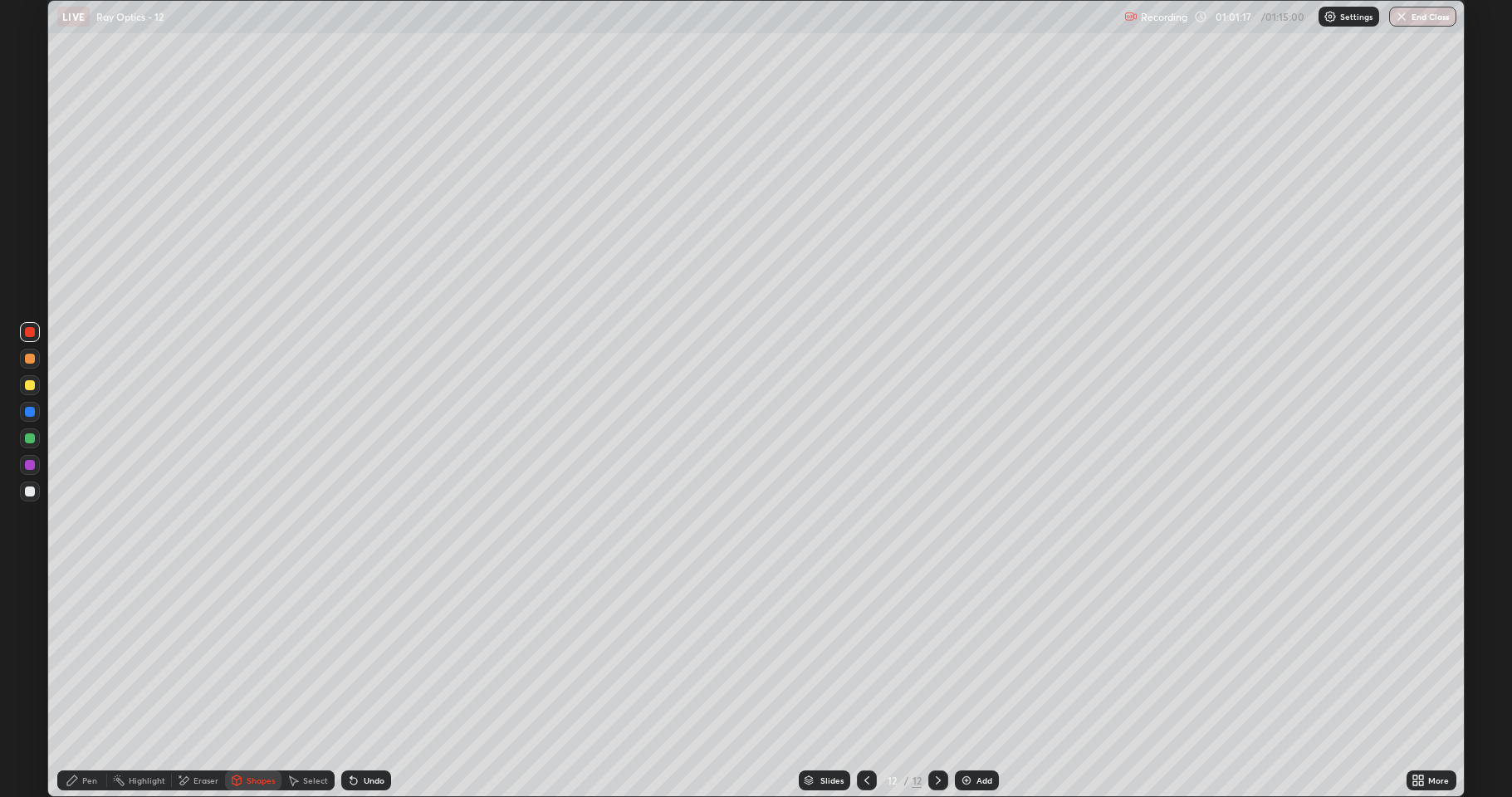
click at [68, 656] on icon at bounding box center [72, 780] width 10 height 10
click at [299, 656] on div "Select" at bounding box center [307, 779] width 53 height 20
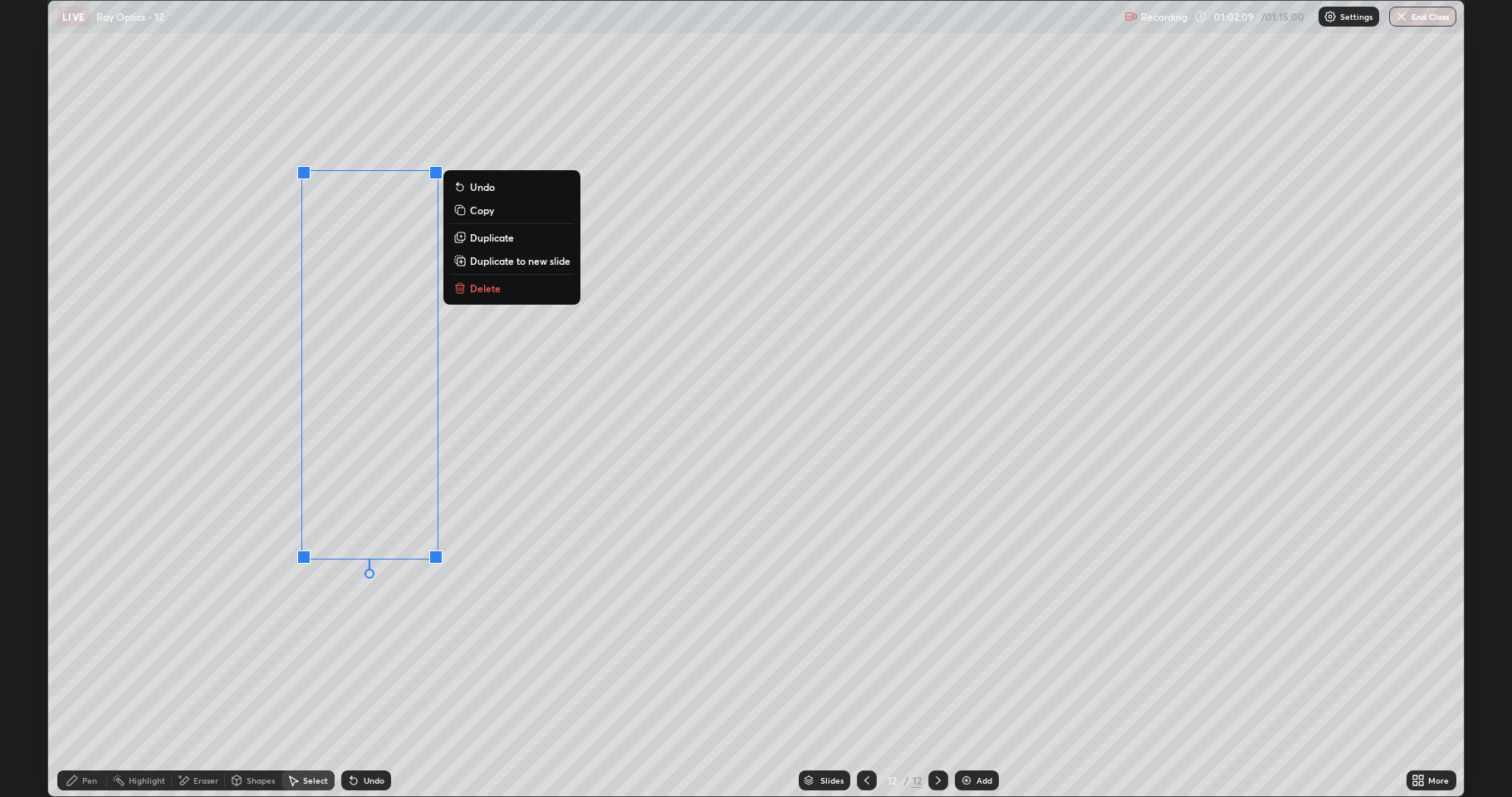
click at [487, 239] on p "Duplicate" at bounding box center [492, 237] width 44 height 13
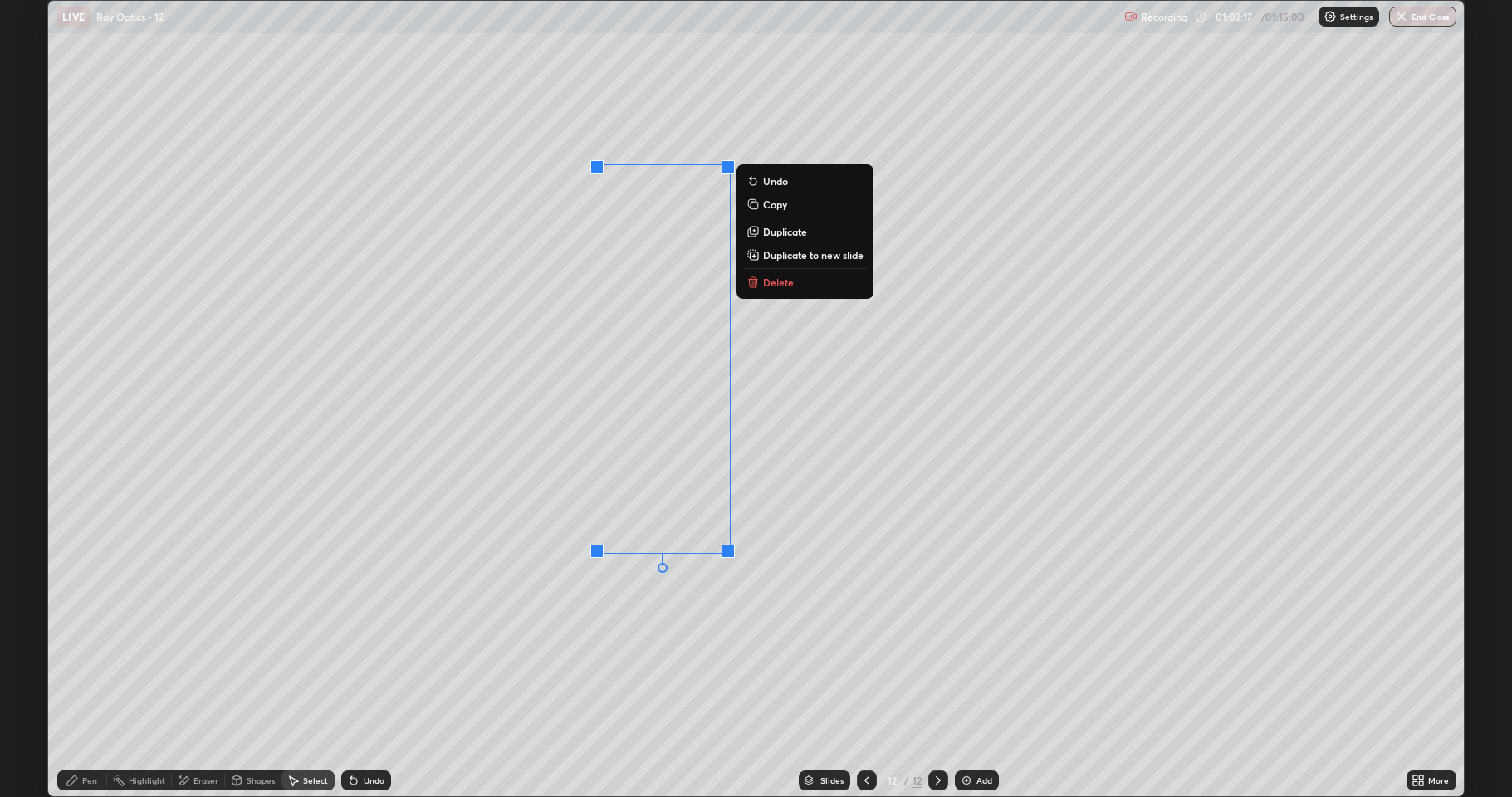
click at [81, 656] on div "Pen" at bounding box center [81, 779] width 50 height 20
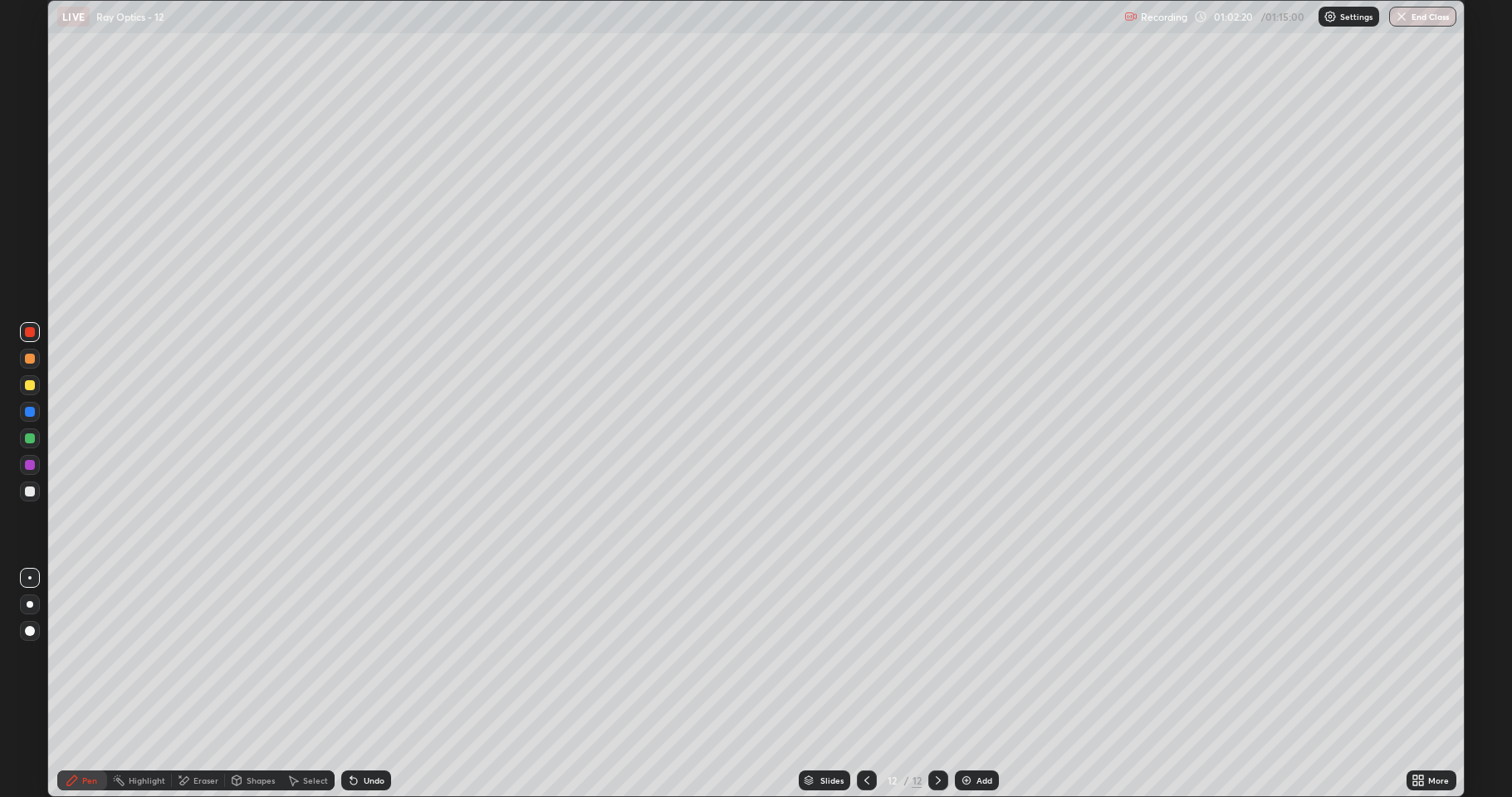
click at [31, 363] on div at bounding box center [30, 358] width 10 height 10
click at [247, 656] on div "Shapes" at bounding box center [261, 780] width 28 height 8
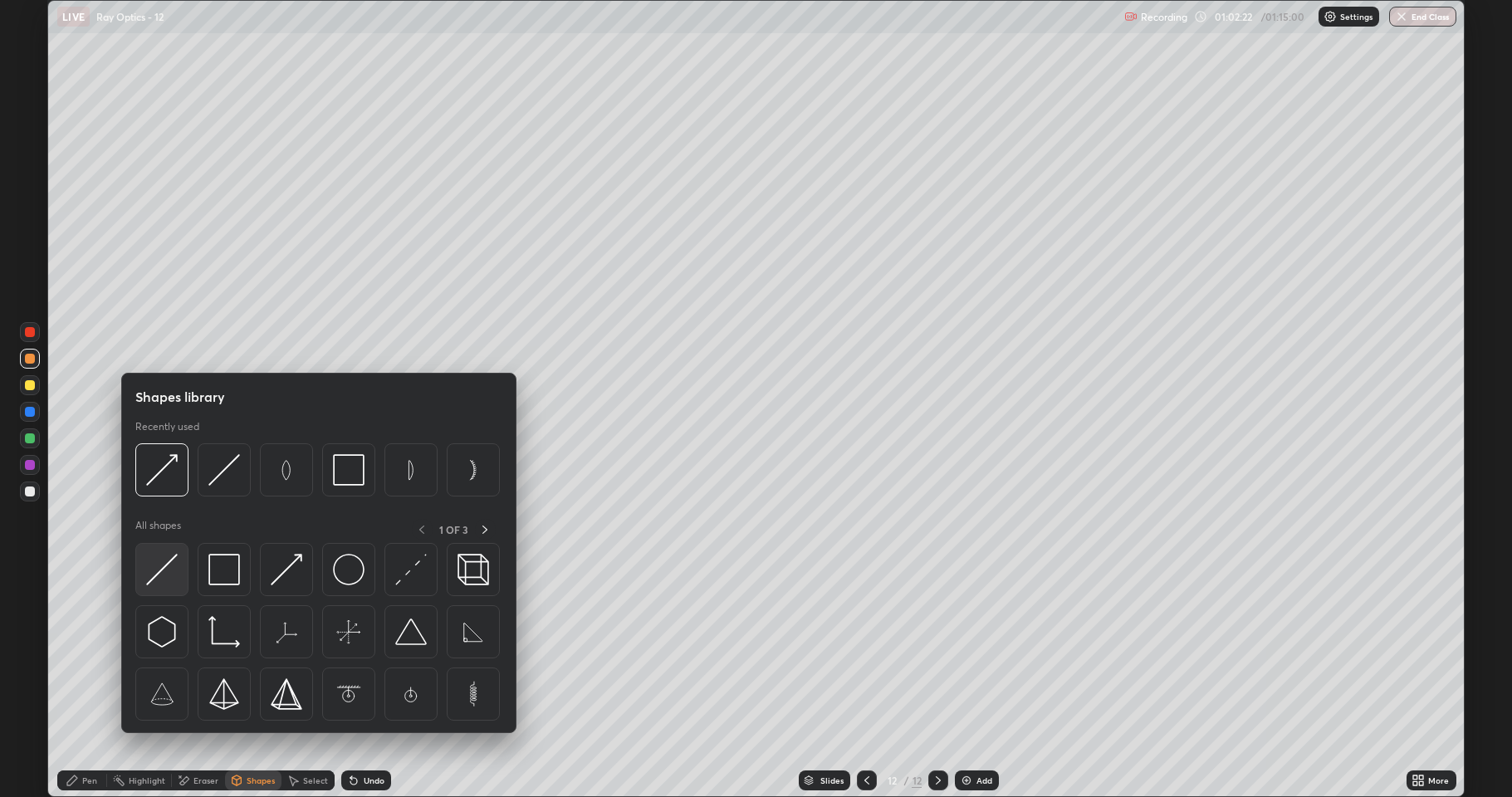
click at [172, 566] on img at bounding box center [162, 570] width 32 height 32
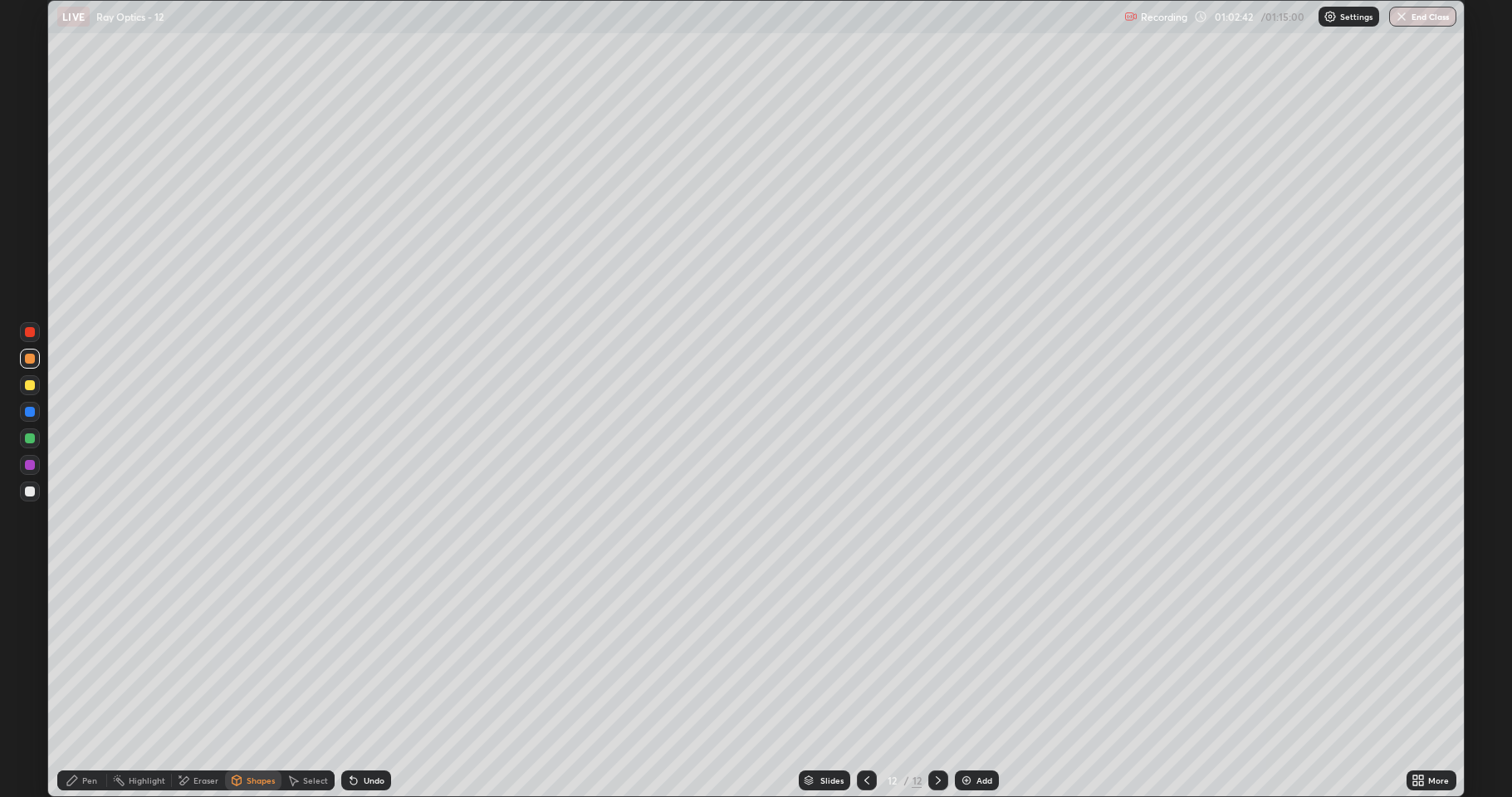
click at [73, 656] on div "Pen" at bounding box center [81, 779] width 50 height 20
click at [239, 656] on icon at bounding box center [237, 780] width 9 height 10
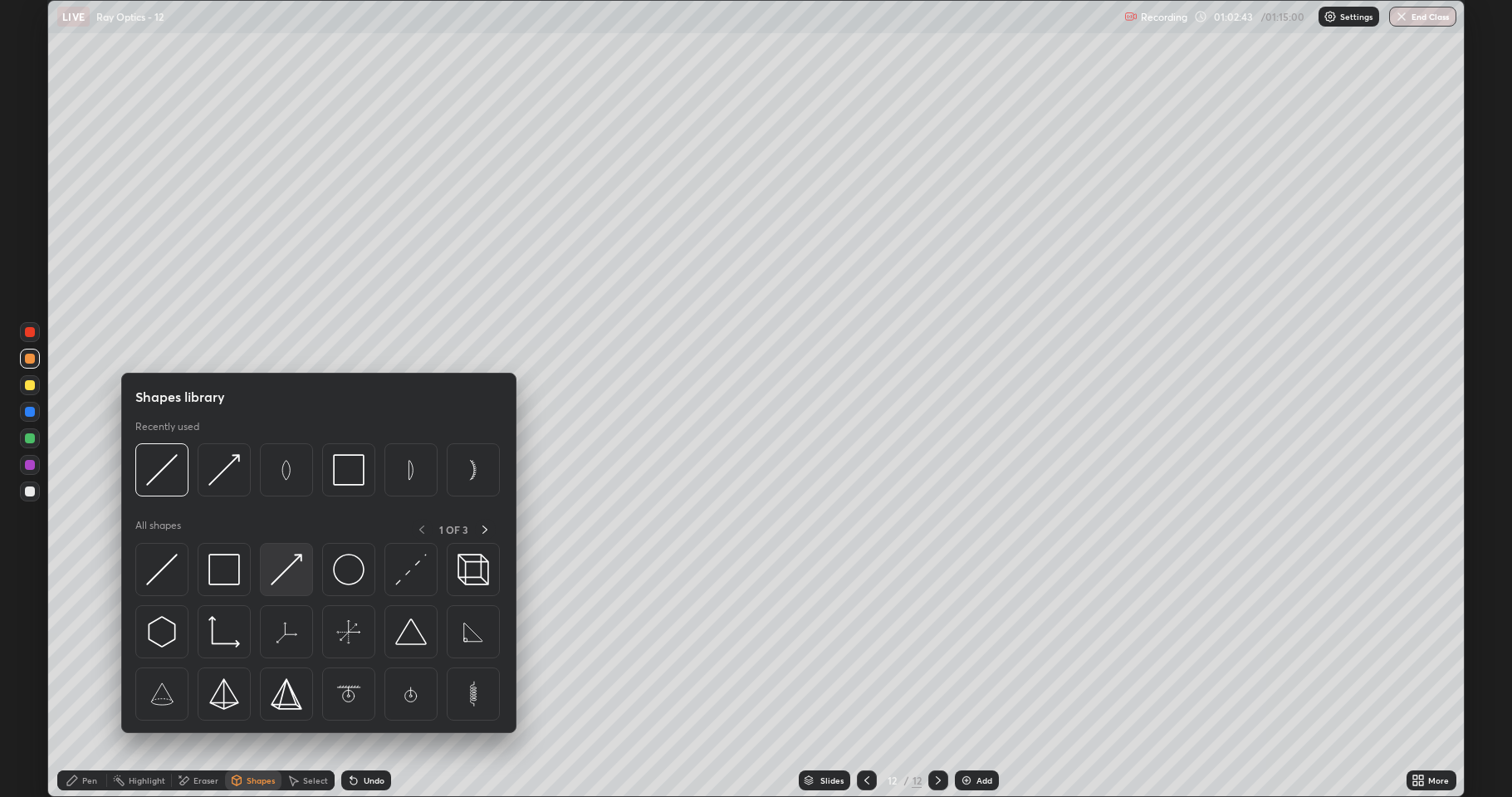
click at [278, 567] on img at bounding box center [287, 570] width 32 height 32
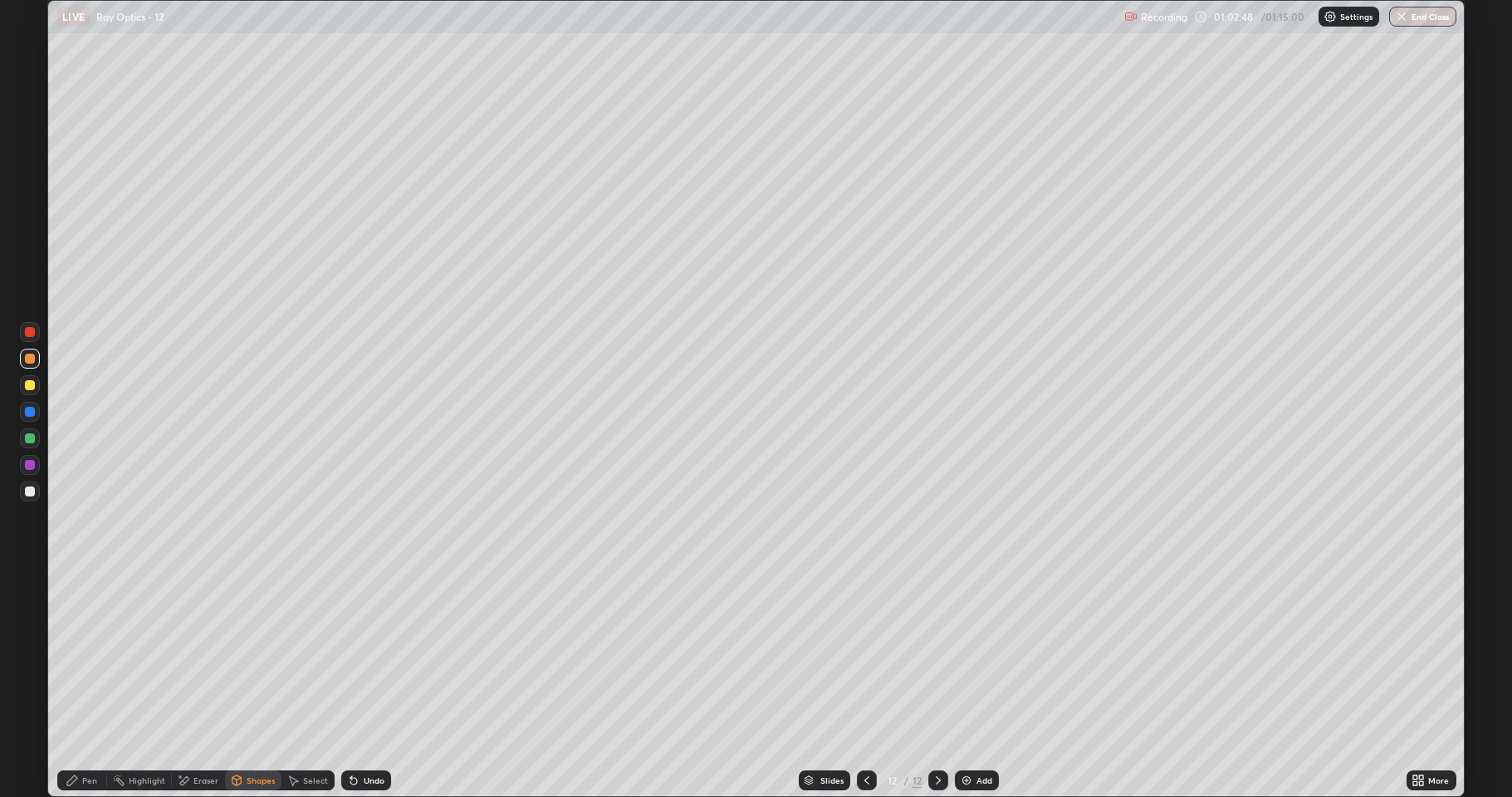
click at [79, 656] on div "Pen" at bounding box center [81, 779] width 50 height 20
click at [25, 491] on div at bounding box center [30, 491] width 10 height 10
click at [360, 656] on div "Undo" at bounding box center [365, 779] width 50 height 20
click at [30, 438] on div at bounding box center [30, 438] width 10 height 10
click at [372, 656] on div "Undo" at bounding box center [374, 780] width 21 height 8
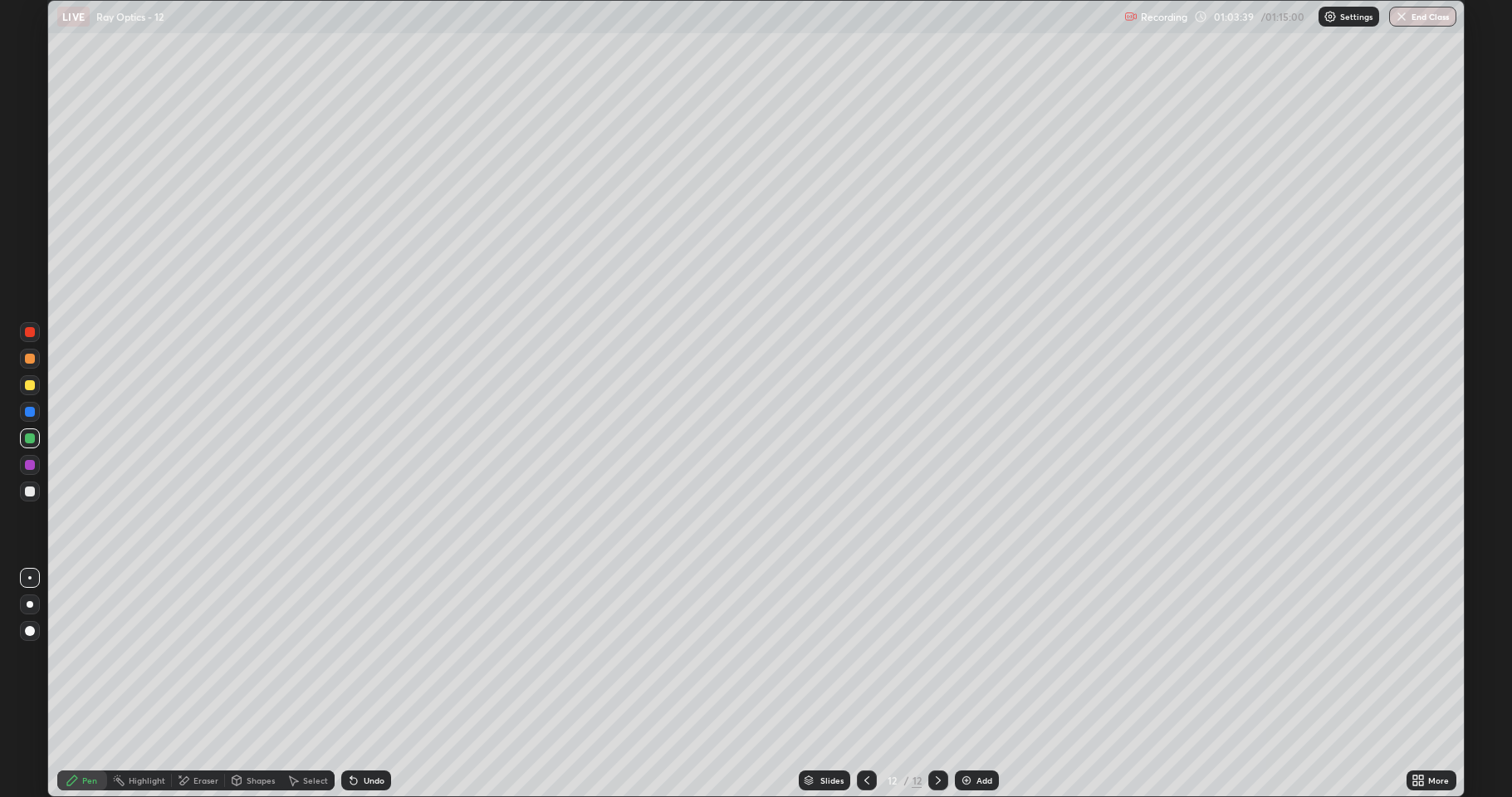
click at [366, 656] on div "Undo" at bounding box center [374, 780] width 21 height 8
click at [26, 500] on div at bounding box center [29, 491] width 20 height 20
click at [366, 656] on div "Undo" at bounding box center [374, 780] width 21 height 8
click at [1403, 18] on img "button" at bounding box center [1401, 17] width 13 height 13
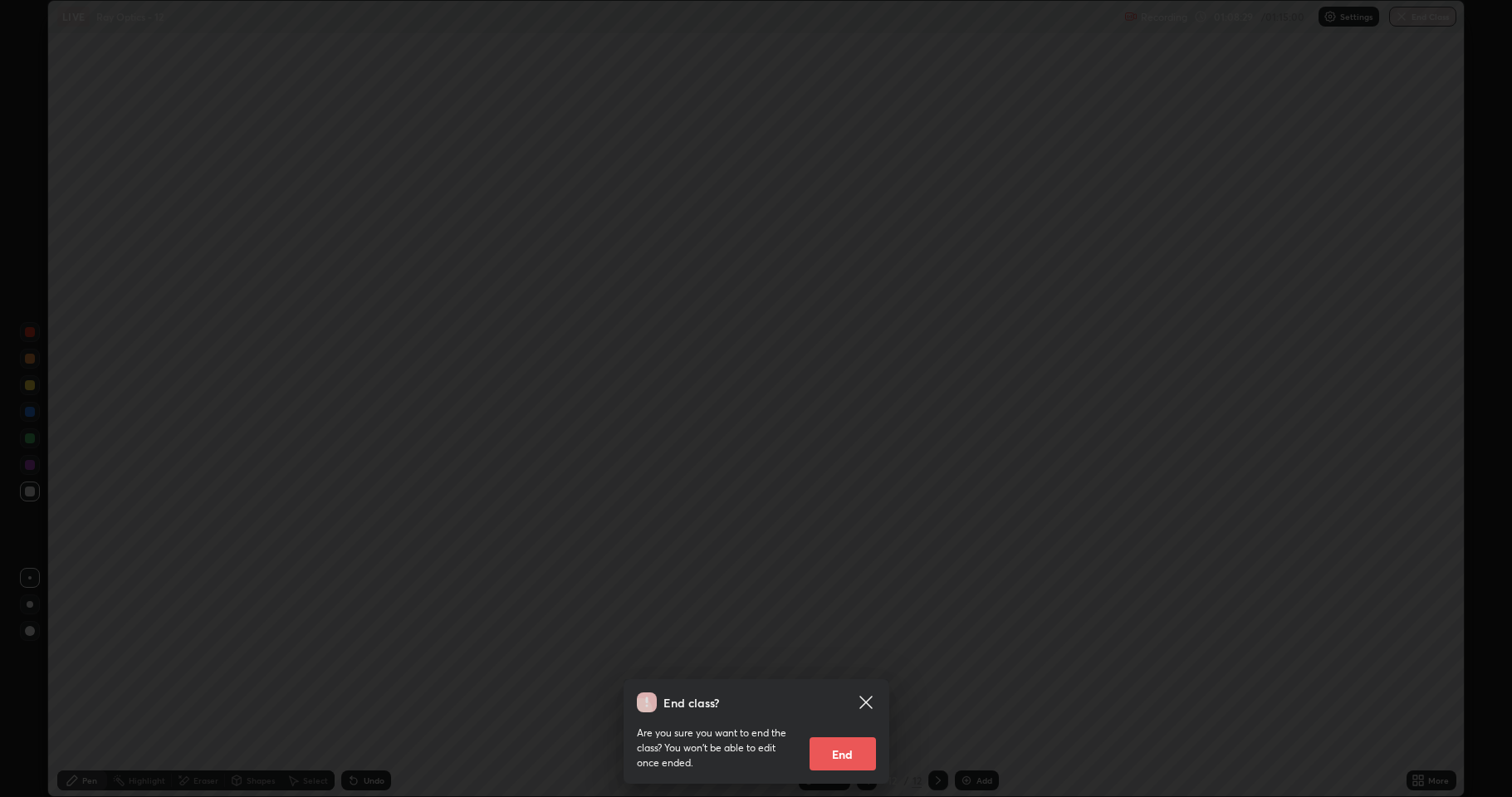
click at [834, 656] on button "End" at bounding box center [842, 754] width 66 height 34
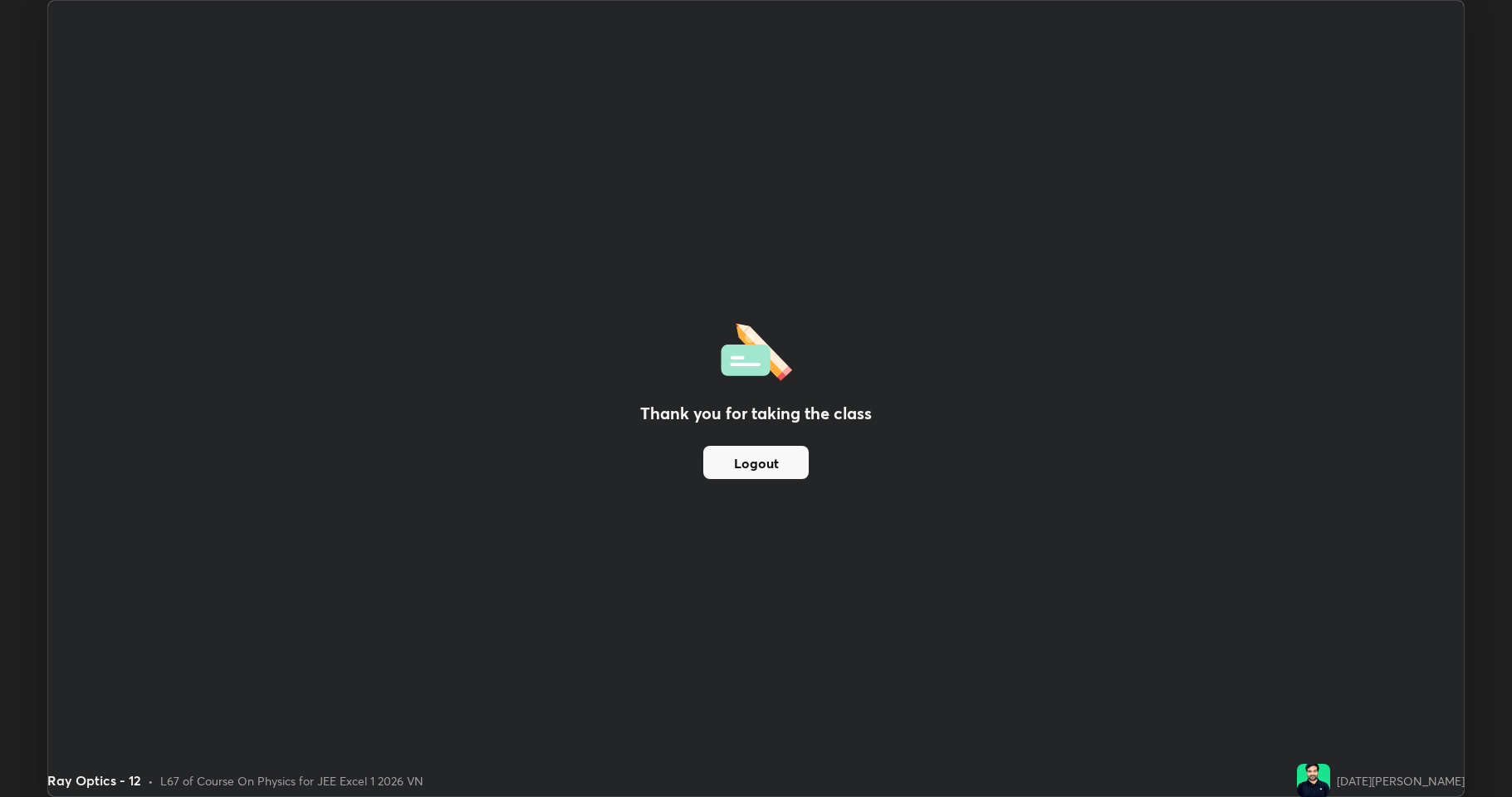
click at [774, 462] on button "Logout" at bounding box center [755, 463] width 106 height 34
